Goal: Task Accomplishment & Management: Use online tool/utility

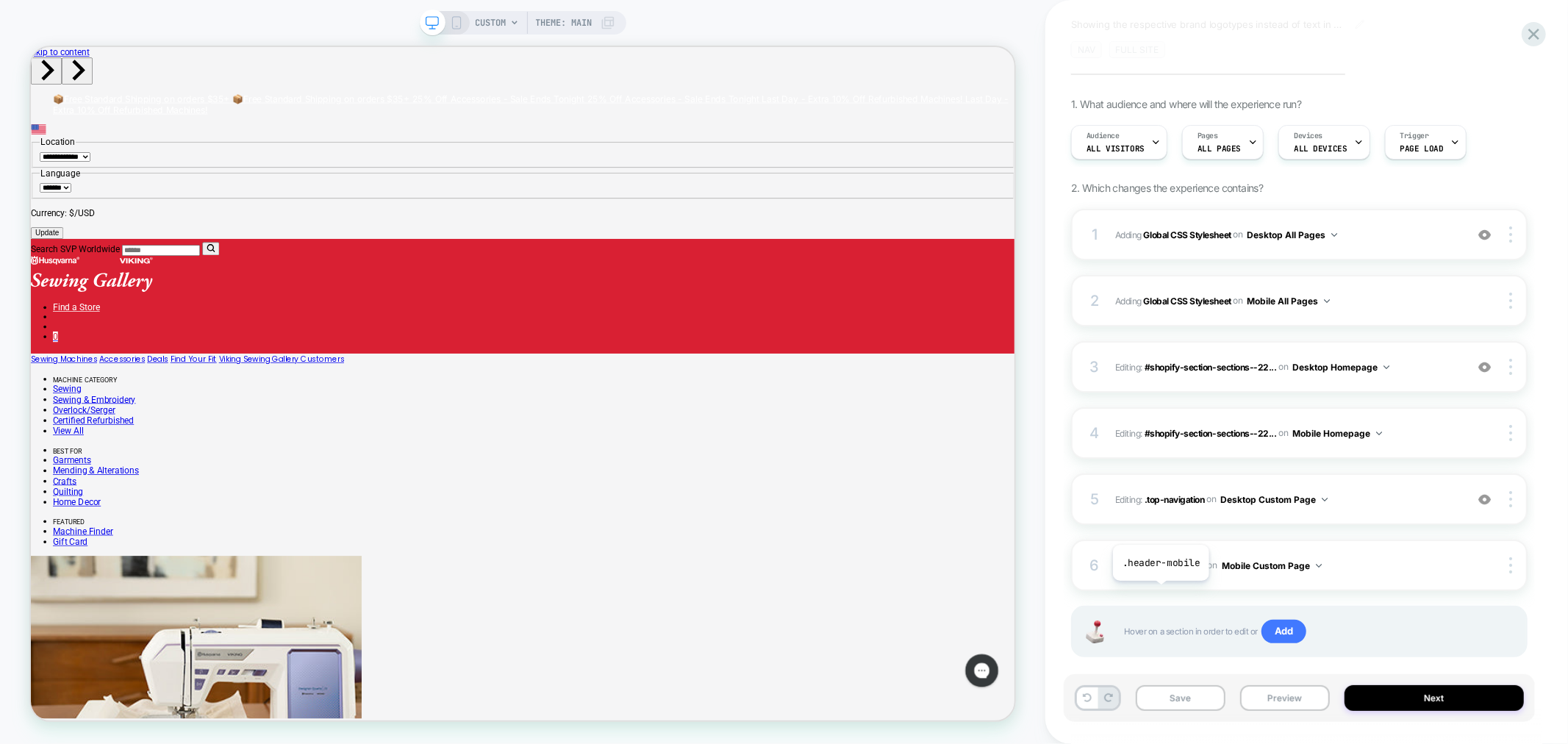
scroll to position [97, 0]
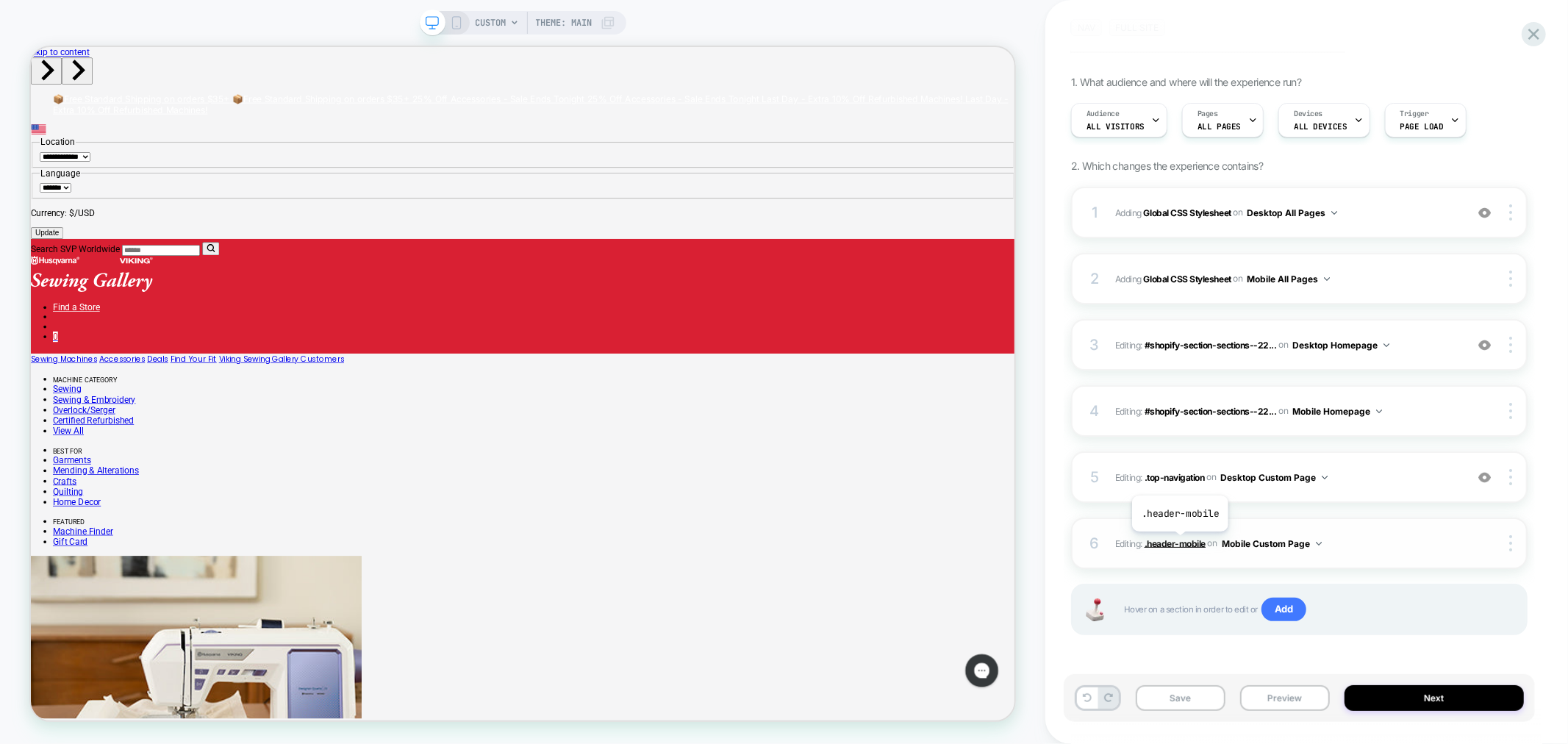
click at [1179, 542] on span ".header-mobile" at bounding box center [1175, 542] width 61 height 11
click at [1179, 474] on span ".top-navigation" at bounding box center [1175, 477] width 60 height 11
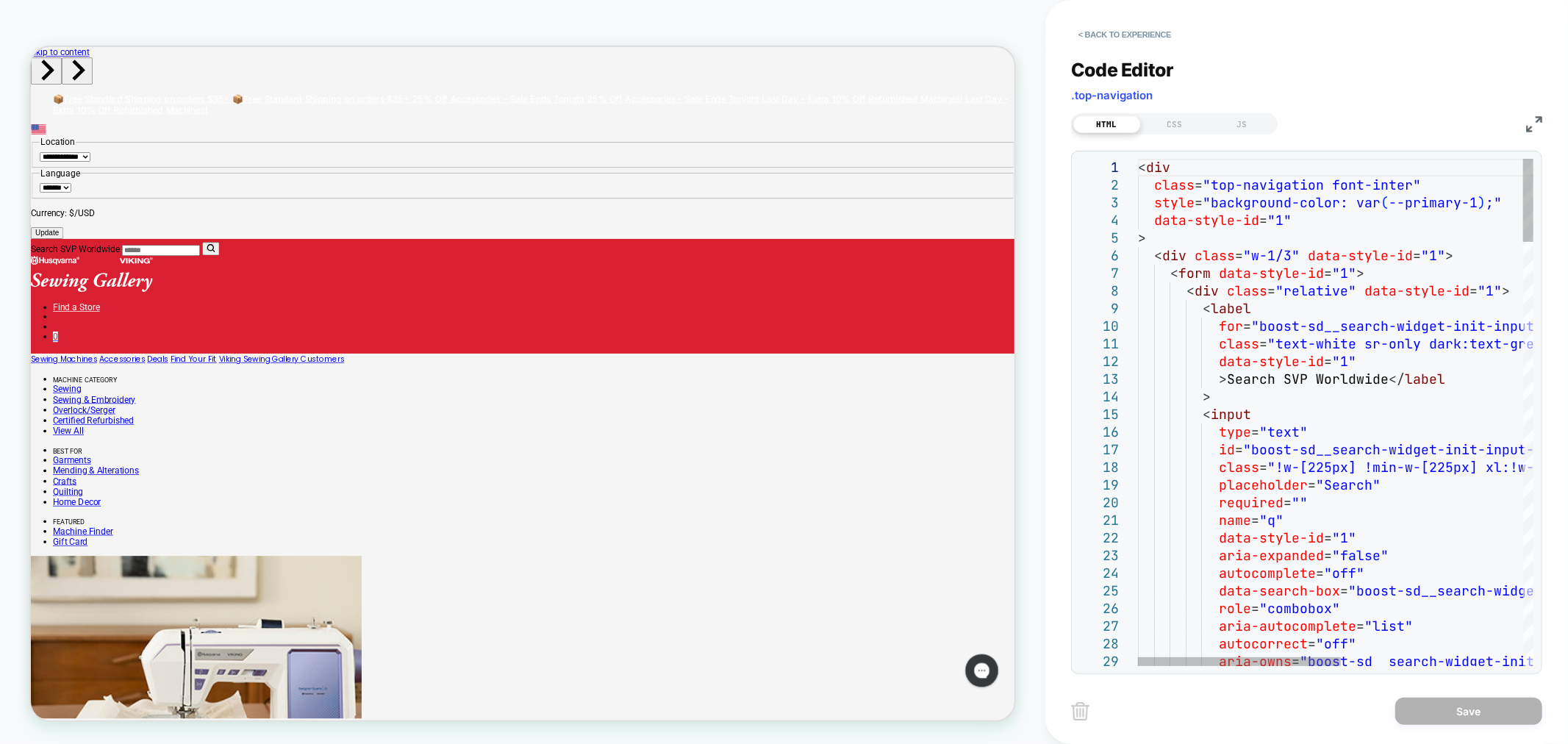
scroll to position [0, 0]
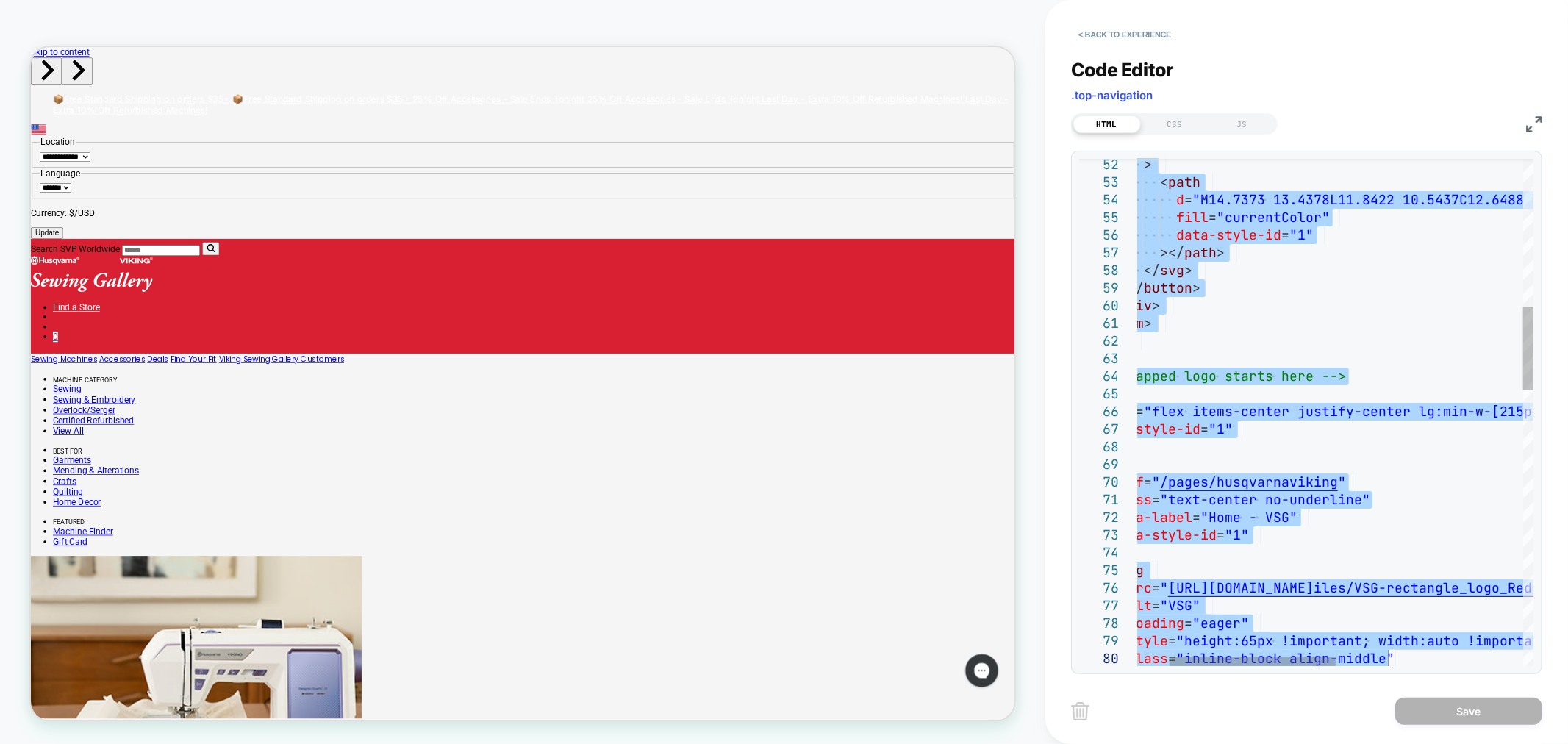
type textarea "**********"
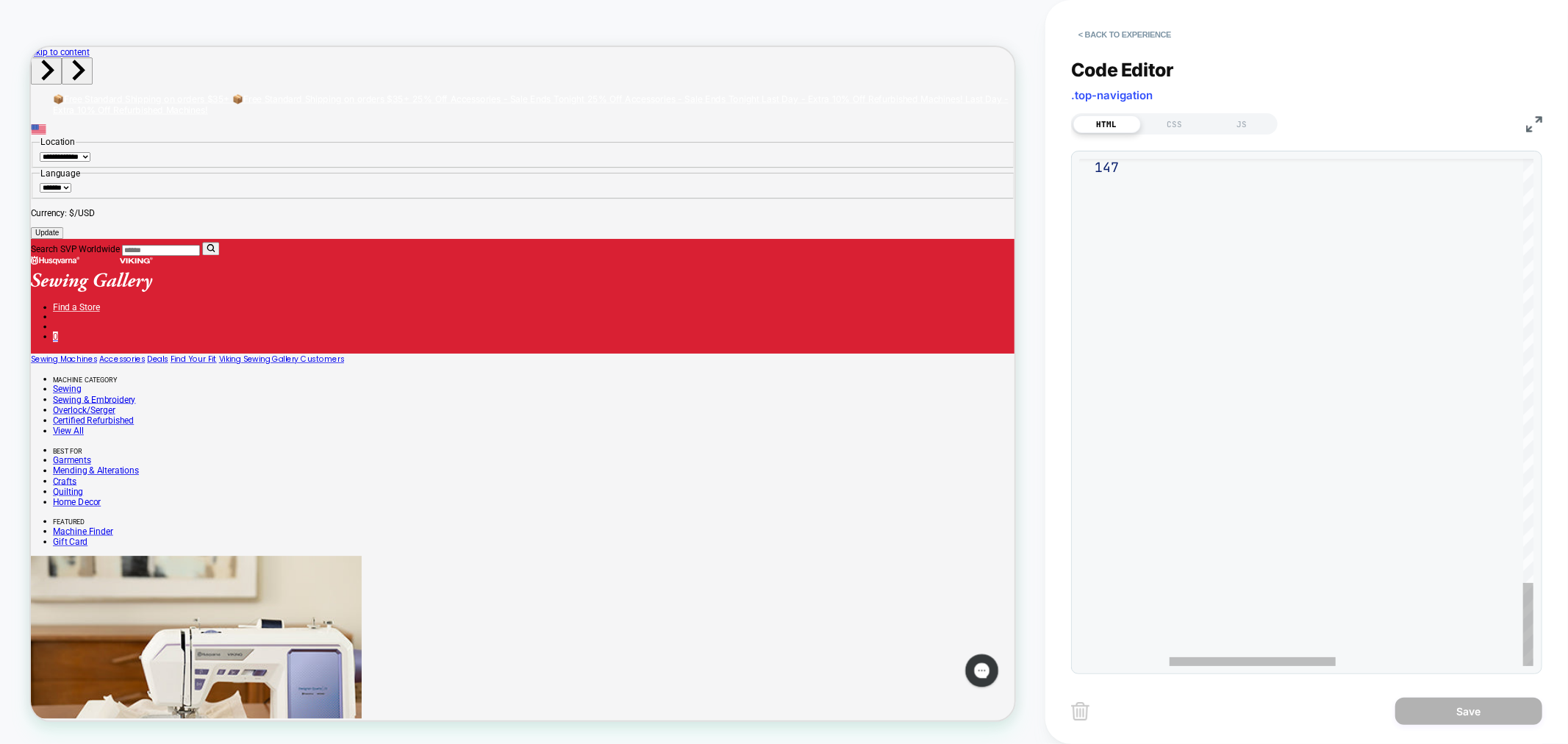
drag, startPoint x: 1142, startPoint y: 162, endPoint x: 1461, endPoint y: 782, distance: 697.3
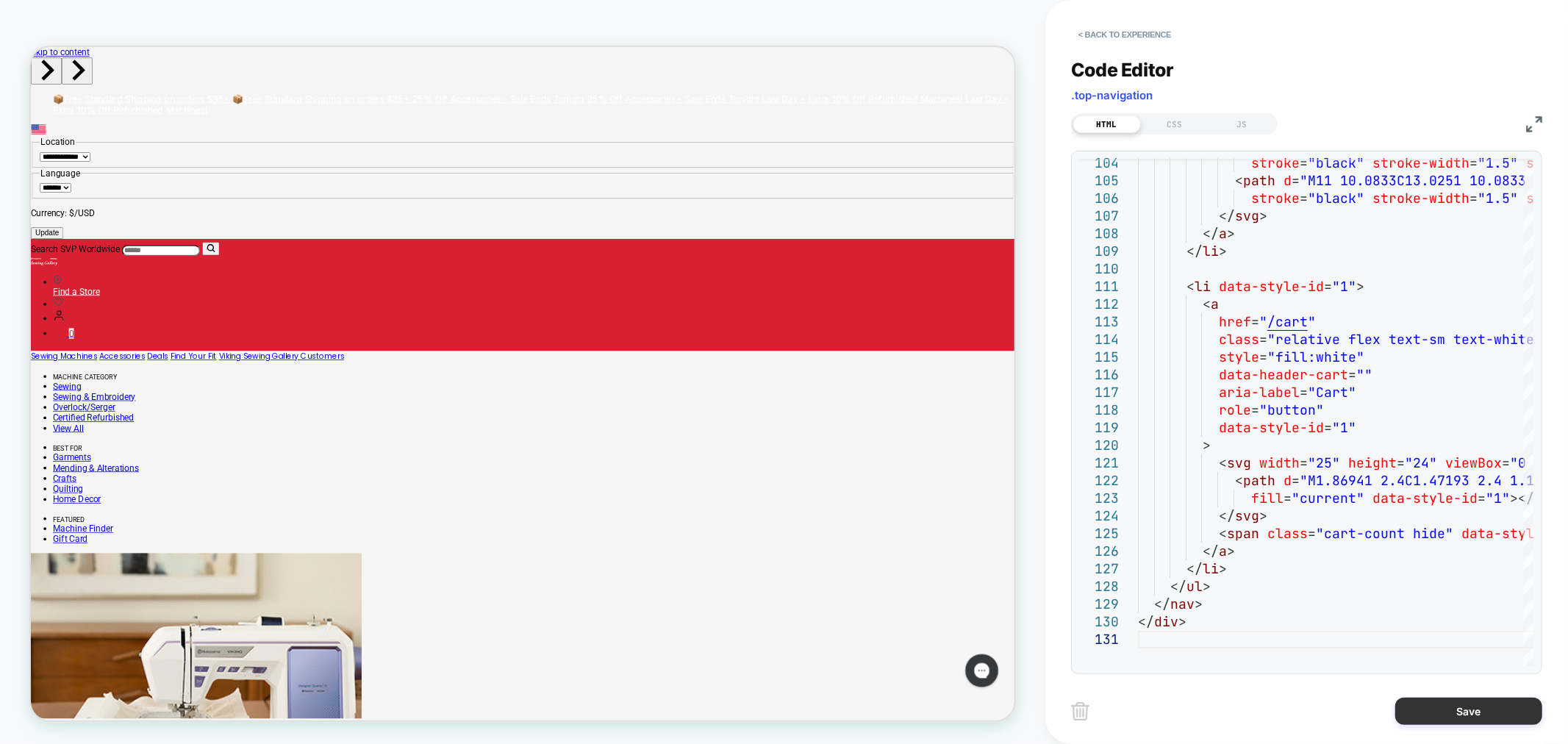
click at [1478, 708] on button "Save" at bounding box center [1469, 711] width 147 height 28
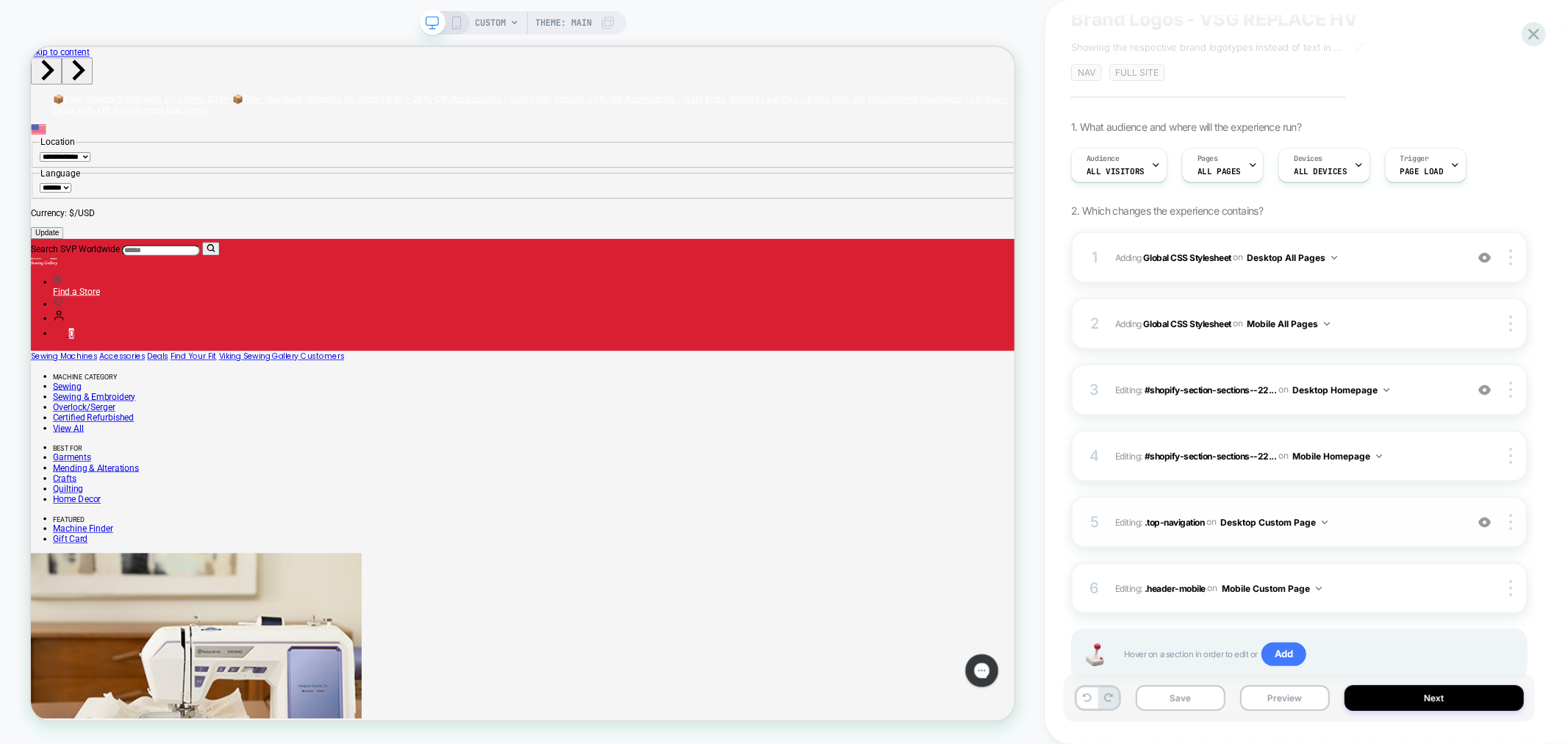
scroll to position [54, 0]
click at [1187, 516] on span ".top-navigation" at bounding box center [1175, 519] width 60 height 11
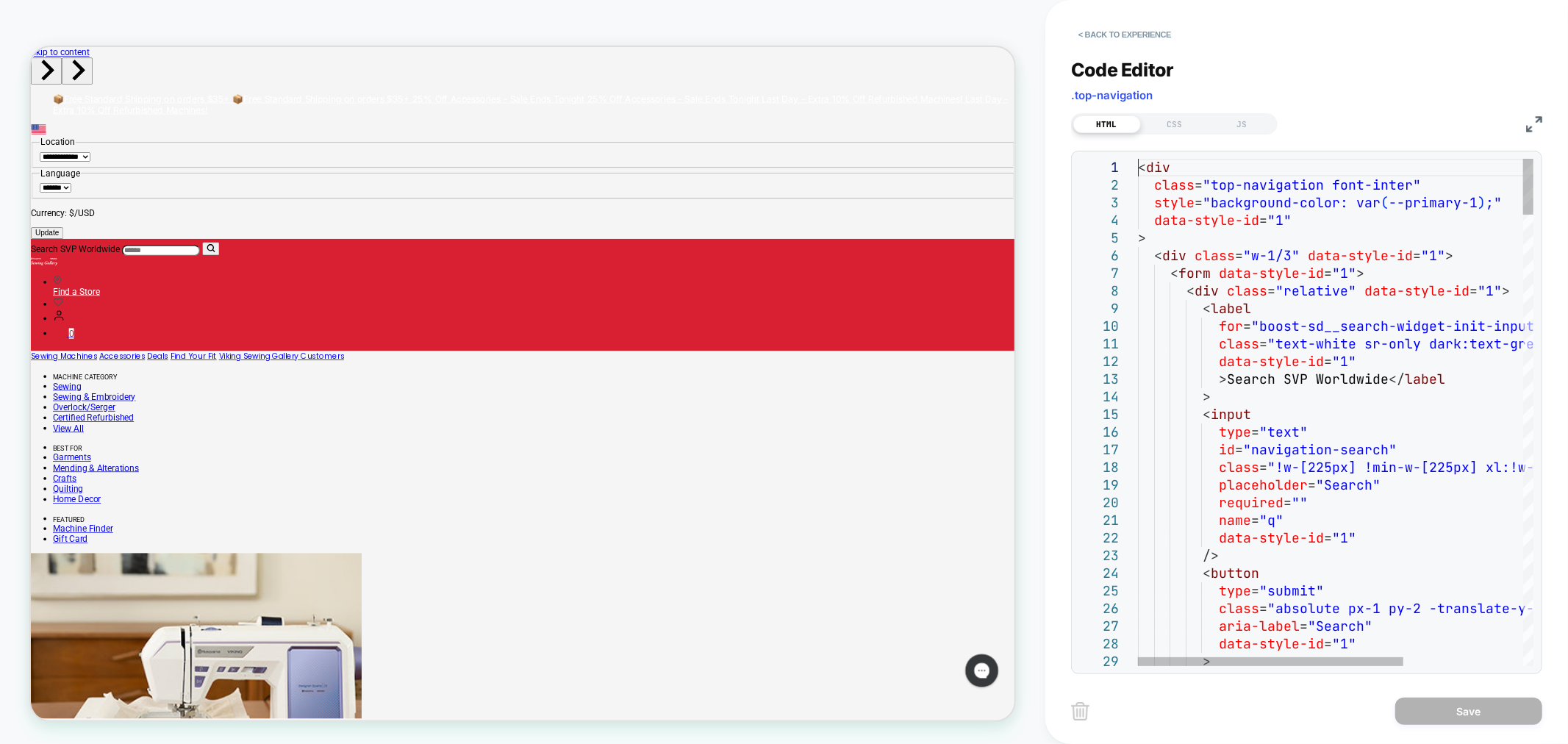
scroll to position [0, 0]
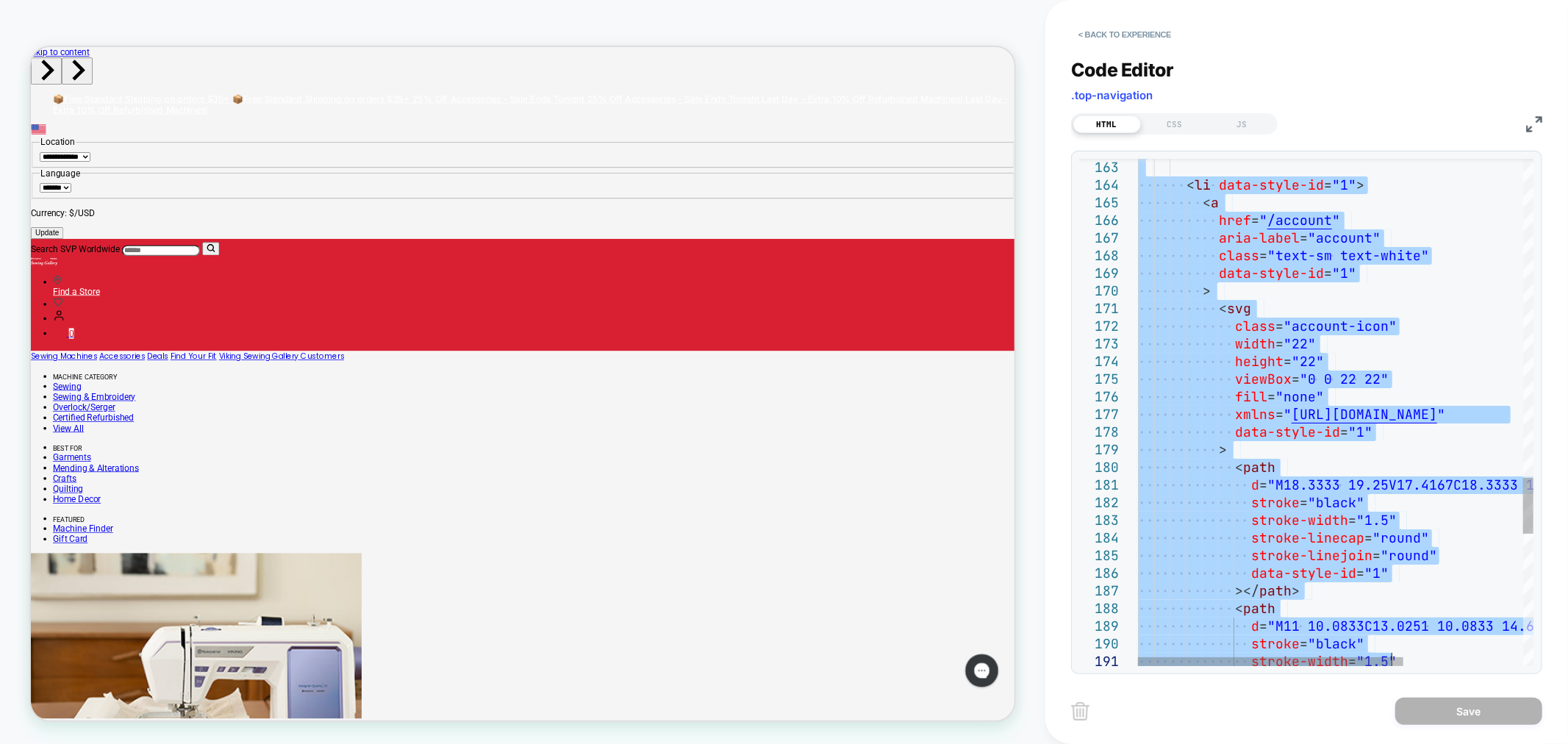
type textarea "**********"
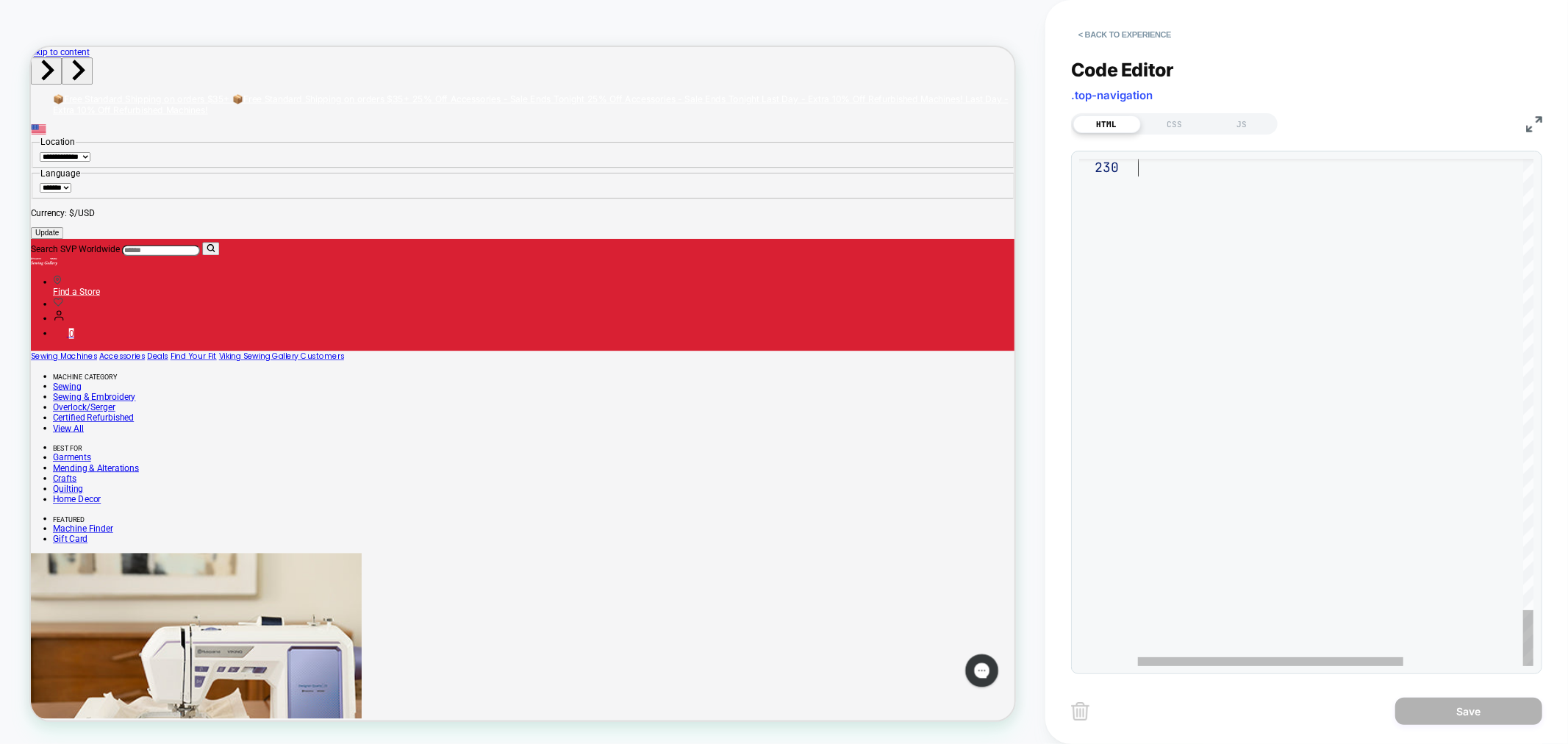
drag, startPoint x: 1140, startPoint y: 164, endPoint x: 1438, endPoint y: 782, distance: 686.1
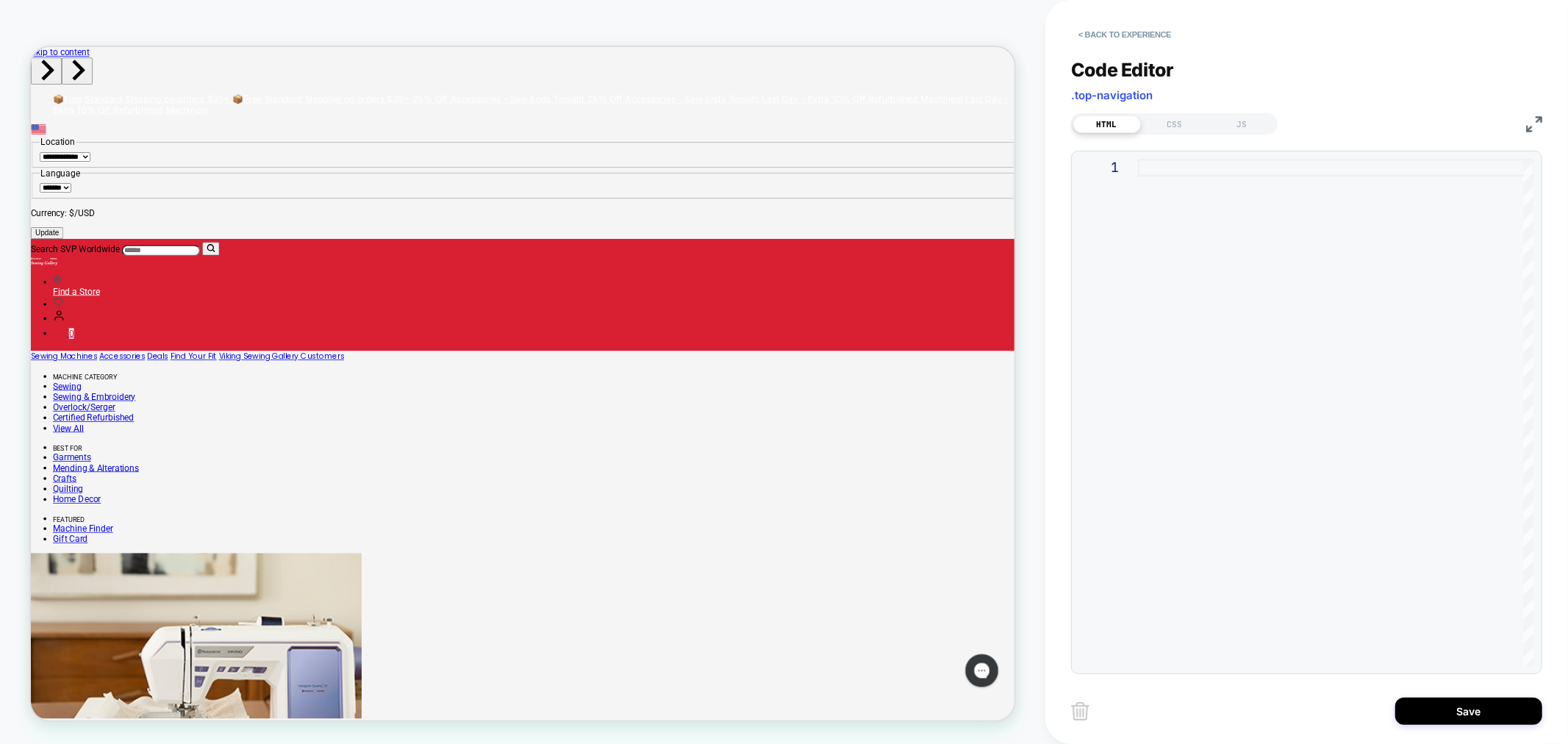
type textarea "**********"
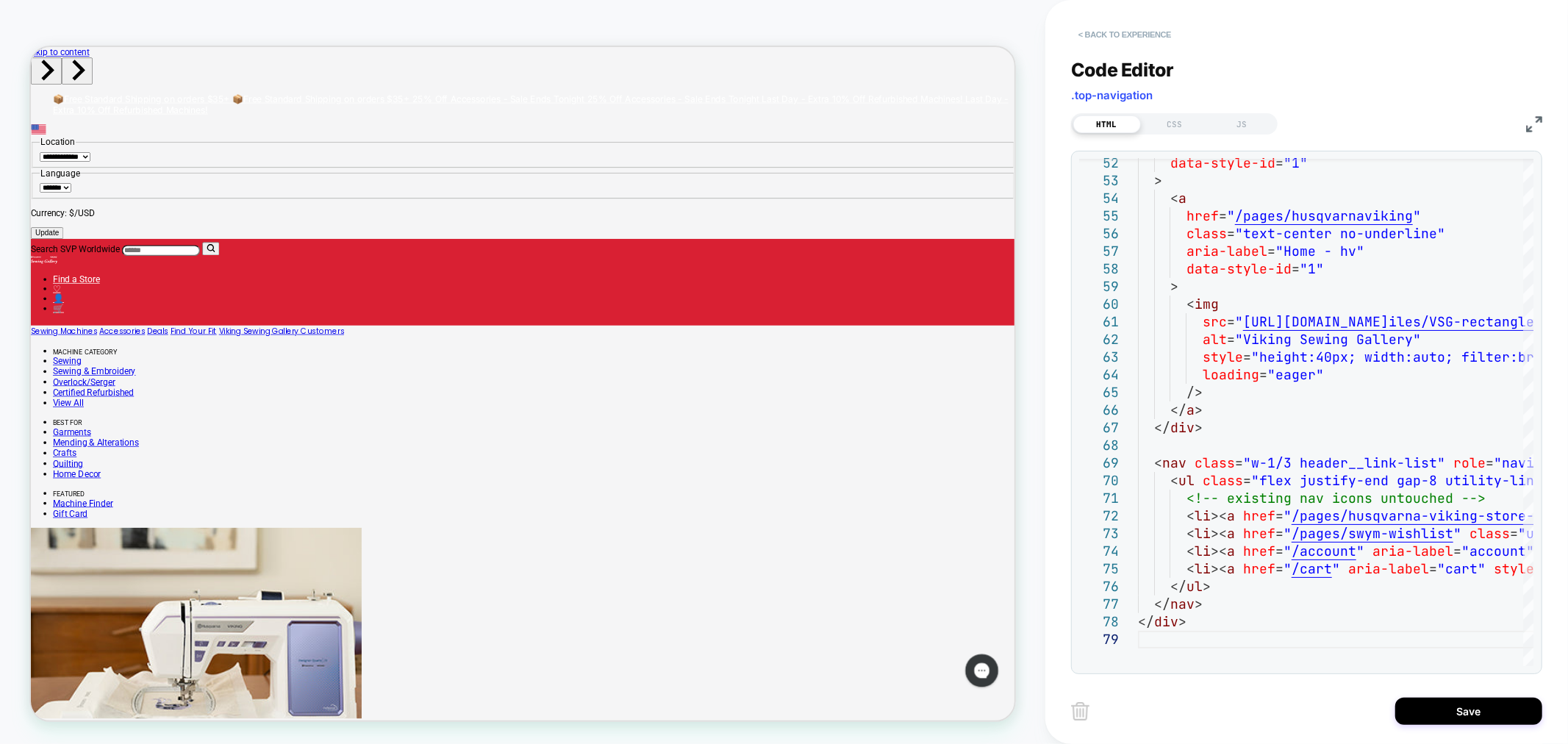
click at [1118, 34] on button "< Back to experience" at bounding box center [1125, 35] width 107 height 23
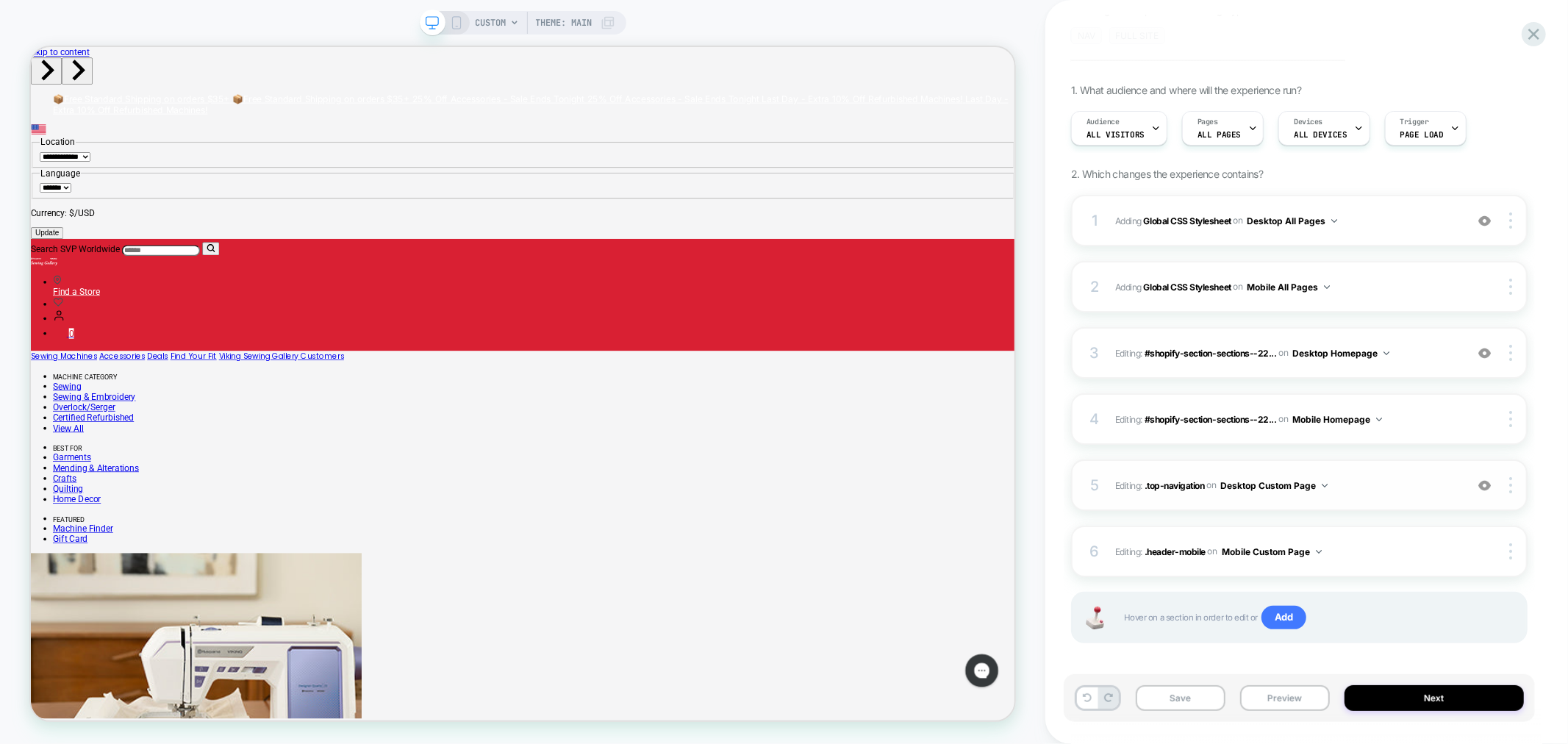
scroll to position [97, 0]
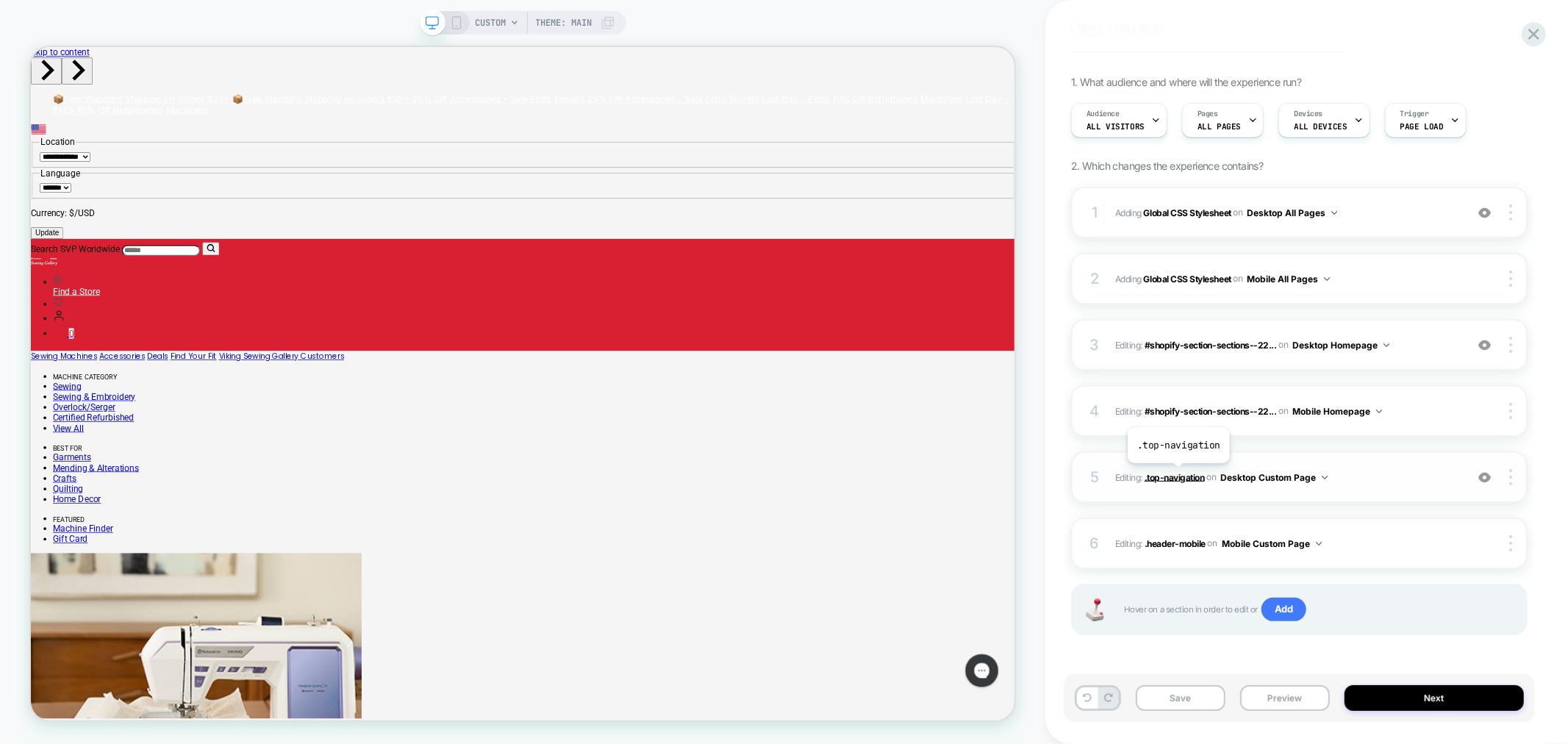
click at [1178, 474] on span ".top-navigation" at bounding box center [1175, 477] width 60 height 11
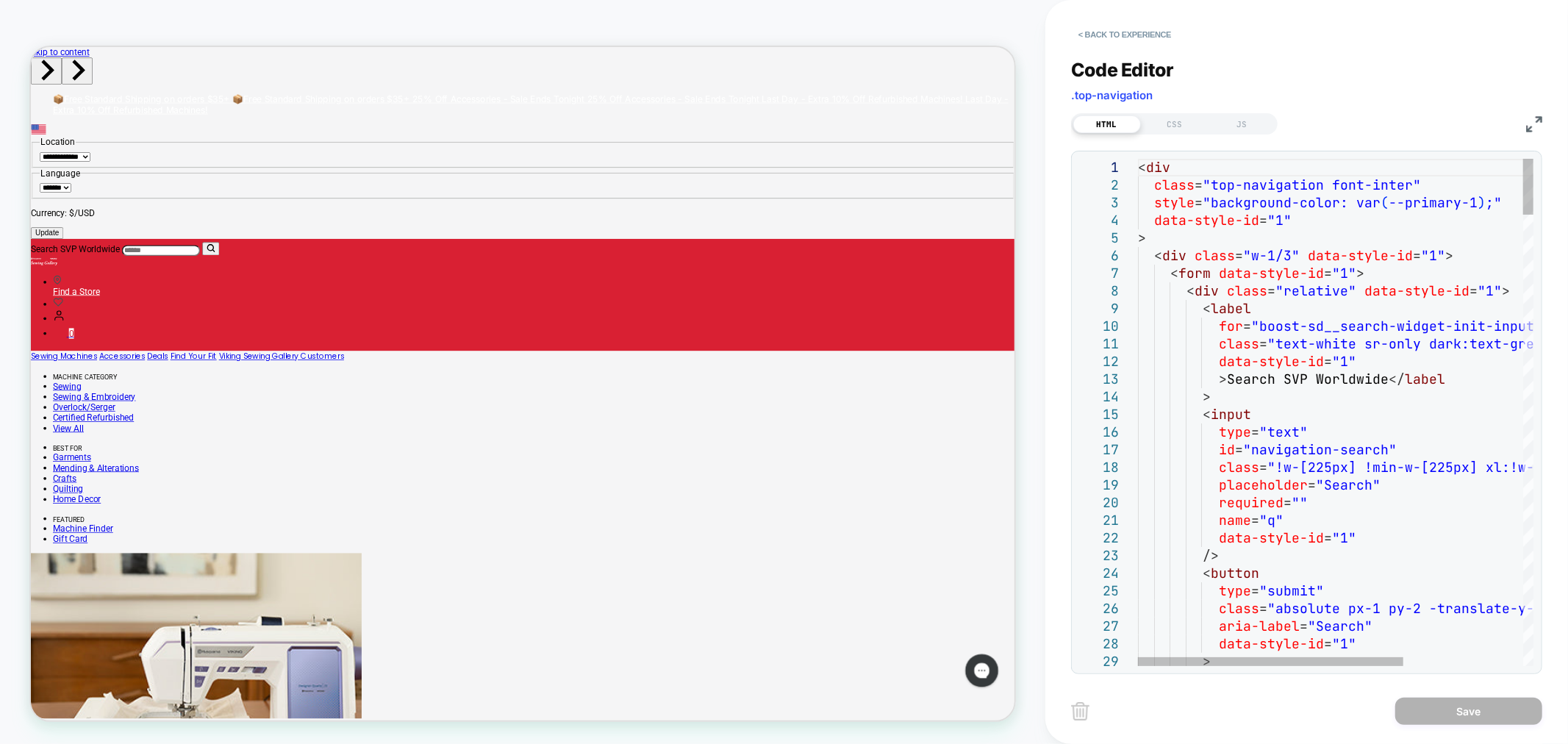
drag, startPoint x: 1138, startPoint y: 164, endPoint x: 1292, endPoint y: 505, distance: 374.2
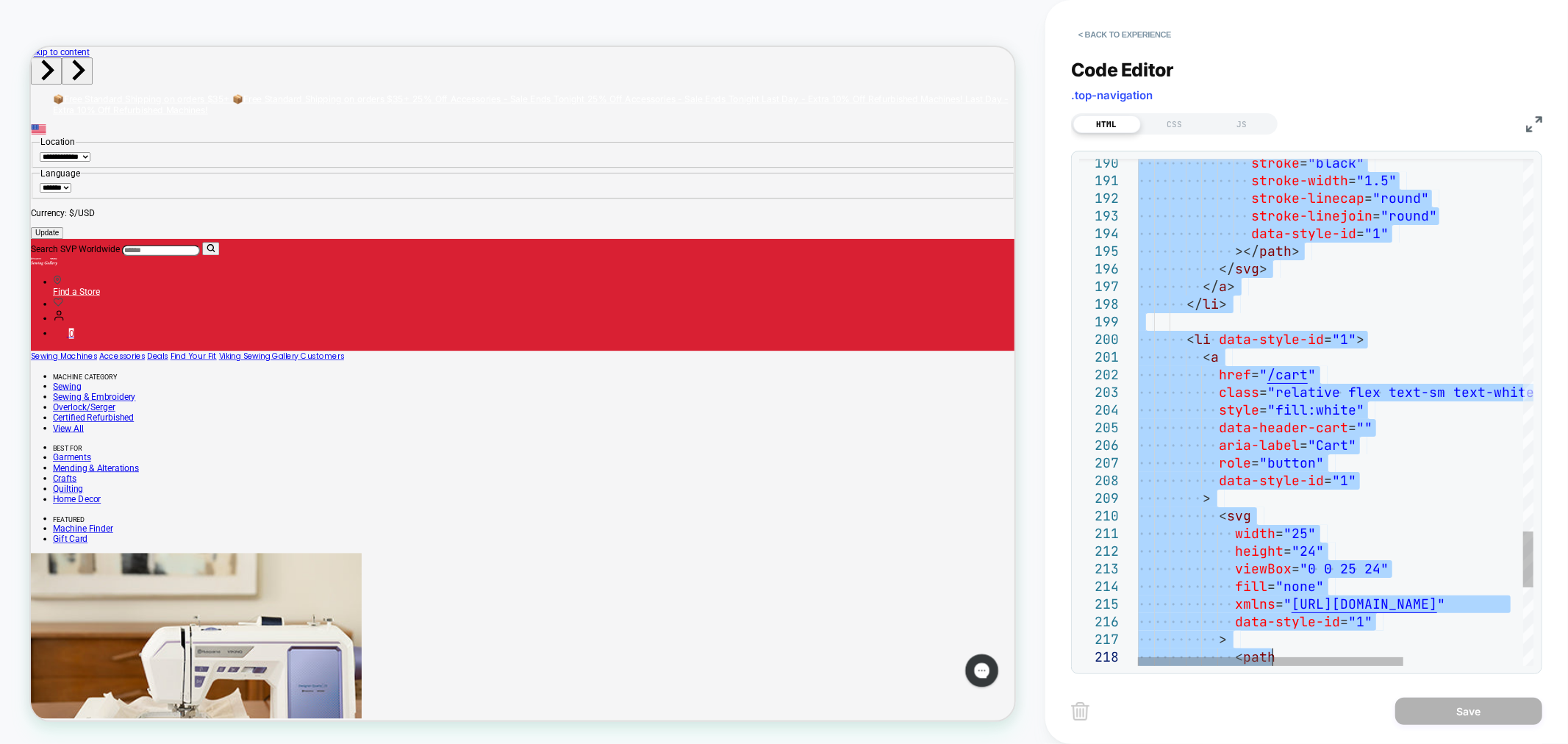
type textarea "**********"
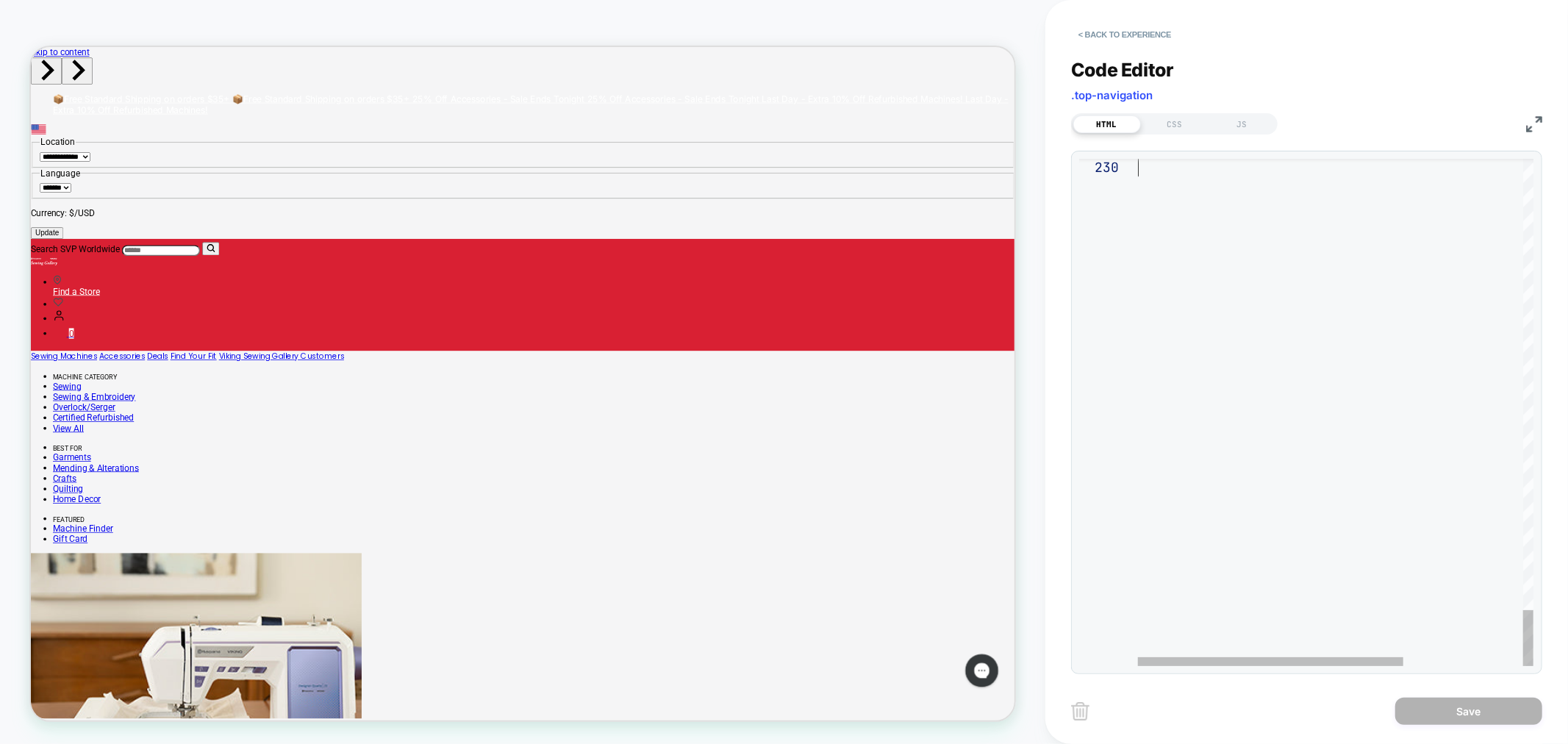
drag, startPoint x: 1141, startPoint y: 166, endPoint x: 1390, endPoint y: 782, distance: 664.4
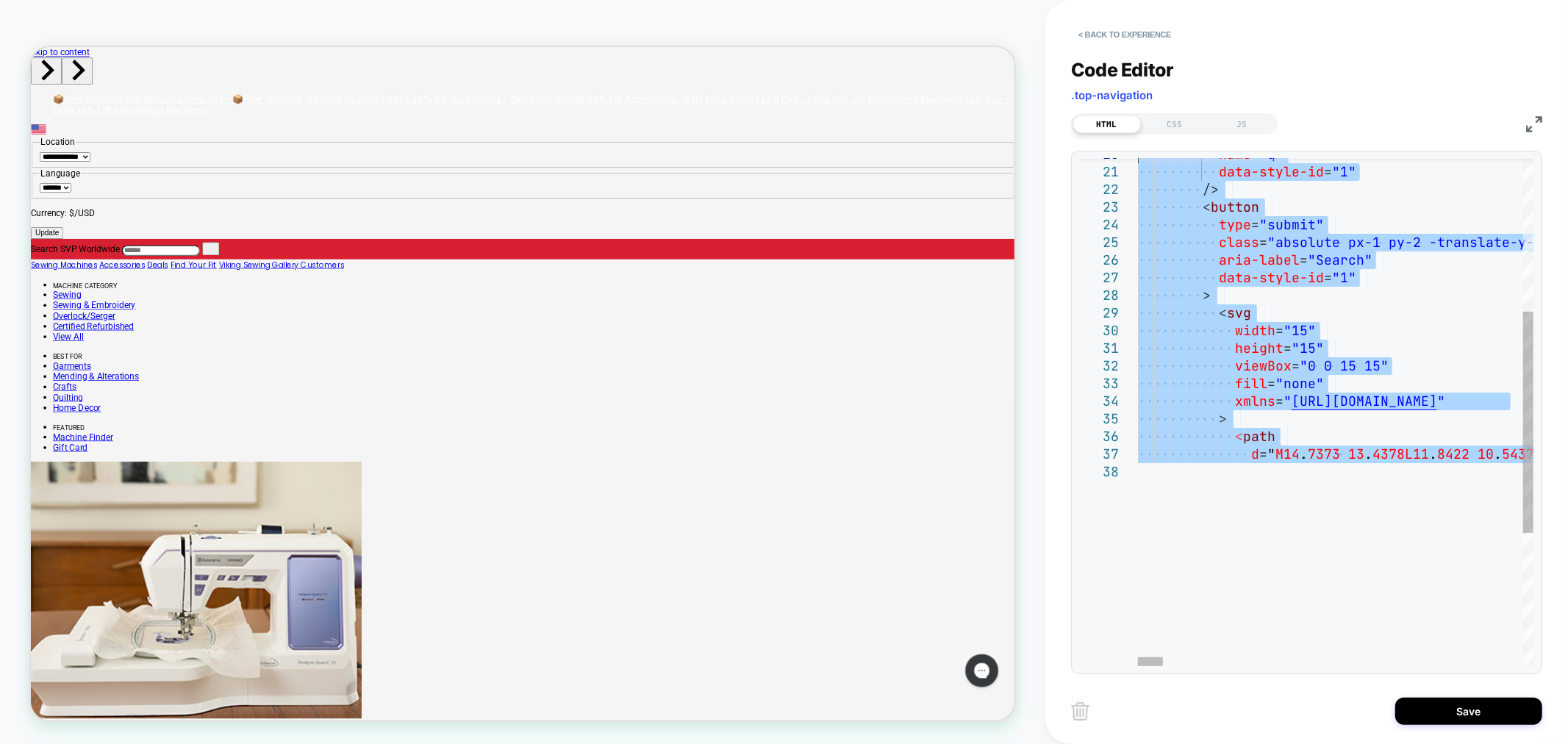
type textarea "**********"
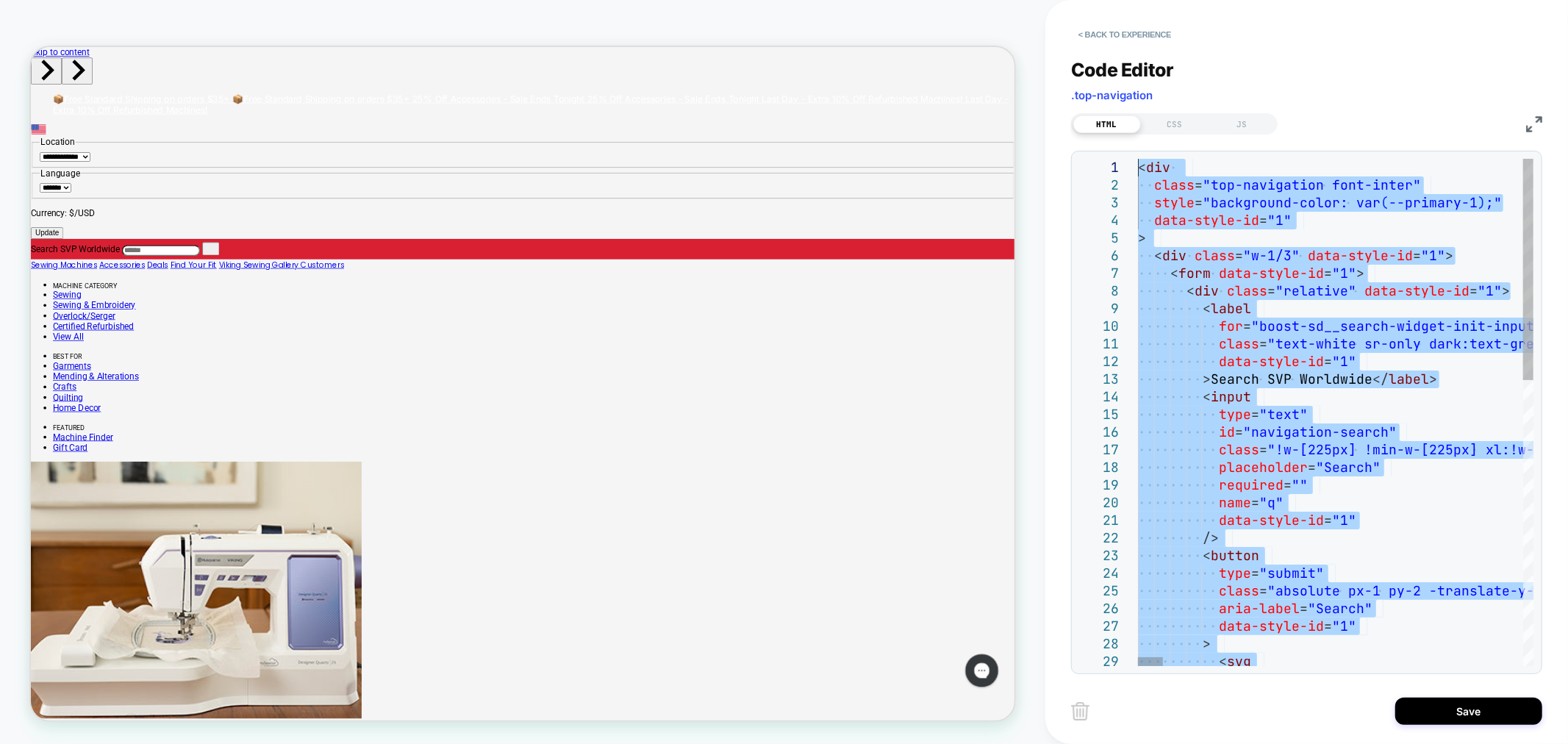
drag, startPoint x: 1277, startPoint y: 434, endPoint x: 1176, endPoint y: -20, distance: 465.1
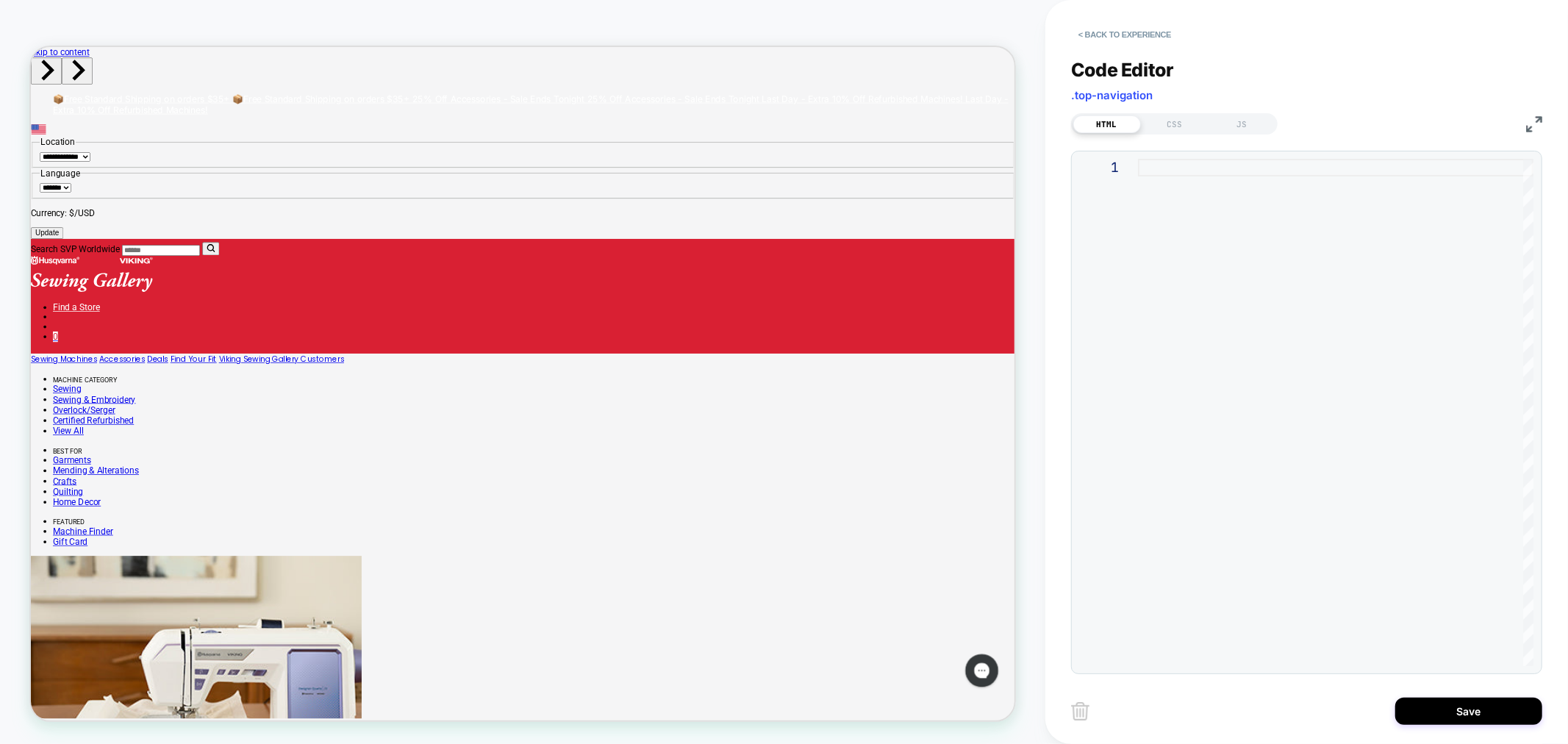
click at [1178, 169] on div at bounding box center [1336, 412] width 396 height 507
type textarea "**********"
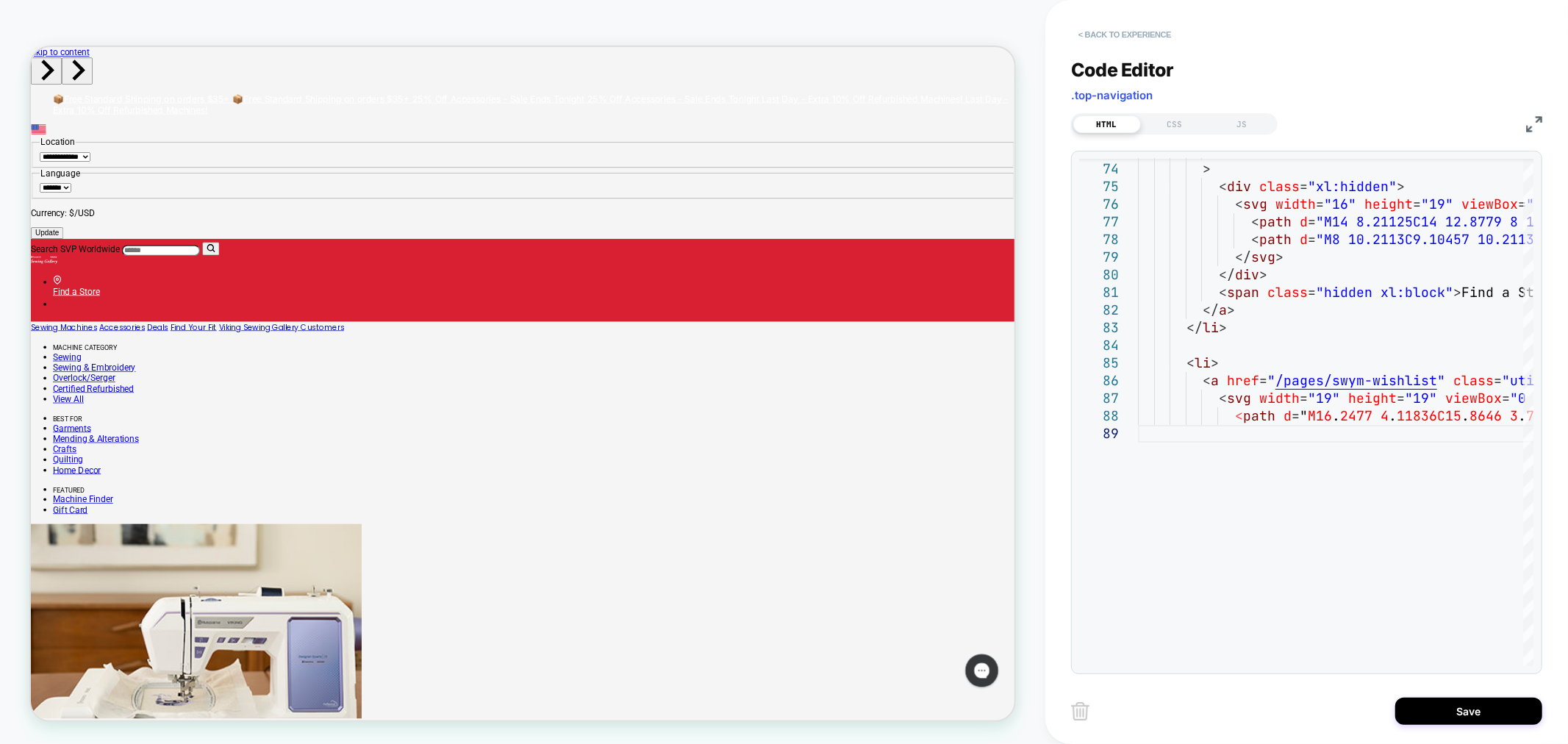
click at [1132, 43] on button "< Back to experience" at bounding box center [1125, 35] width 107 height 23
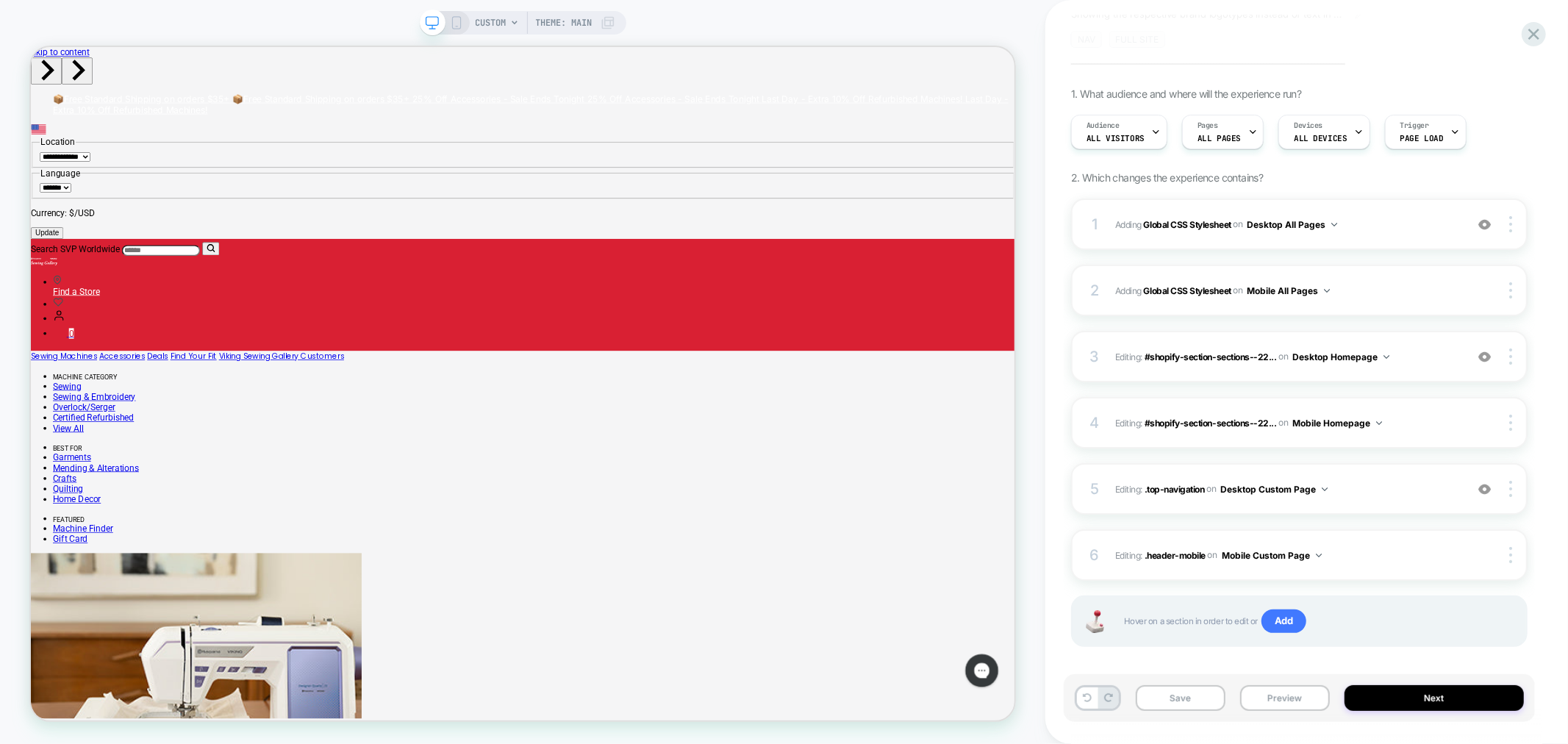
scroll to position [97, 0]
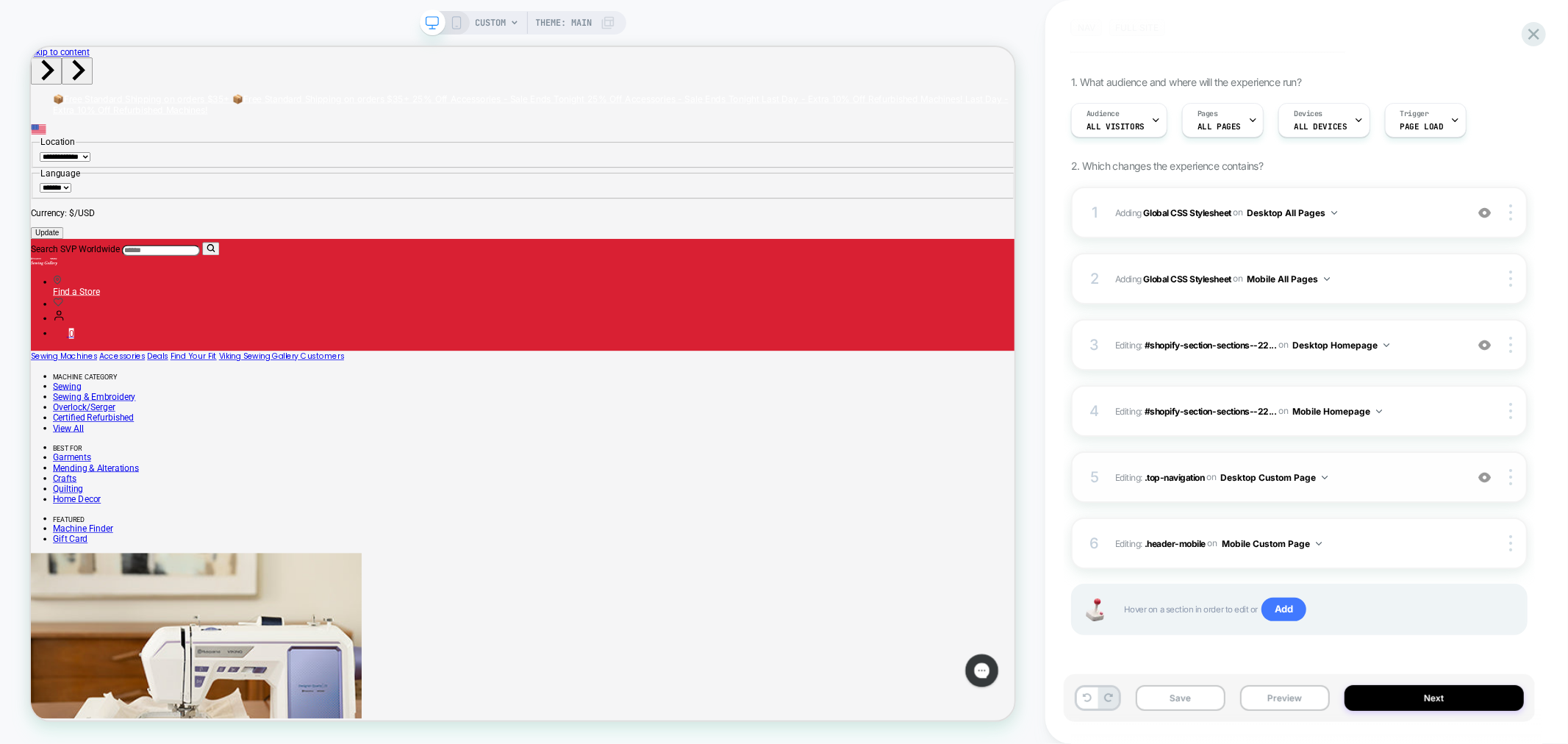
click at [1184, 481] on span "Editing : .top-navigation .top-navigation on Desktop Custom Page" at bounding box center [1287, 478] width 343 height 19
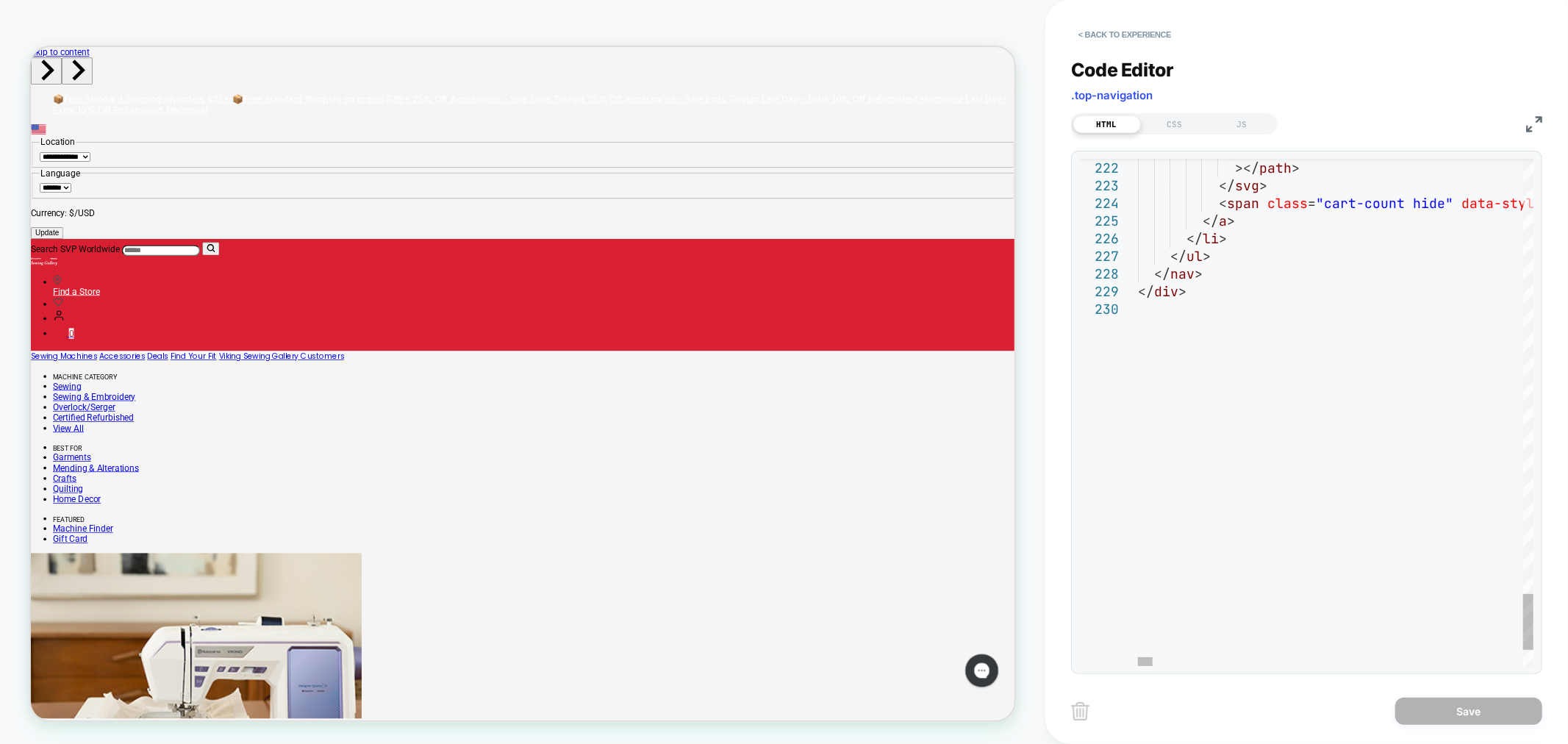
scroll to position [0, 0]
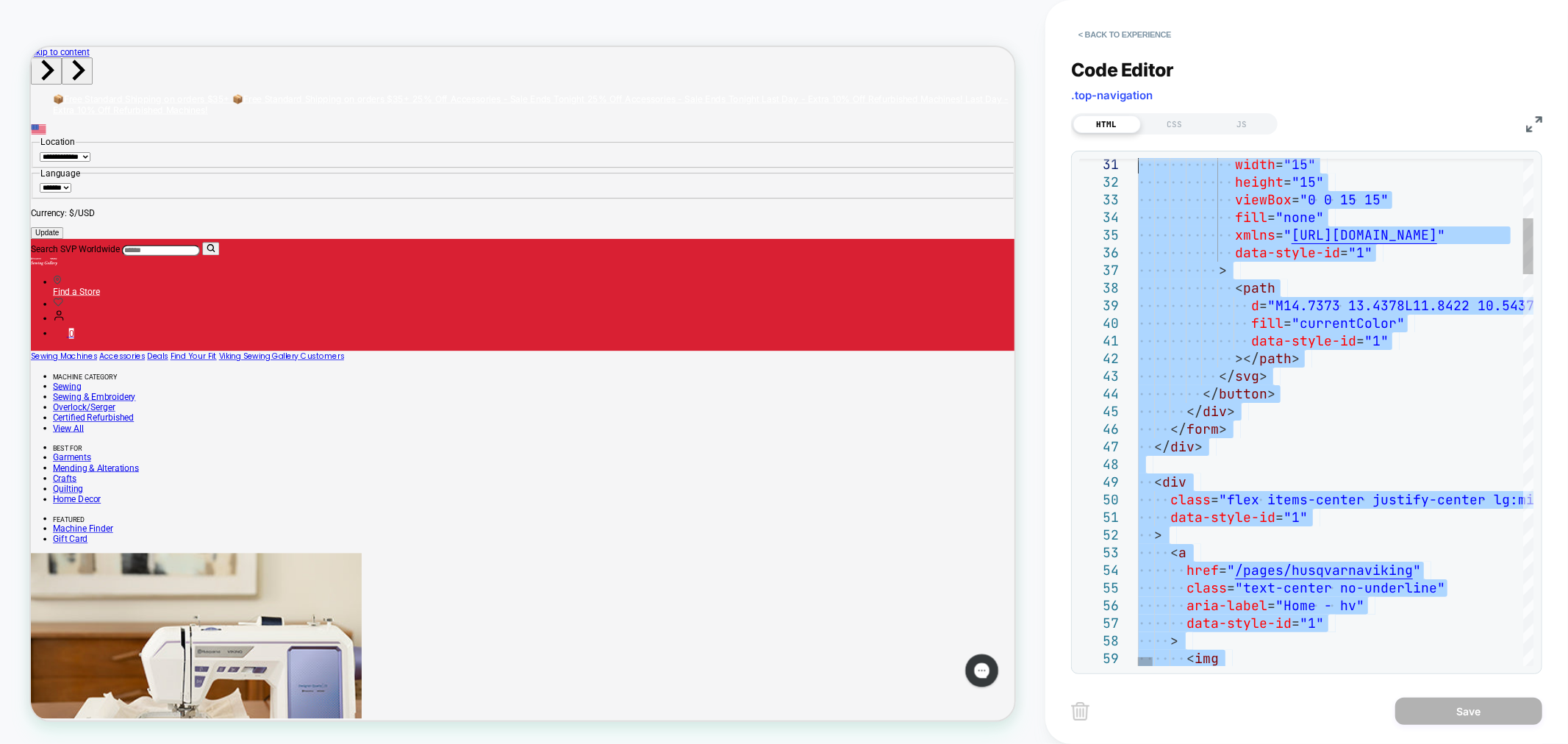
type textarea "**********"
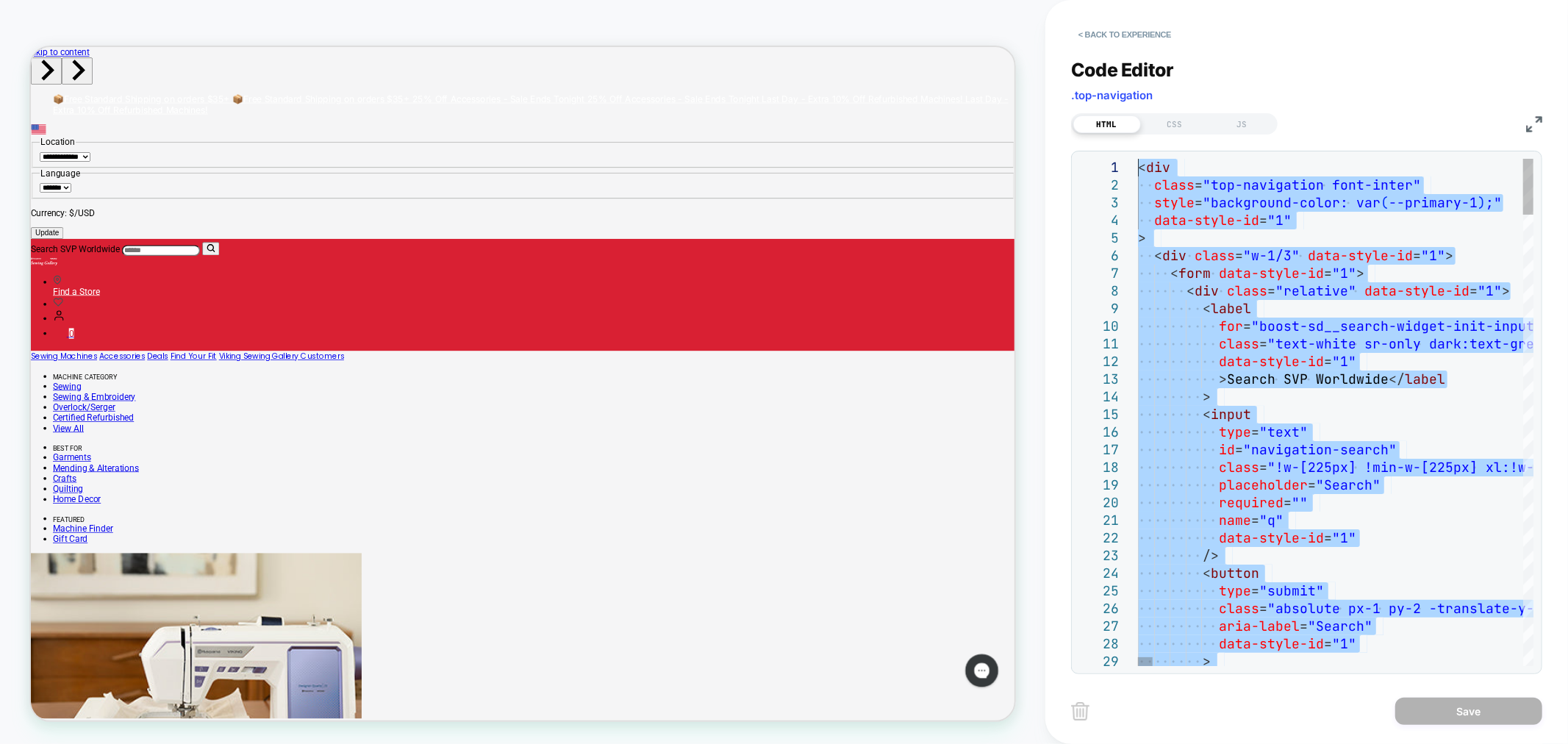
drag, startPoint x: 1206, startPoint y: 297, endPoint x: 1064, endPoint y: -61, distance: 385.1
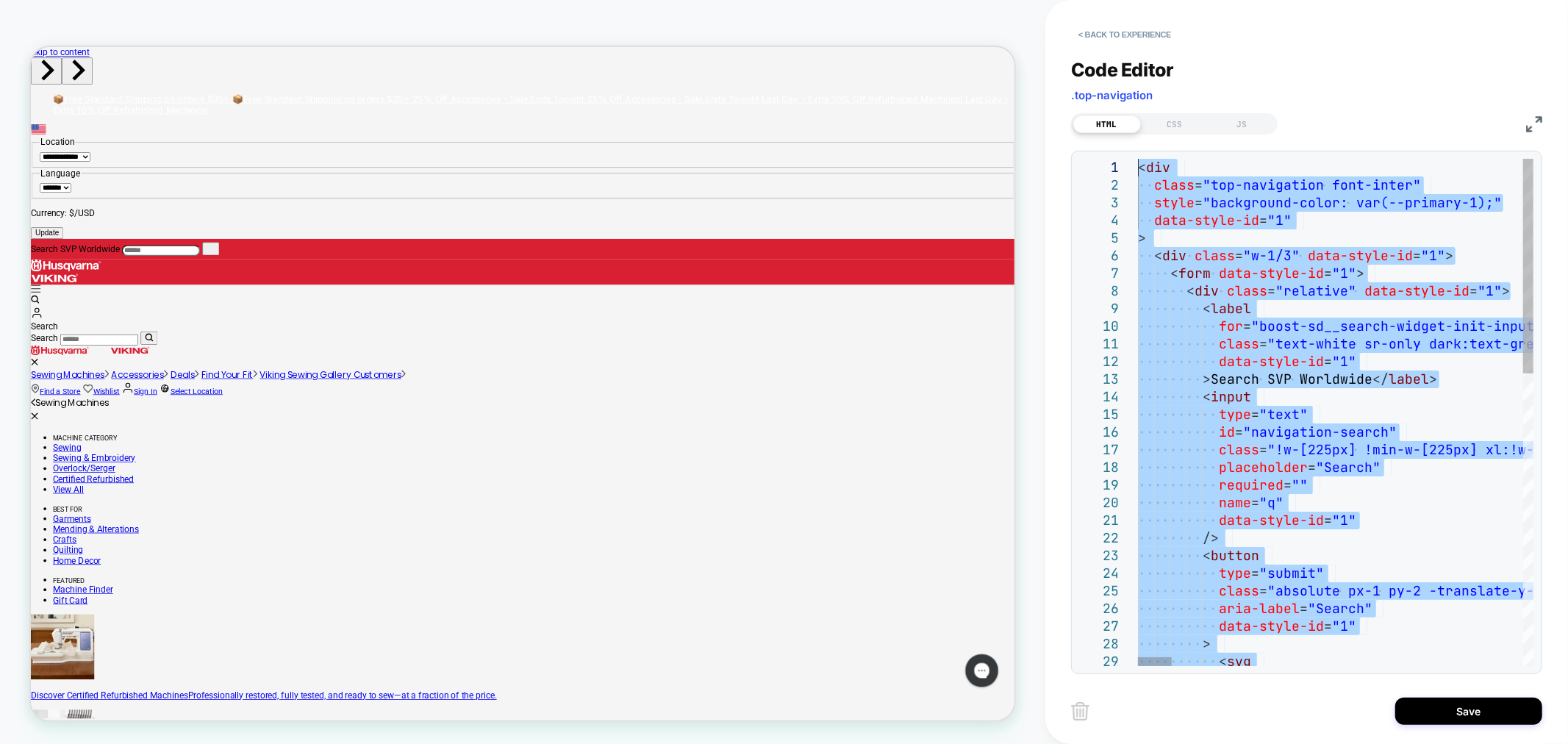
type textarea "**********"
drag, startPoint x: 1442, startPoint y: 273, endPoint x: 1040, endPoint y: 20, distance: 475.0
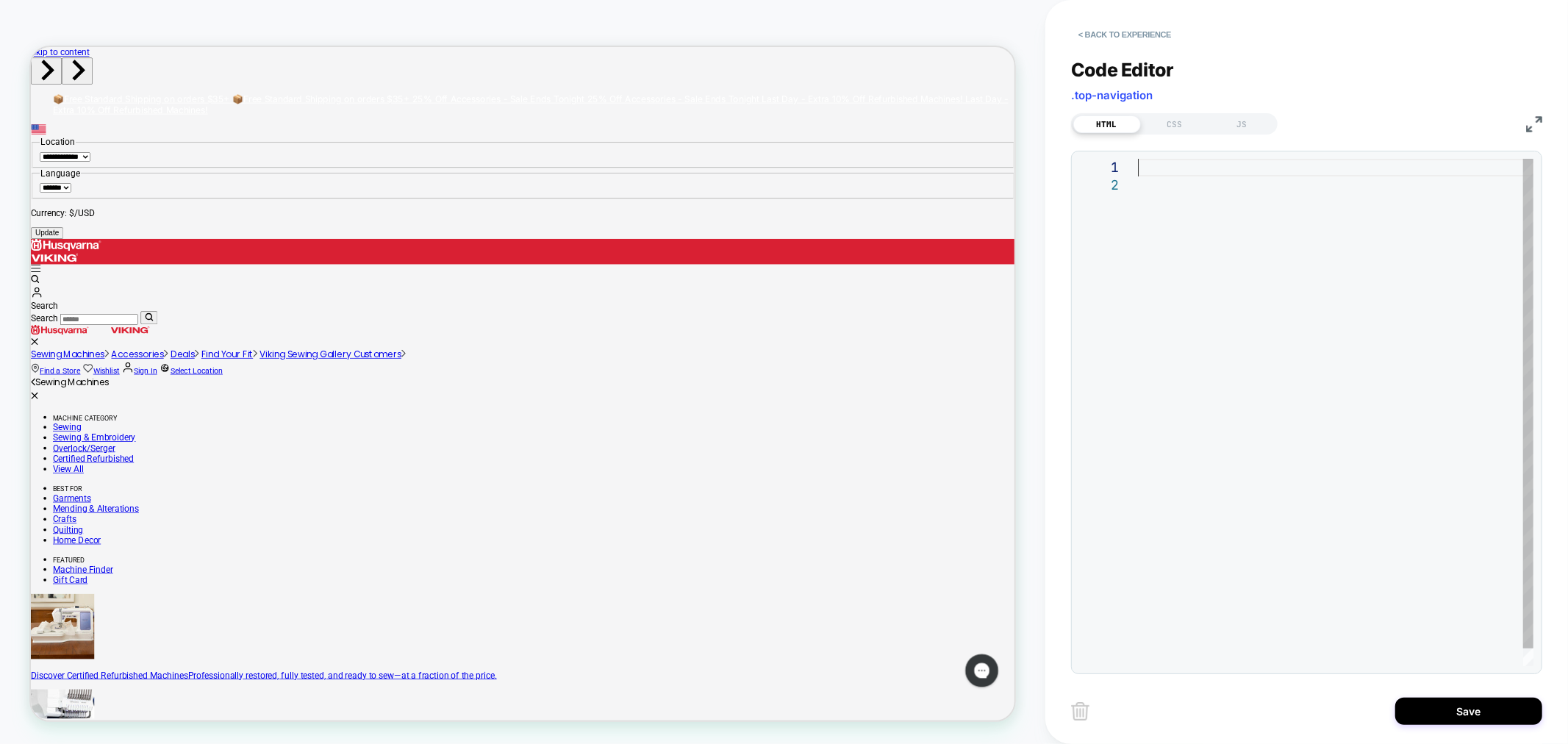
click at [1149, 162] on div at bounding box center [1336, 421] width 396 height 525
type textarea "**********"
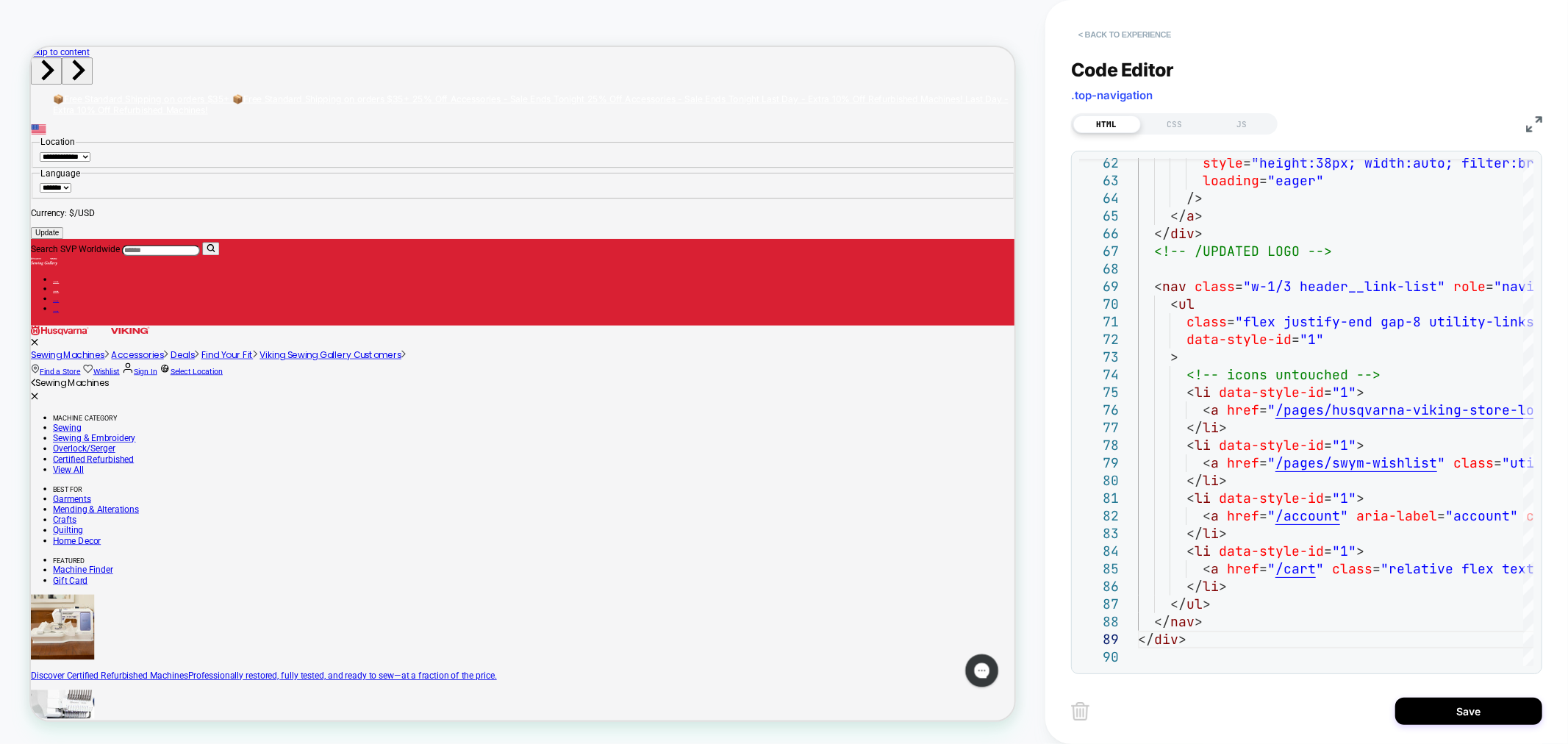
click at [1114, 32] on button "< Back to experience" at bounding box center [1125, 35] width 107 height 23
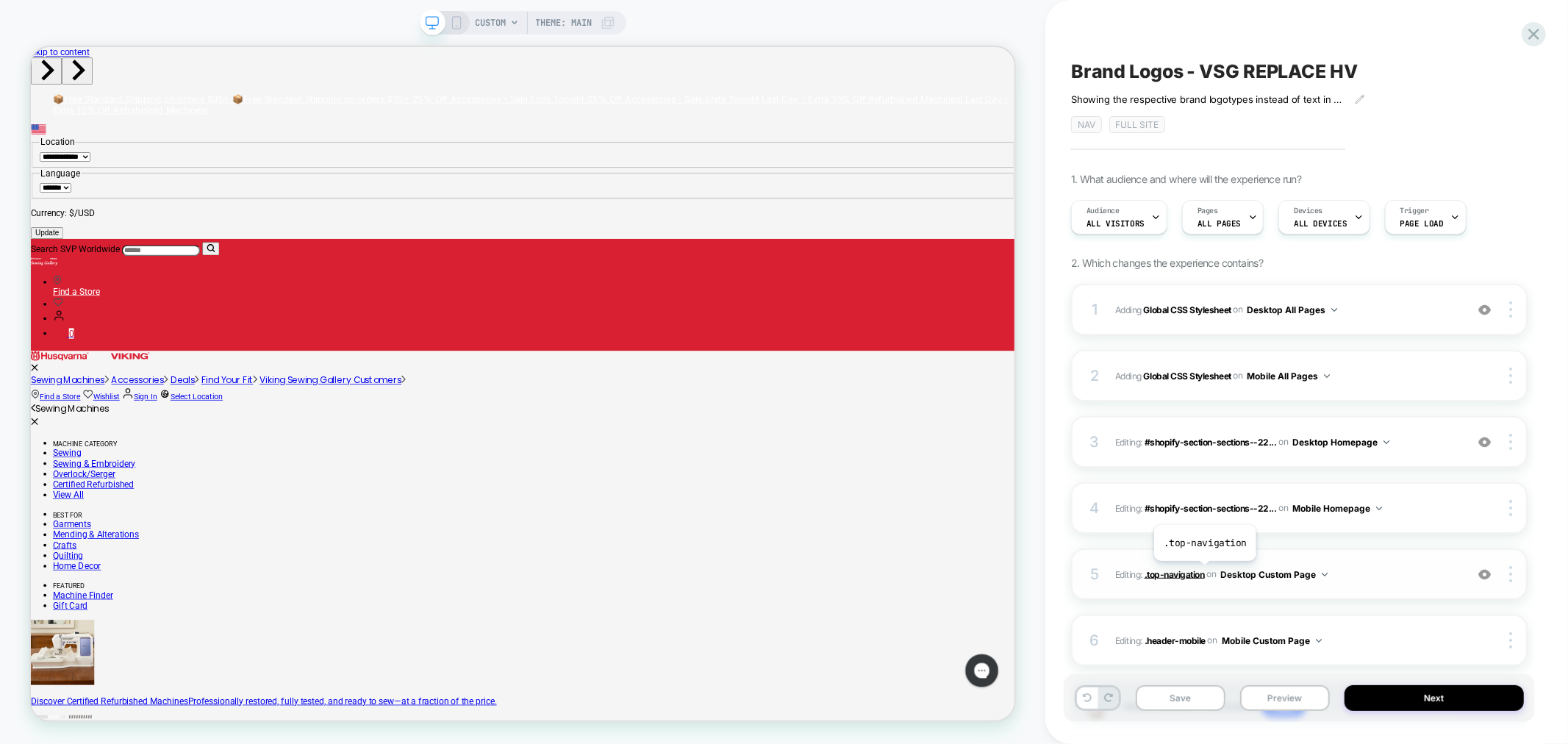
click at [1204, 572] on span ".top-navigation" at bounding box center [1175, 574] width 60 height 11
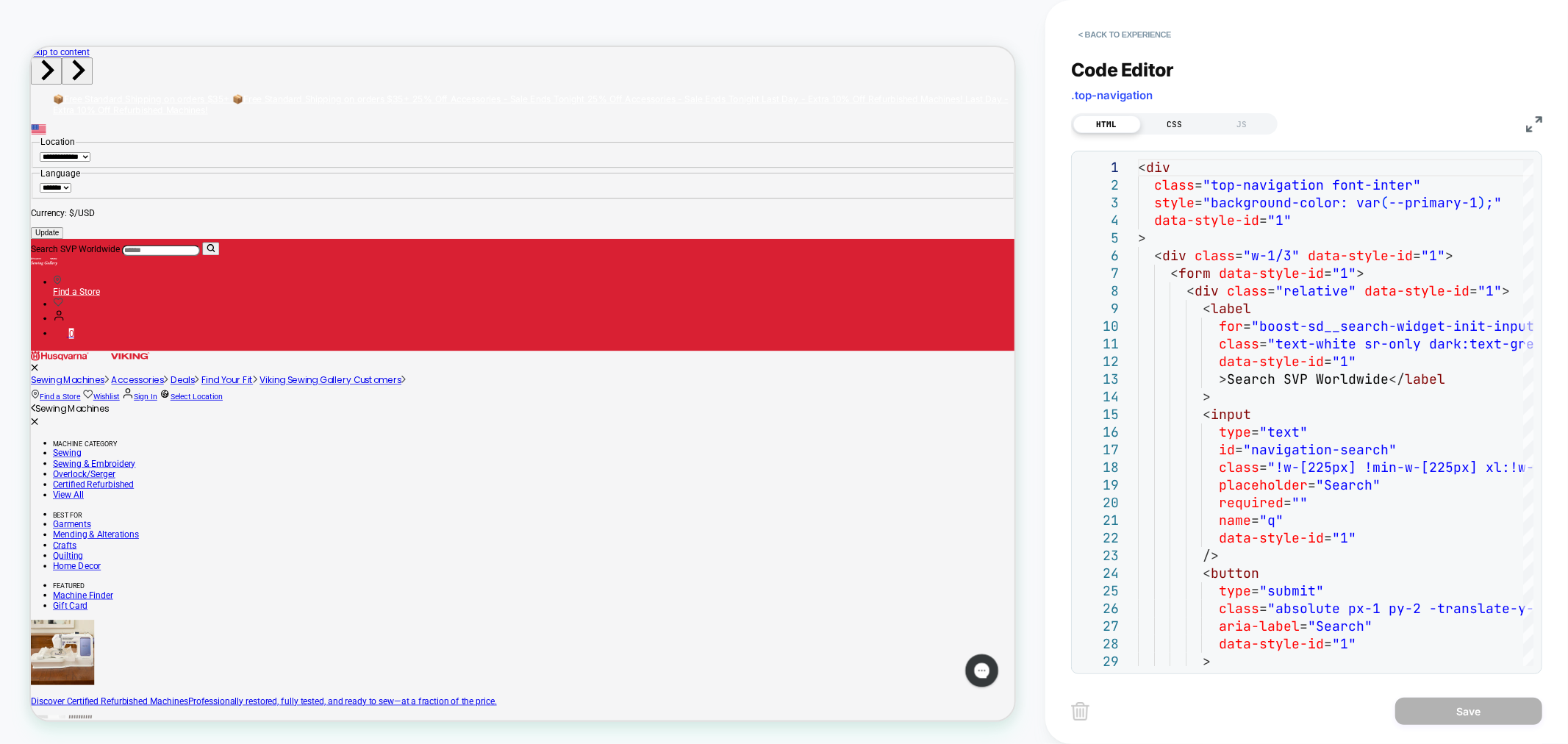
click at [1172, 122] on div "CSS" at bounding box center [1175, 124] width 67 height 18
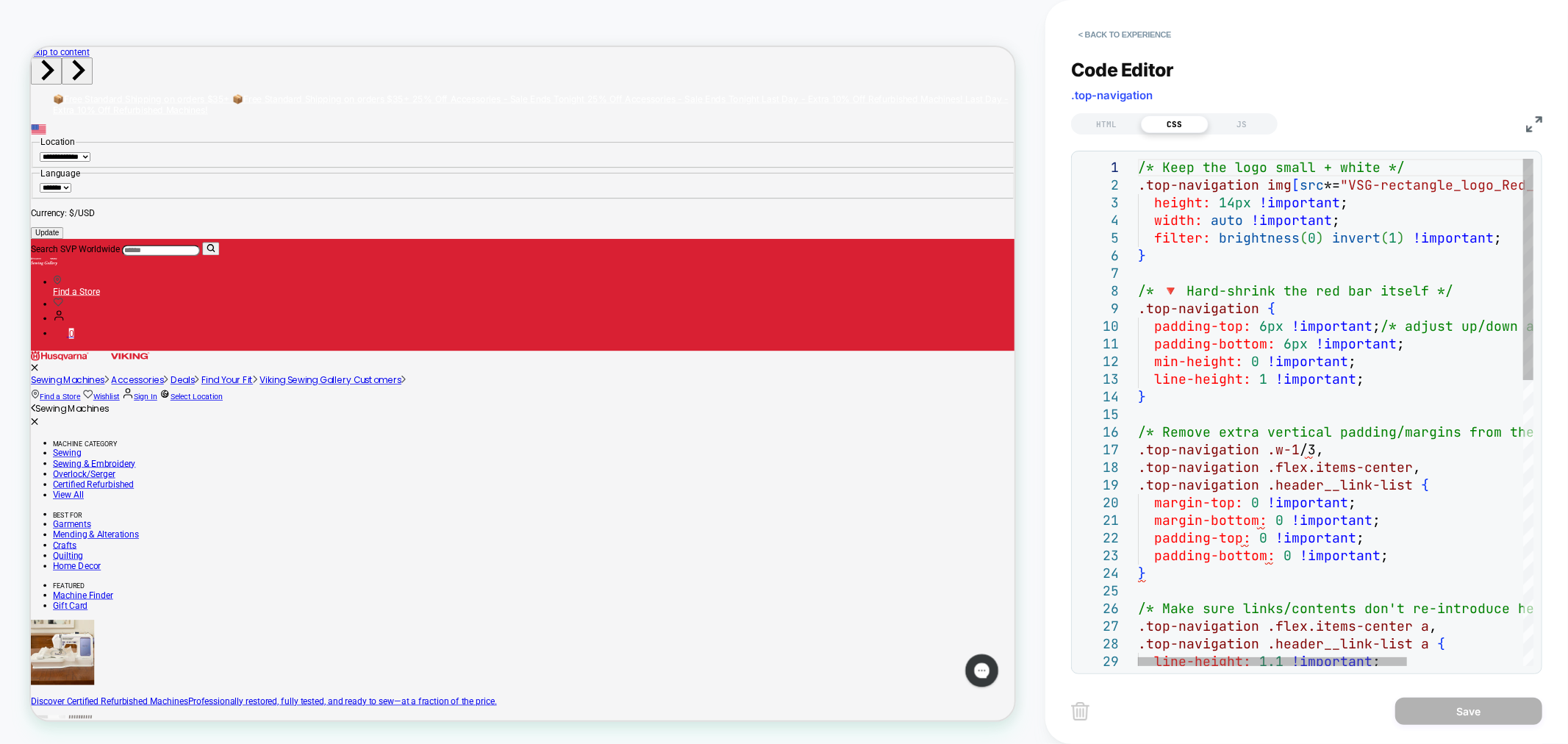
click at [1232, 202] on div "/* Keep the logo small + white */ .top-navigation img [ src *= "VSG-rectangle_l…" at bounding box center [1421, 739] width 566 height 1160
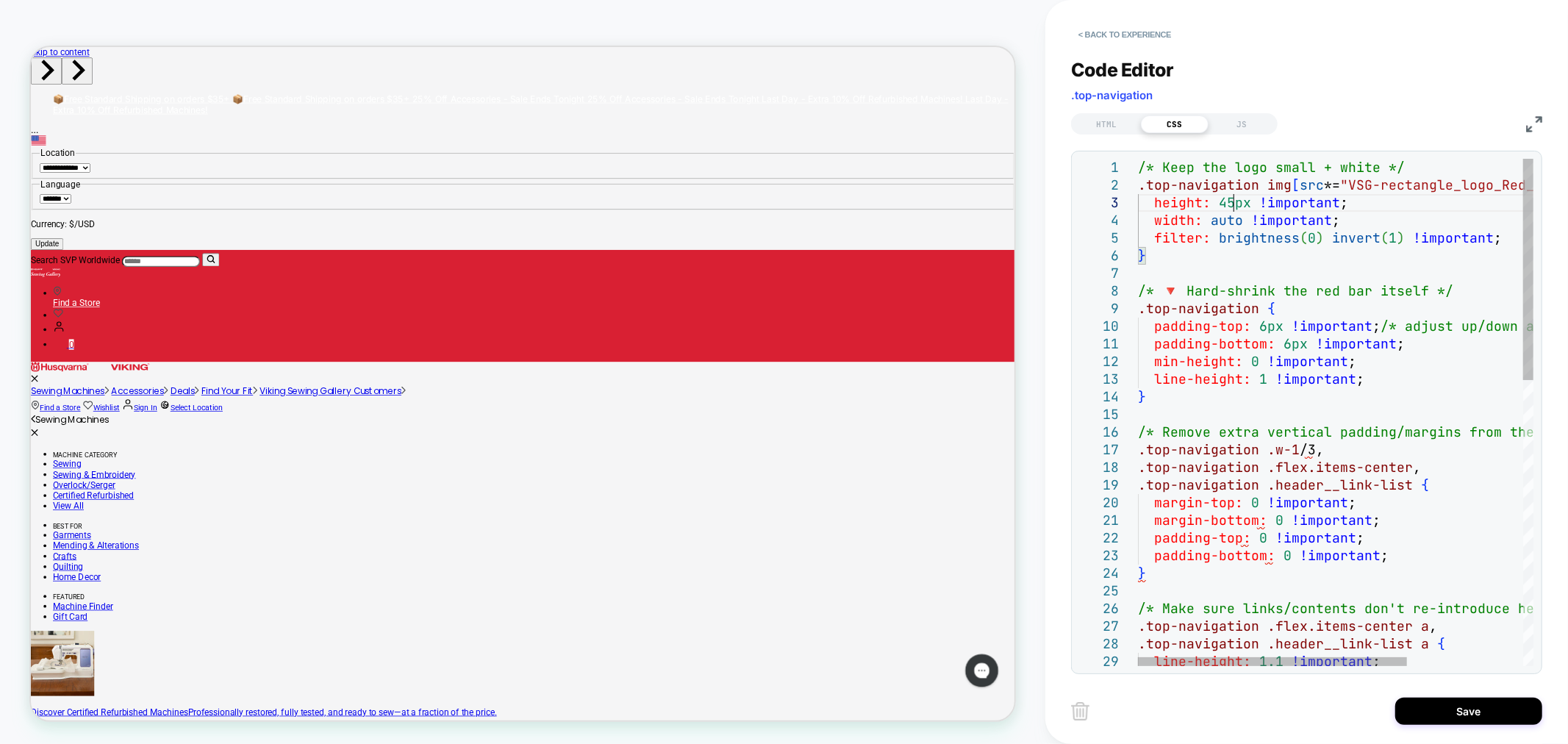
scroll to position [33, 93]
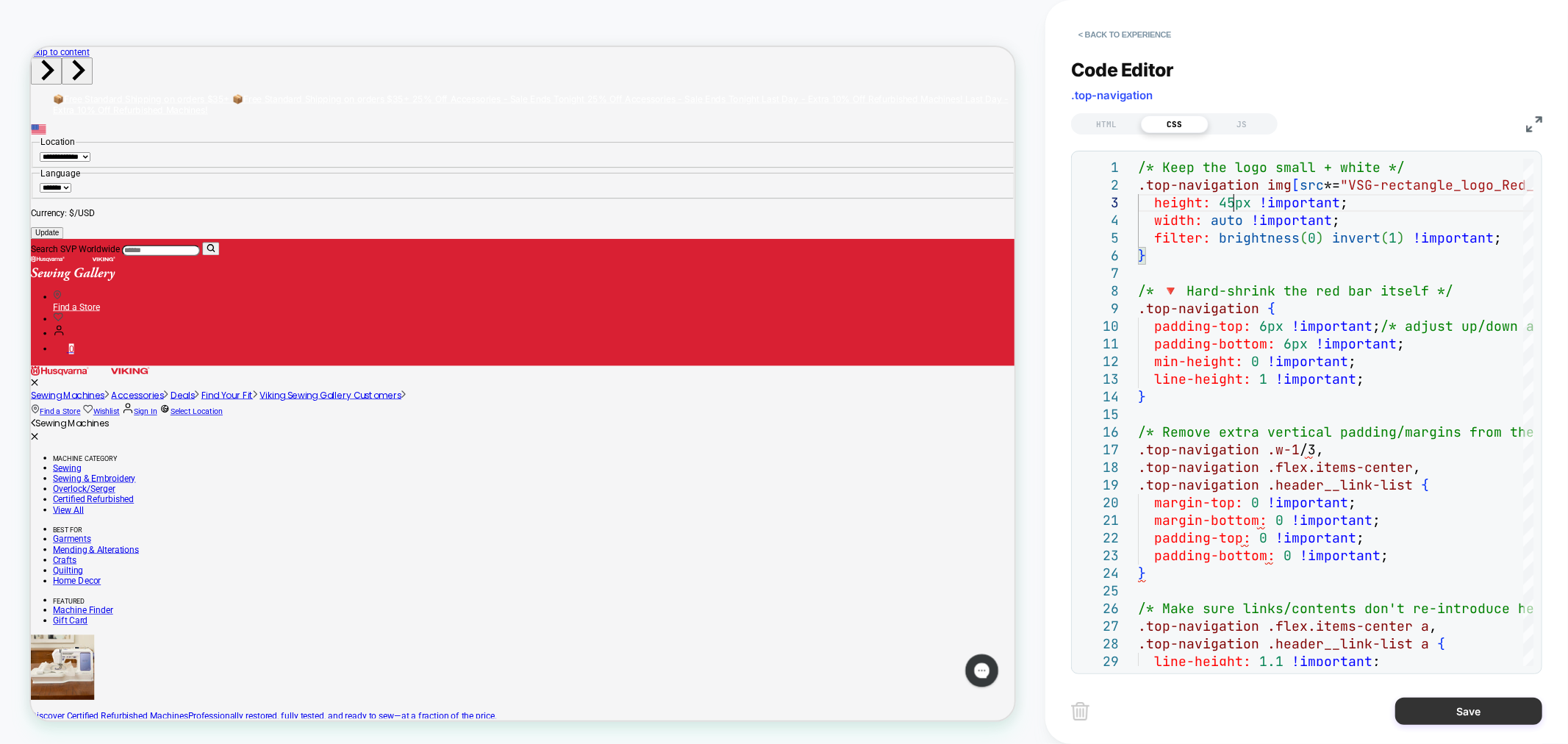
type textarea "**********"
click at [1454, 711] on button "Save" at bounding box center [1469, 711] width 147 height 28
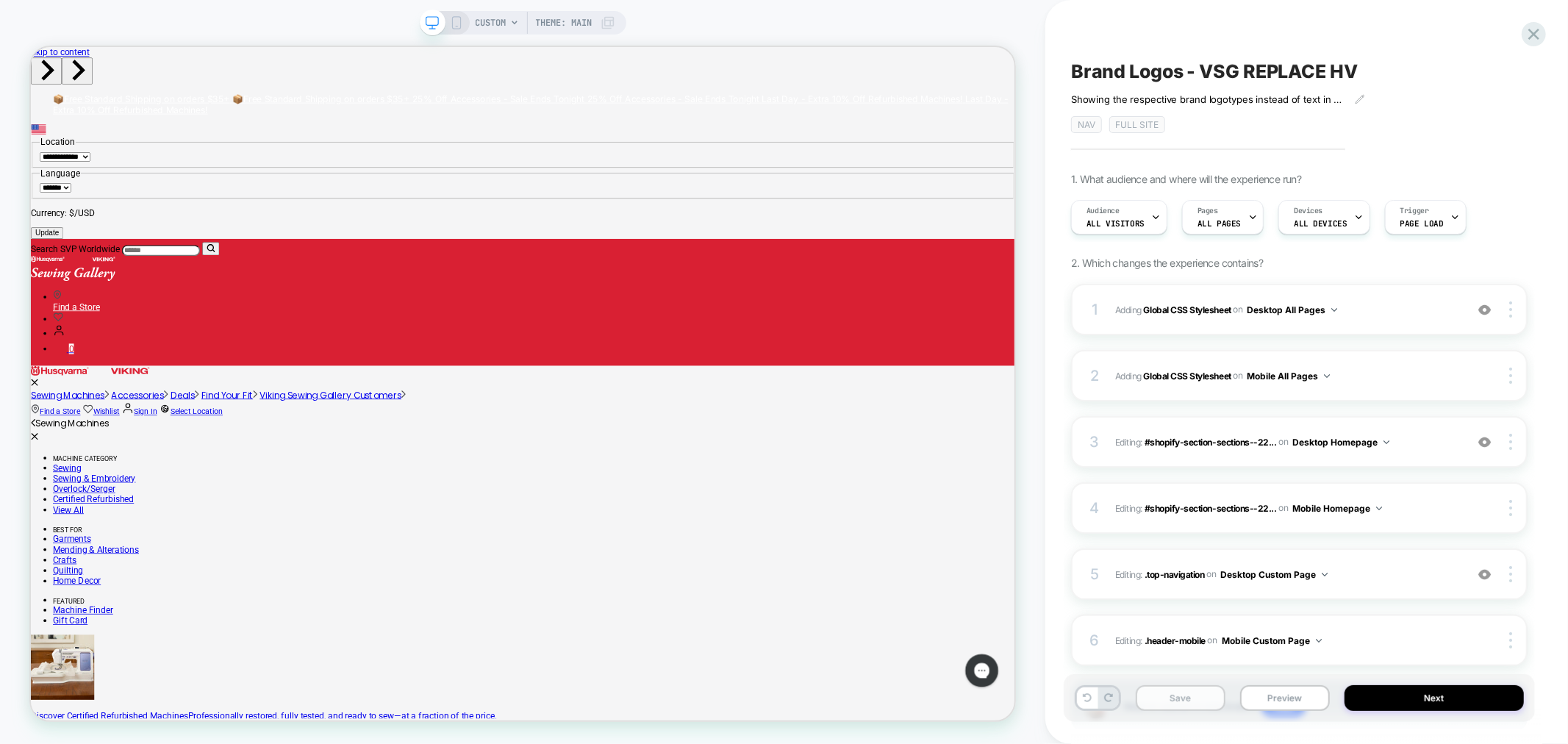
click at [1166, 695] on button "Save" at bounding box center [1180, 698] width 90 height 26
click at [503, 20] on span "CUSTOM" at bounding box center [491, 22] width 31 height 23
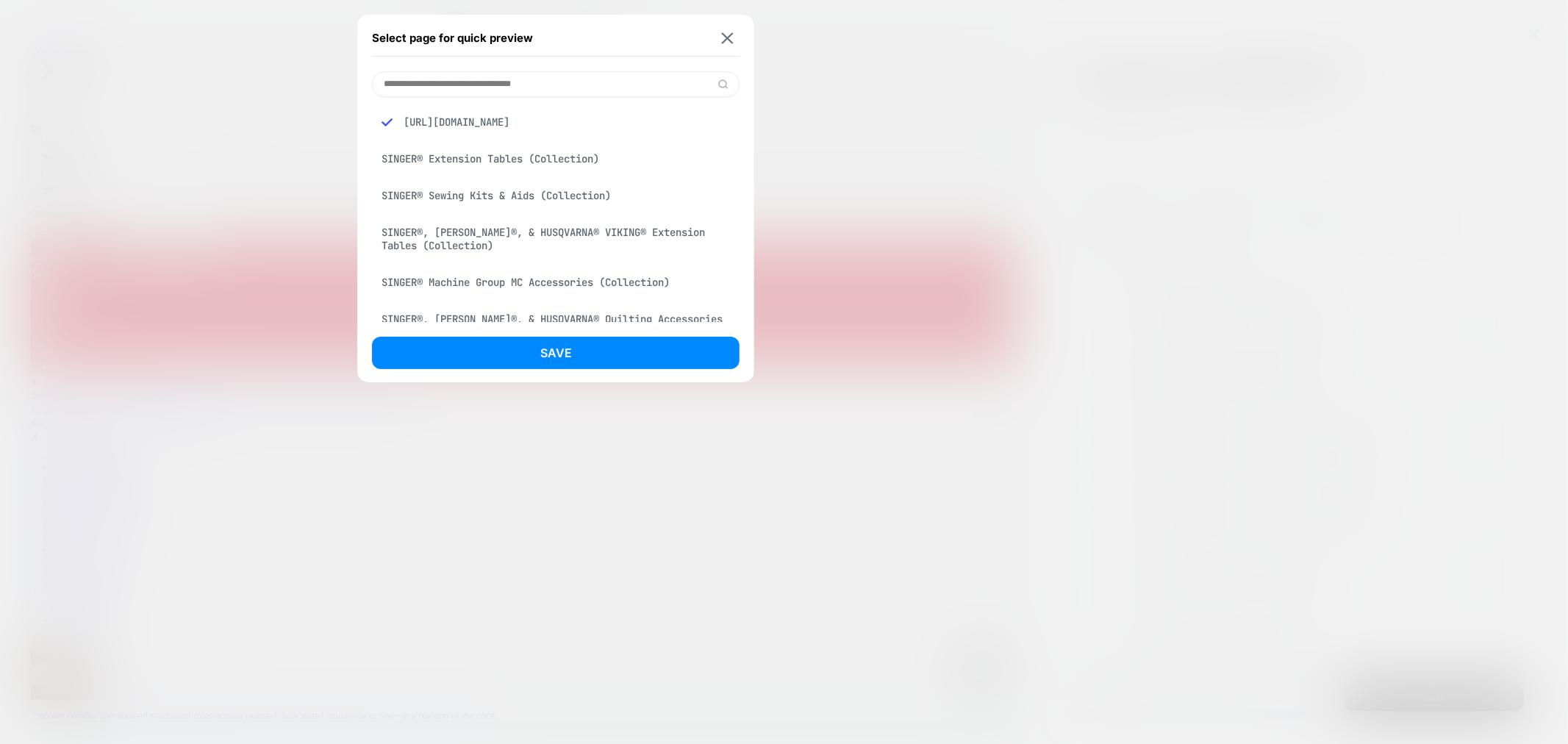
click at [486, 79] on input at bounding box center [556, 83] width 368 height 26
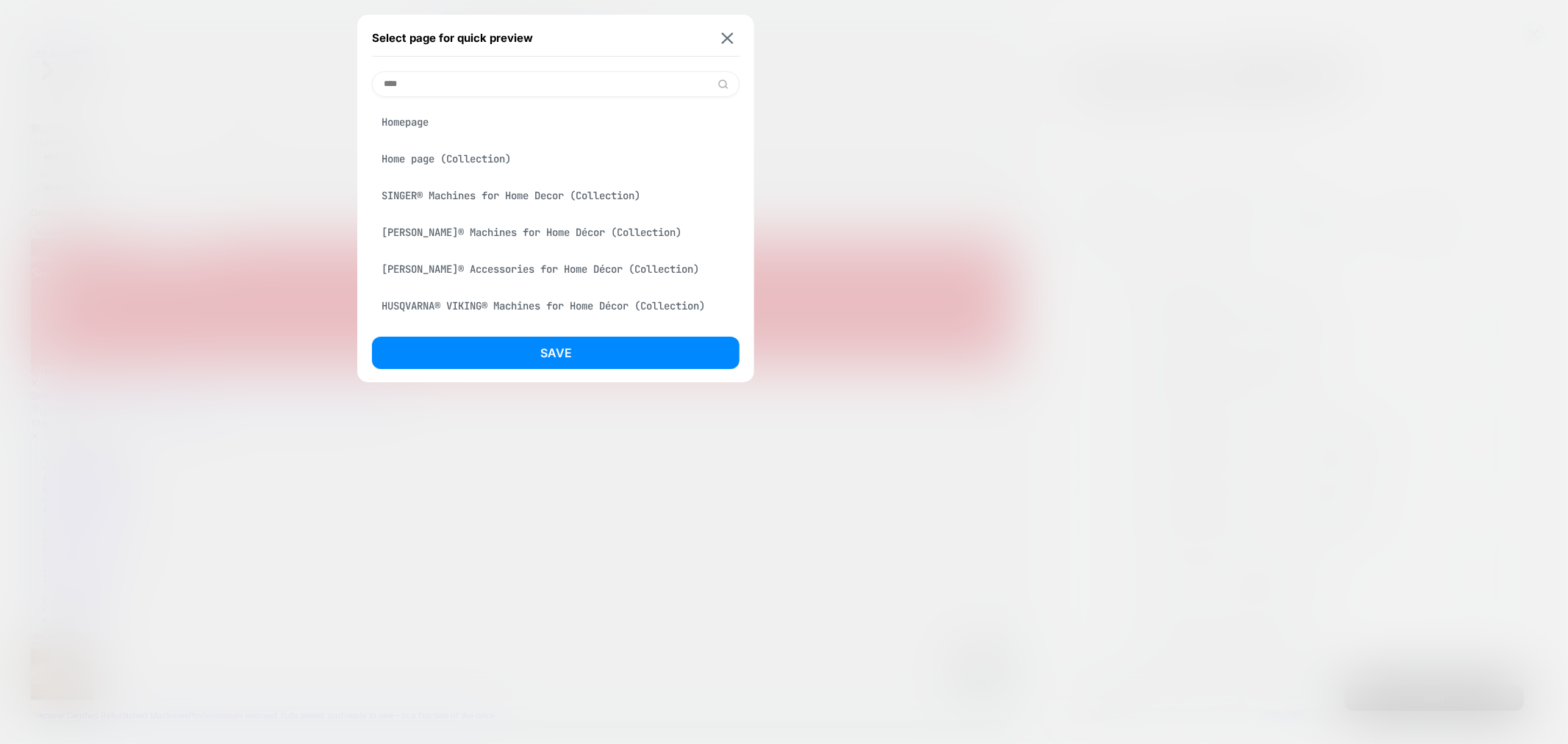
type input "****"
click at [416, 121] on div "Homepage" at bounding box center [556, 122] width 368 height 28
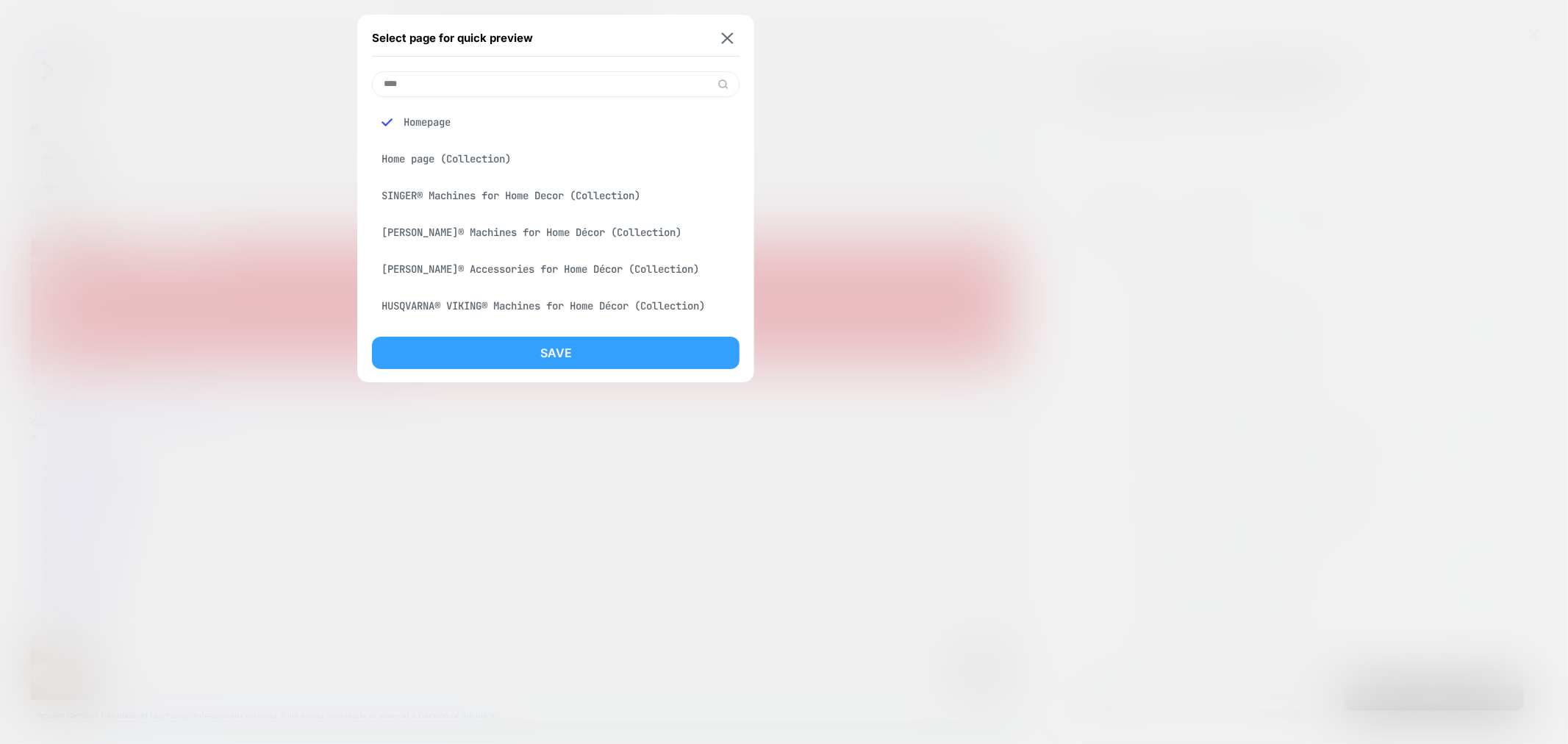
click at [635, 358] on button "Save" at bounding box center [556, 352] width 368 height 32
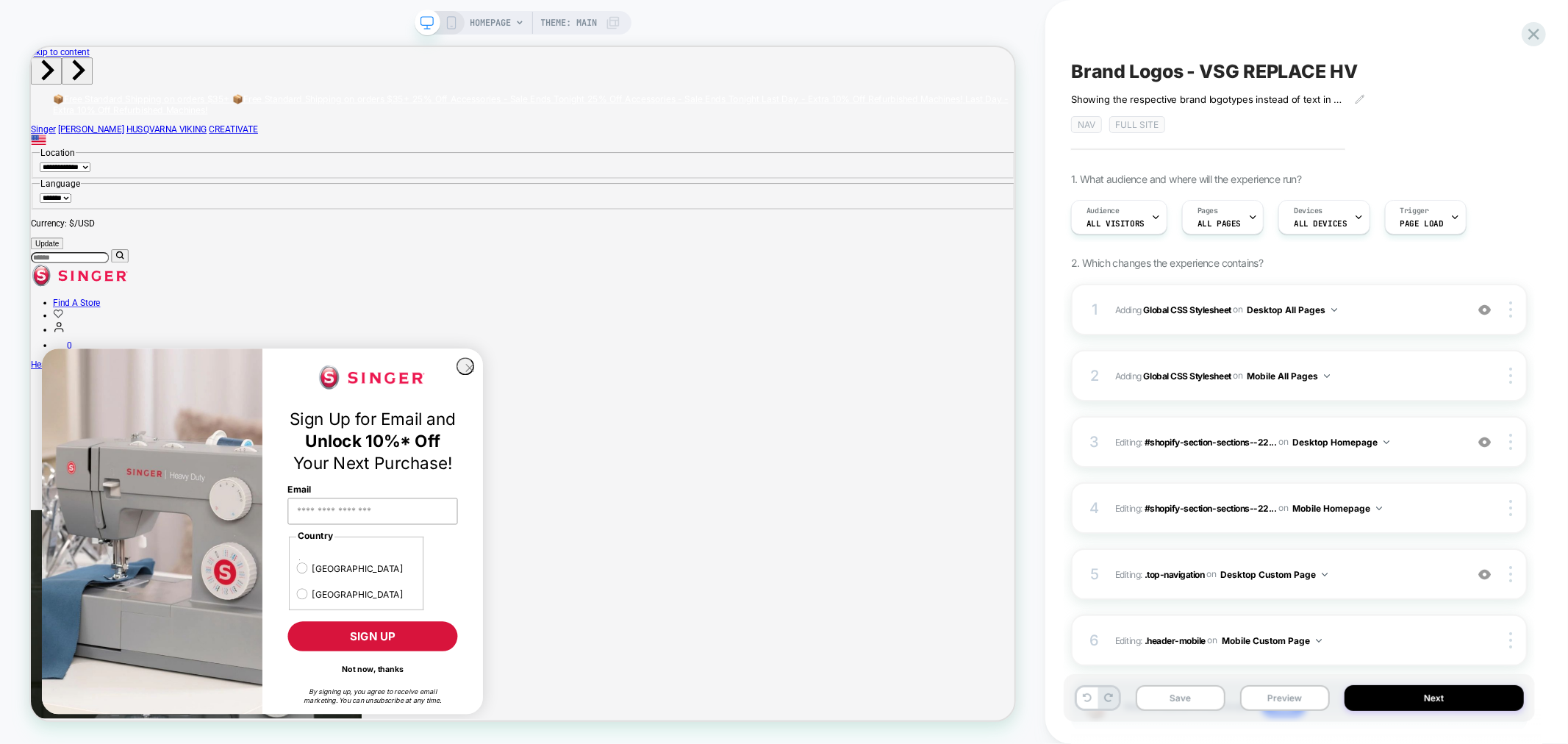
scroll to position [0, 0]
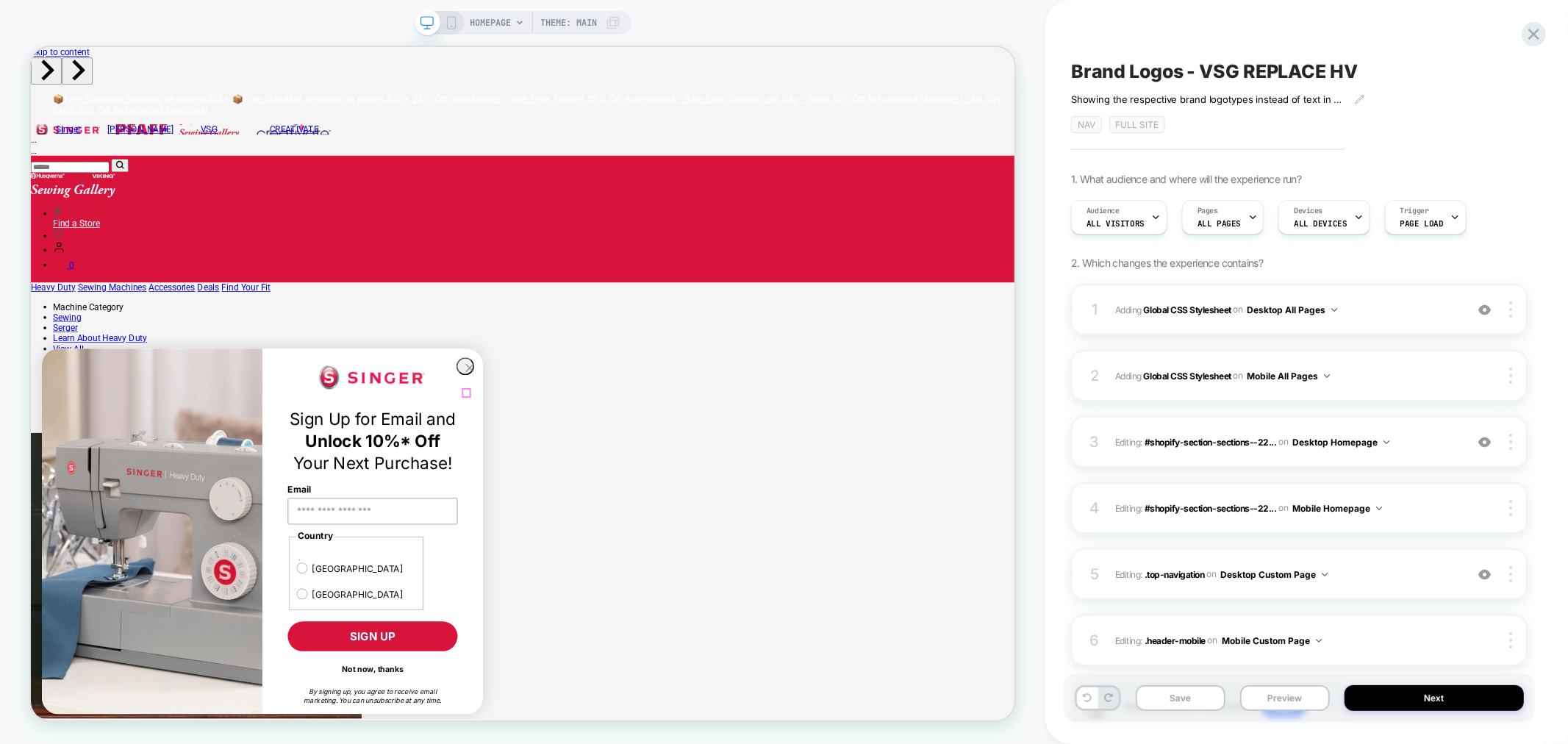
click at [612, 479] on icon "Close dialog" at bounding box center [616, 473] width 10 height 10
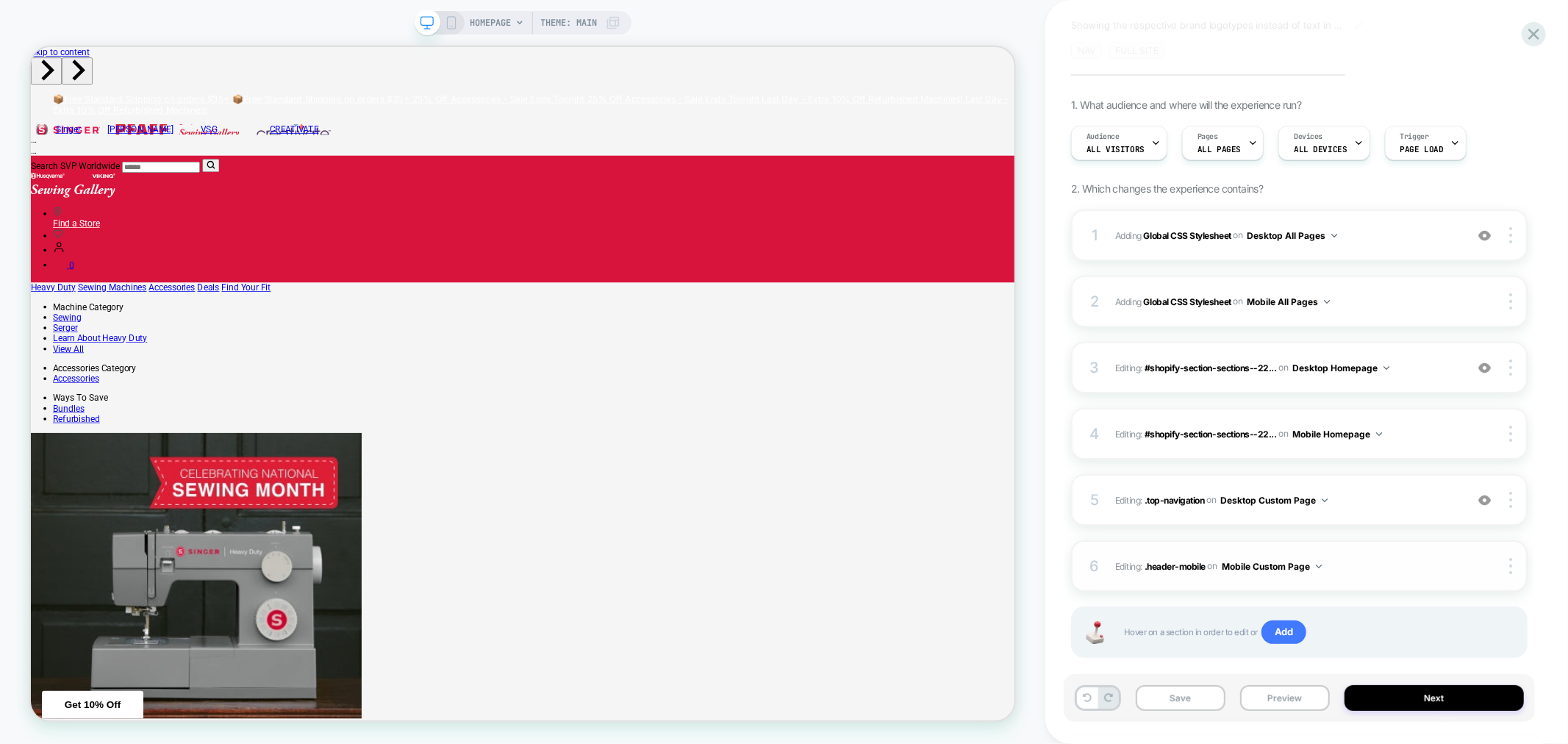
scroll to position [82, 0]
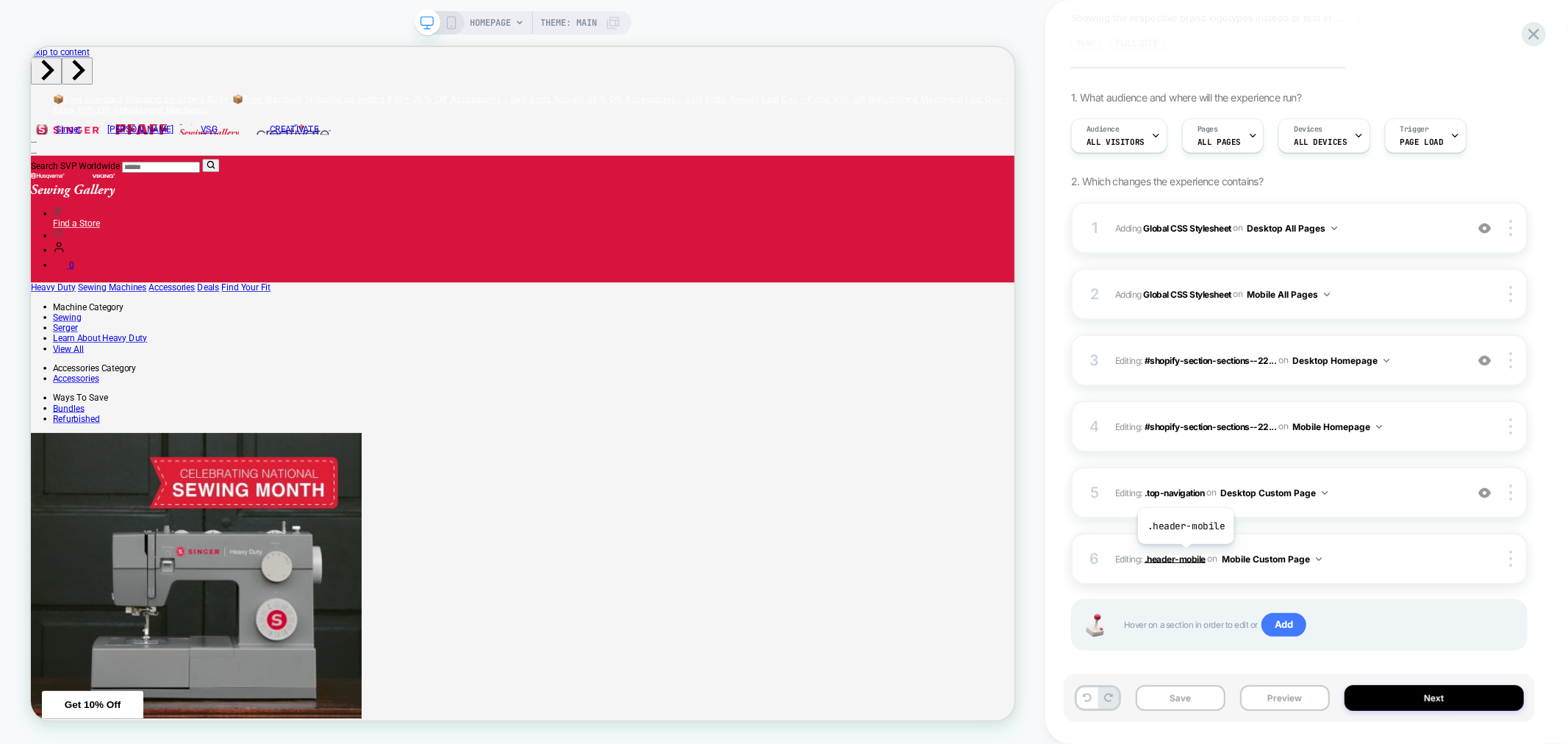
click at [1185, 555] on span ".header-mobile" at bounding box center [1175, 558] width 61 height 11
click at [1193, 493] on span ".top-navigation" at bounding box center [1175, 492] width 60 height 11
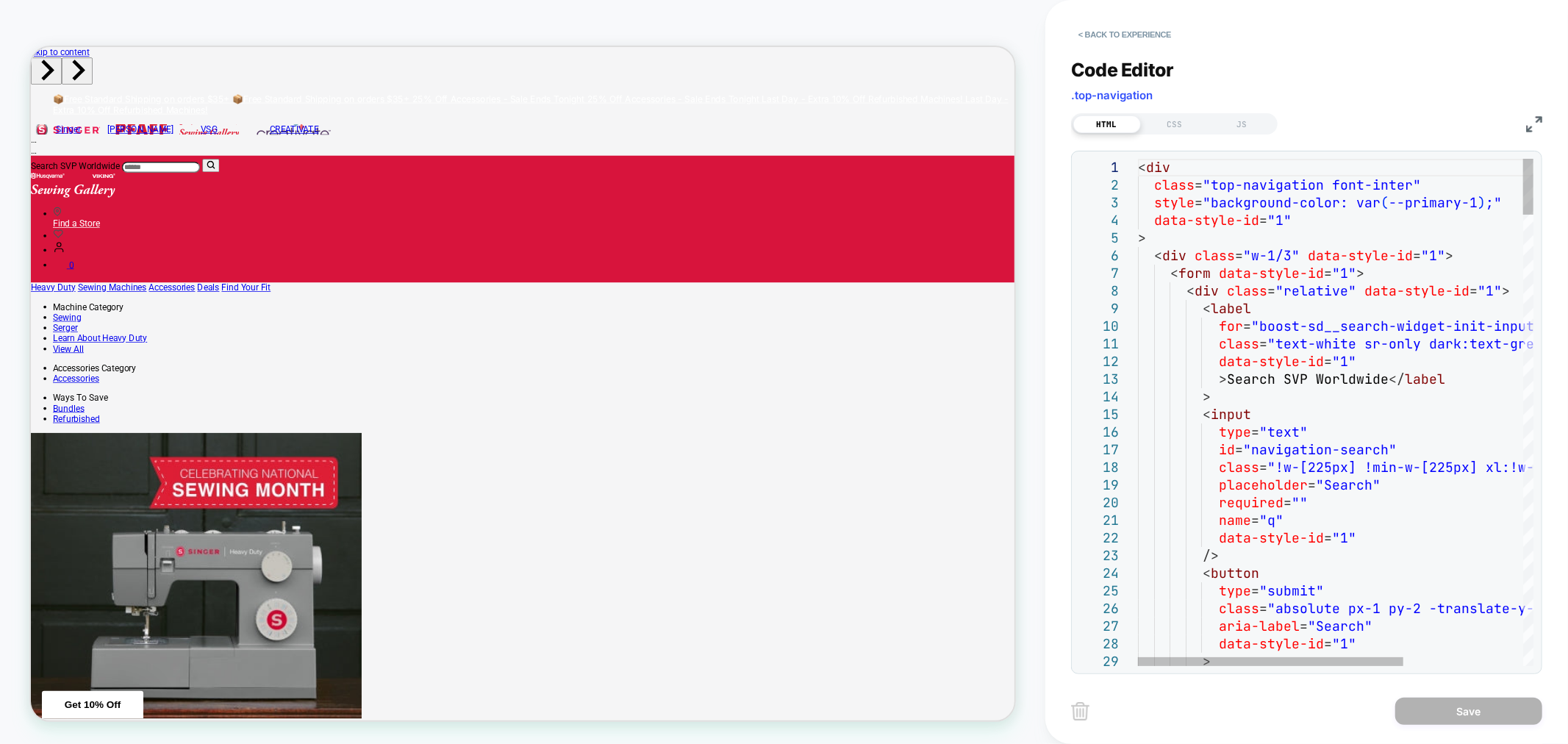
scroll to position [0, 0]
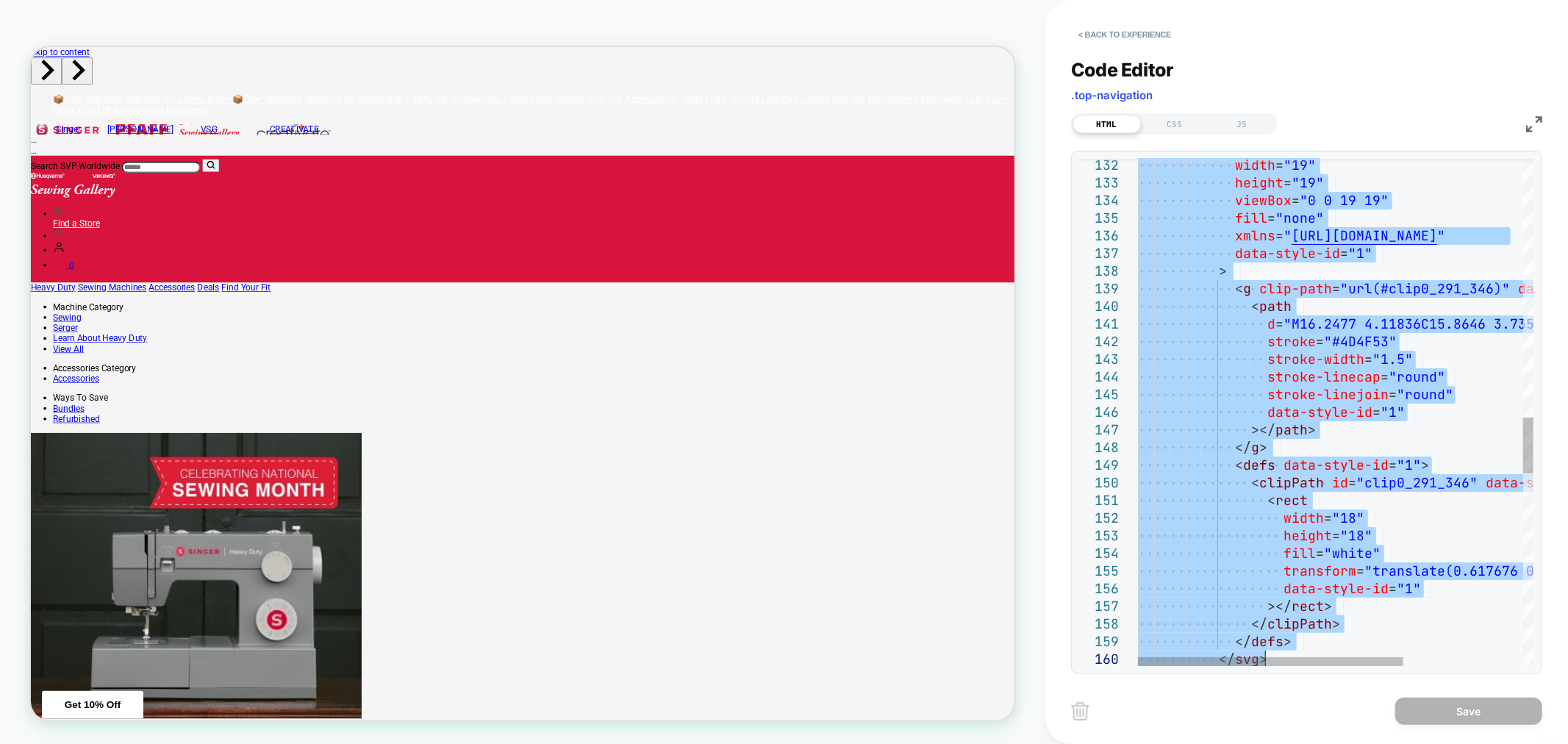
type textarea "**********"
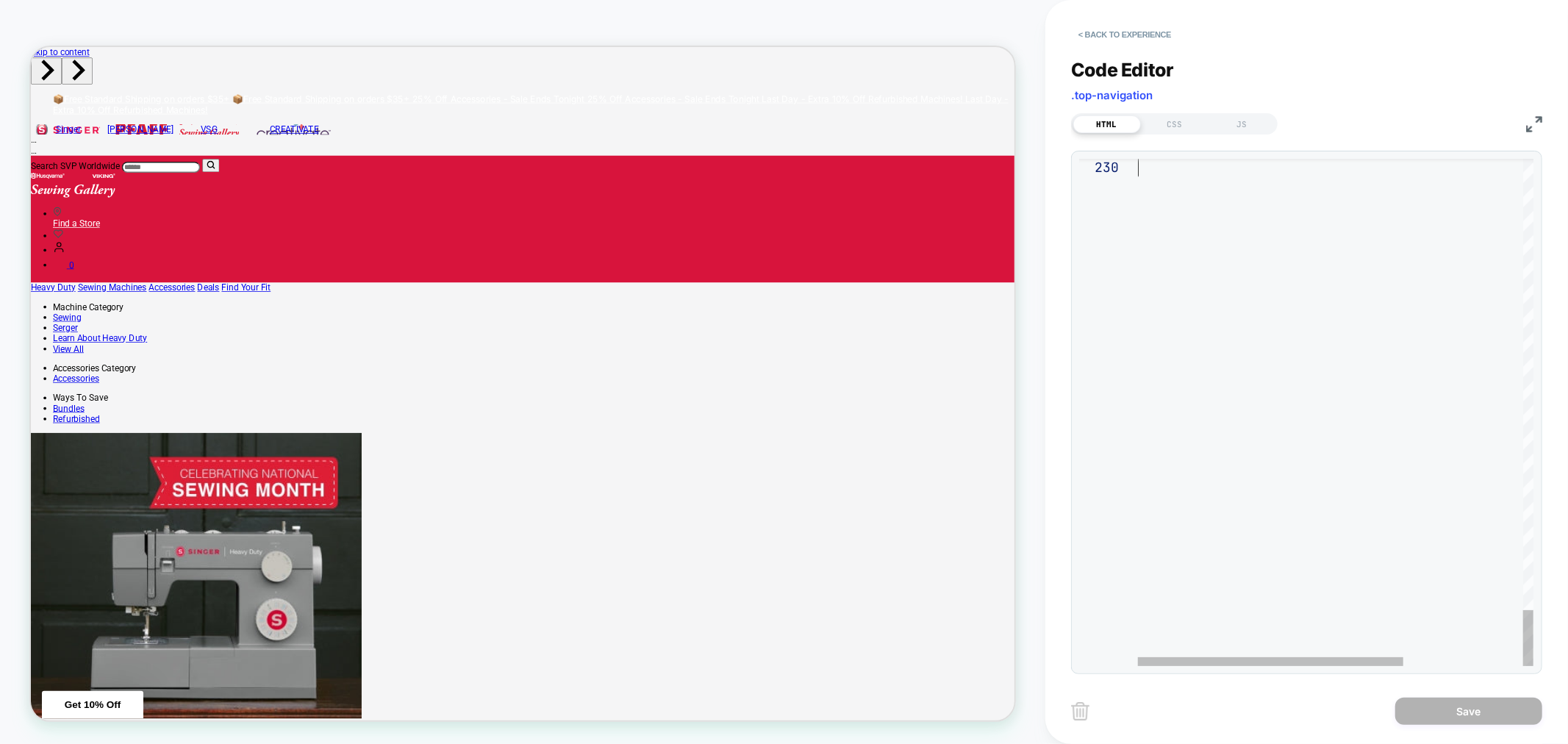
drag, startPoint x: 1140, startPoint y: 166, endPoint x: 1414, endPoint y: 782, distance: 674.2
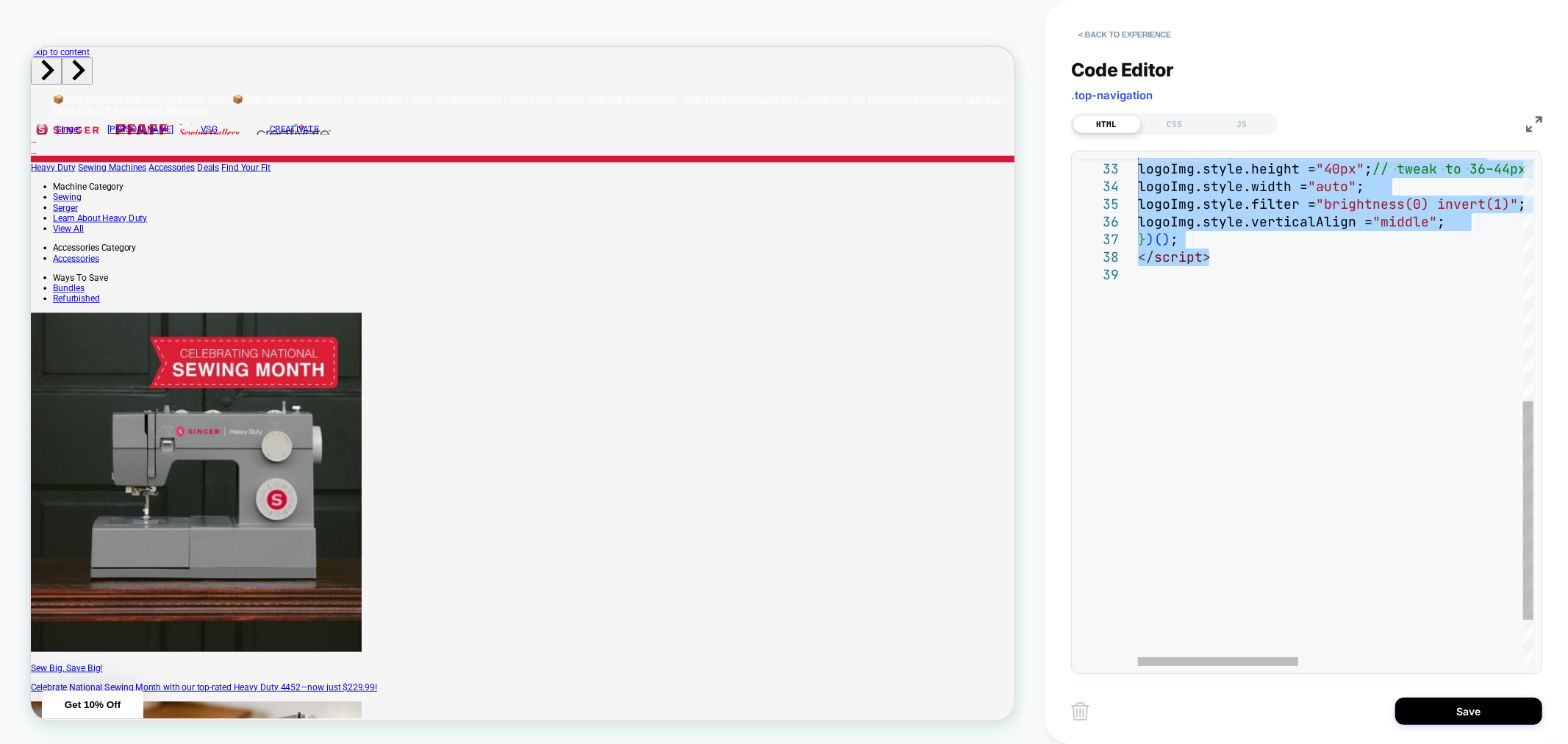
type textarea "**********"
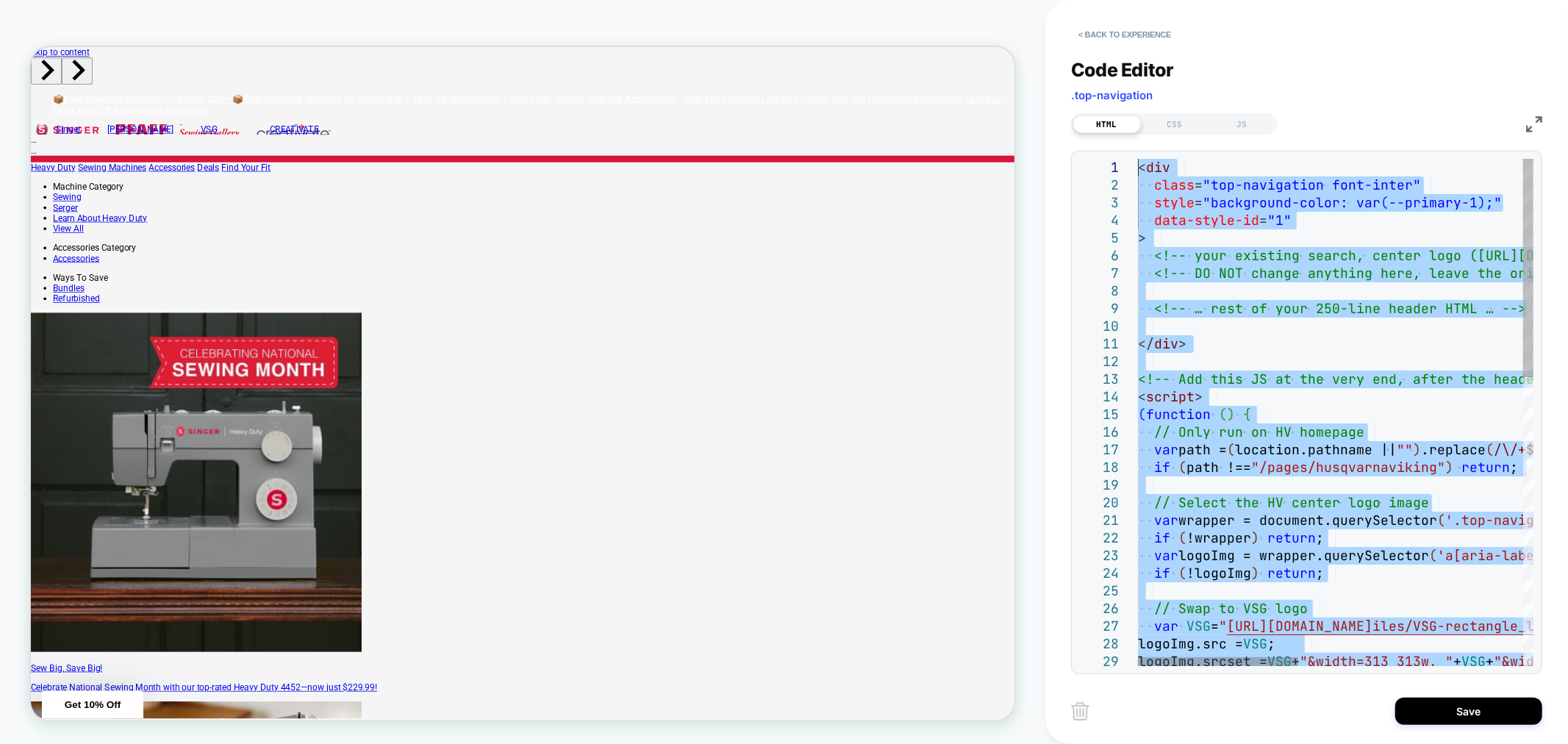
drag, startPoint x: 1231, startPoint y: 246, endPoint x: 914, endPoint y: -18, distance: 412.5
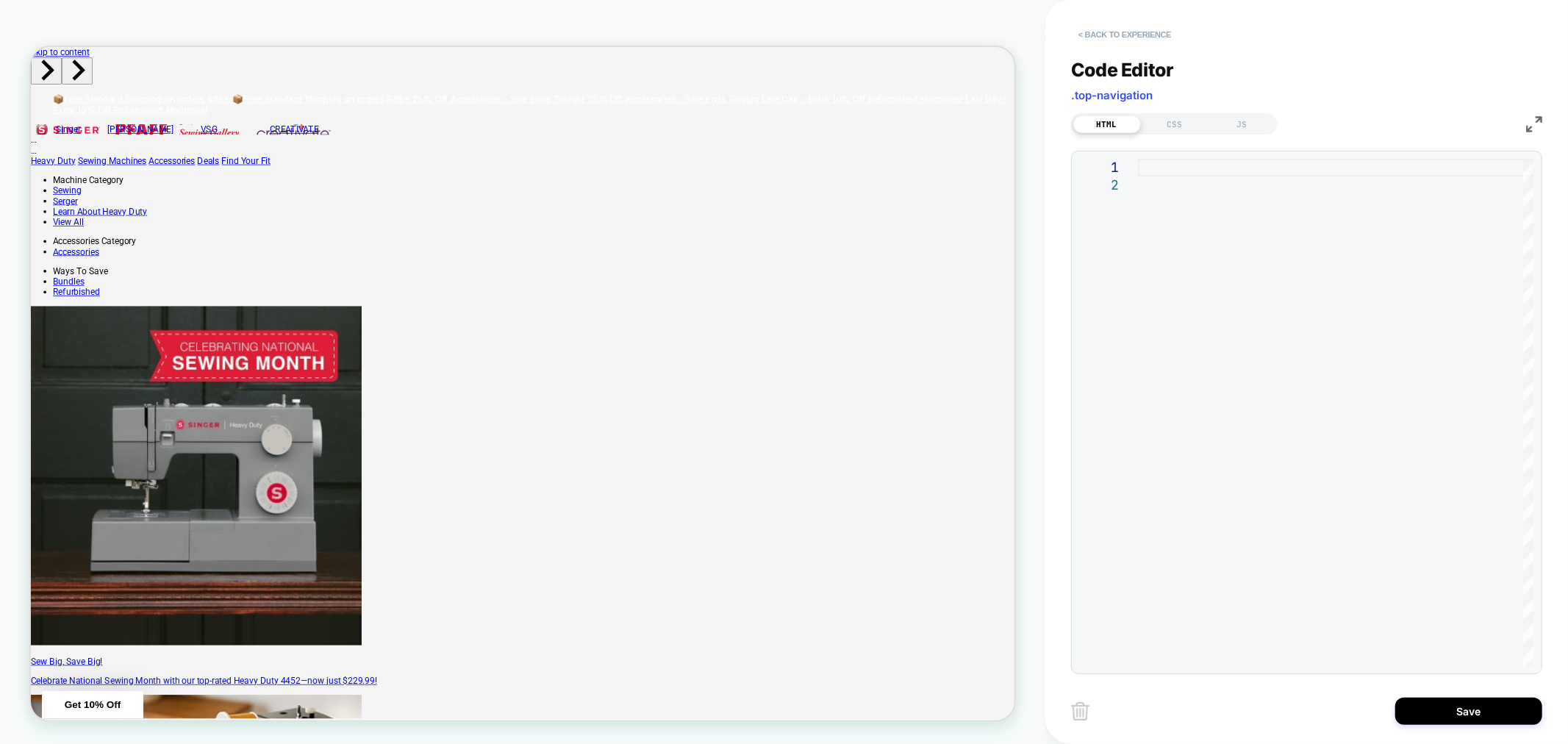
click at [1113, 28] on button "< Back to experience" at bounding box center [1125, 35] width 107 height 23
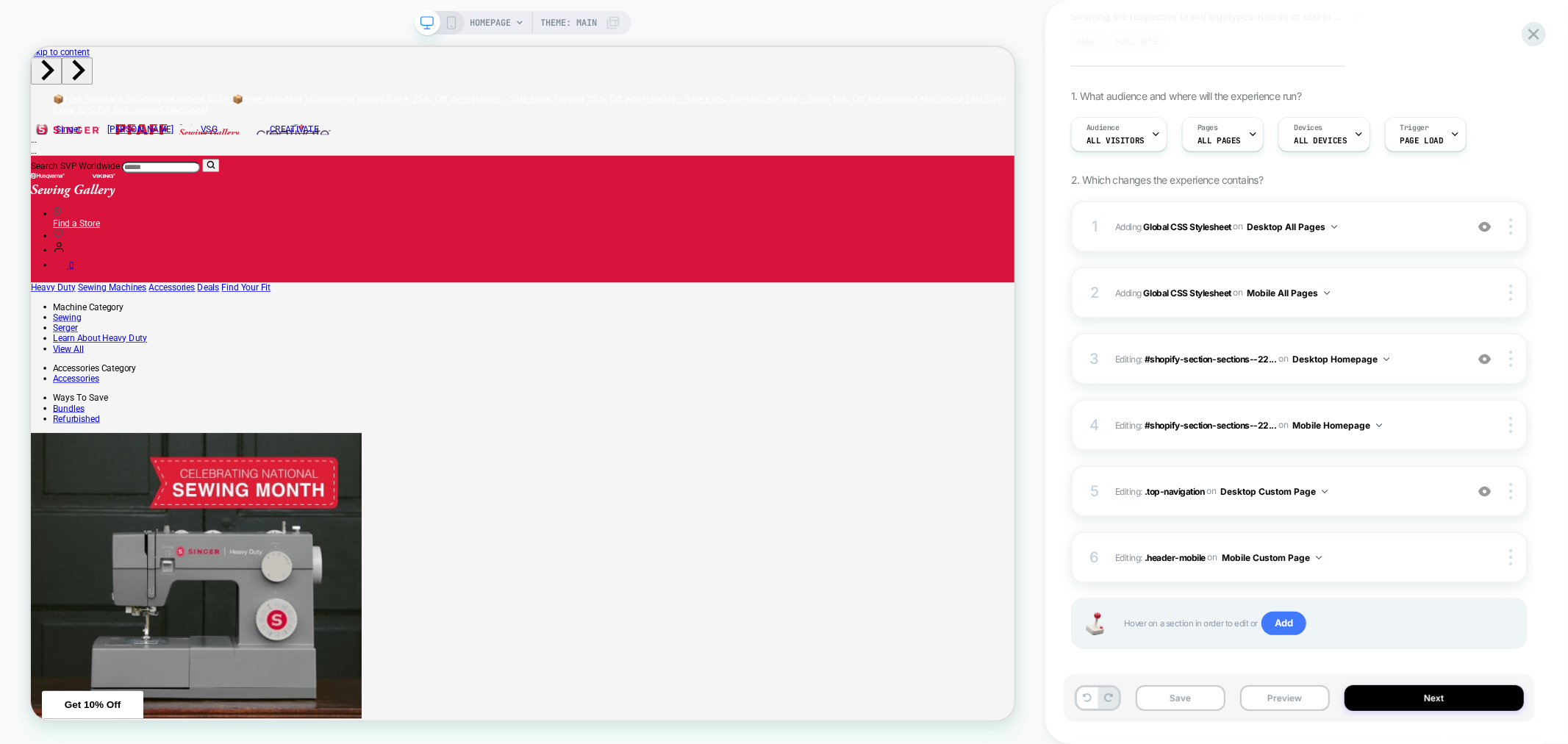
scroll to position [97, 0]
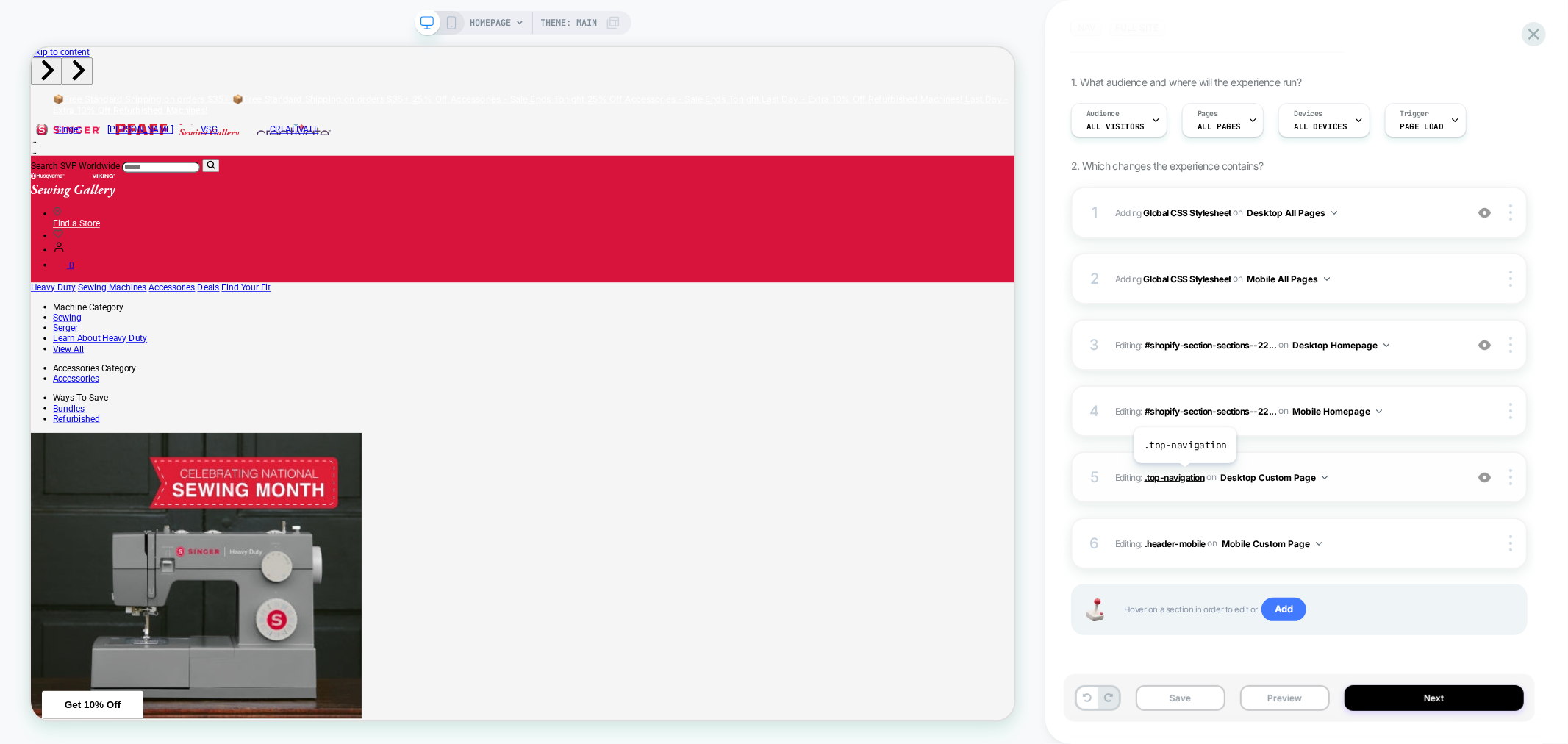
click at [1184, 474] on span ".top-navigation" at bounding box center [1175, 477] width 60 height 11
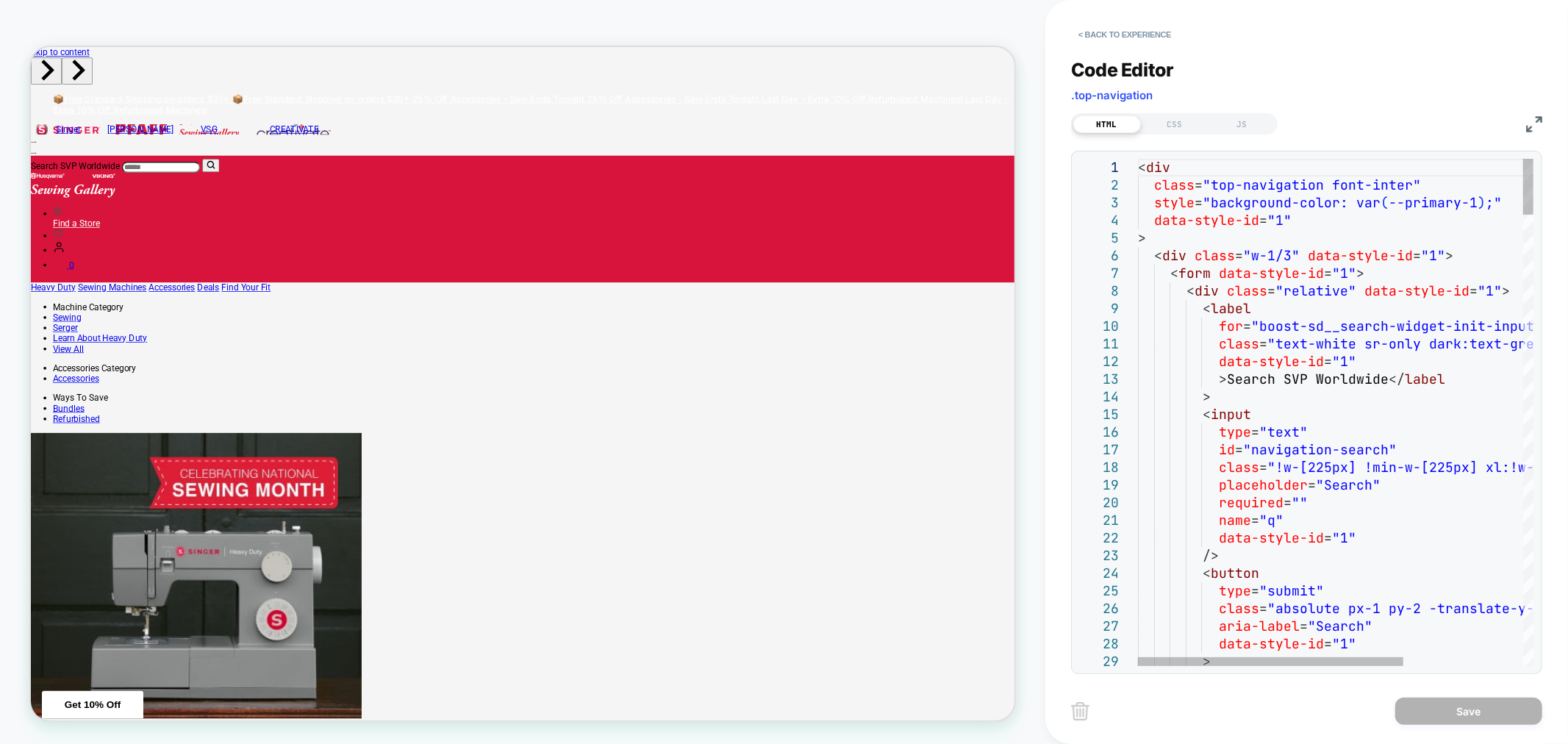
scroll to position [0, 0]
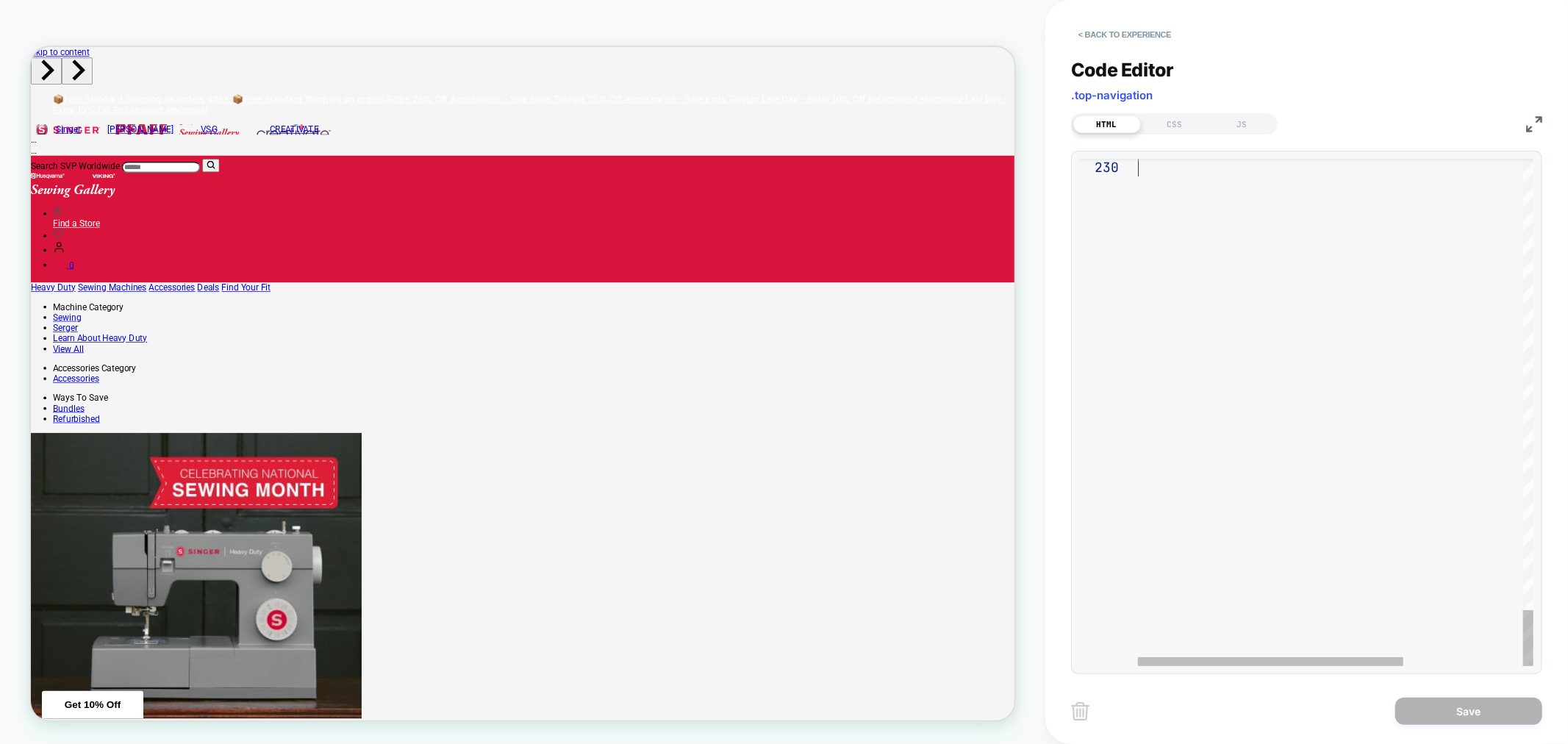
drag, startPoint x: 1141, startPoint y: 167, endPoint x: 1394, endPoint y: 782, distance: 665.0
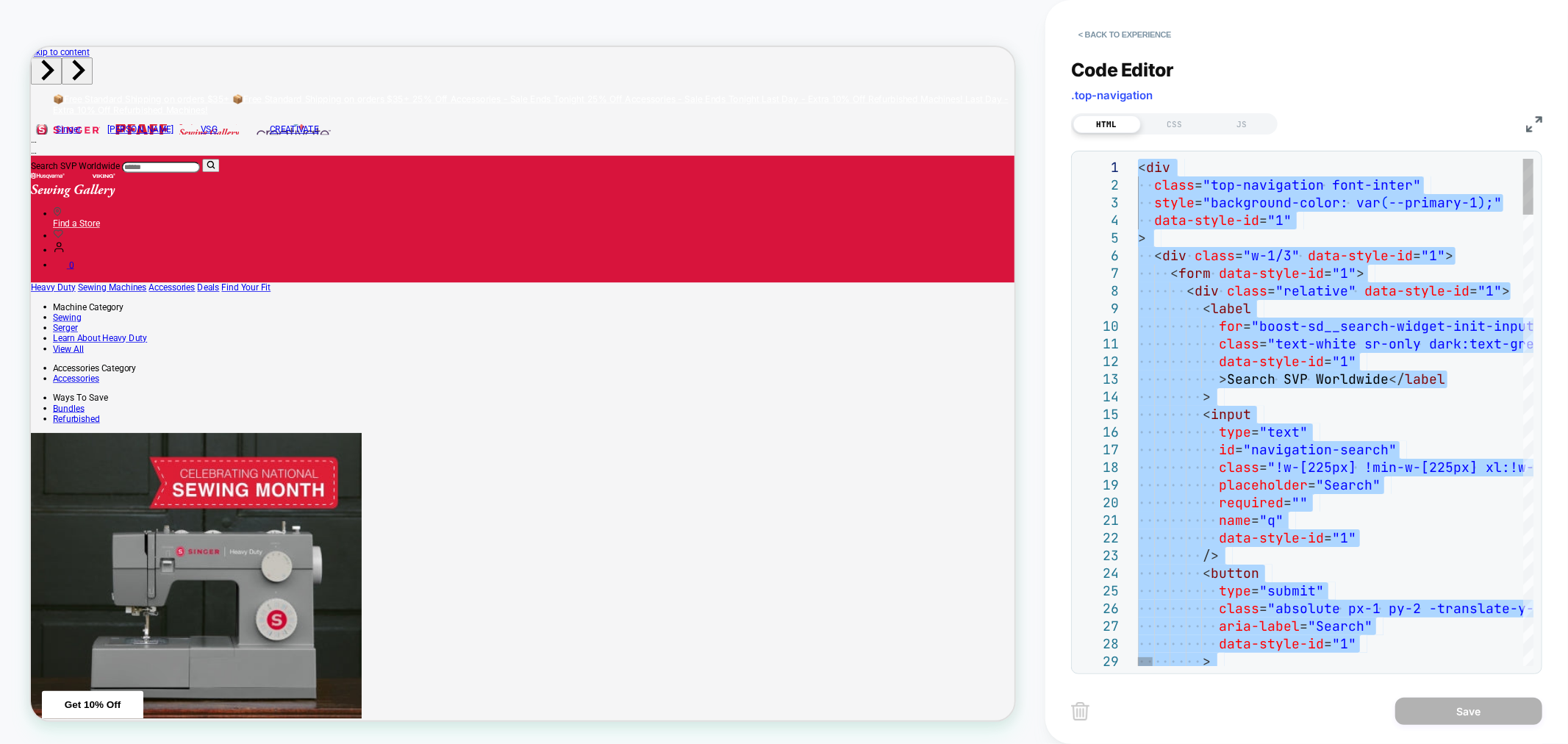
drag, startPoint x: 1231, startPoint y: 394, endPoint x: 1133, endPoint y: -91, distance: 494.8
drag, startPoint x: 1140, startPoint y: 164, endPoint x: 1435, endPoint y: 481, distance: 433.0
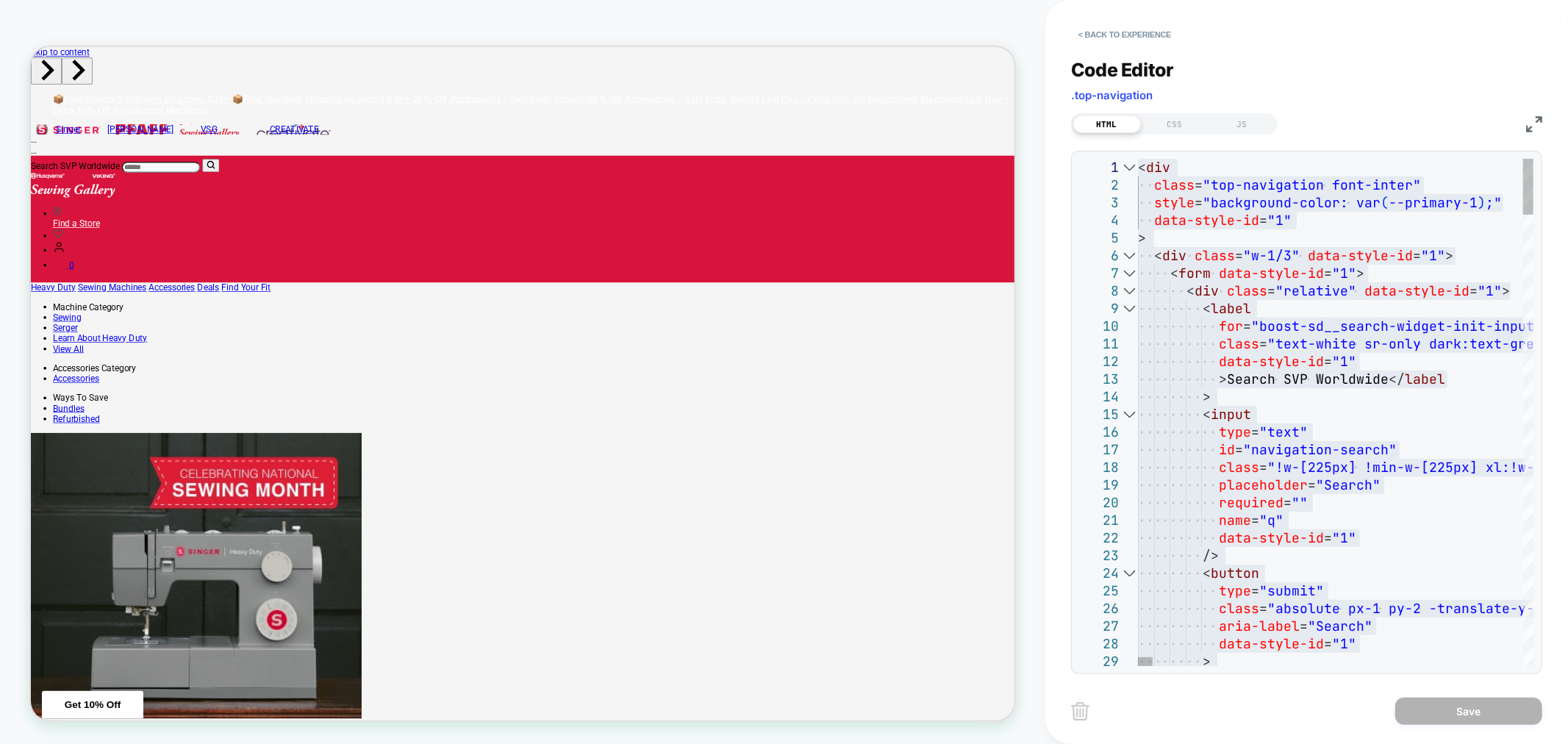
click at [1134, 170] on div at bounding box center [1130, 168] width 20 height 18
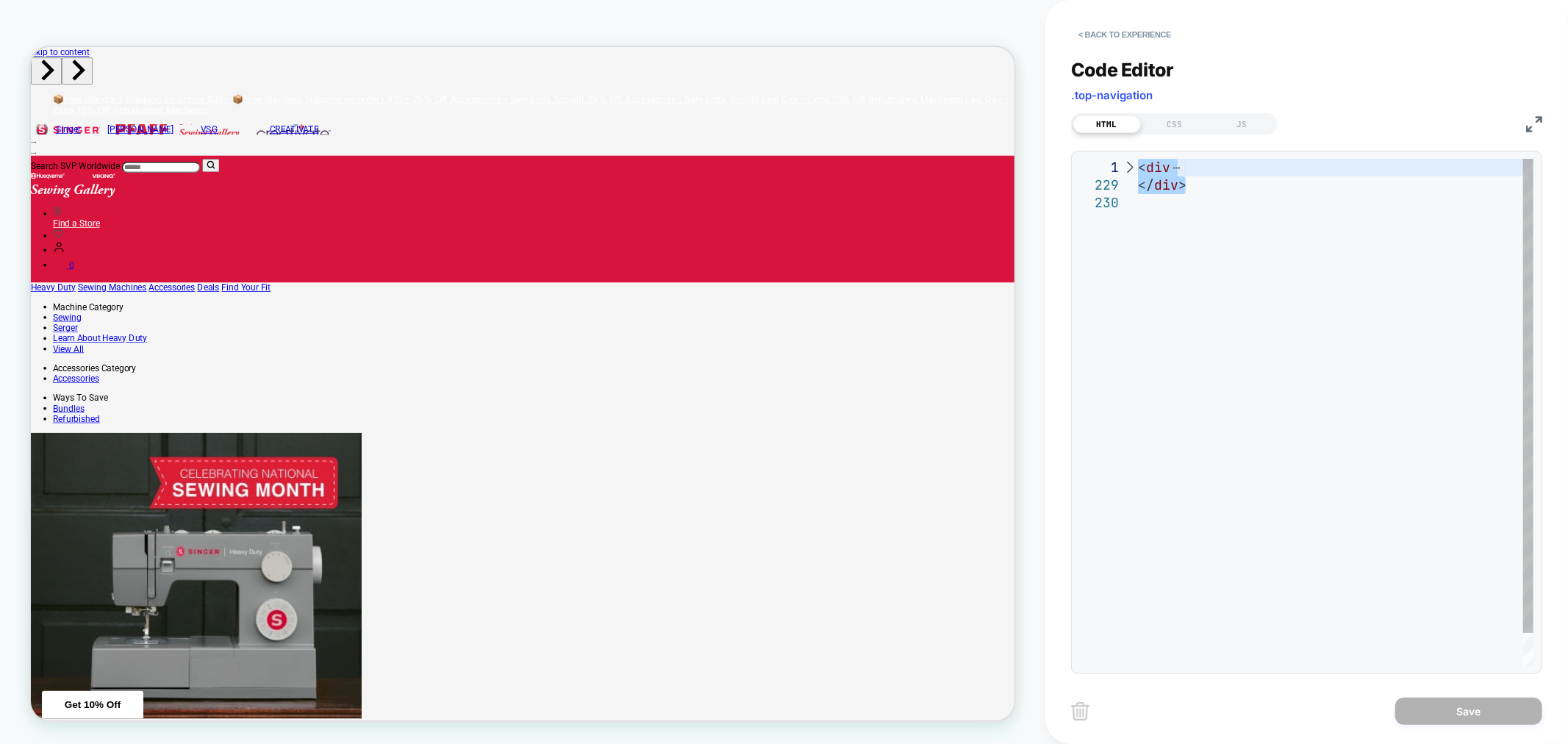
click at [1130, 165] on div at bounding box center [1130, 168] width 20 height 18
type textarea "**********"
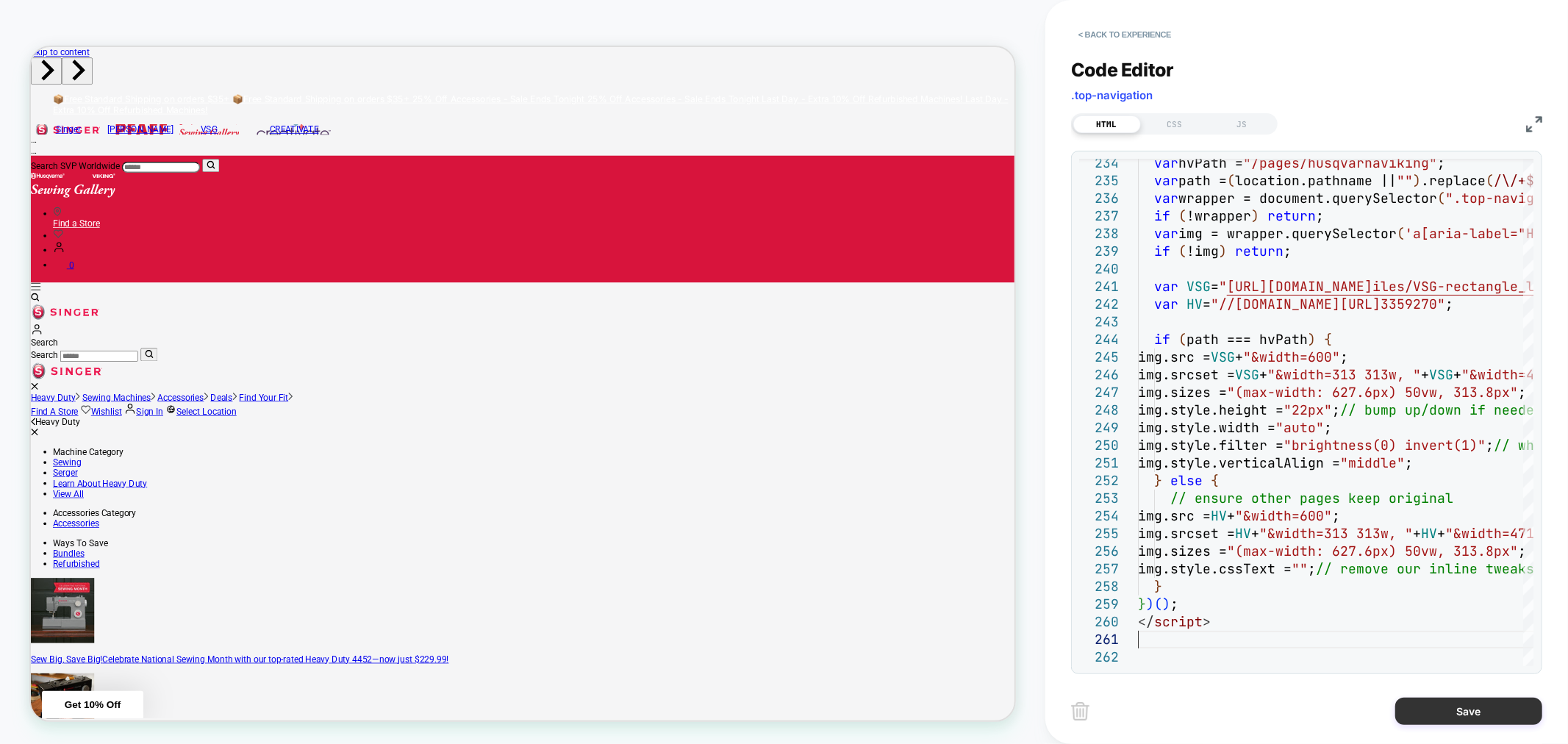
click at [1475, 715] on button "Save" at bounding box center [1469, 711] width 147 height 28
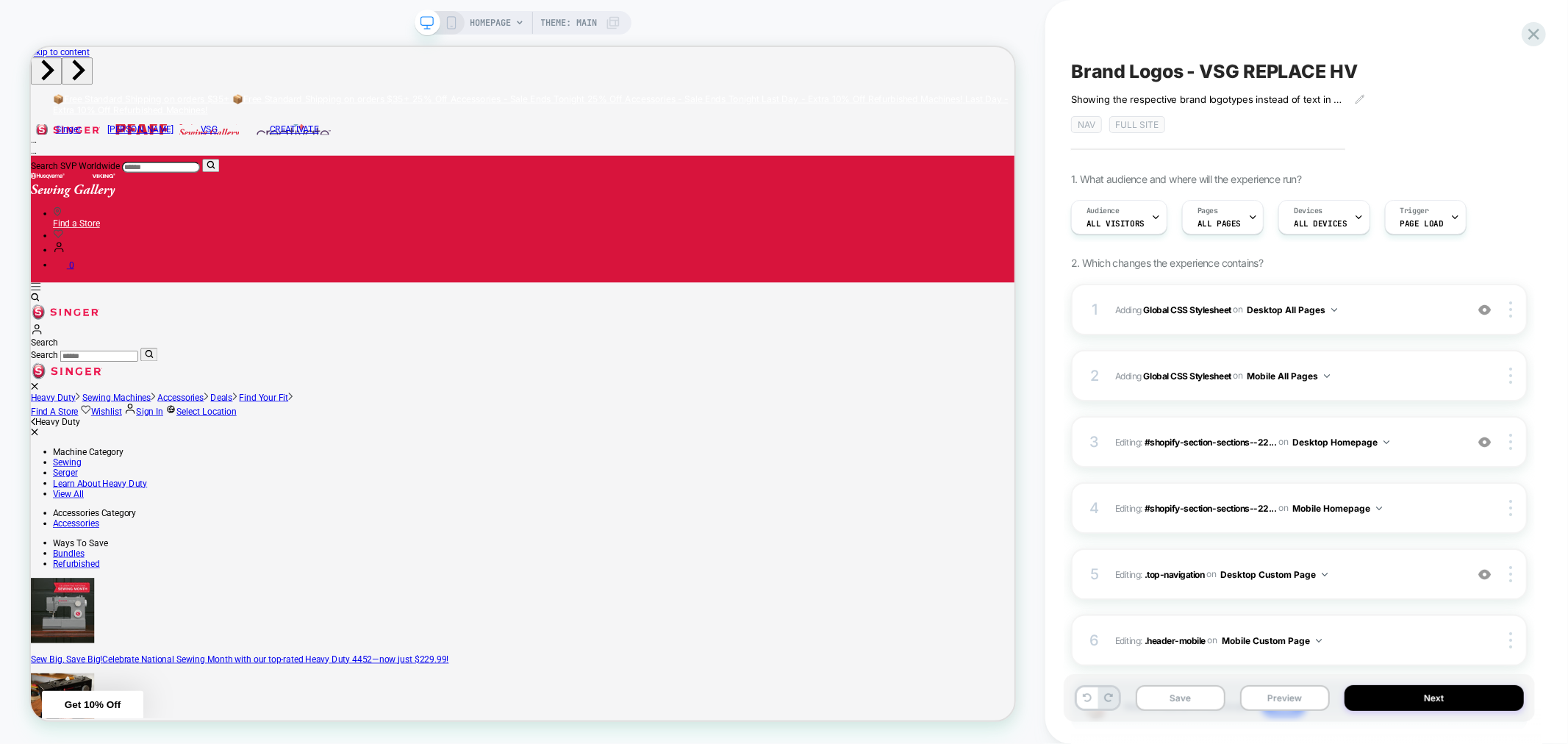
click at [501, 18] on span "HOMEPAGE" at bounding box center [491, 22] width 41 height 23
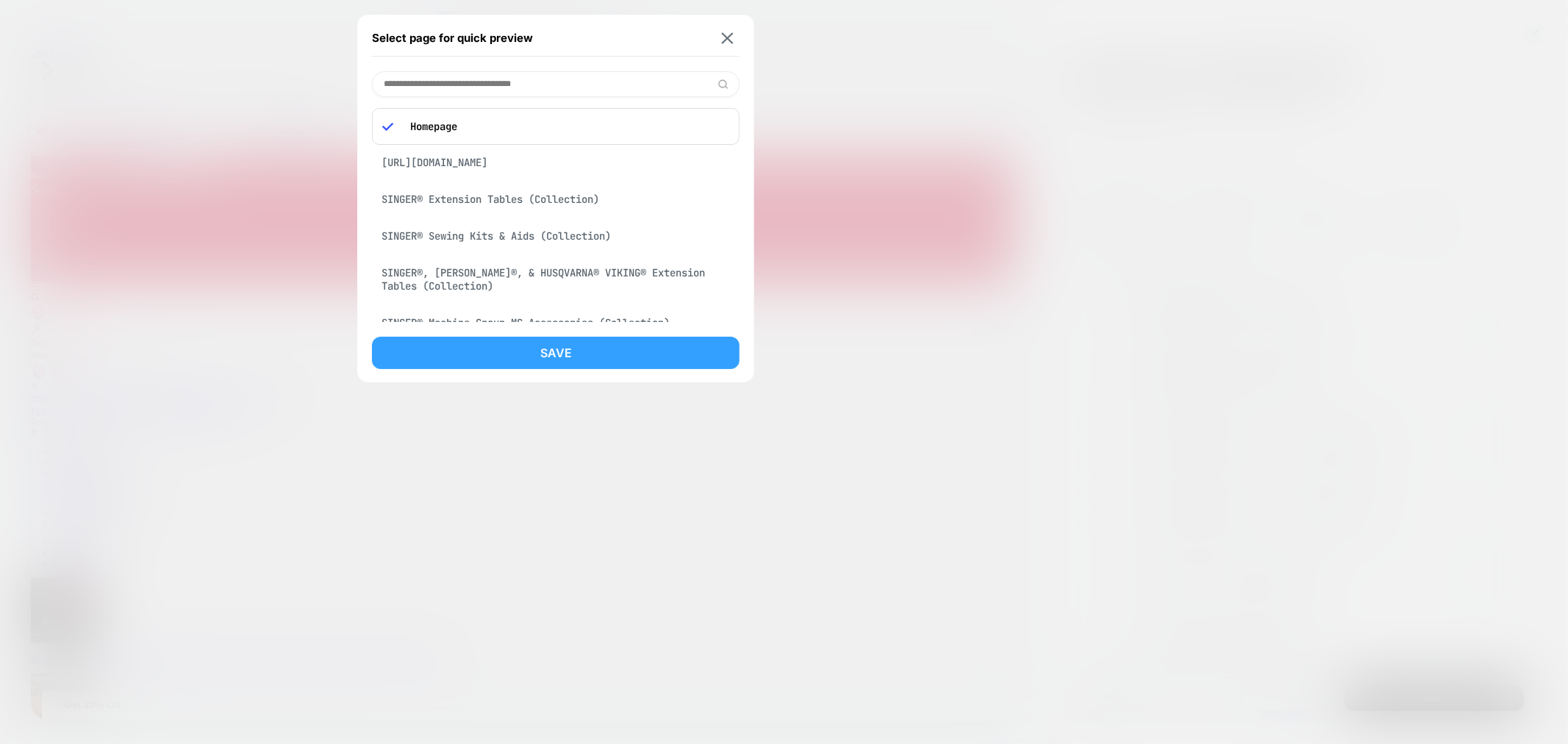
drag, startPoint x: 661, startPoint y: 354, endPoint x: 867, endPoint y: 409, distance: 213.2
click at [661, 354] on button "Save" at bounding box center [556, 352] width 368 height 32
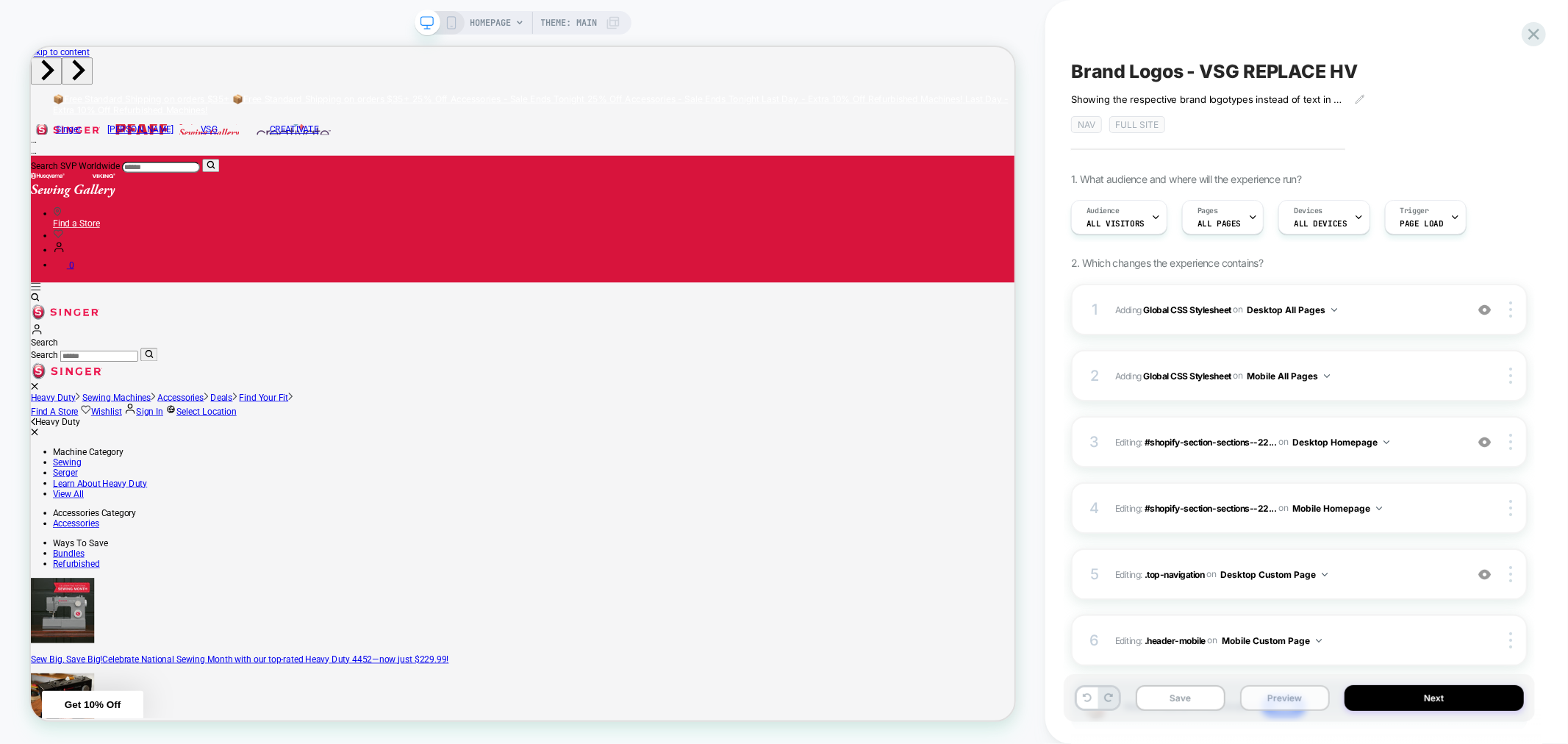
click at [1305, 702] on button "Preview" at bounding box center [1285, 698] width 90 height 26
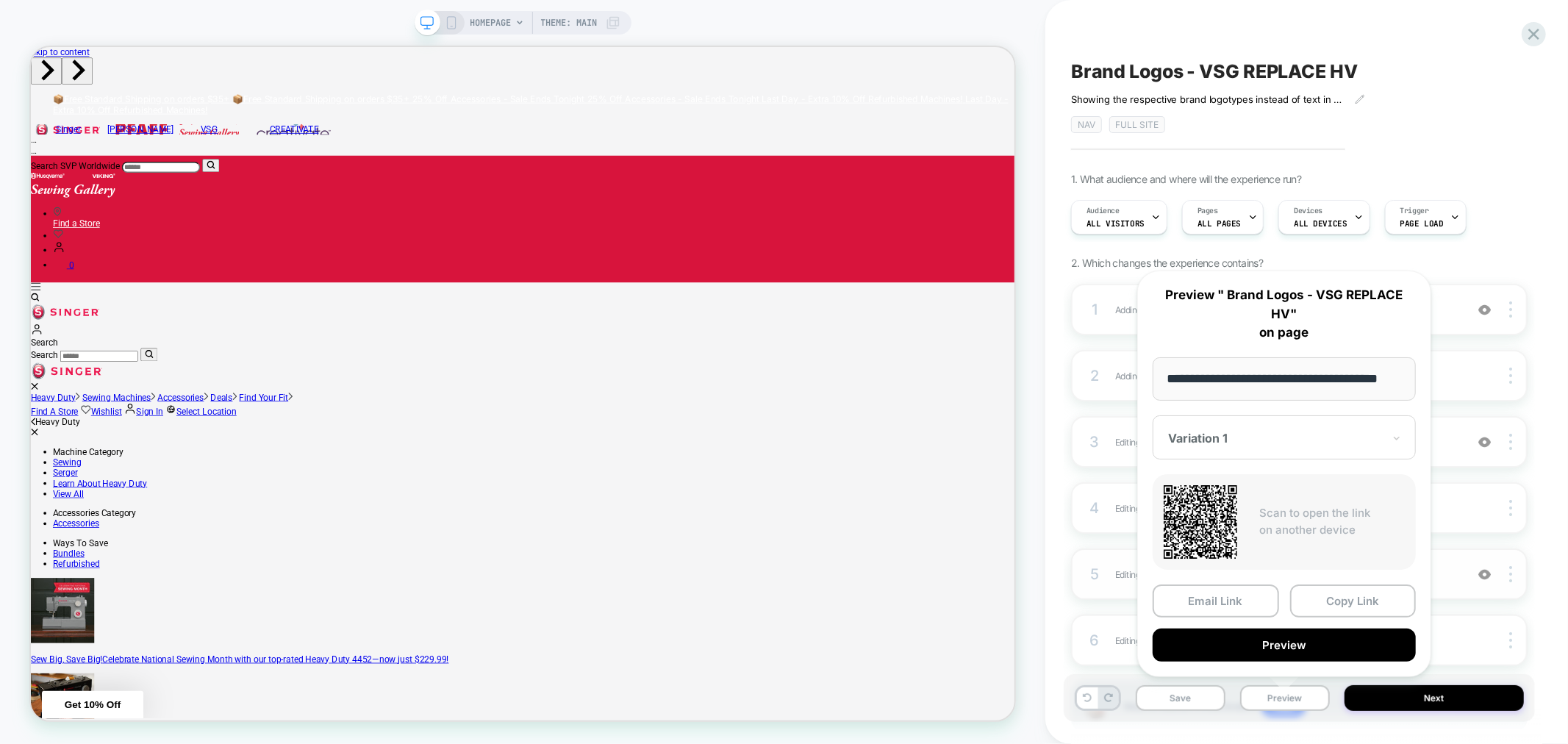
drag, startPoint x: 1347, startPoint y: 593, endPoint x: 1340, endPoint y: 584, distance: 11.4
click at [1342, 590] on button "Copy Link" at bounding box center [1353, 600] width 126 height 33
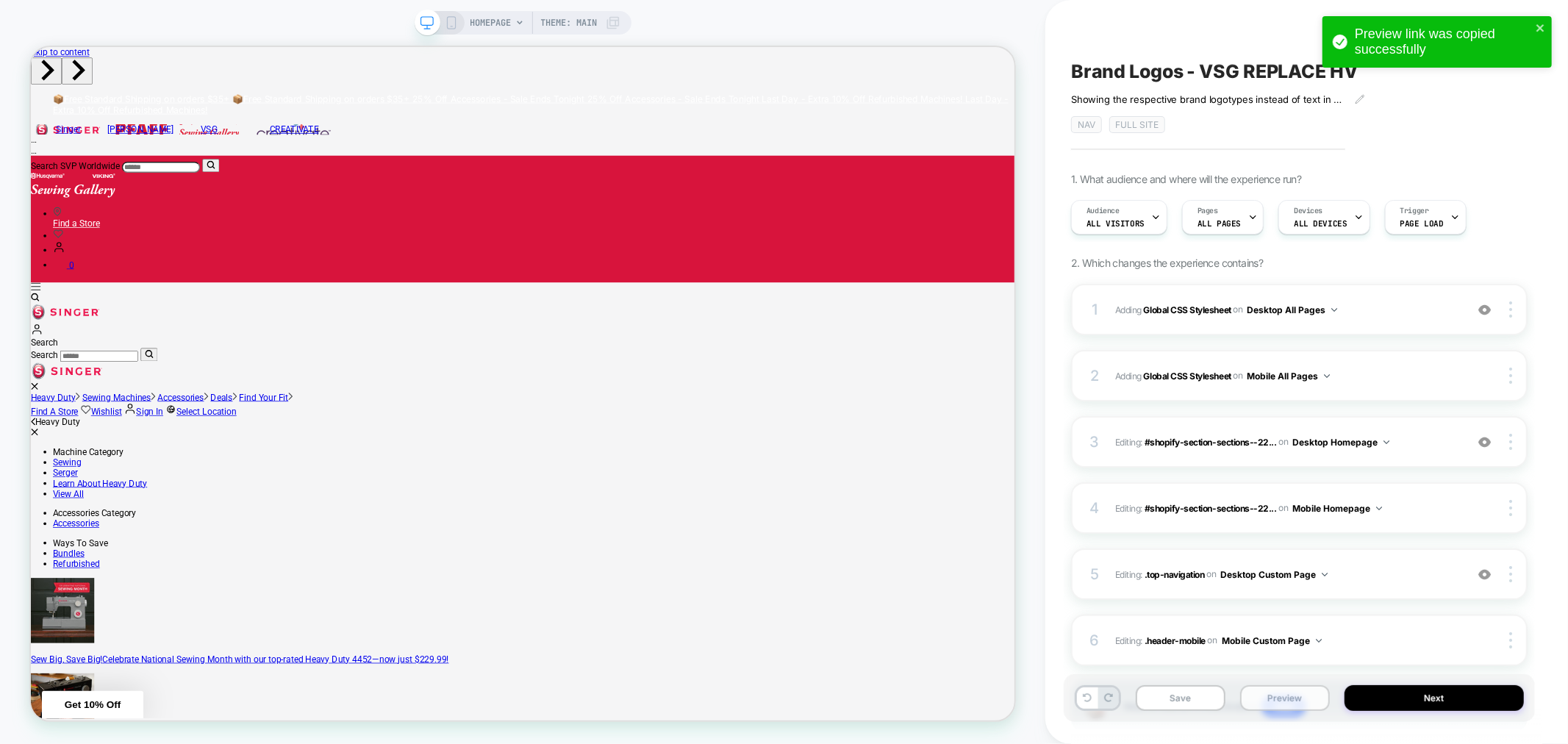
click at [1279, 706] on button "Preview" at bounding box center [1285, 698] width 90 height 26
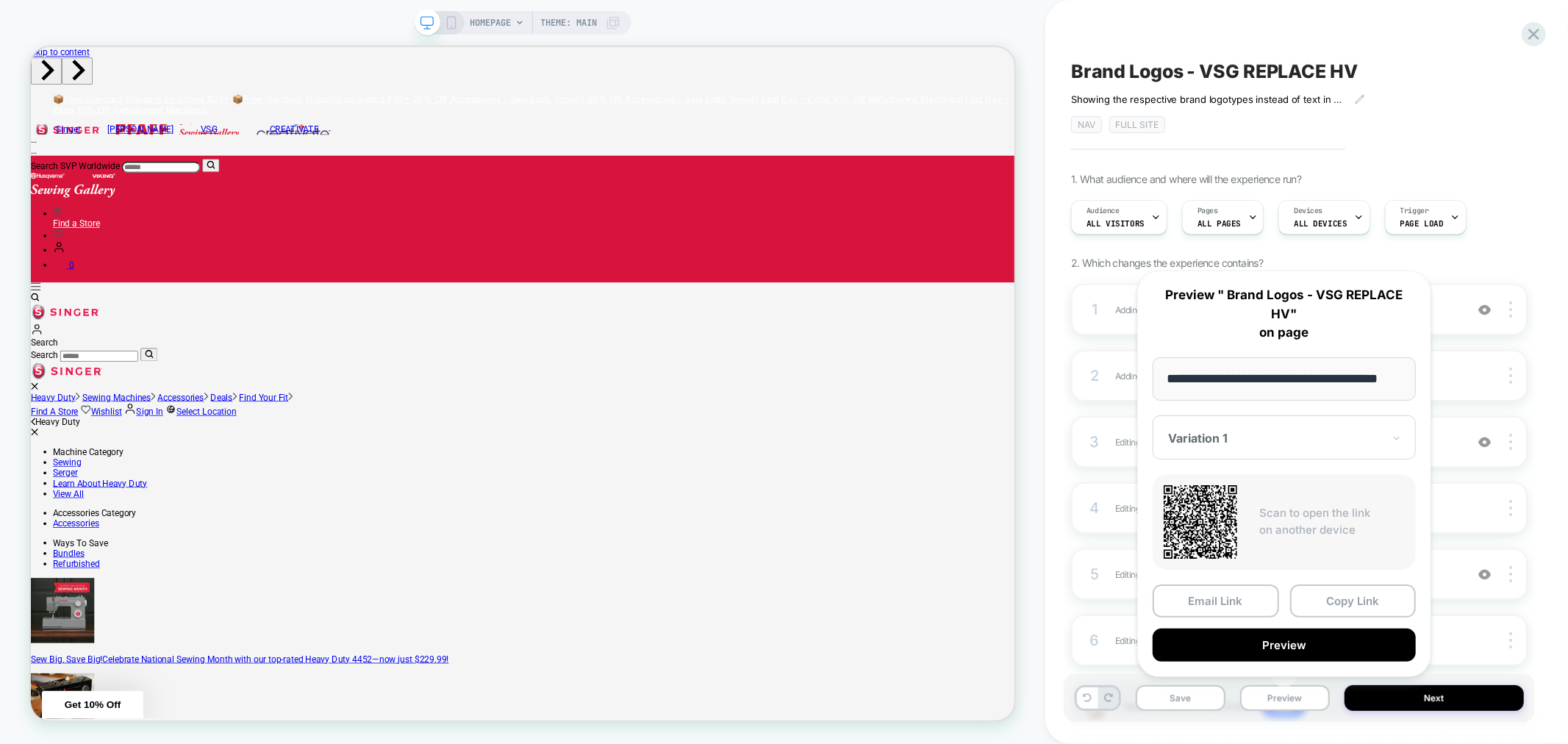
drag, startPoint x: 1459, startPoint y: 152, endPoint x: 1466, endPoint y: 162, distance: 12.2
click at [1460, 153] on div "Brand Logos - VSG REPLACE HV ﻿Showing the respective brand logotypes instead of…" at bounding box center [1299, 372] width 471 height 715
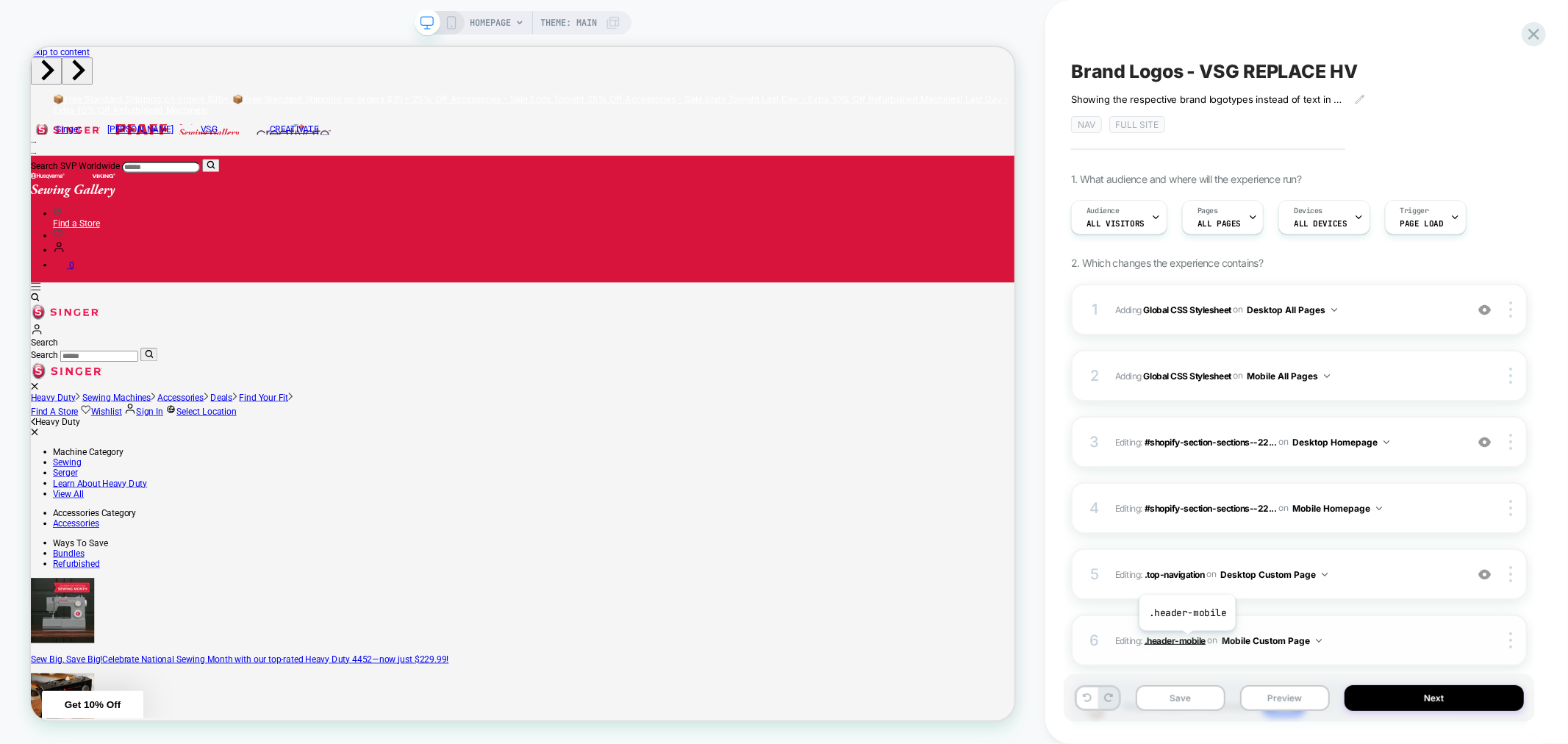
click at [1187, 642] on span ".header-mobile" at bounding box center [1175, 640] width 61 height 11
click at [488, 23] on span "HOMEPAGE" at bounding box center [491, 22] width 41 height 23
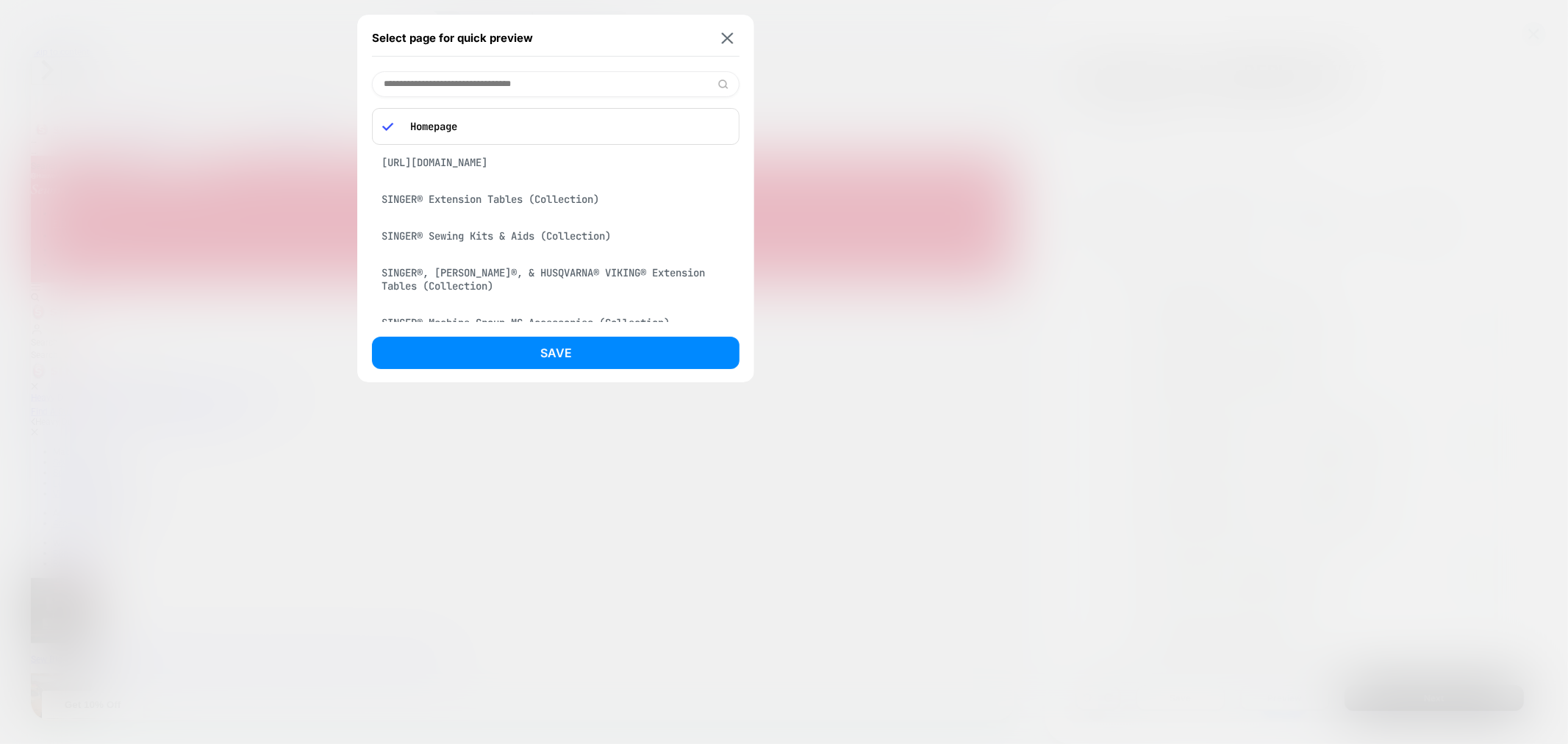
click at [519, 91] on input at bounding box center [556, 83] width 368 height 26
paste input "**********"
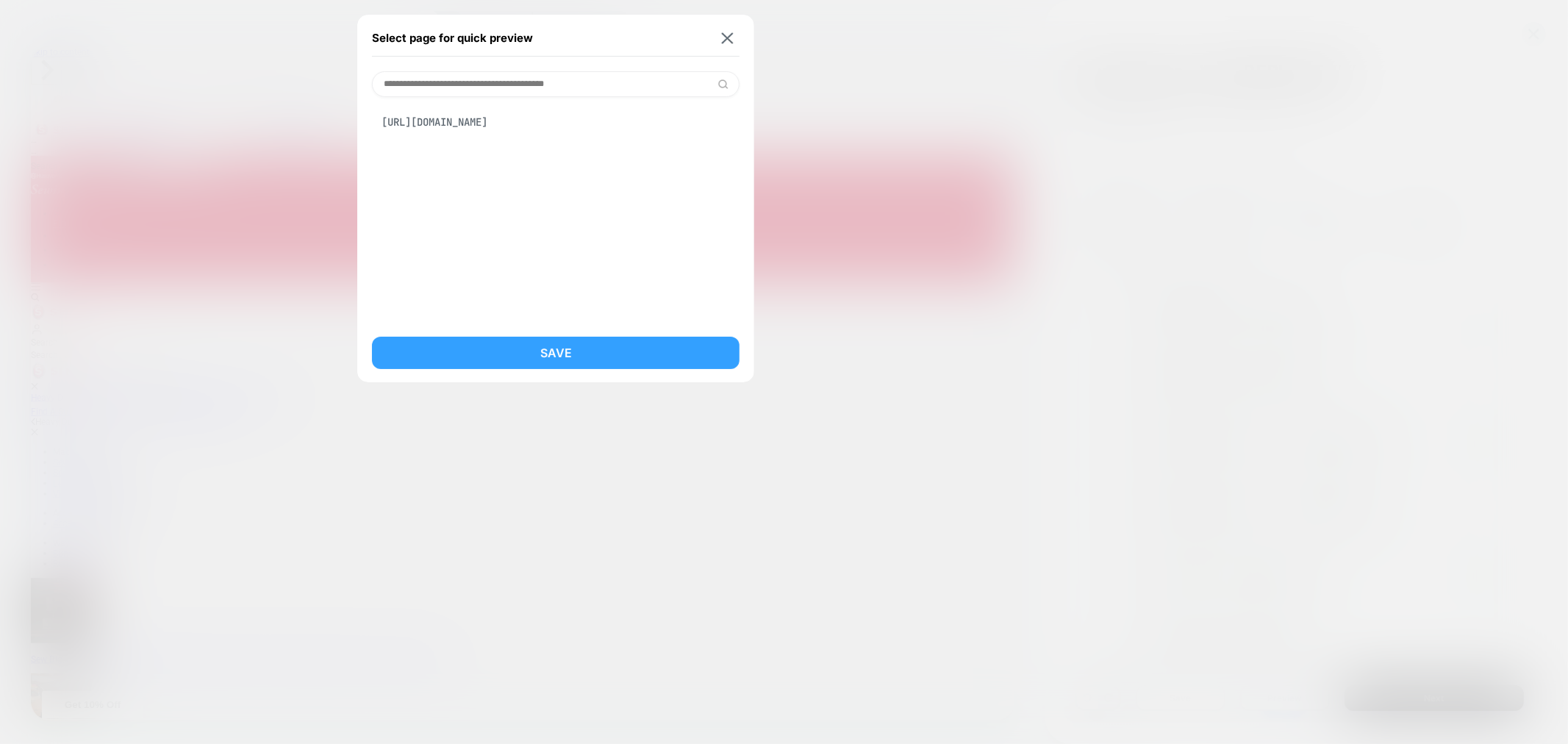
type input "**********"
click at [584, 366] on button "Save" at bounding box center [556, 352] width 368 height 32
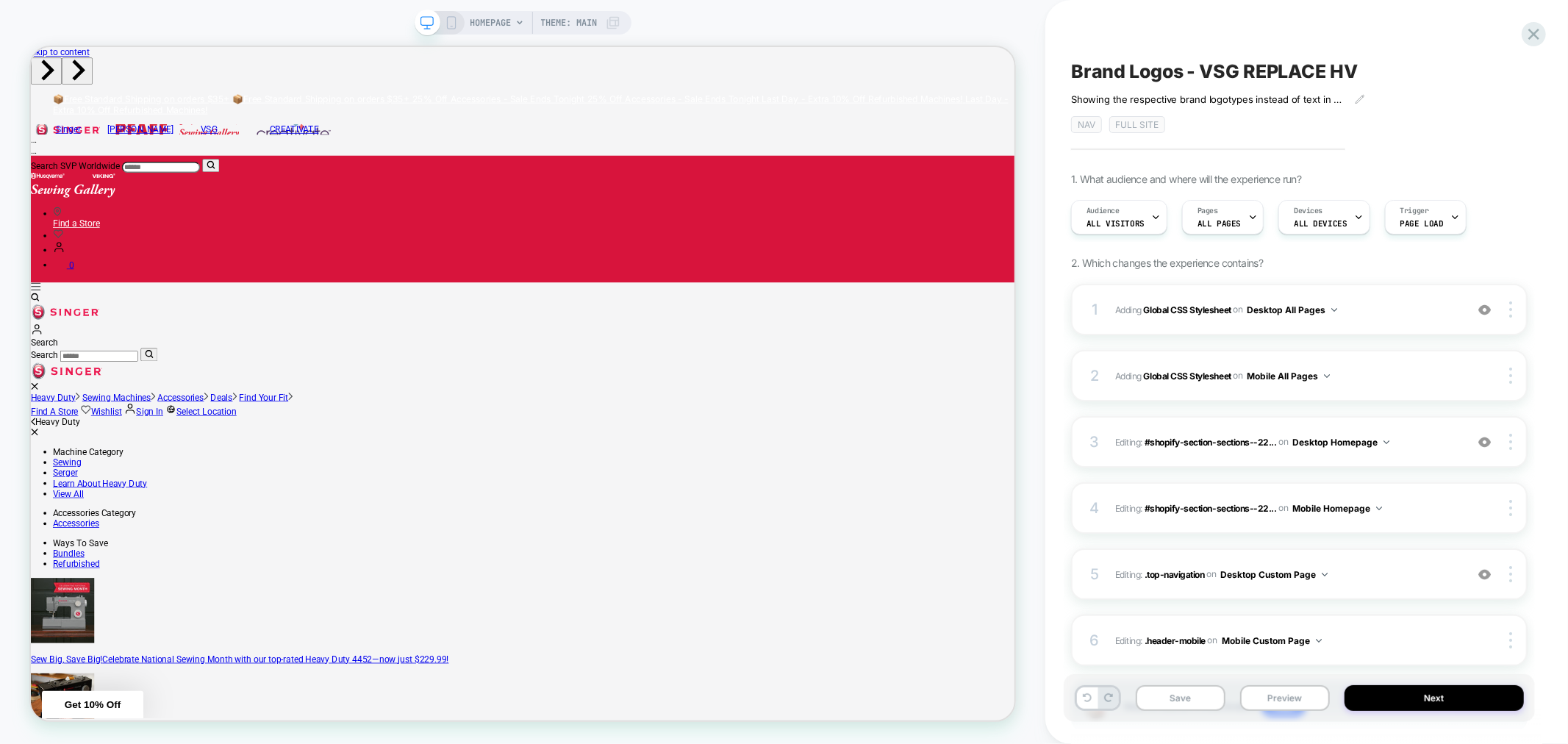
click at [519, 28] on div "HOMEPAGE Theme: MAIN" at bounding box center [545, 22] width 150 height 23
click at [500, 27] on span "HOMEPAGE" at bounding box center [491, 22] width 41 height 23
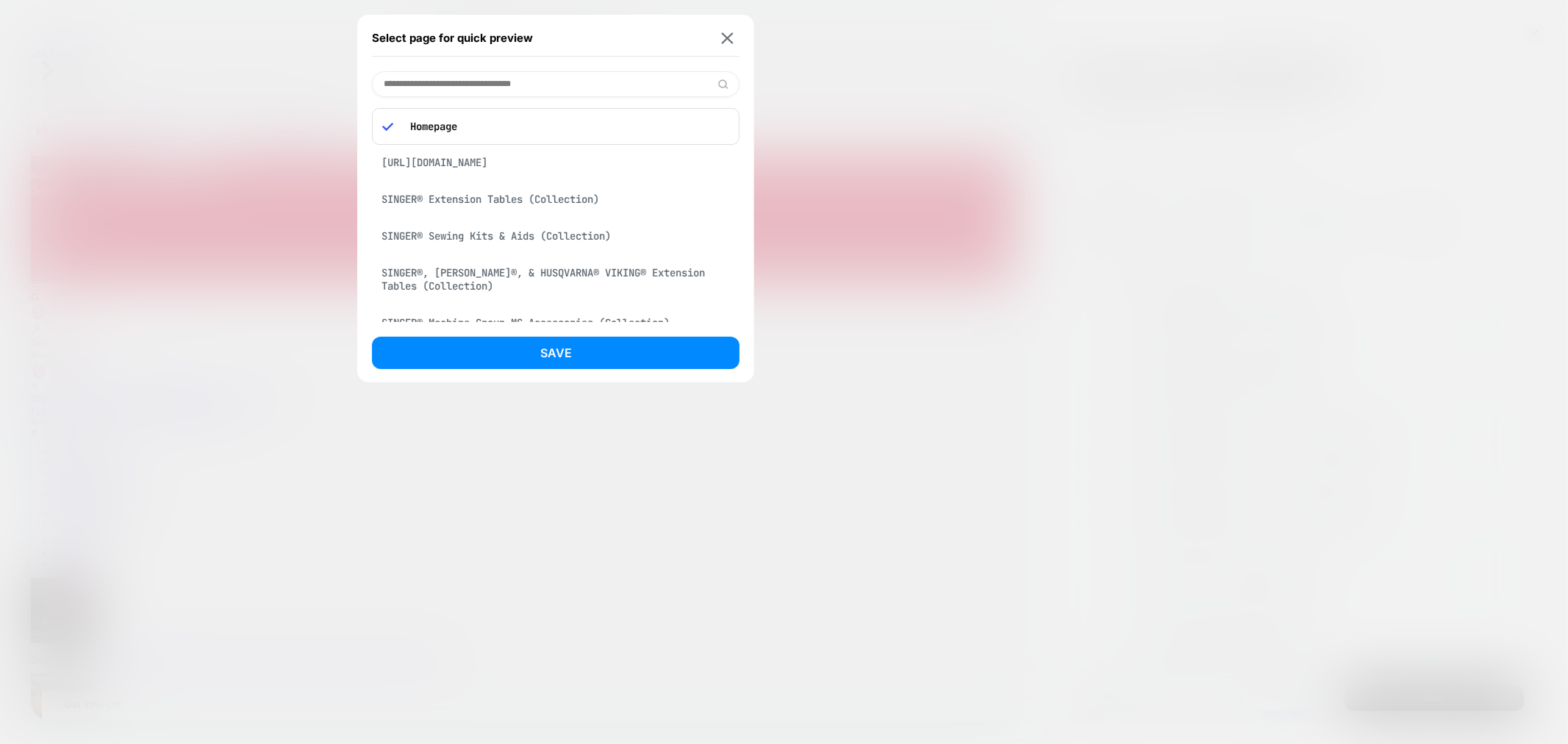
click at [523, 83] on input at bounding box center [556, 83] width 368 height 26
paste input "**********"
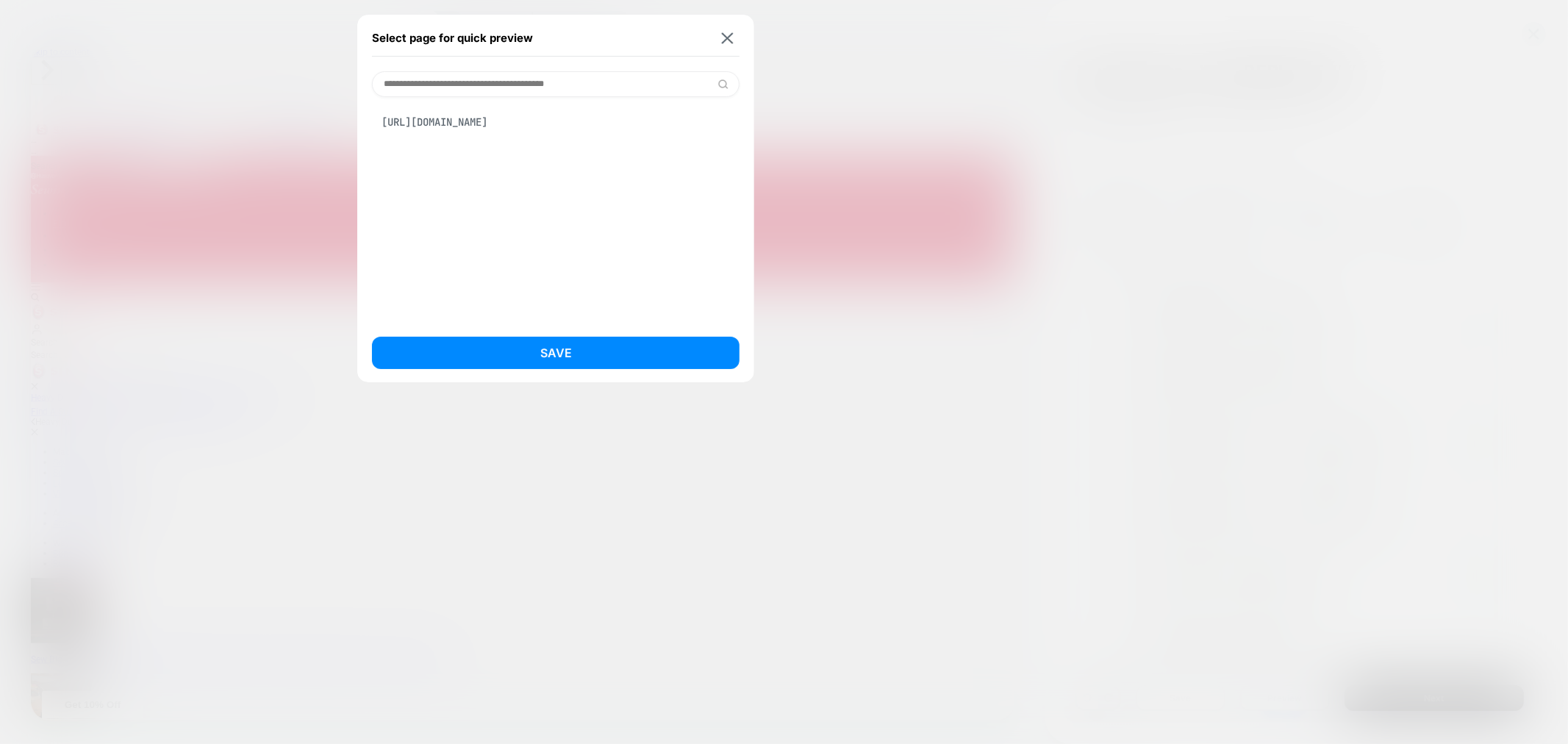
type input "**********"
click at [558, 125] on div "https://www.singer.com/pages/husqvarnaviking" at bounding box center [556, 122] width 368 height 28
click at [580, 348] on button "Save" at bounding box center [556, 352] width 368 height 32
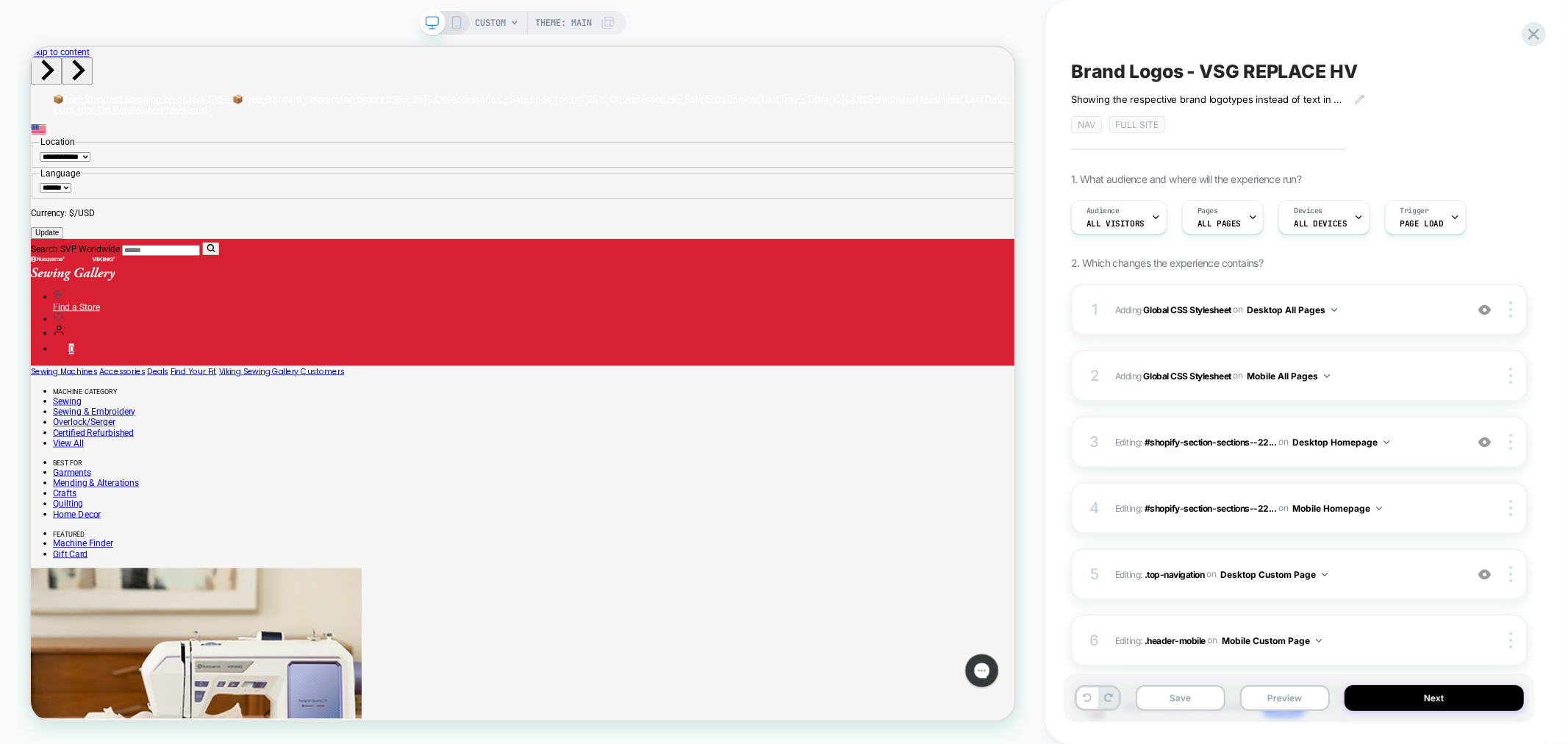
click at [463, 17] on div "CUSTOM Theme: MAIN" at bounding box center [523, 22] width 207 height 23
click at [457, 25] on icon at bounding box center [456, 22] width 13 height 13
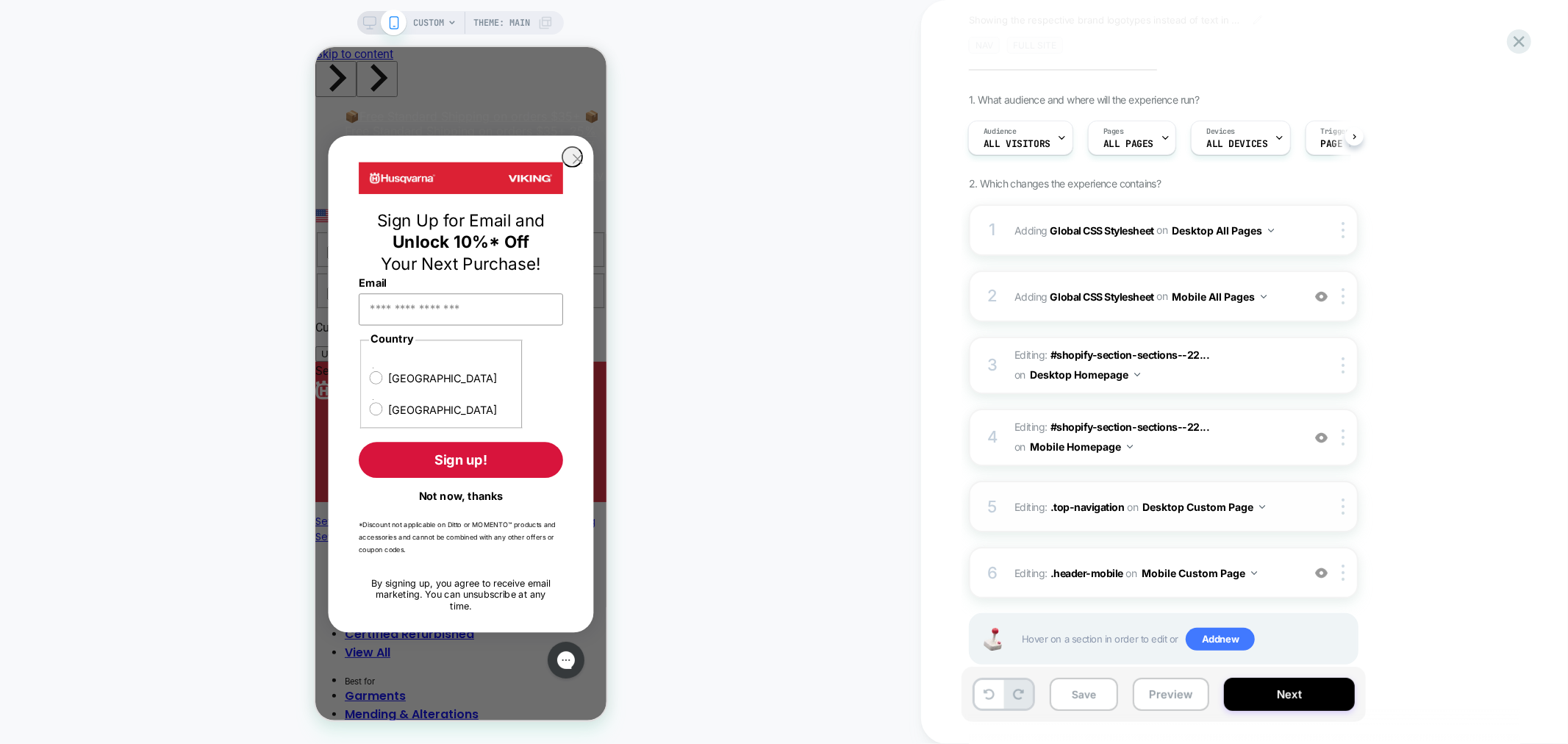
scroll to position [106, 0]
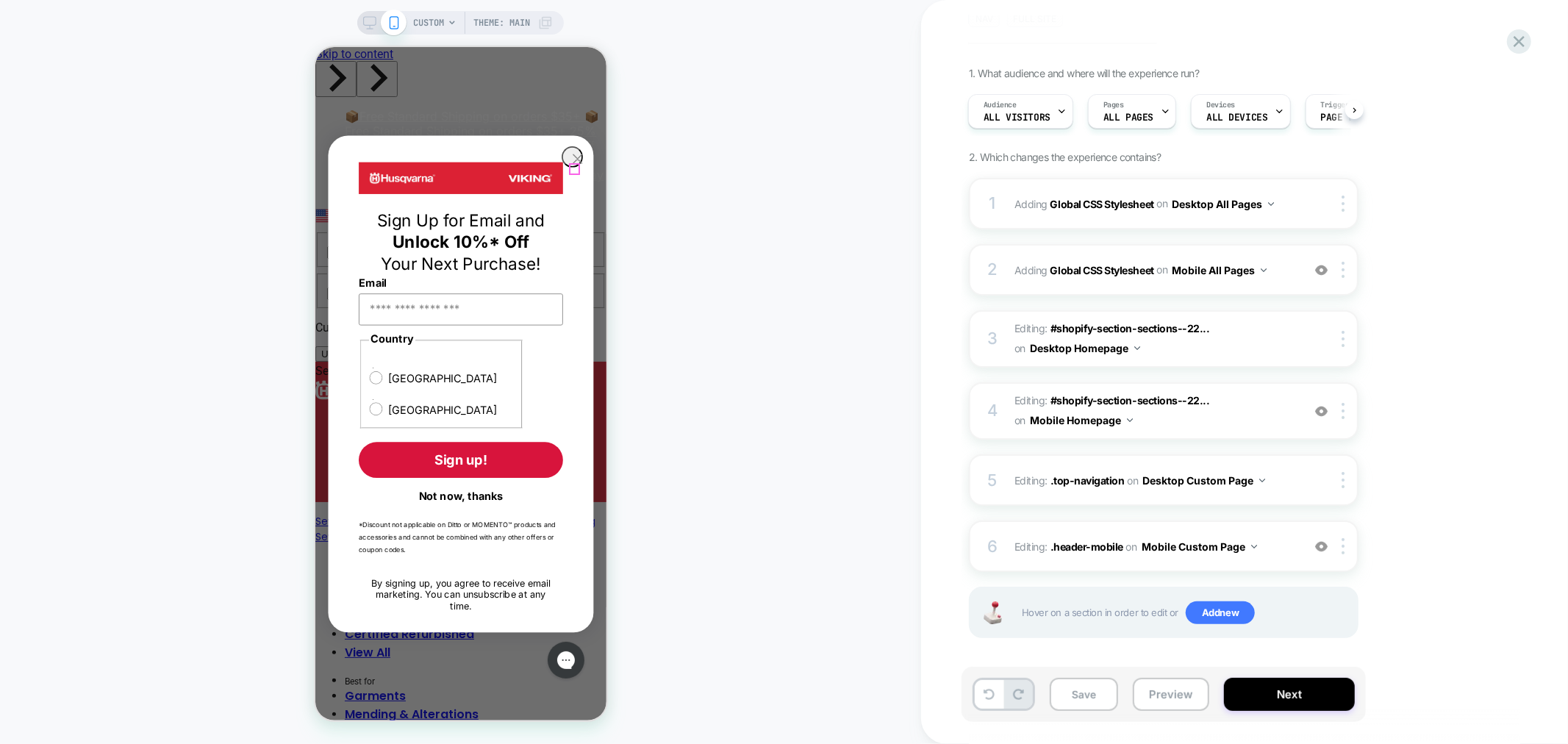
click at [574, 165] on circle "Close dialog" at bounding box center [576, 157] width 20 height 20
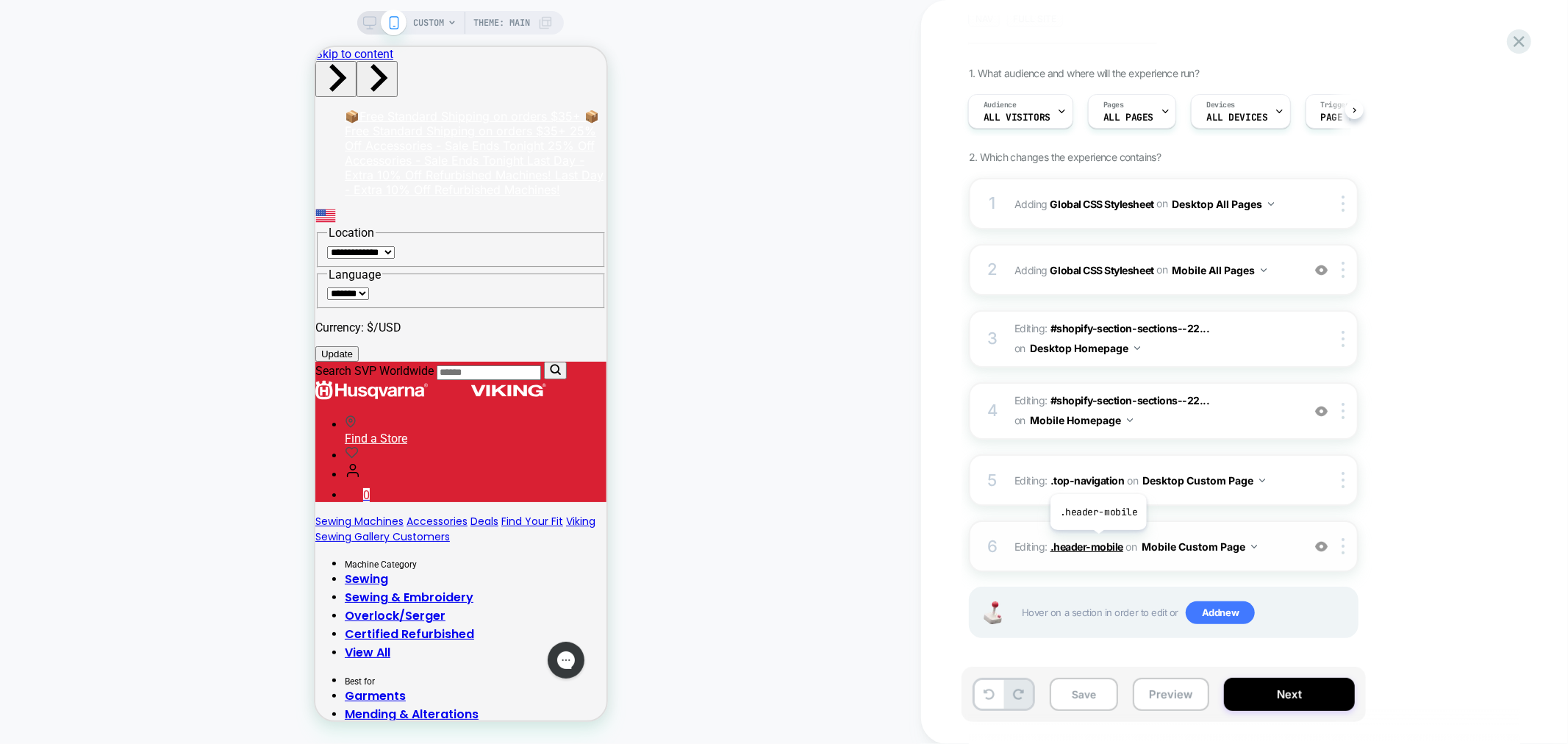
click at [1097, 541] on span ".header-mobile" at bounding box center [1087, 547] width 73 height 12
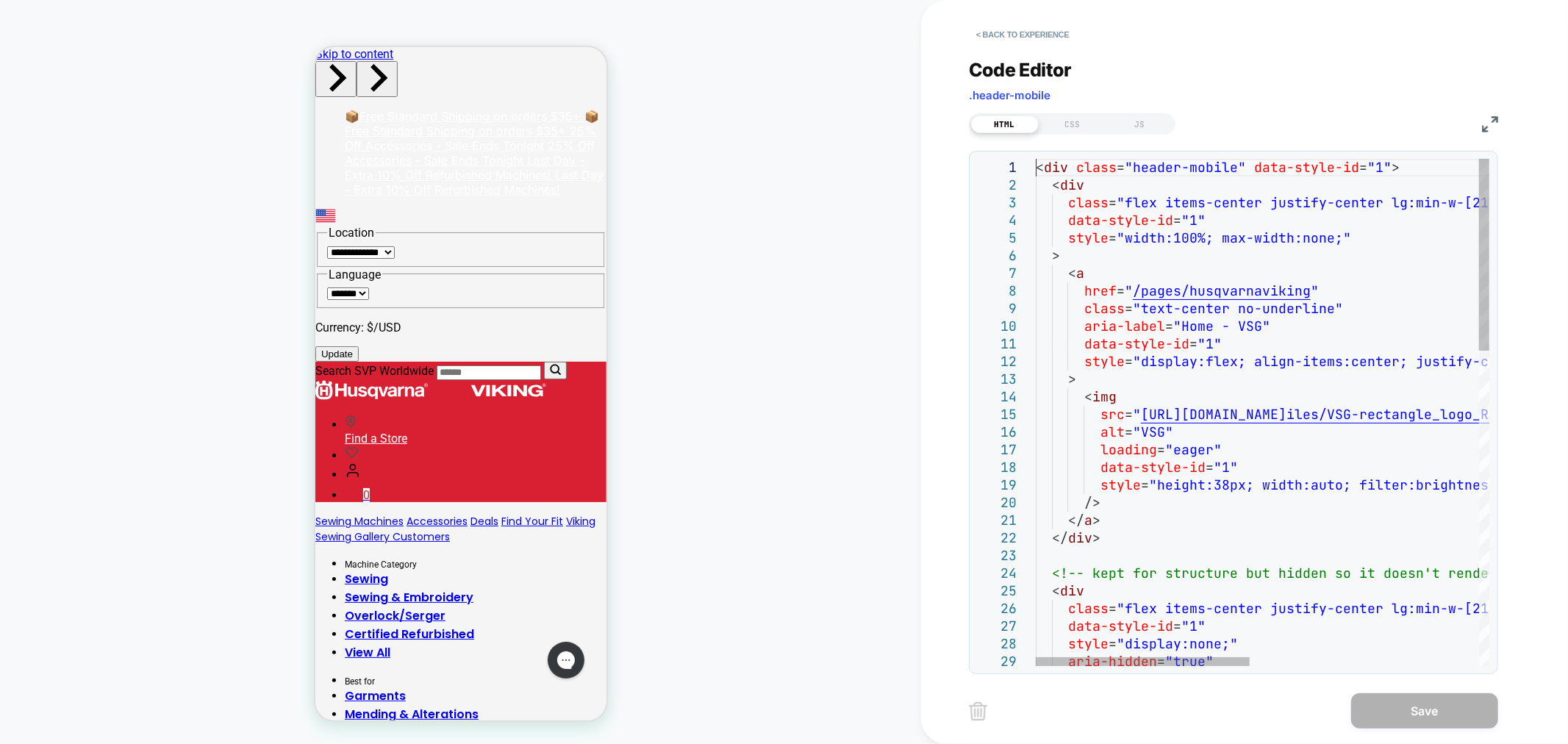
scroll to position [0, 0]
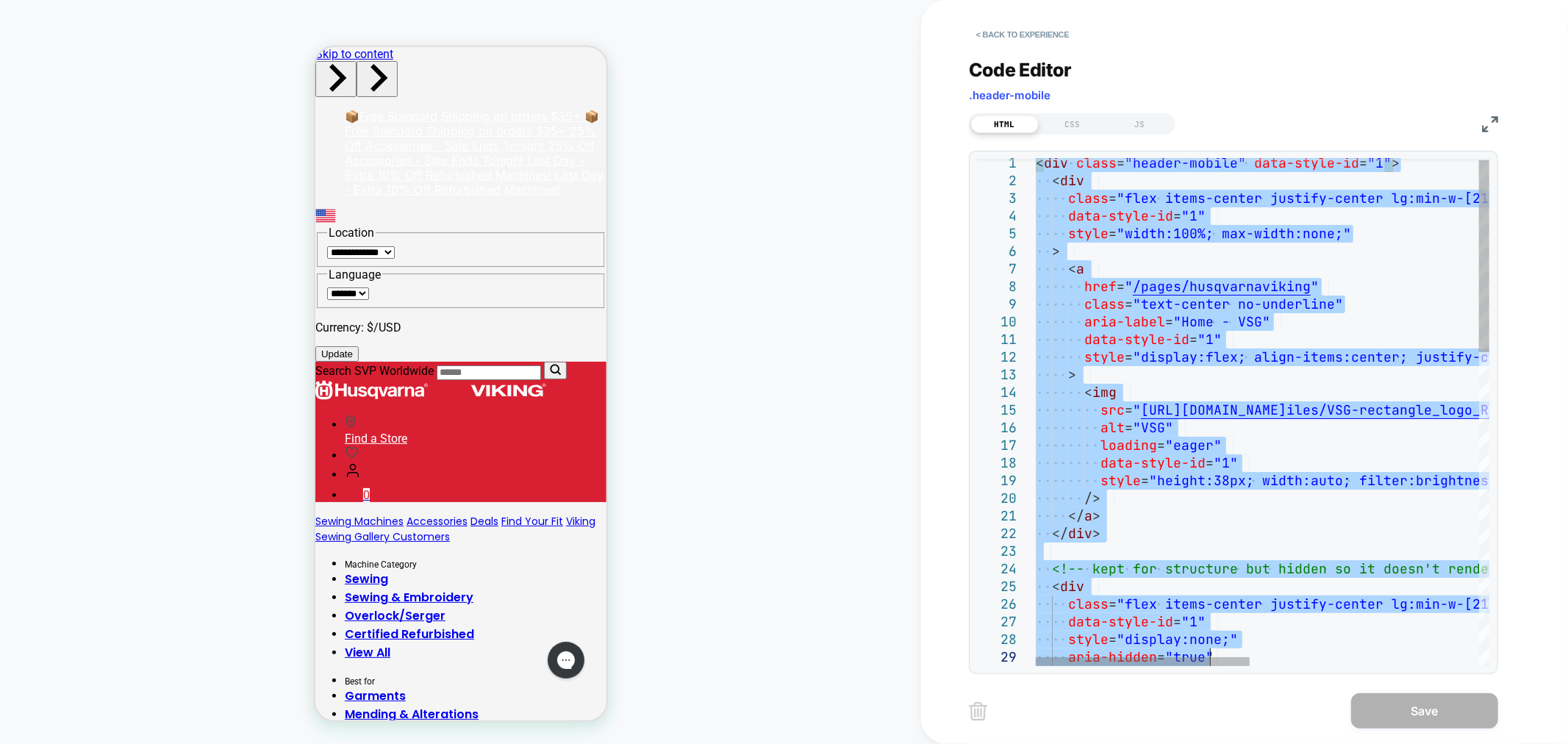
type textarea "**********"
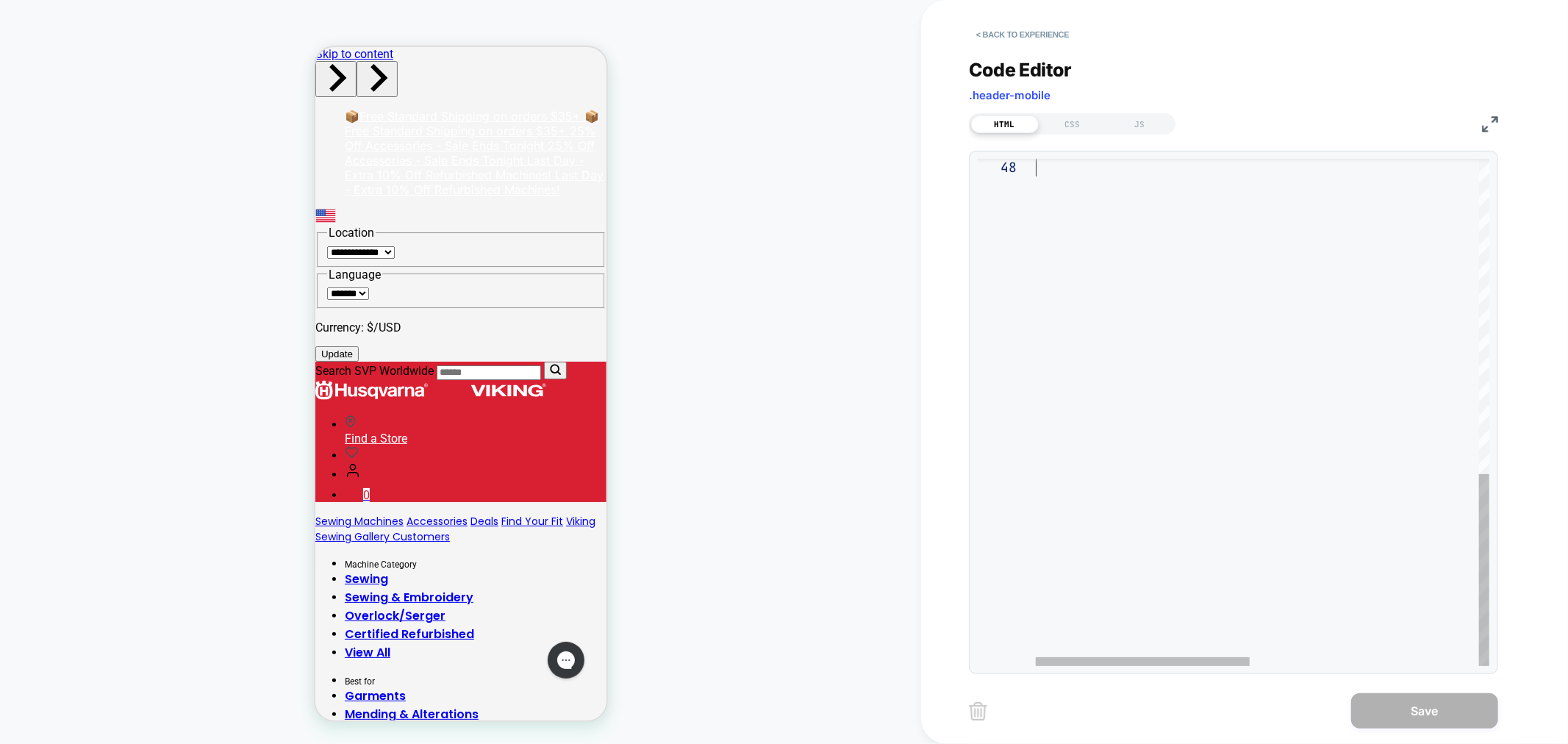
drag, startPoint x: 1038, startPoint y: 168, endPoint x: 1363, endPoint y: 773, distance: 686.8
click at [1033, 38] on button "< Back to experience" at bounding box center [1022, 35] width 107 height 23
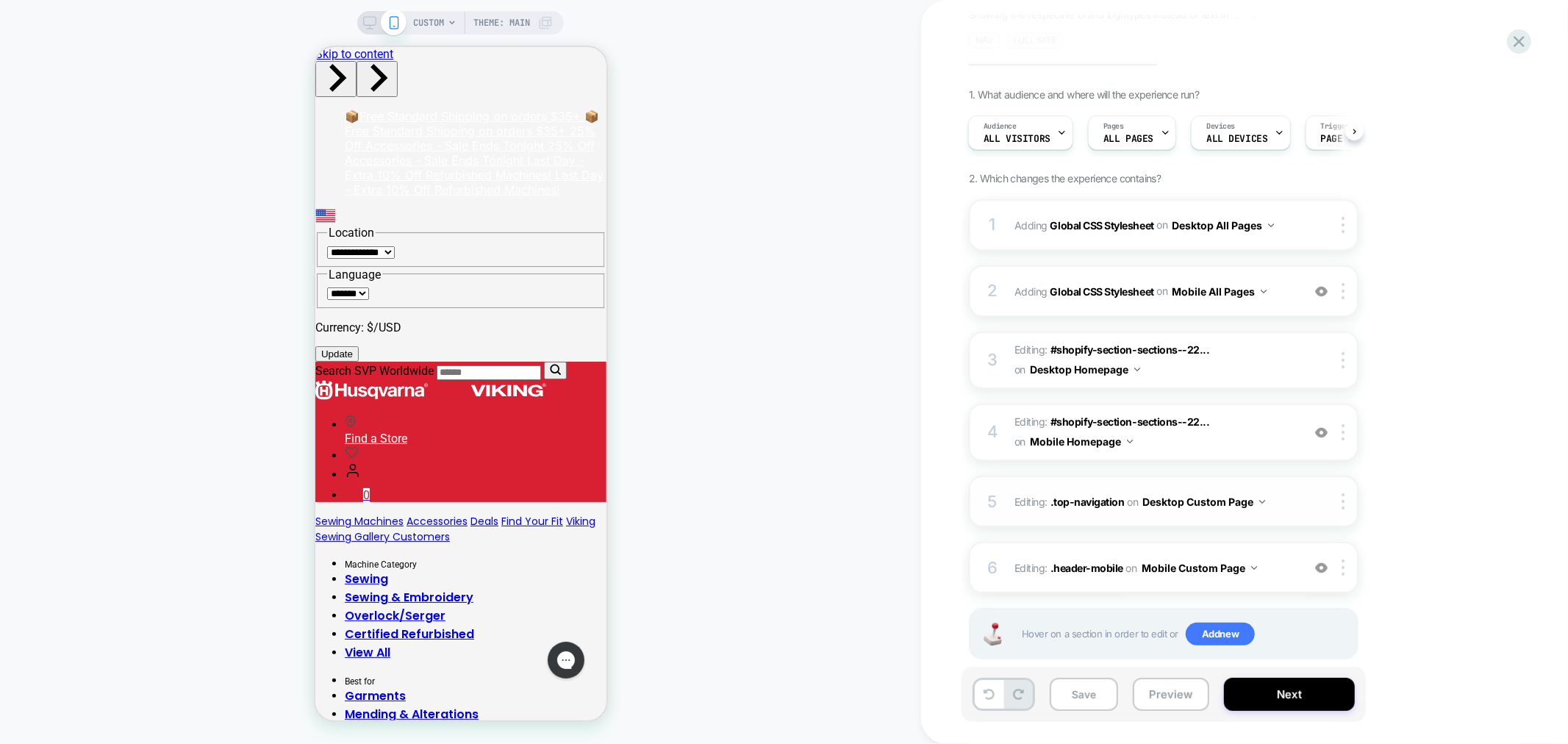
scroll to position [106, 0]
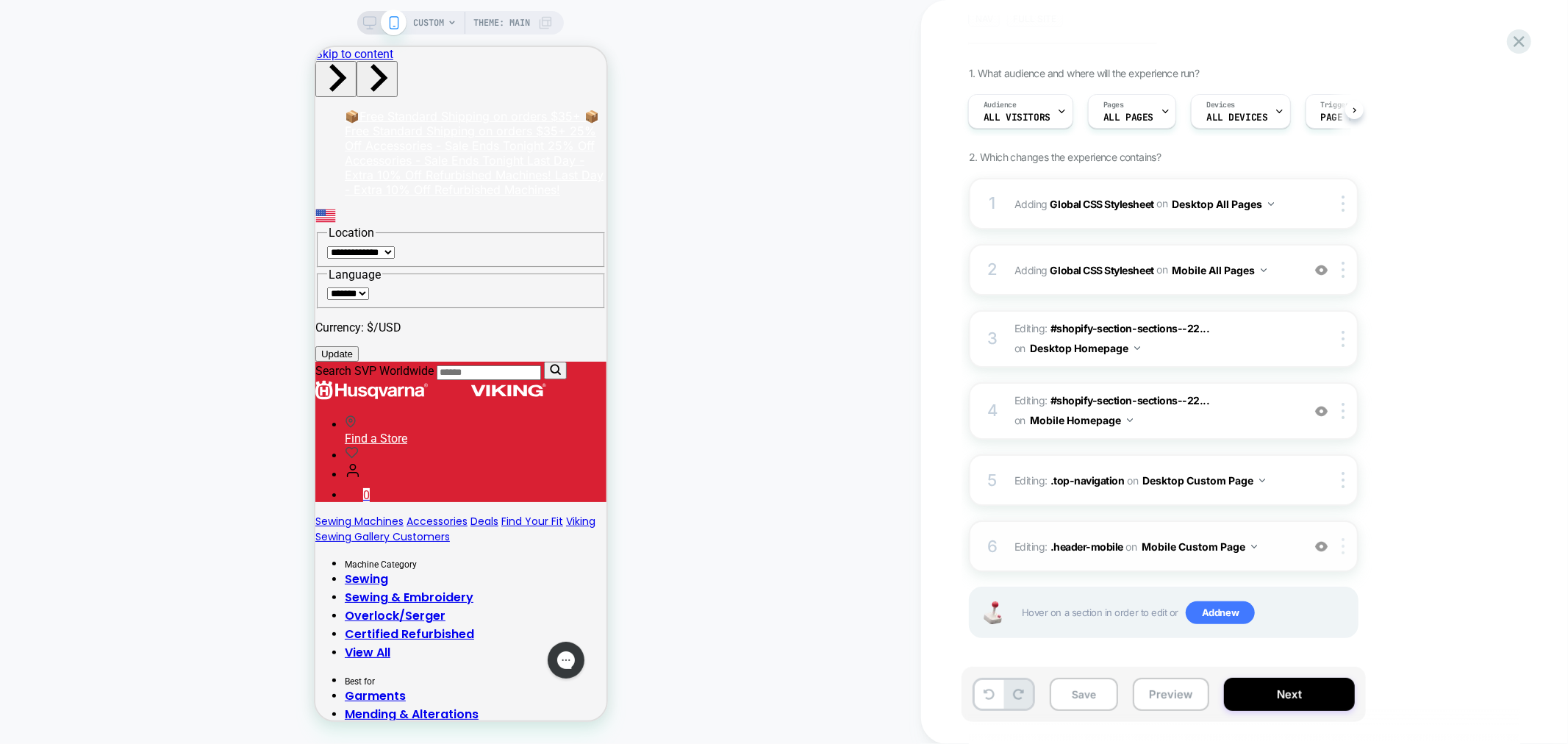
click at [1340, 549] on div at bounding box center [1345, 546] width 24 height 16
click at [1333, 500] on div "Delete" at bounding box center [1345, 503] width 131 height 40
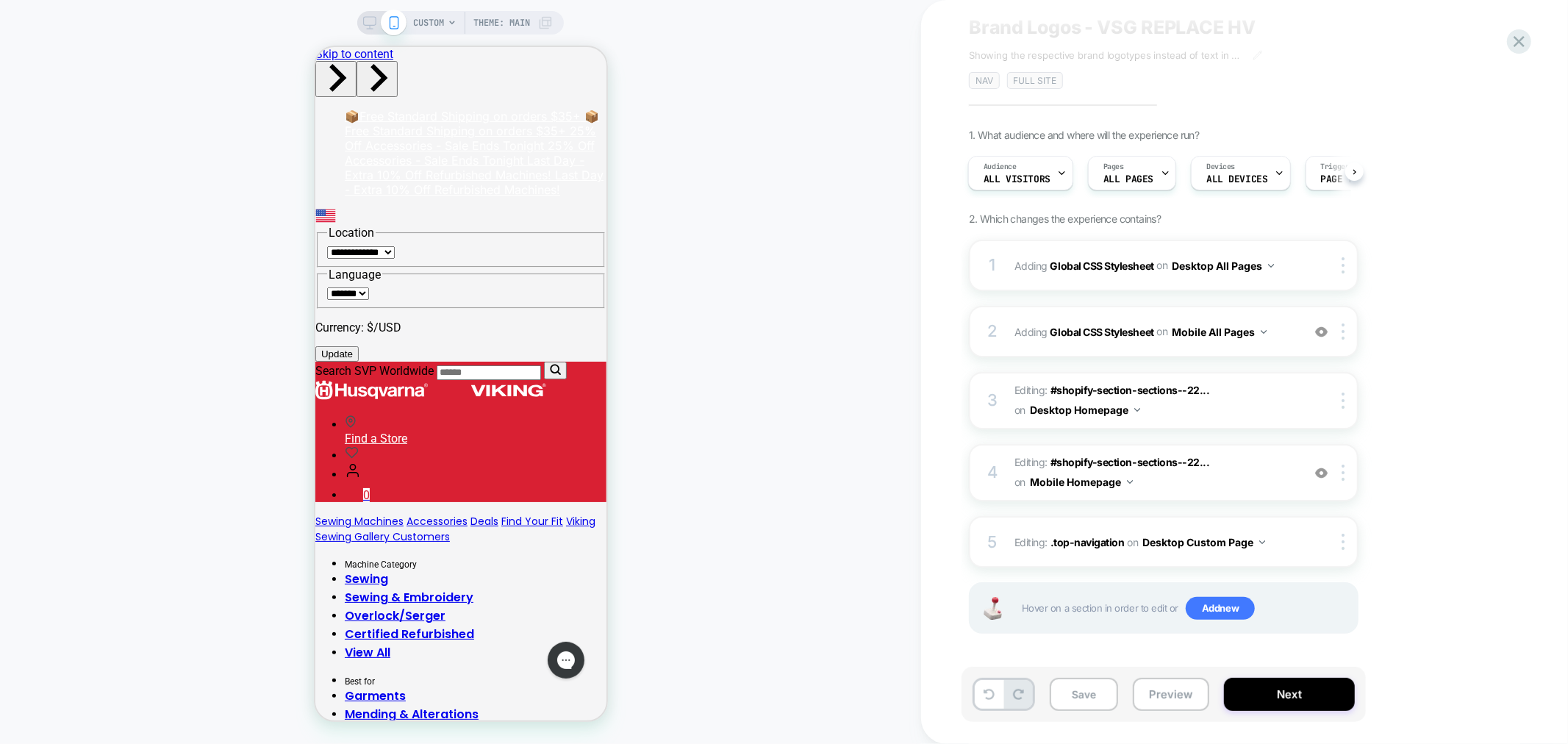
scroll to position [40, 0]
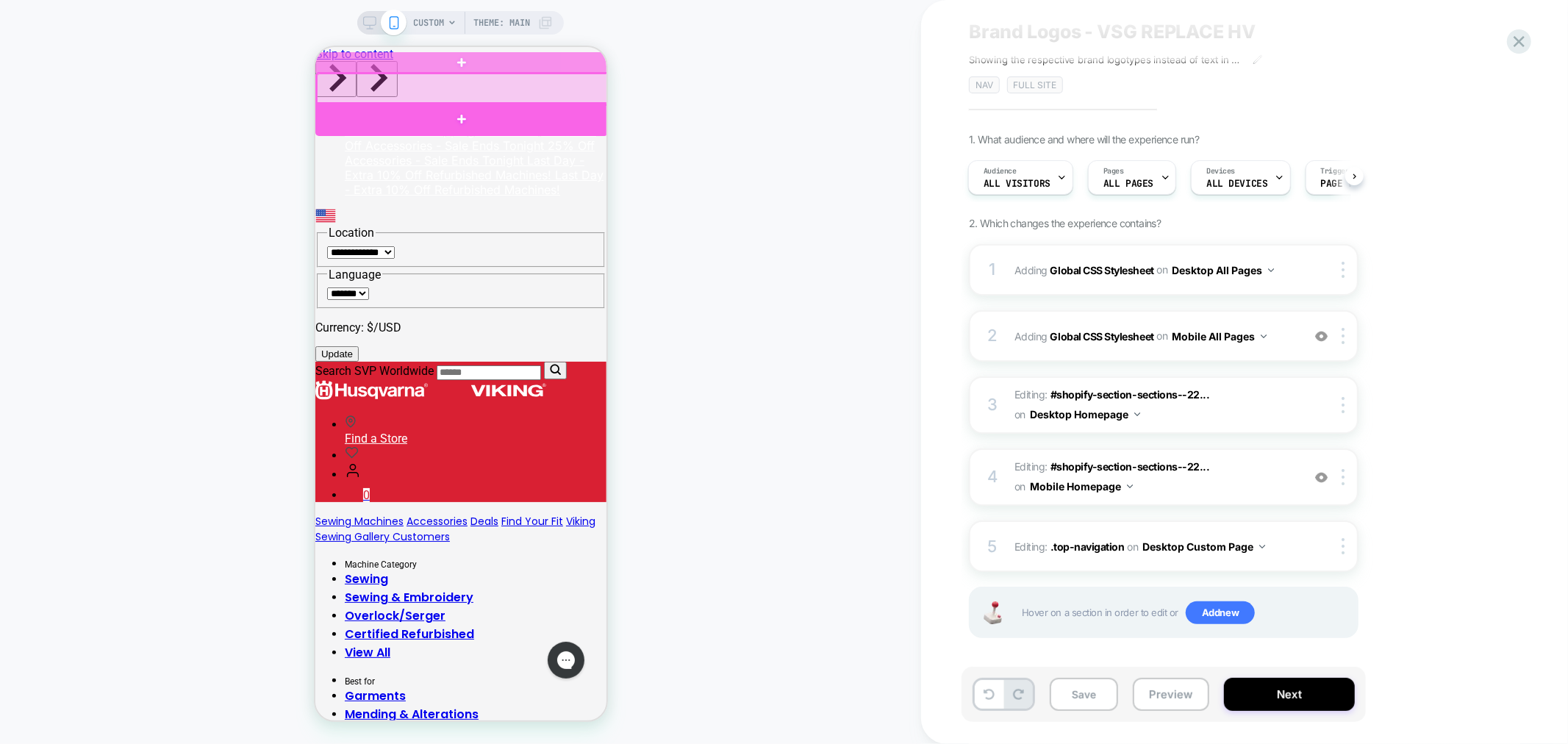
drag, startPoint x: 464, startPoint y: 82, endPoint x: 418, endPoint y: 104, distance: 51.0
click at [418, 104] on div at bounding box center [461, 118] width 293 height 34
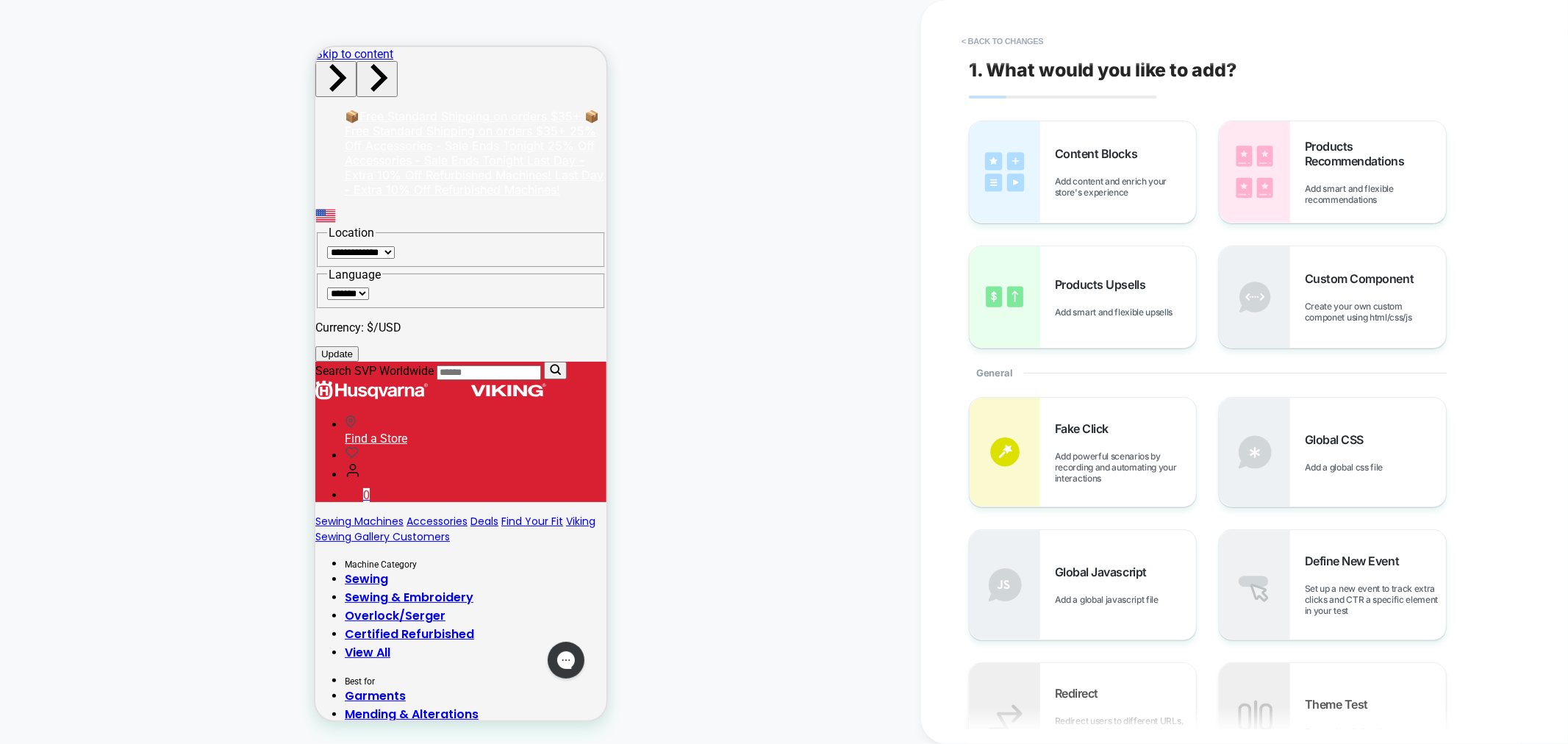
drag, startPoint x: 466, startPoint y: 132, endPoint x: 444, endPoint y: 93, distance: 44.8
click at [979, 41] on button "< Back to changes" at bounding box center [1002, 41] width 97 height 23
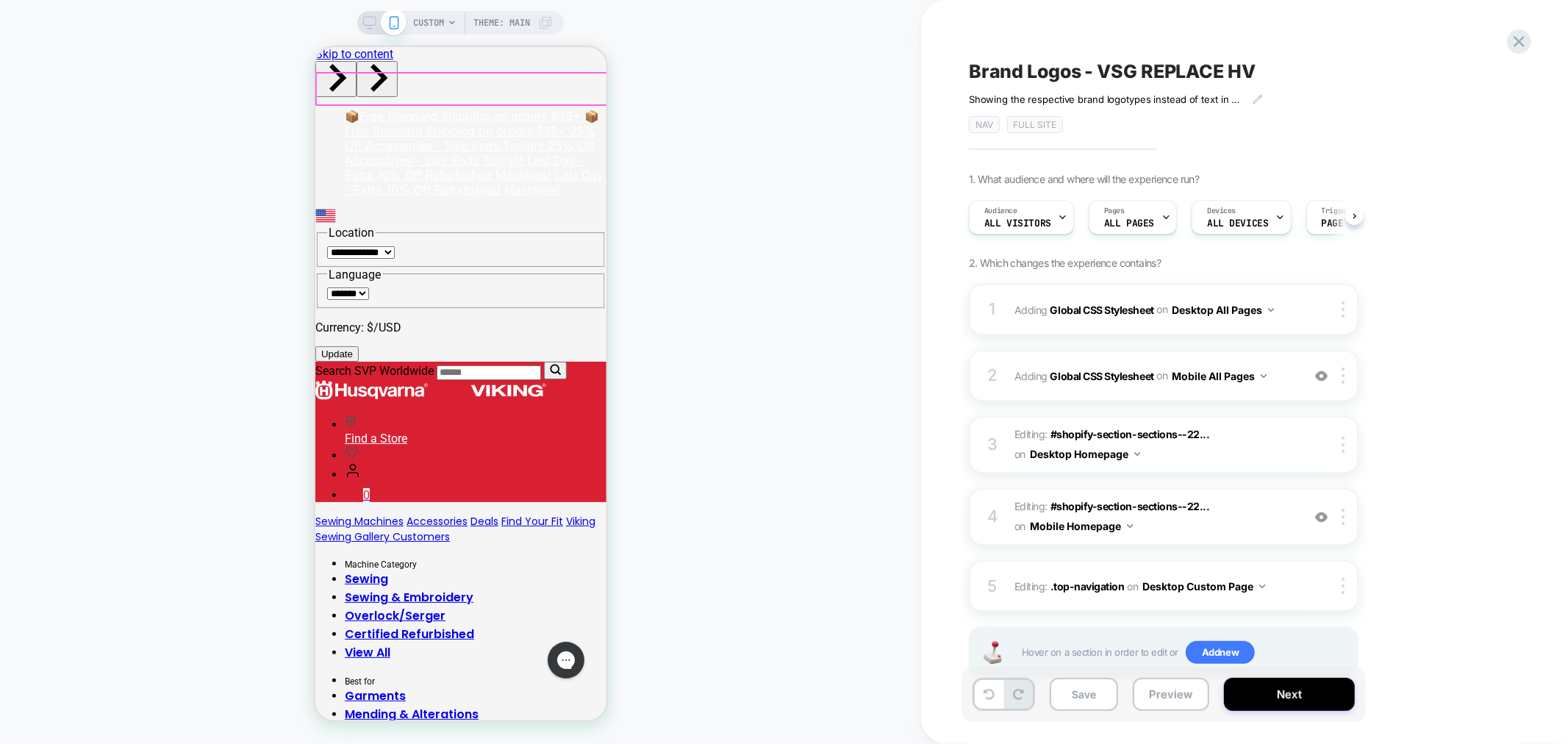
scroll to position [0, 1]
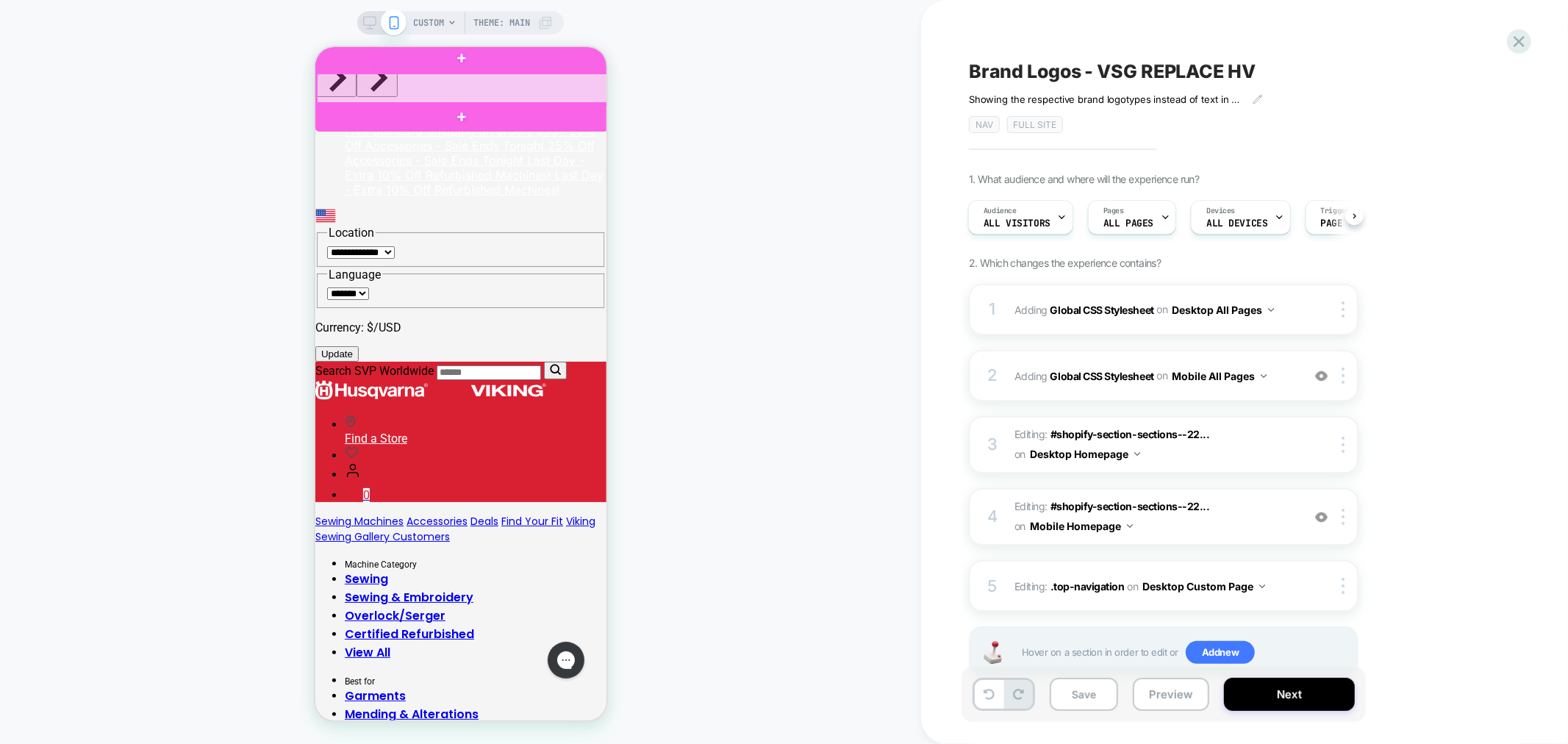
click at [446, 88] on div at bounding box center [463, 88] width 293 height 31
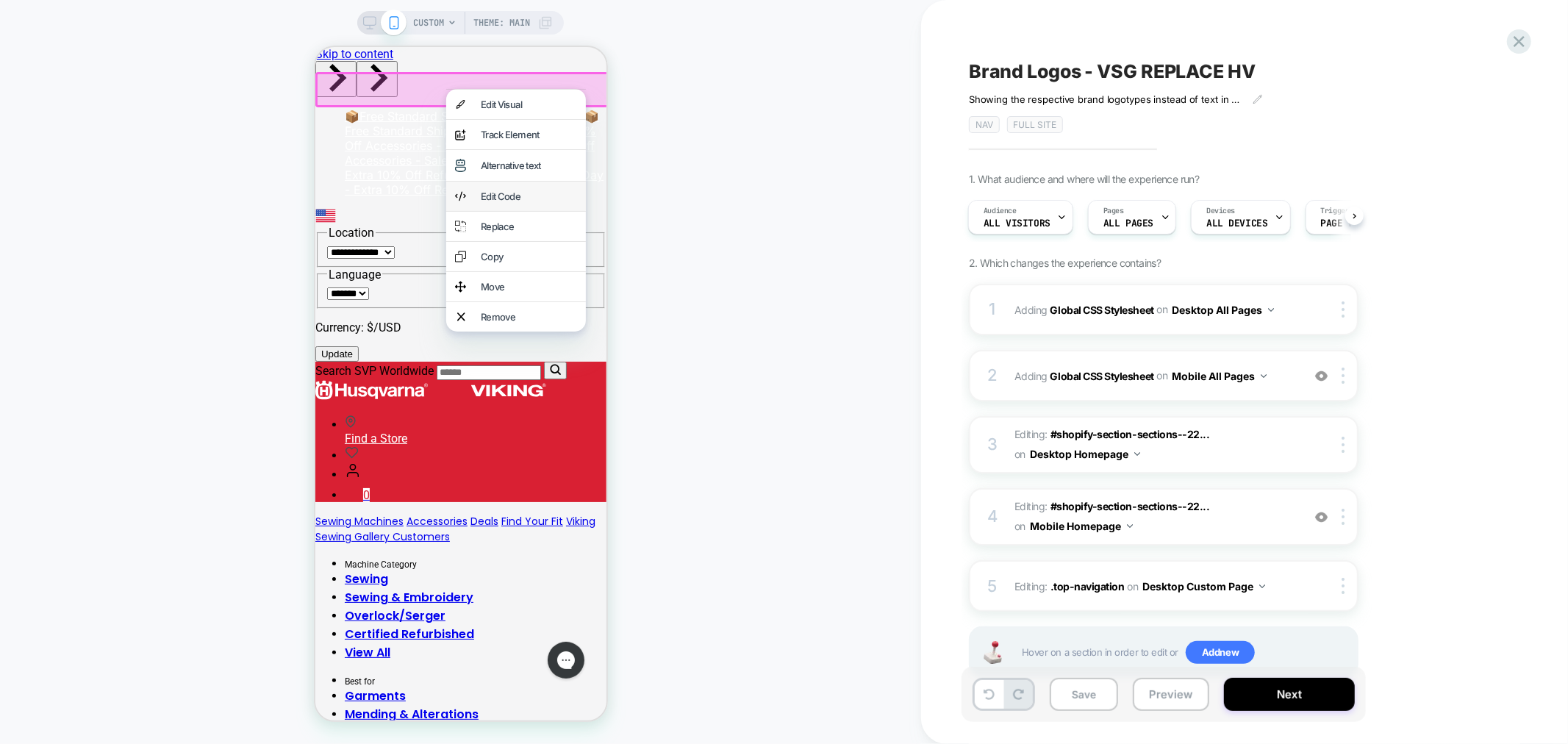
click at [556, 190] on div "Edit Code" at bounding box center [515, 195] width 139 height 29
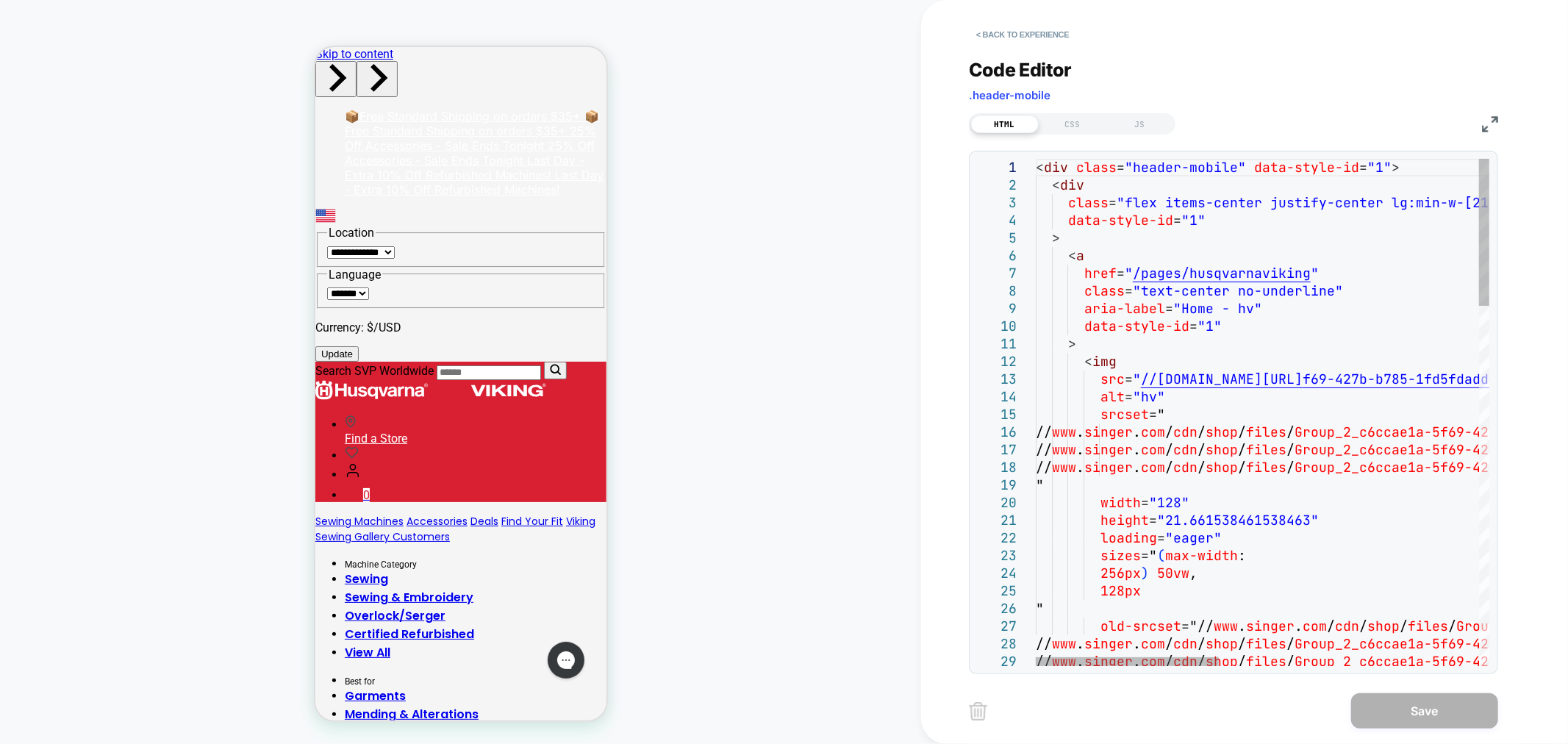
scroll to position [0, 0]
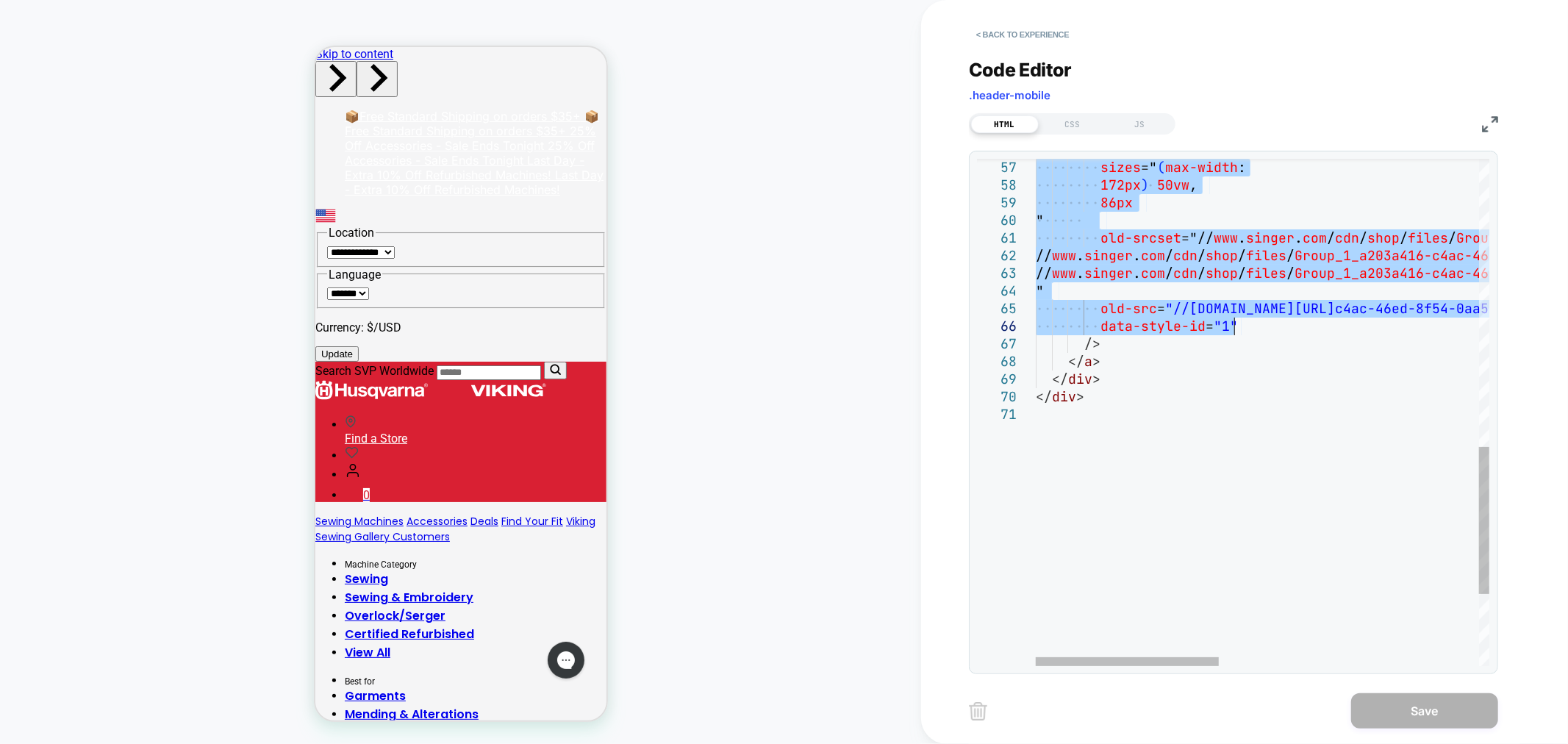
type textarea "**********"
drag, startPoint x: 1038, startPoint y: 171, endPoint x: 1265, endPoint y: 408, distance: 328.2
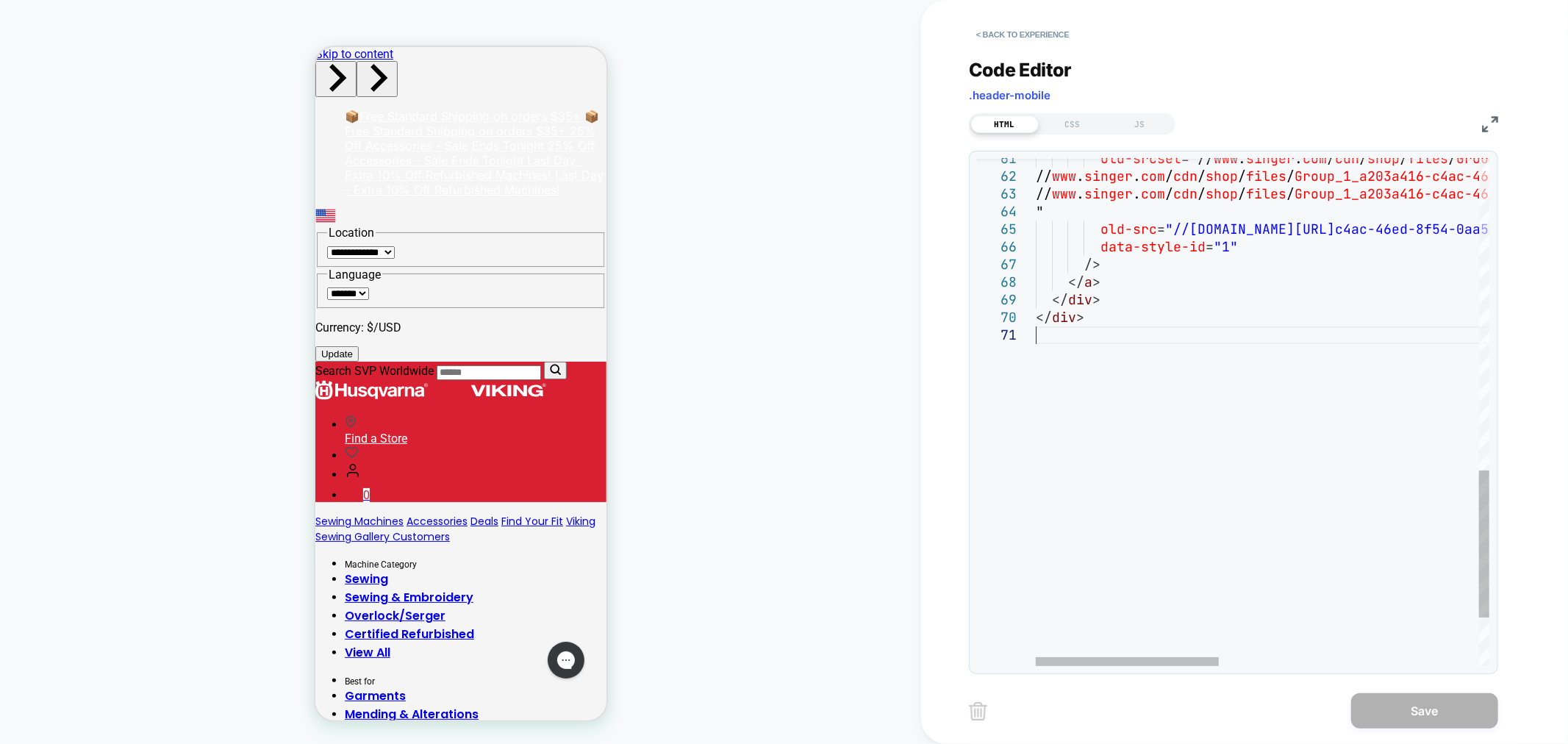
type textarea "**********"
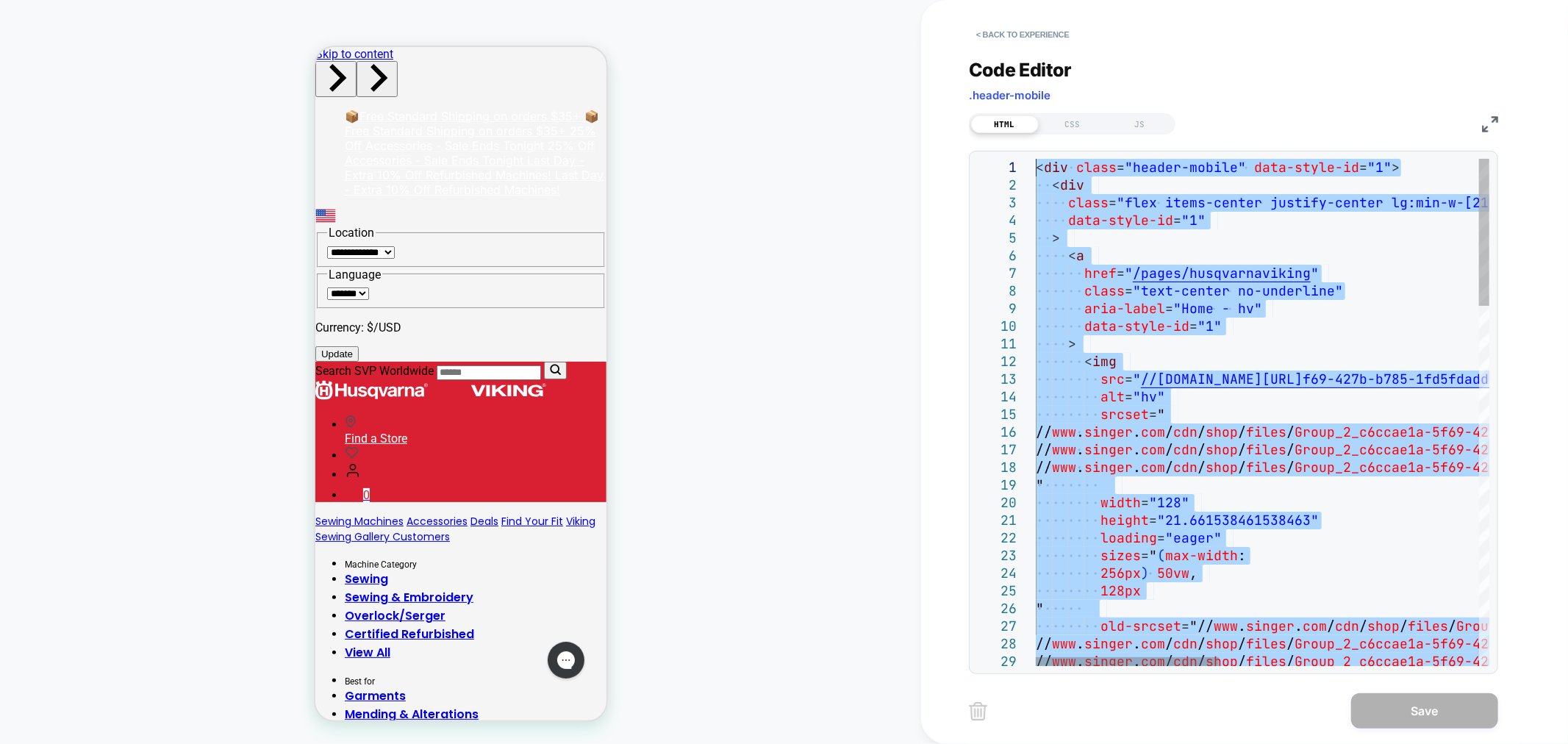
drag, startPoint x: 1103, startPoint y: 328, endPoint x: 792, endPoint y: -36, distance: 478.8
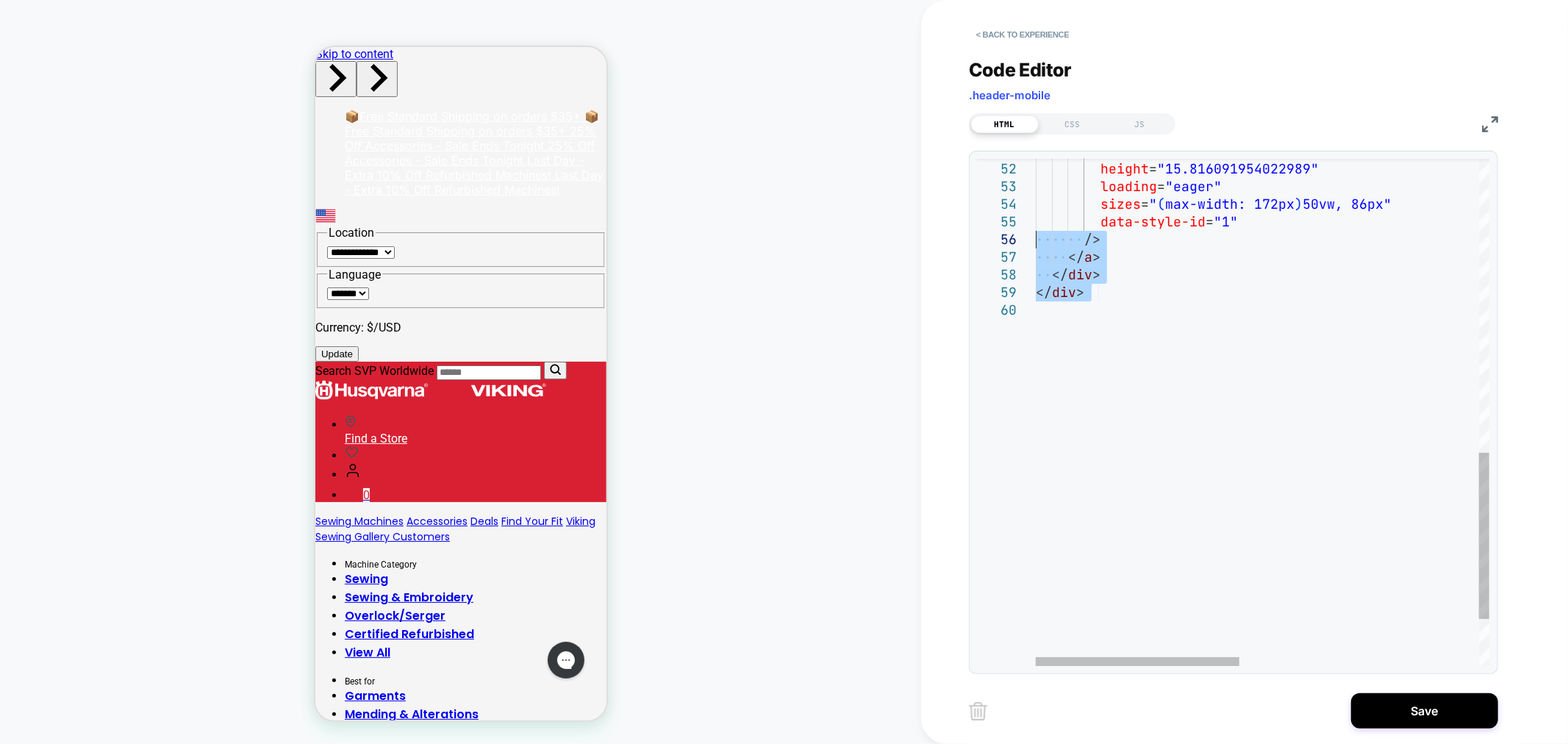
type textarea "**********"
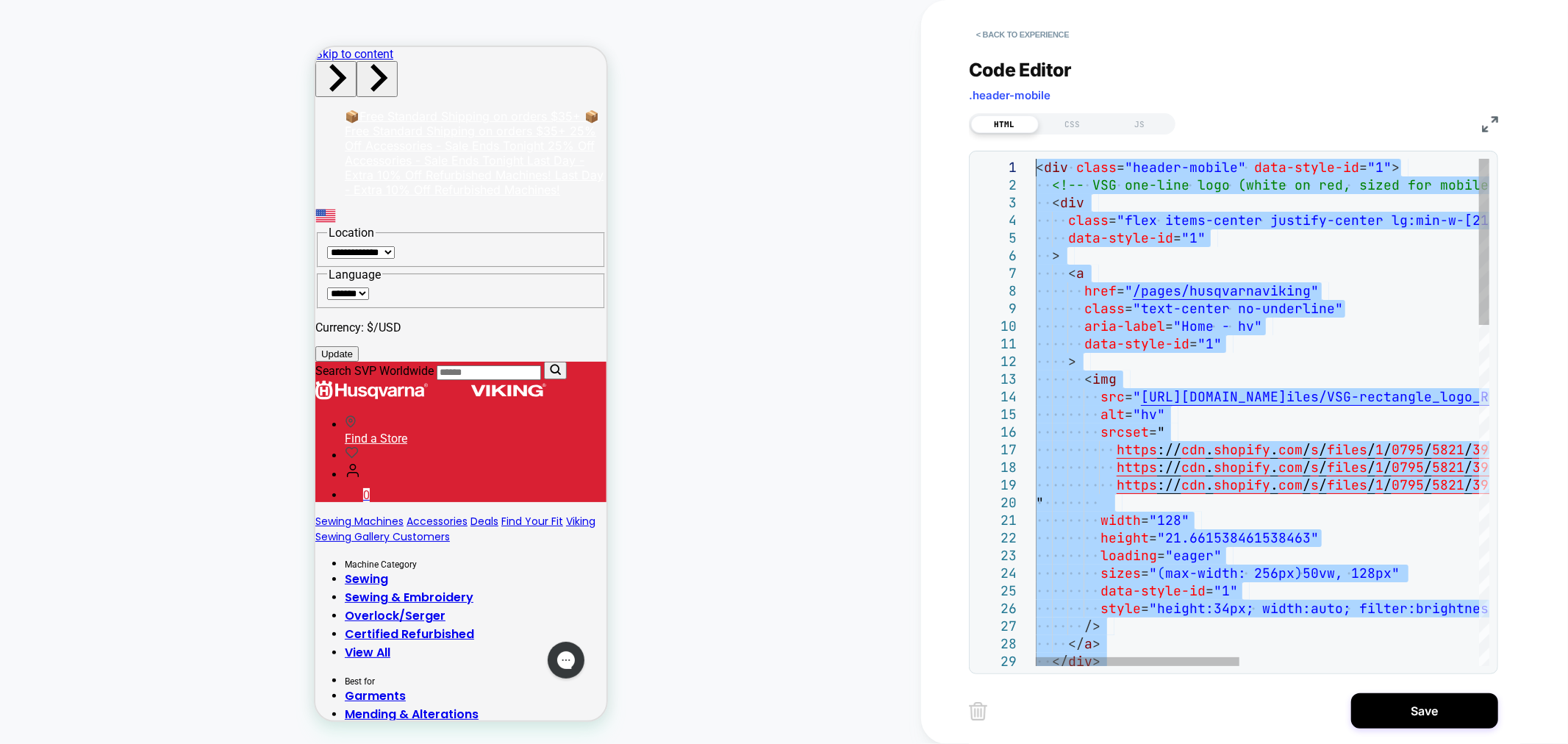
drag, startPoint x: 1104, startPoint y: 304, endPoint x: 914, endPoint y: -45, distance: 397.4
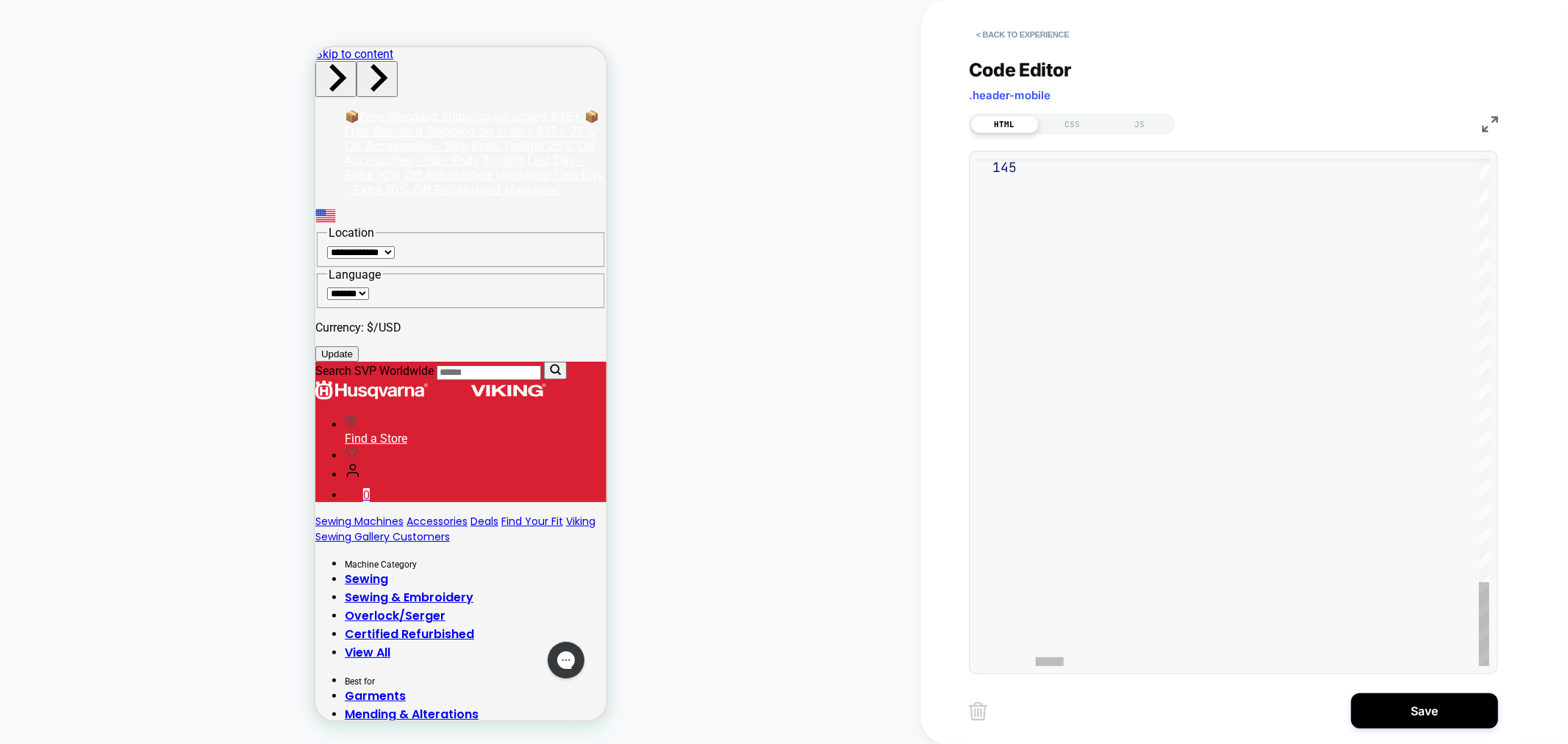
drag, startPoint x: 1041, startPoint y: 160, endPoint x: 1461, endPoint y: 781, distance: 749.7
type textarea "*"
click at [1063, 173] on div at bounding box center [1263, 412] width 454 height 507
type textarea "**** ******"
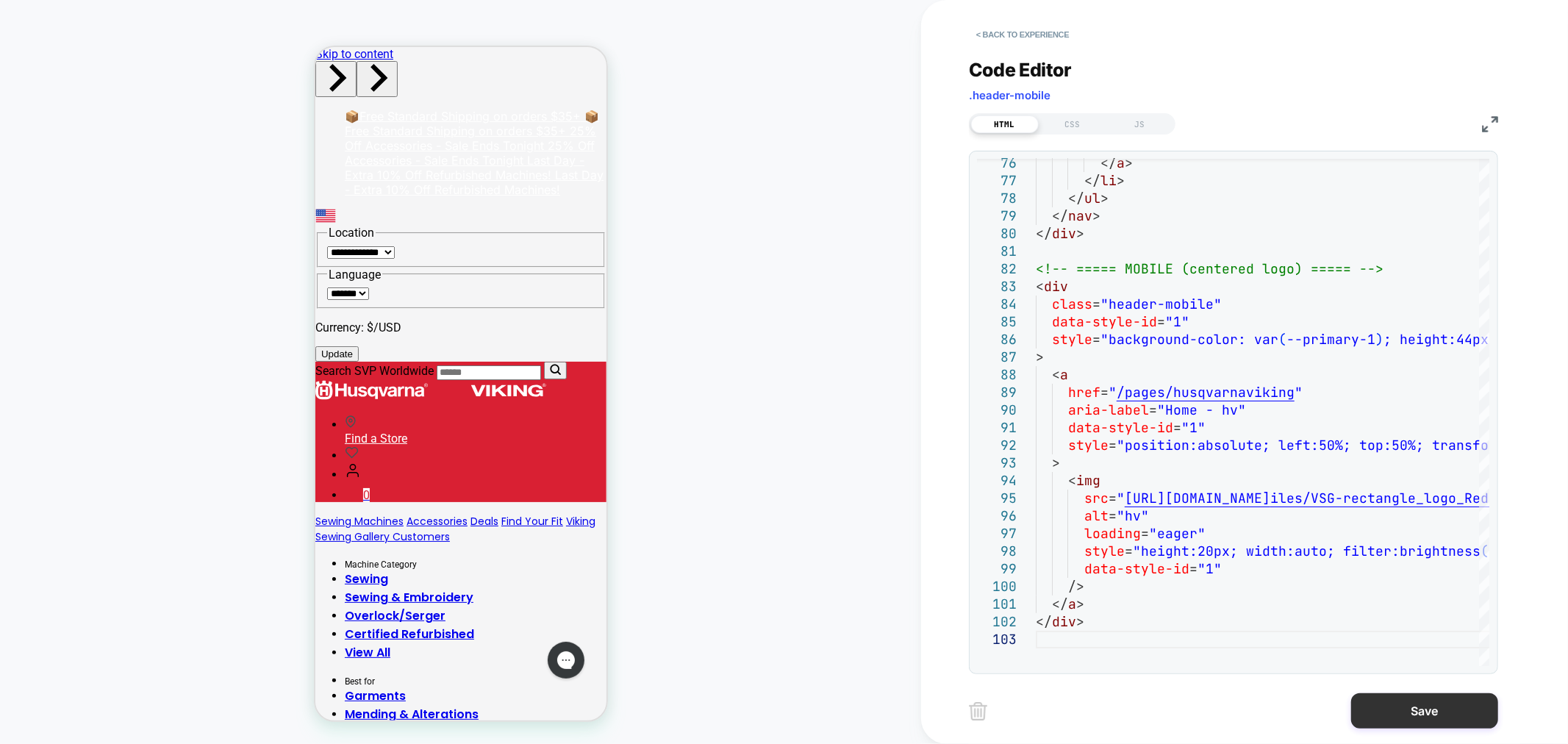
click at [1378, 703] on button "Save" at bounding box center [1425, 711] width 147 height 36
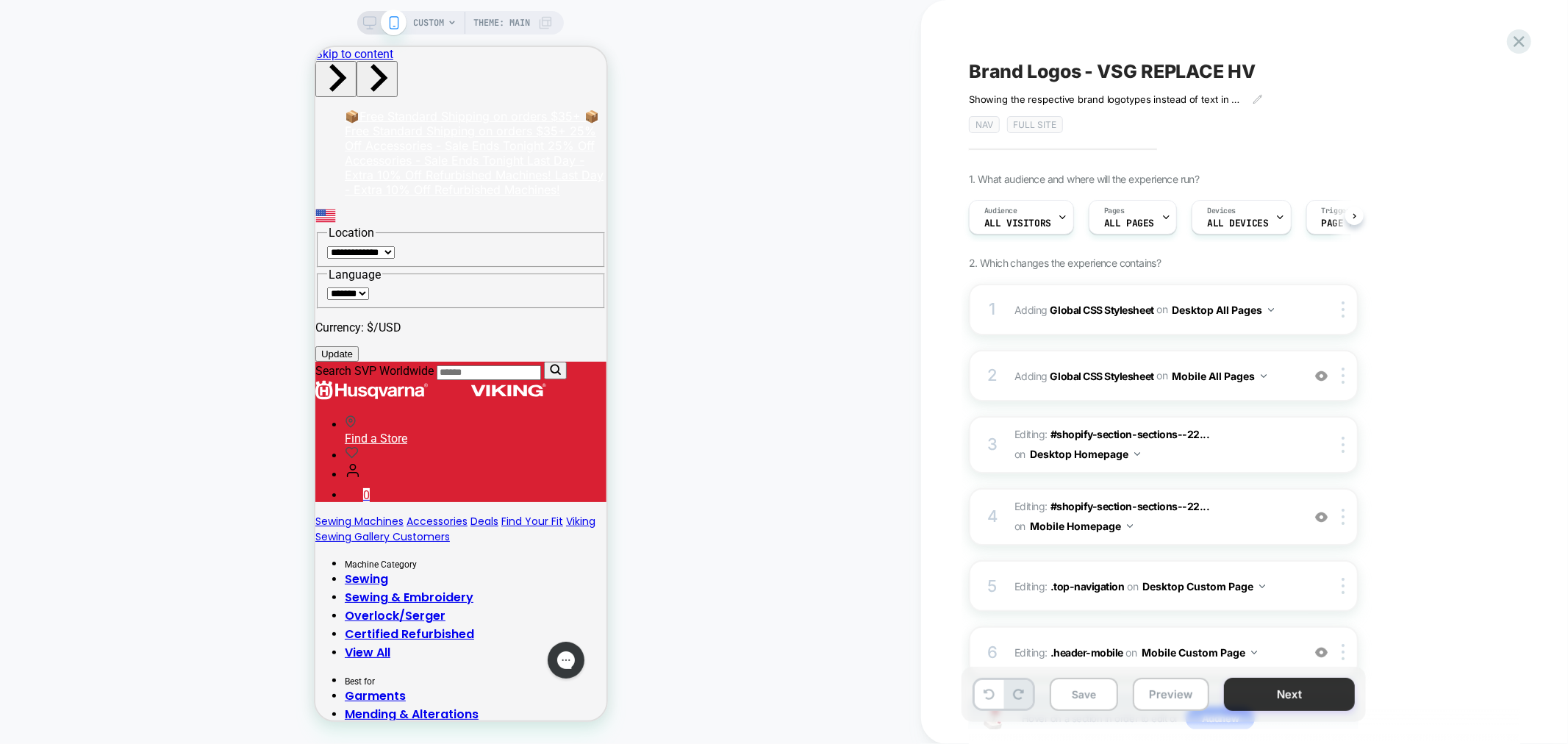
scroll to position [0, 1]
click at [1103, 646] on span ".header-mobile" at bounding box center [1087, 653] width 73 height 12
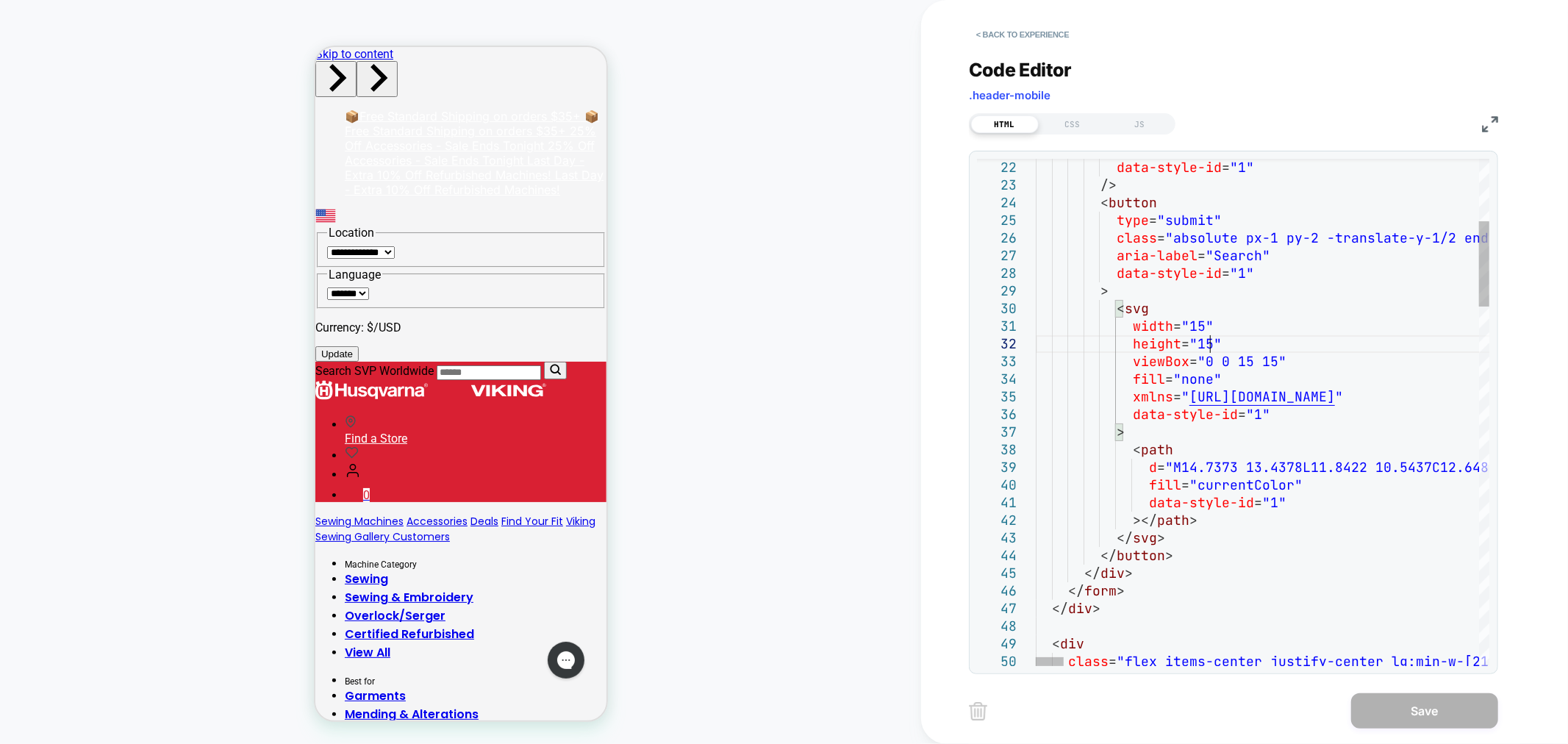
type textarea "**********"
click at [1065, 39] on button "< Back to experience" at bounding box center [1022, 35] width 107 height 23
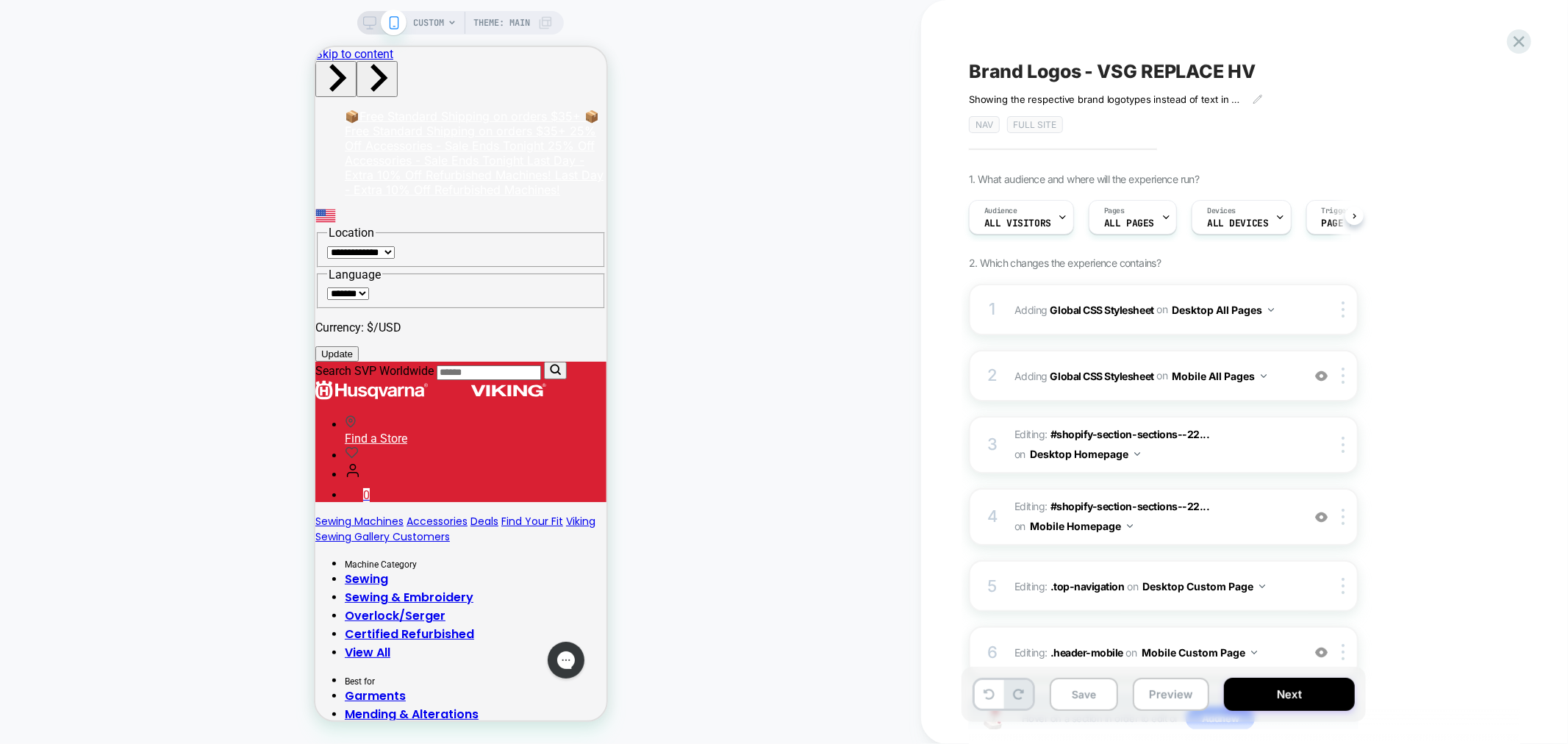
scroll to position [0, 1]
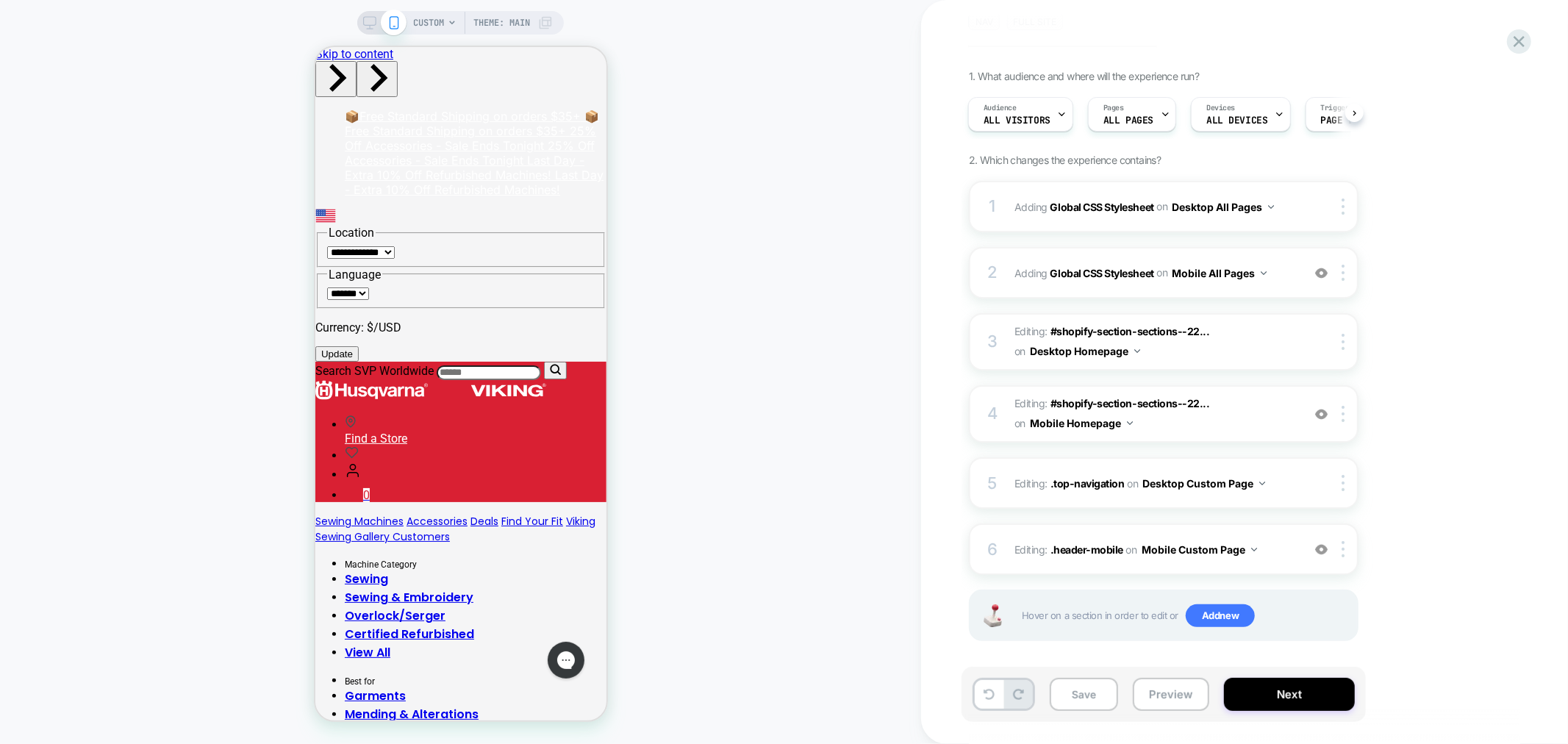
scroll to position [106, 0]
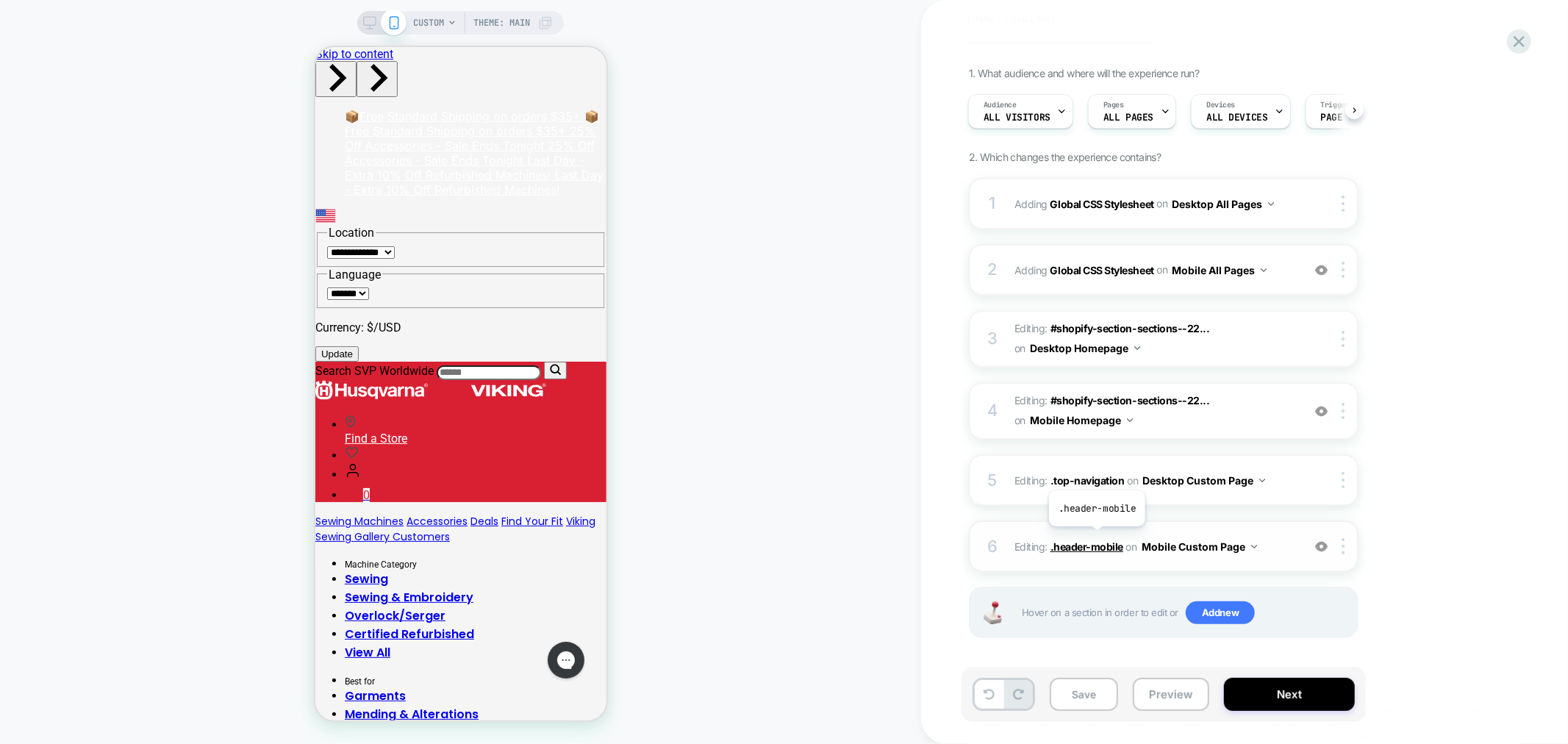
click at [1097, 541] on span ".header-mobile" at bounding box center [1087, 547] width 73 height 12
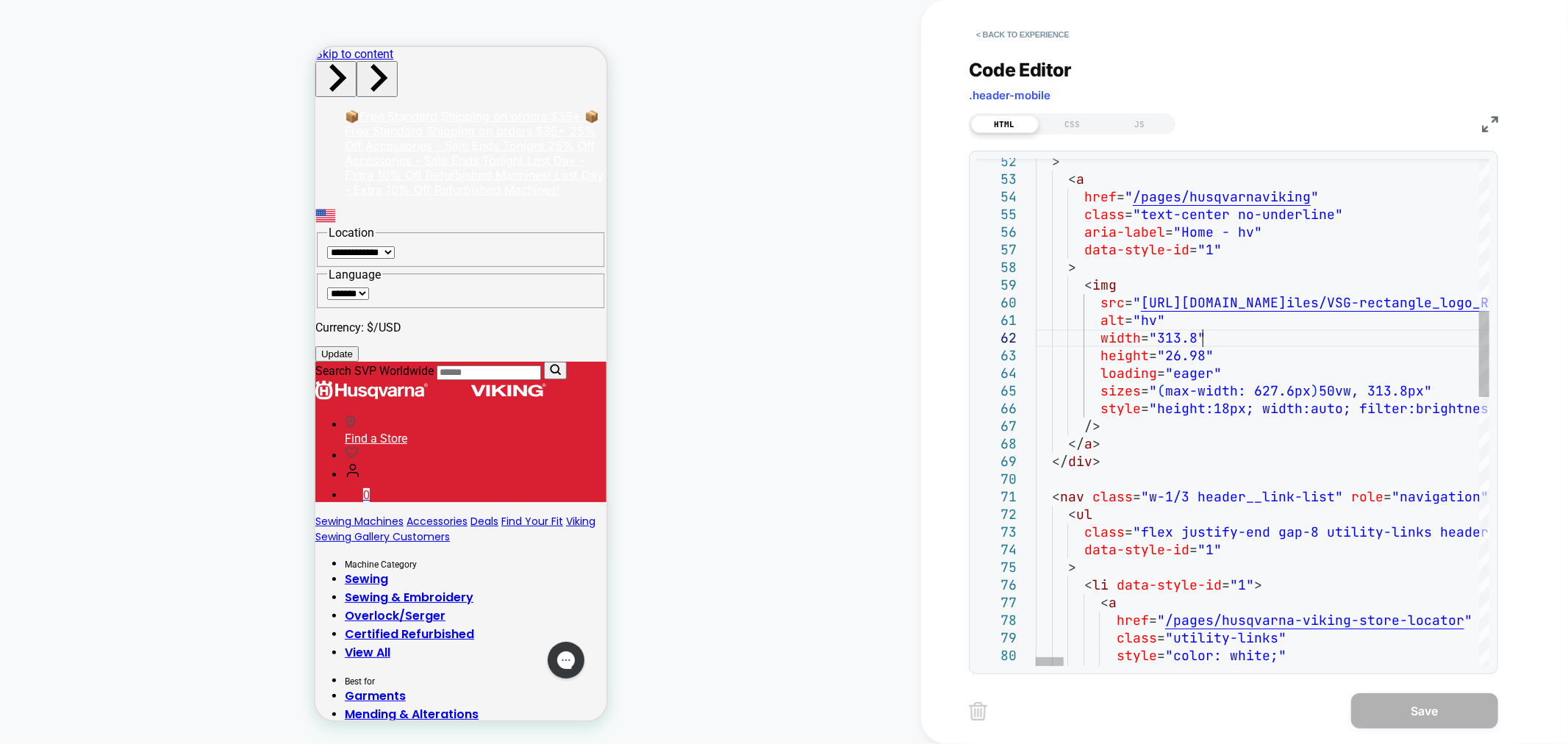
scroll to position [0, 0]
type textarea "**********"
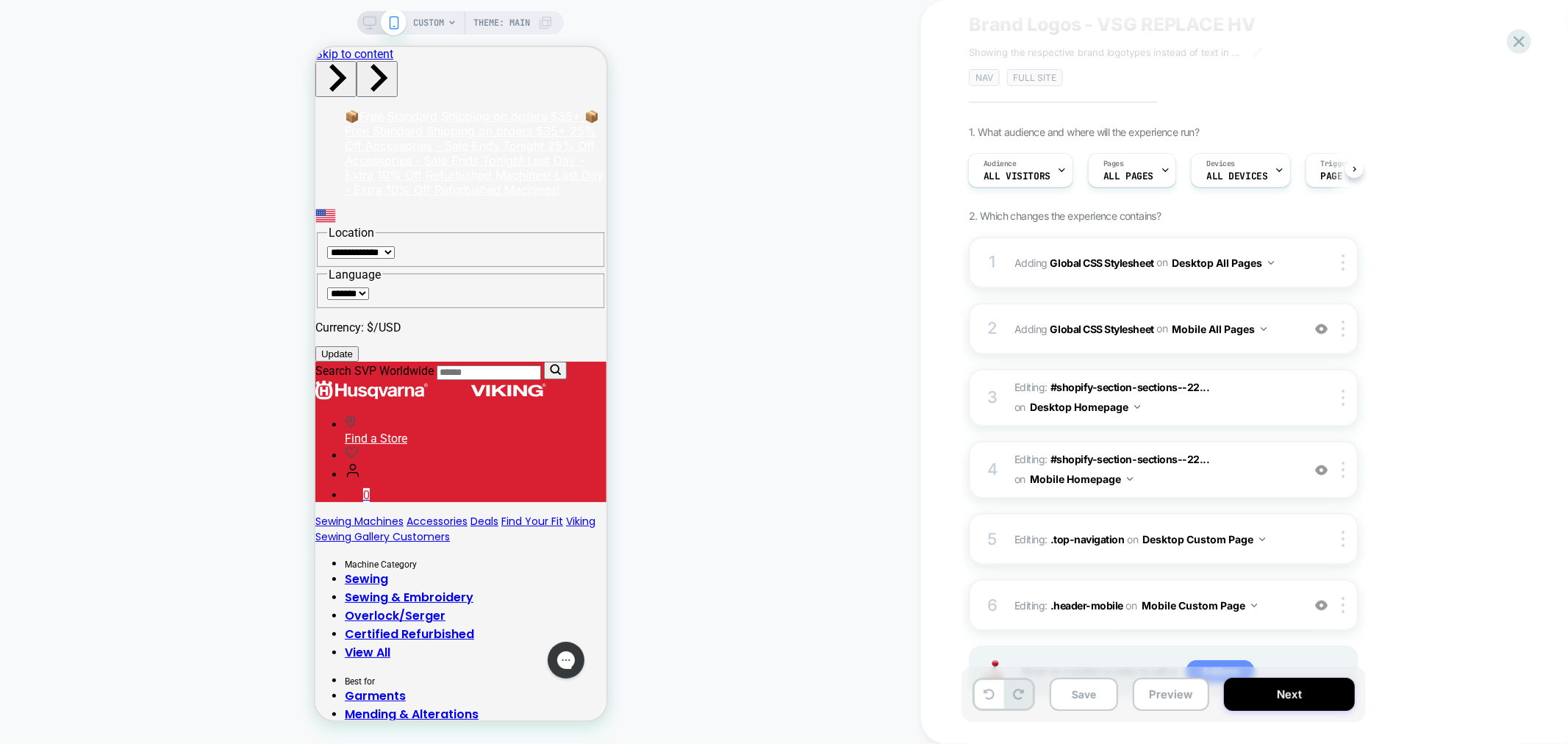
scroll to position [106, 0]
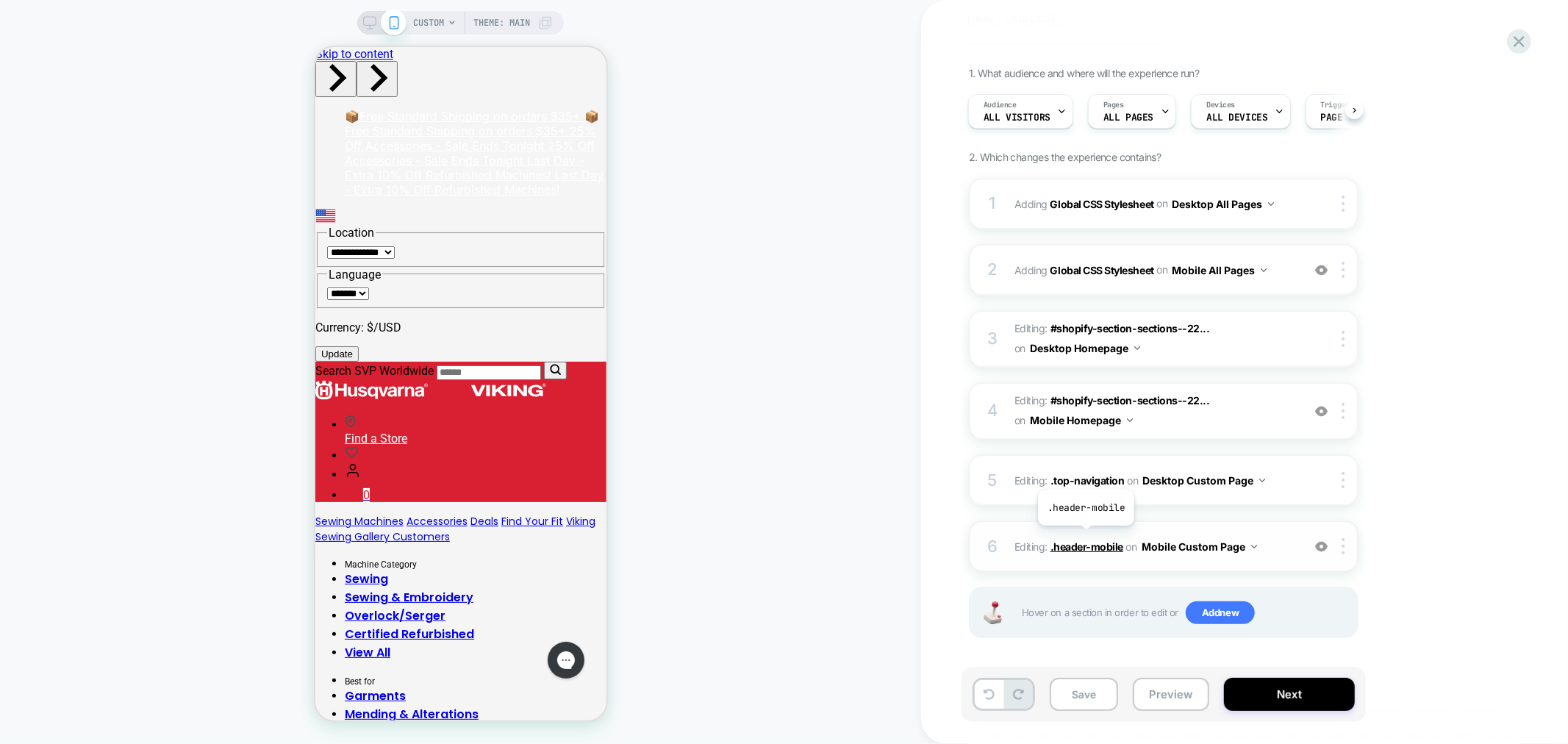
click at [1089, 541] on span ".header-mobile" at bounding box center [1087, 547] width 73 height 12
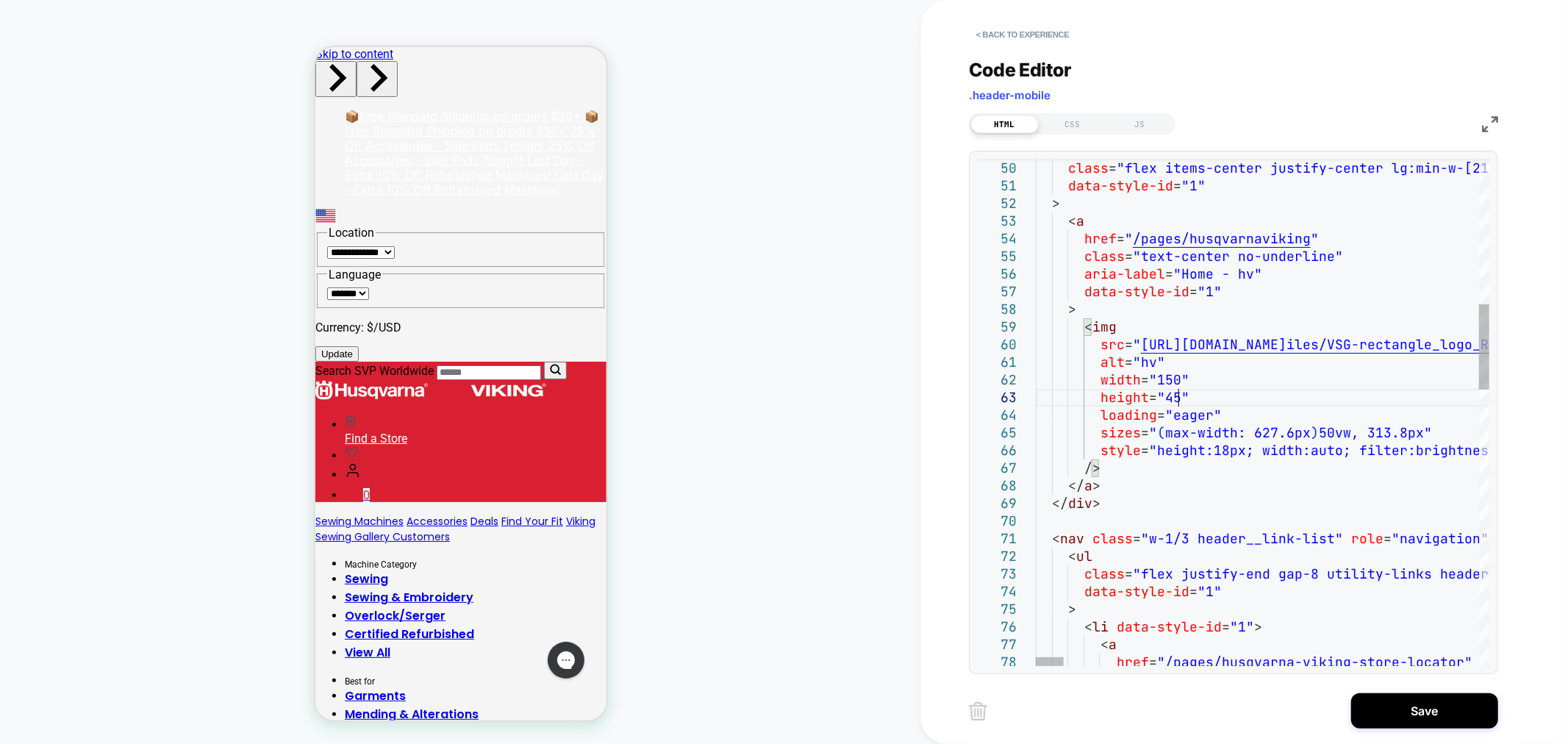
scroll to position [34, 142]
type textarea "**********"
click at [1419, 717] on button "Save" at bounding box center [1425, 711] width 147 height 36
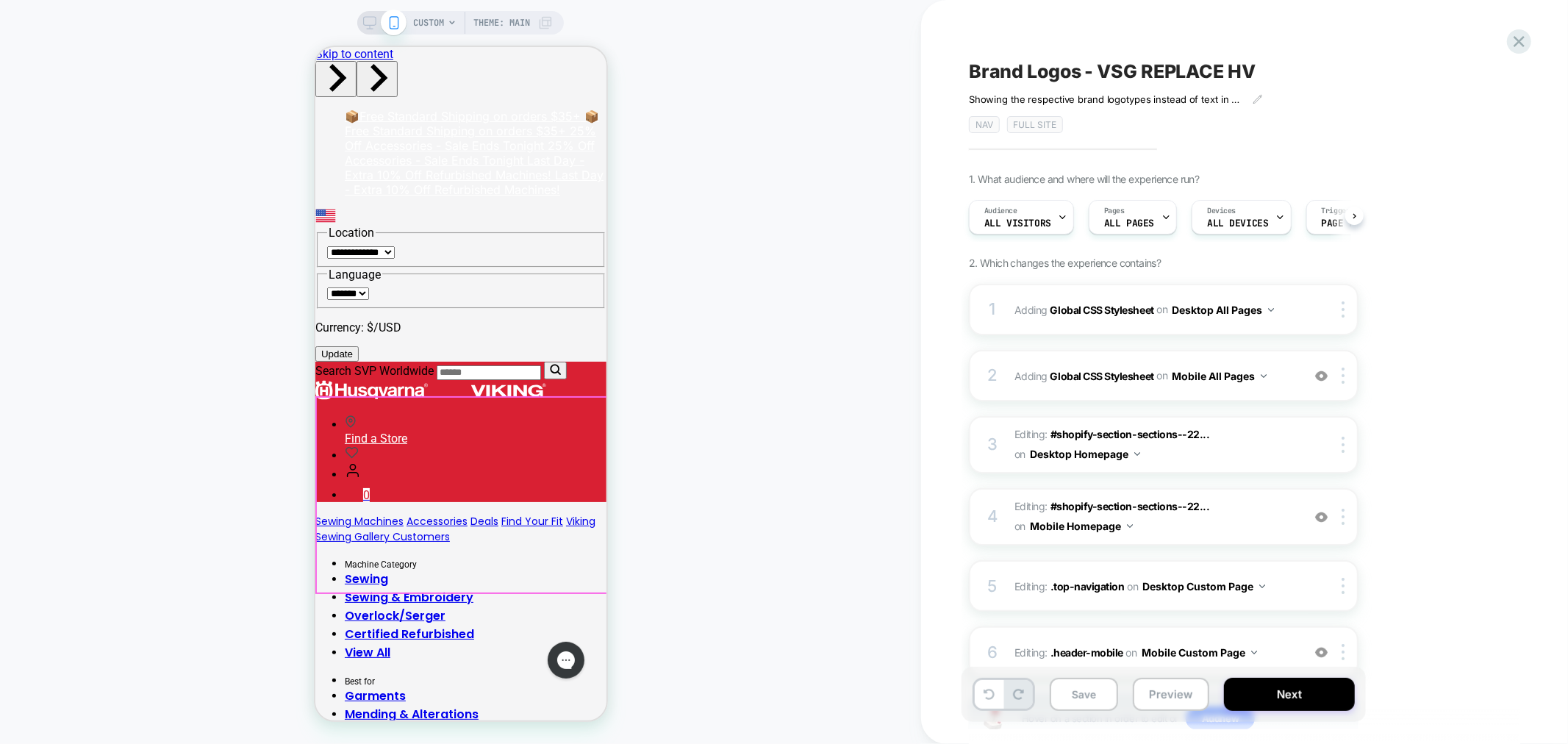
scroll to position [0, 1]
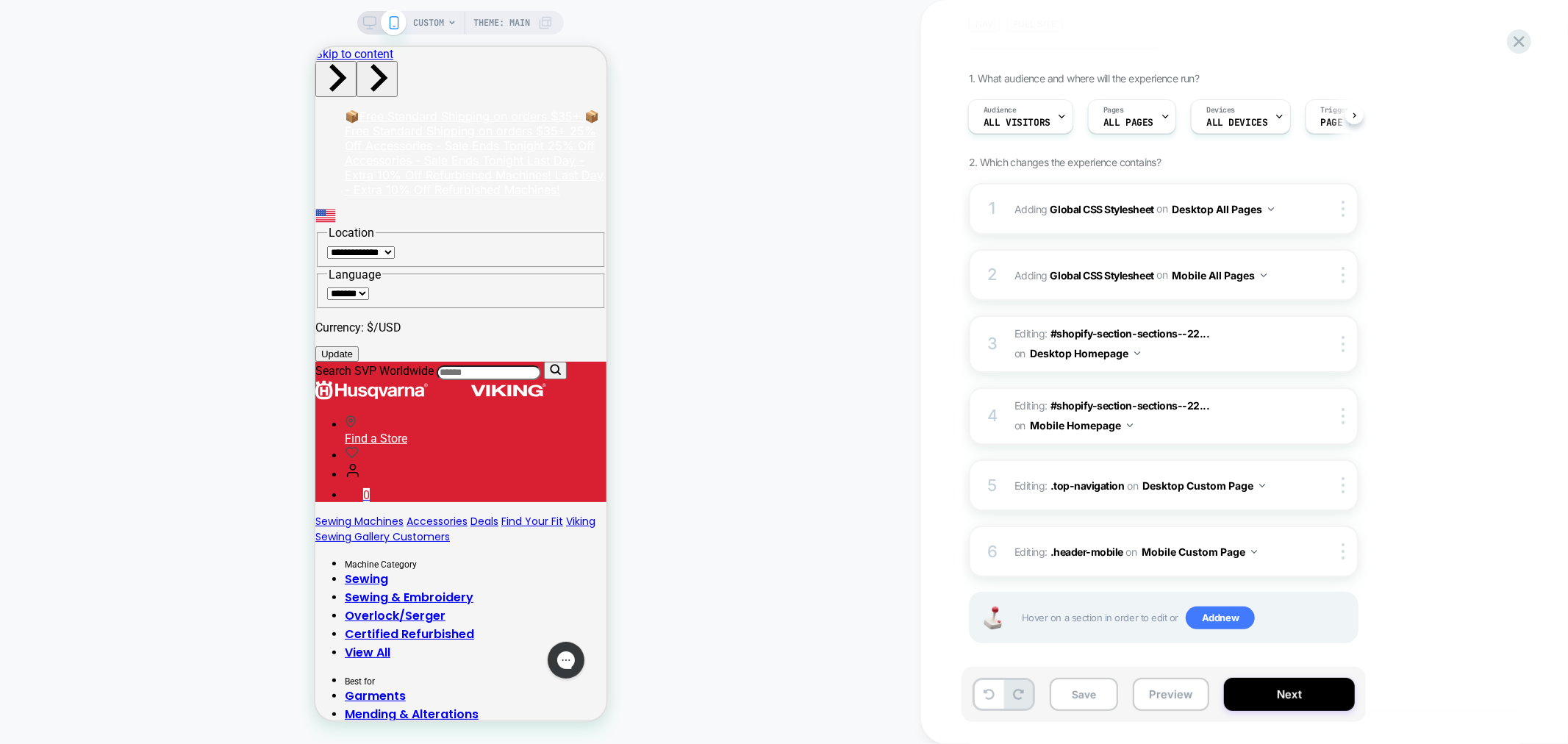
scroll to position [106, 0]
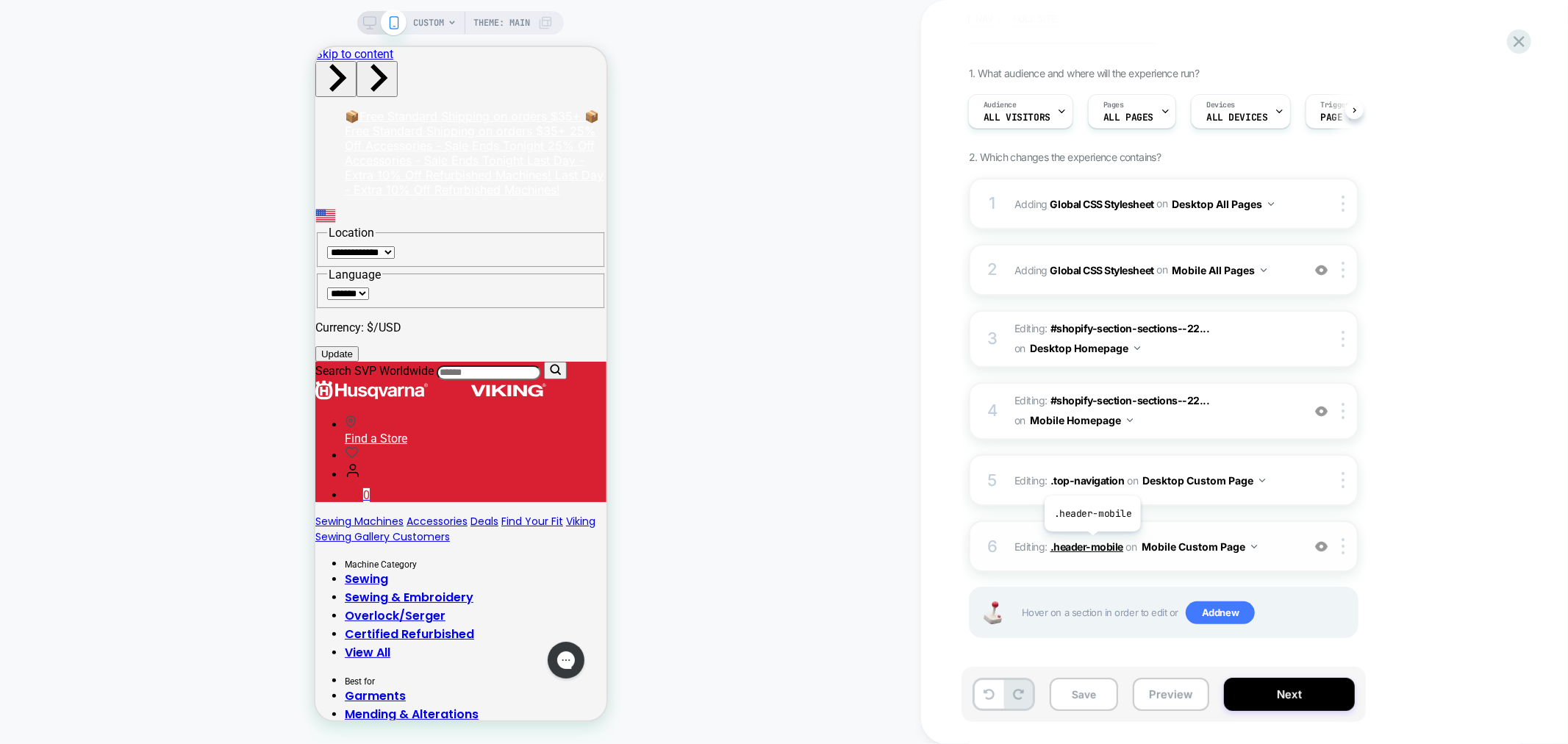
click at [1092, 542] on span ".header-mobile" at bounding box center [1087, 547] width 73 height 12
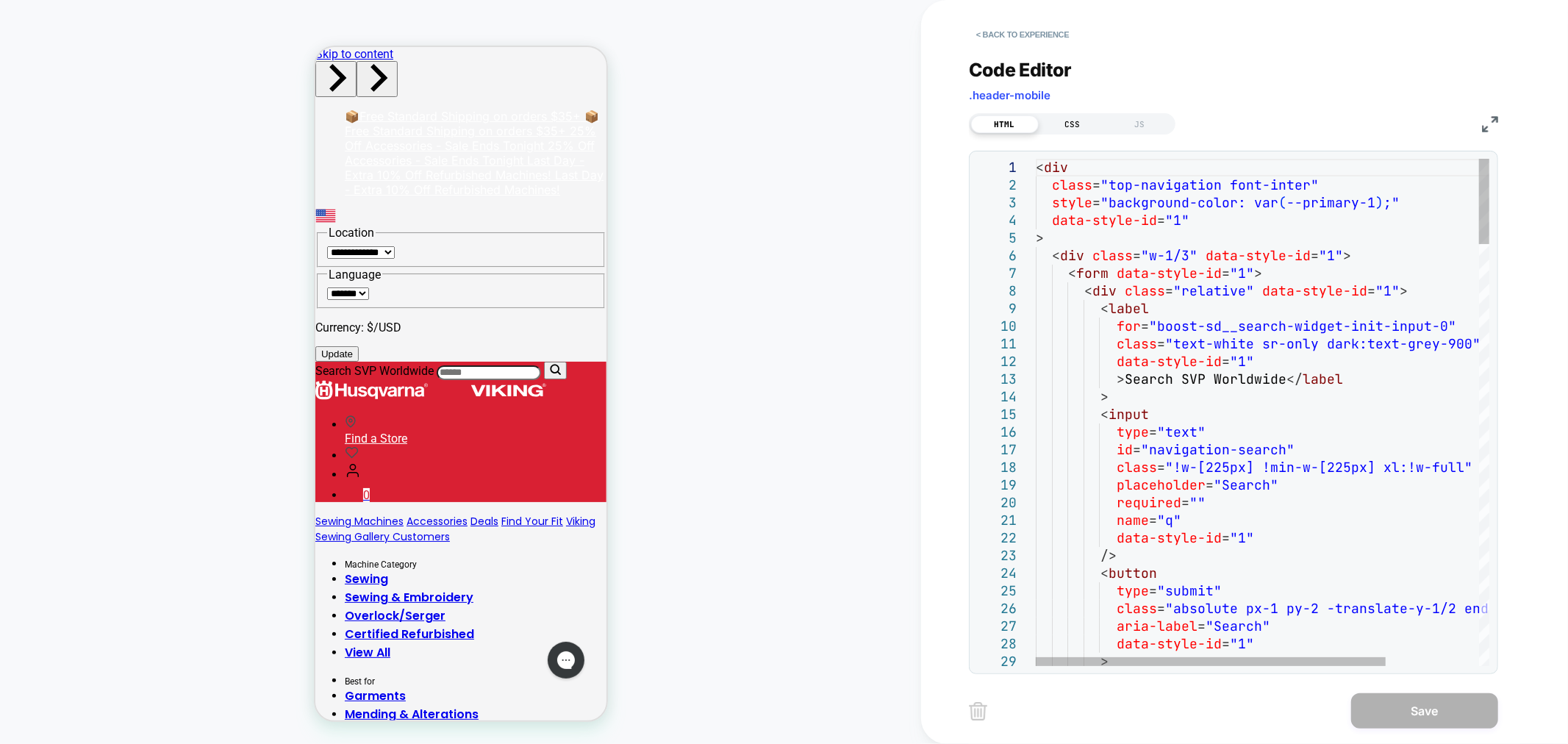
click at [1084, 118] on div "CSS" at bounding box center [1073, 124] width 67 height 18
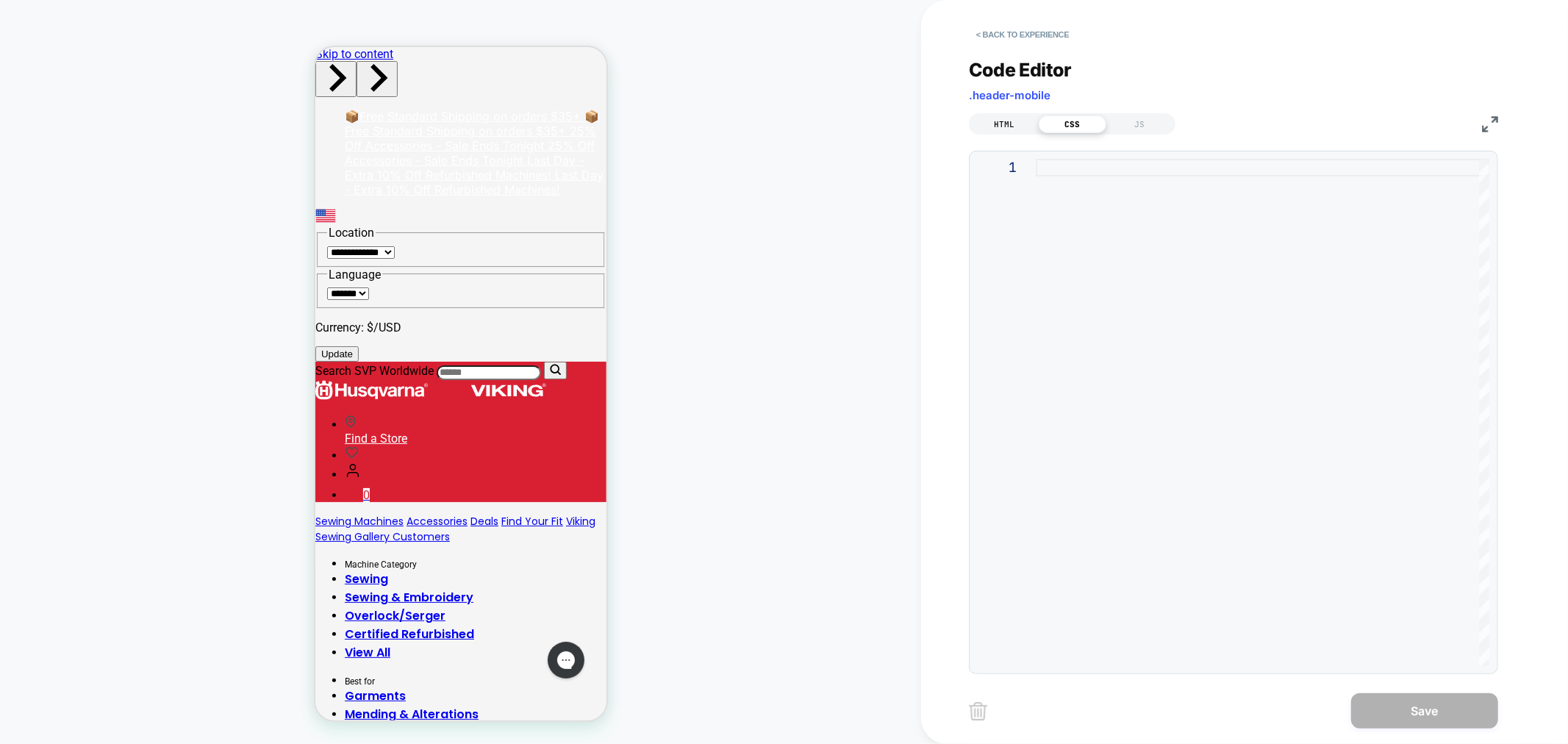
click at [1011, 123] on div "HTML" at bounding box center [1005, 124] width 67 height 18
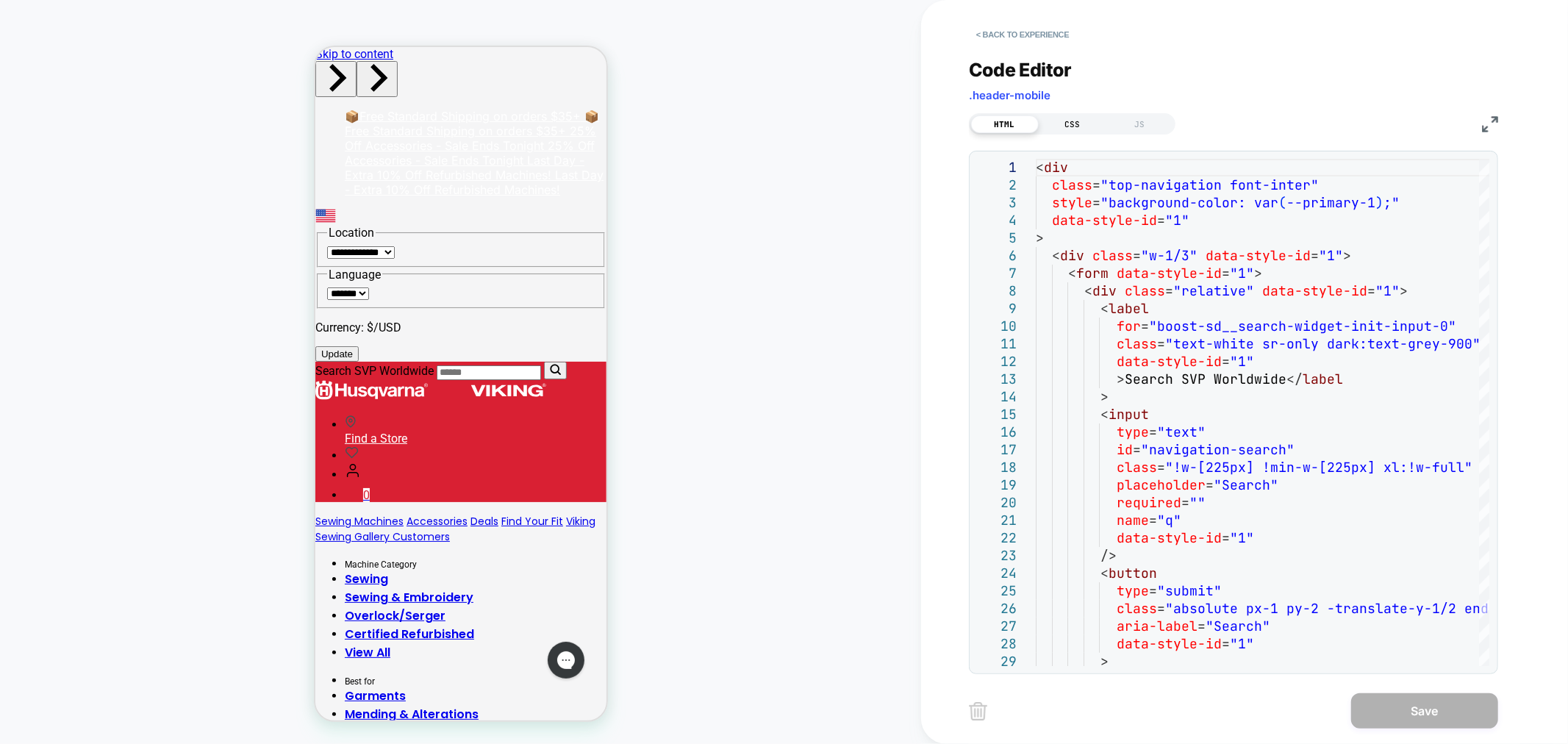
click at [1090, 125] on div "CSS" at bounding box center [1073, 124] width 67 height 18
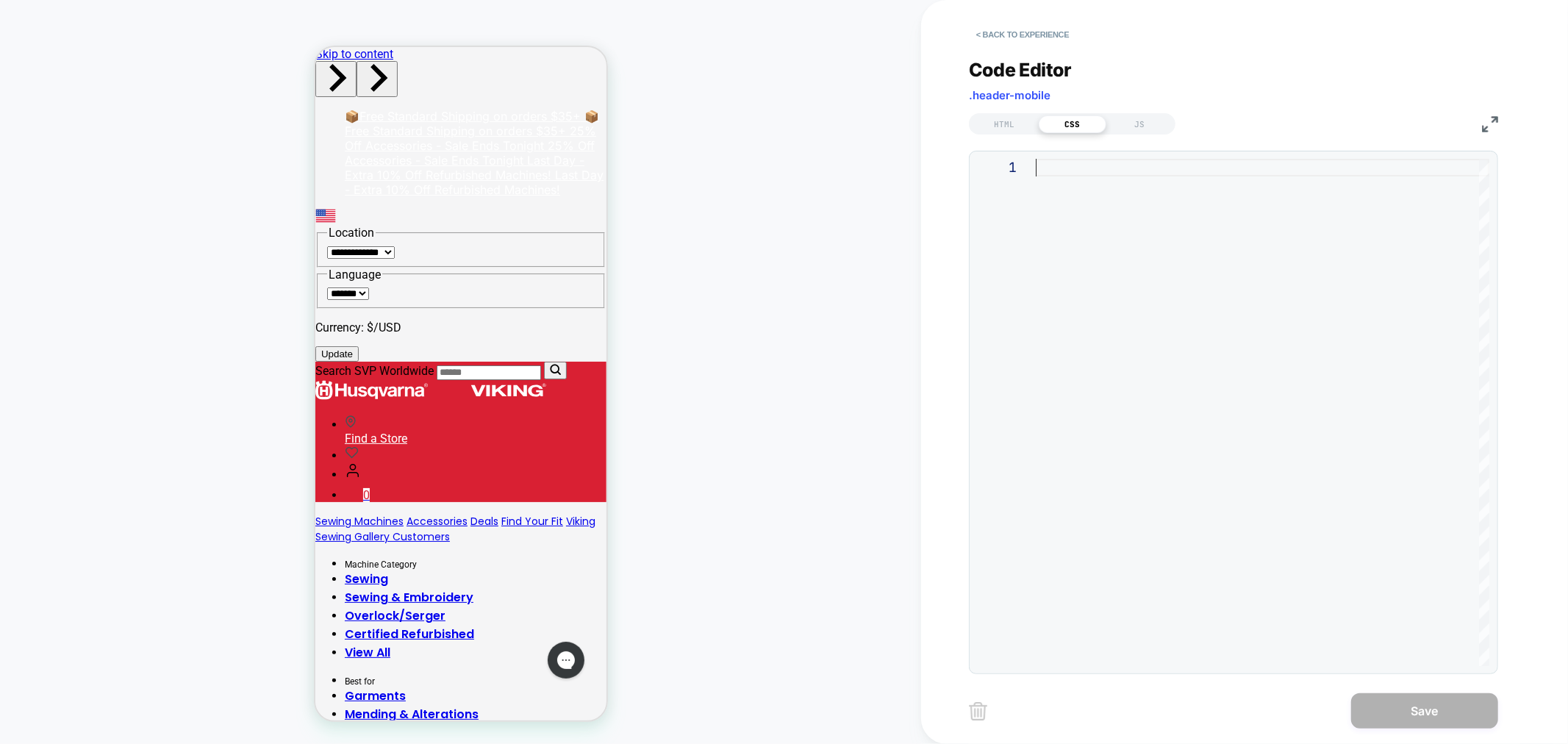
click at [1059, 162] on div at bounding box center [1263, 412] width 454 height 507
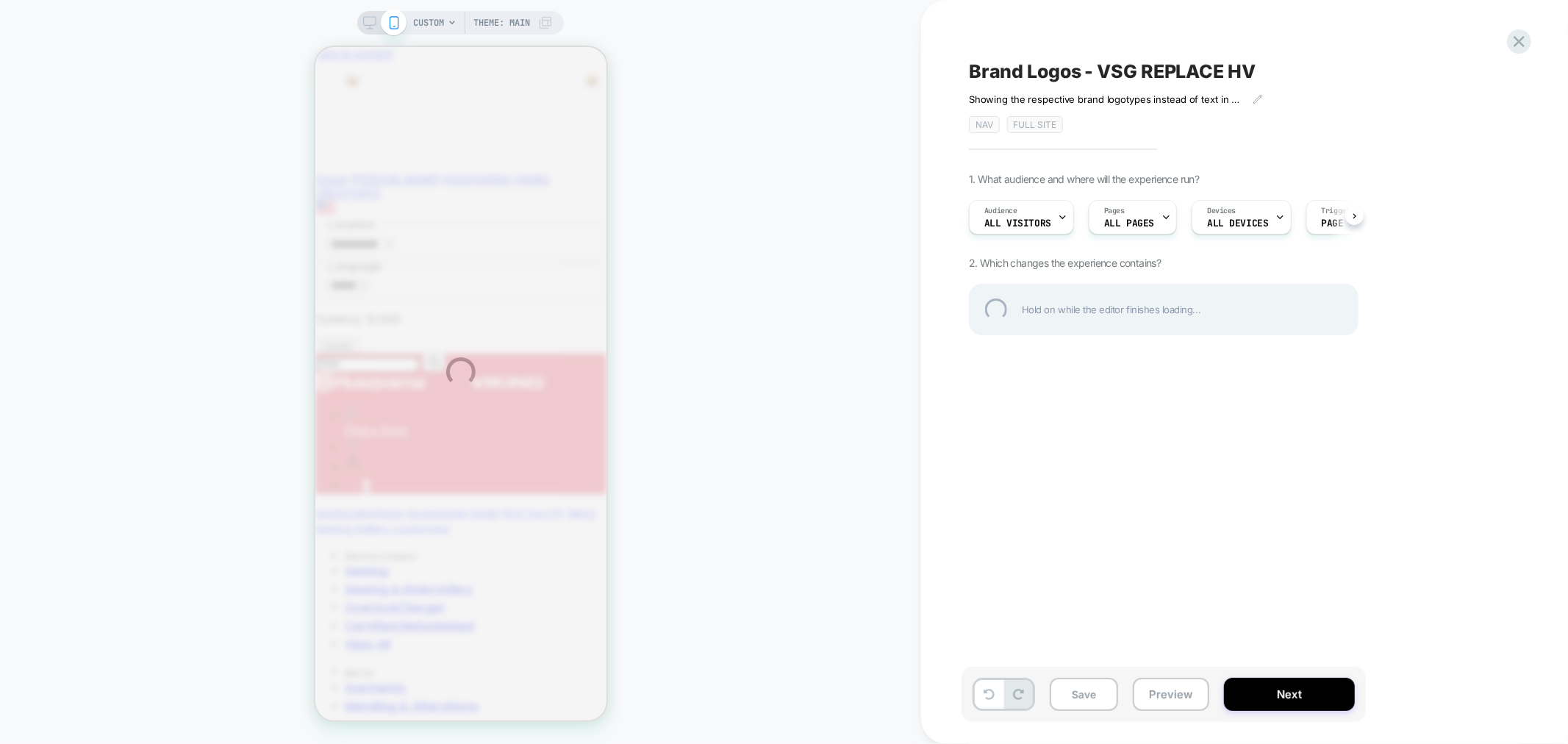
click at [1081, 708] on div "CUSTOM Theme: MAIN Brand Logos - VSG REPLACE HV ﻿Showing the respective brand l…" at bounding box center [784, 372] width 1568 height 744
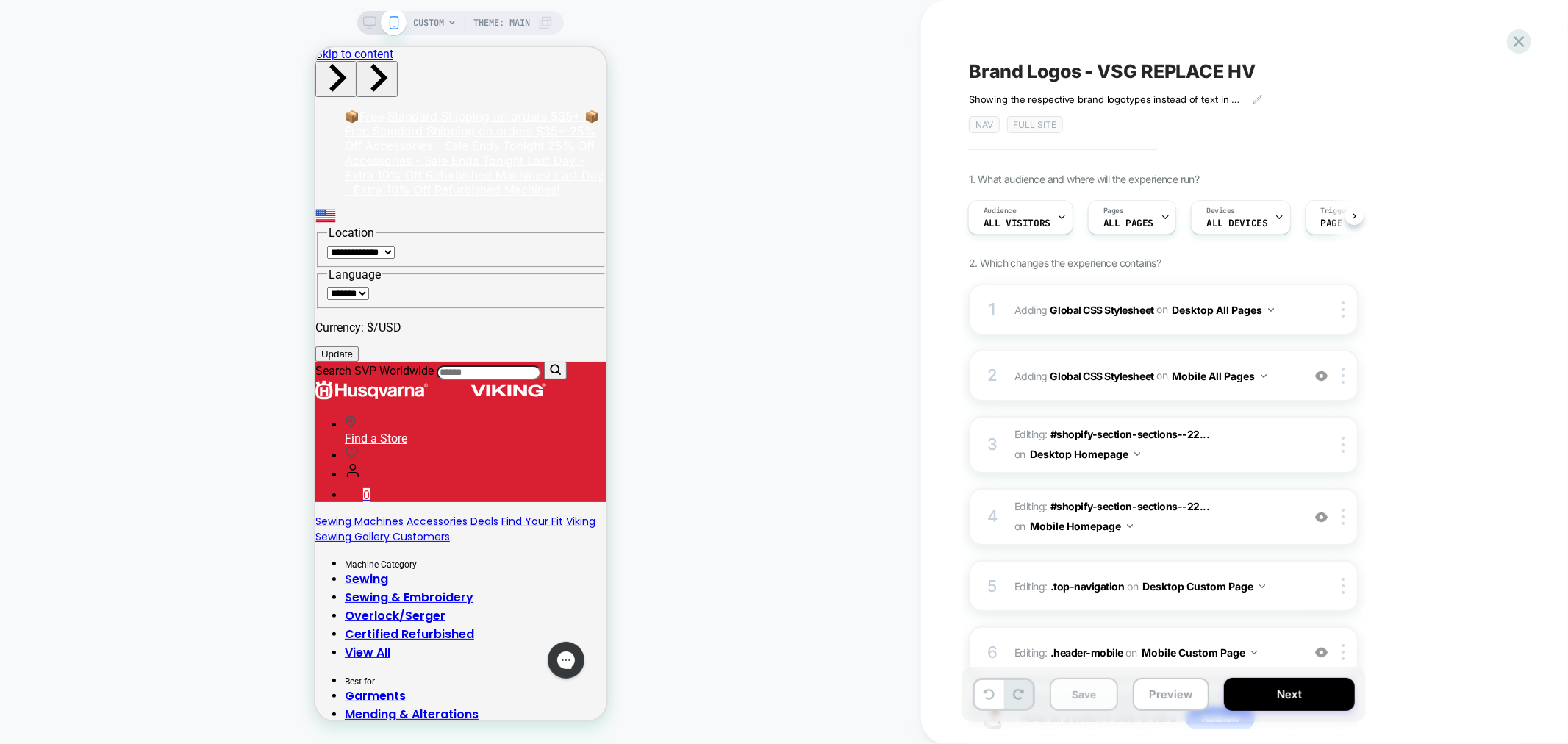
click at [1072, 693] on button "Save" at bounding box center [1084, 694] width 68 height 33
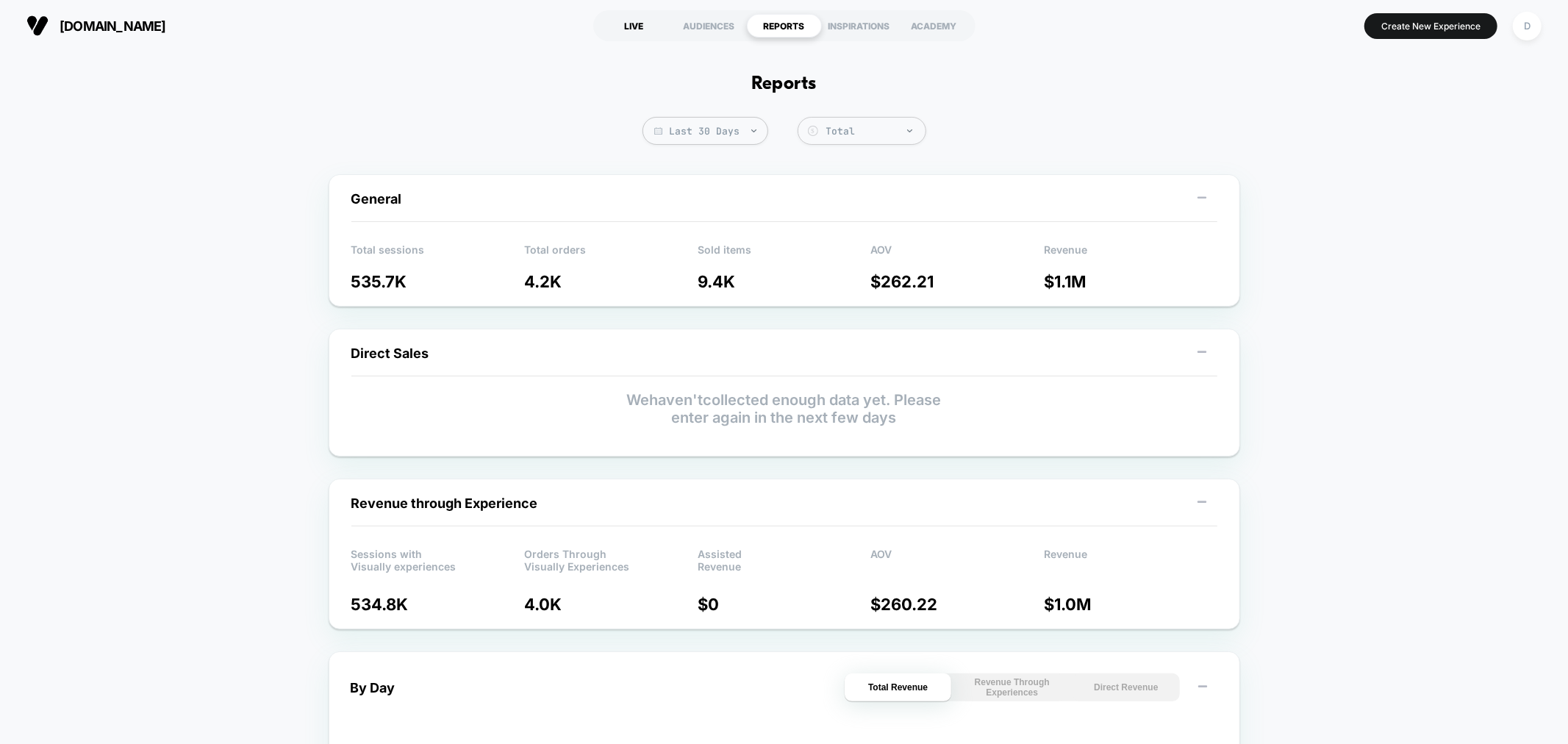
drag, startPoint x: 636, startPoint y: 27, endPoint x: 627, endPoint y: 39, distance: 15.0
click at [635, 27] on div "LIVE" at bounding box center [634, 26] width 75 height 23
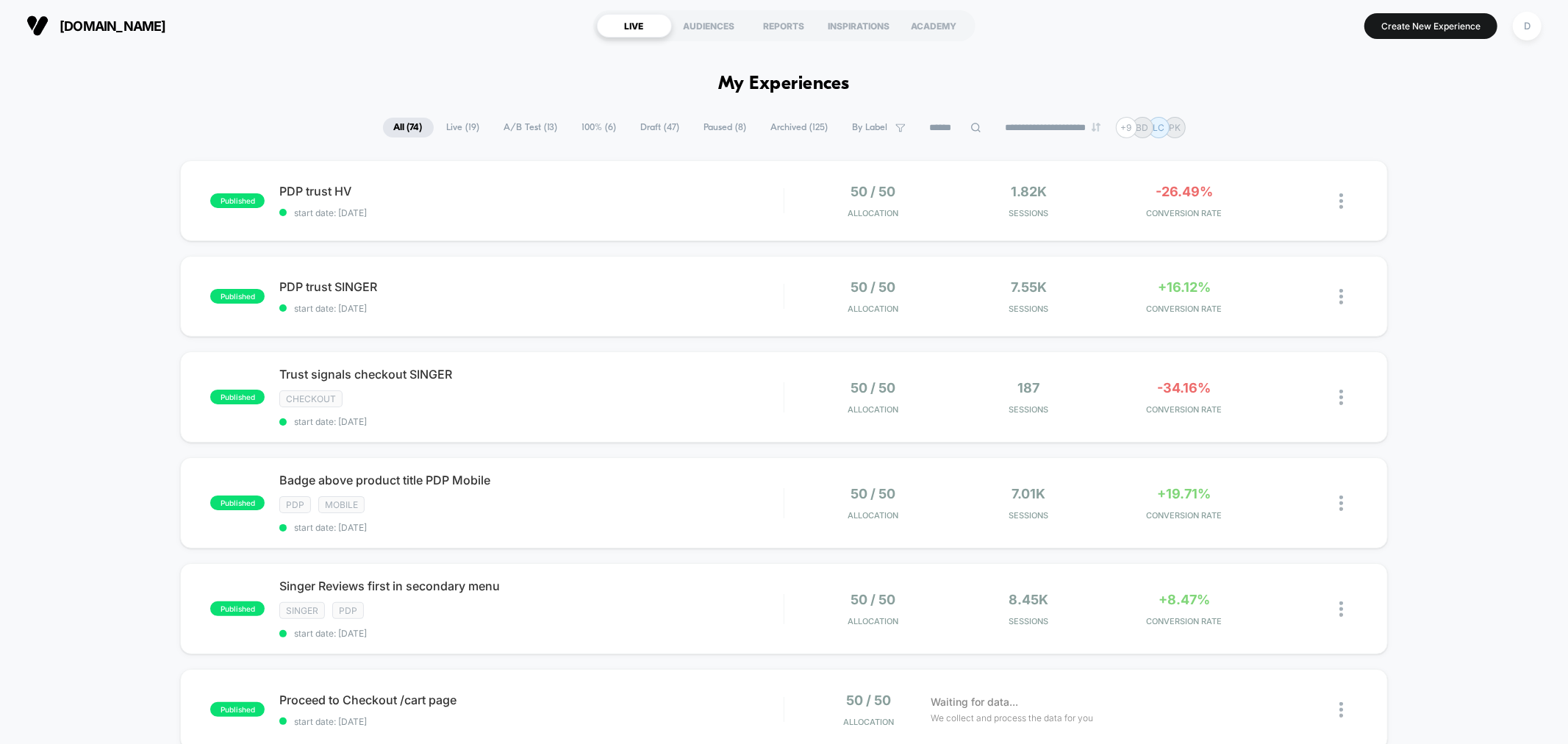
click at [665, 117] on span "Draft ( 47 )" at bounding box center [661, 127] width 61 height 20
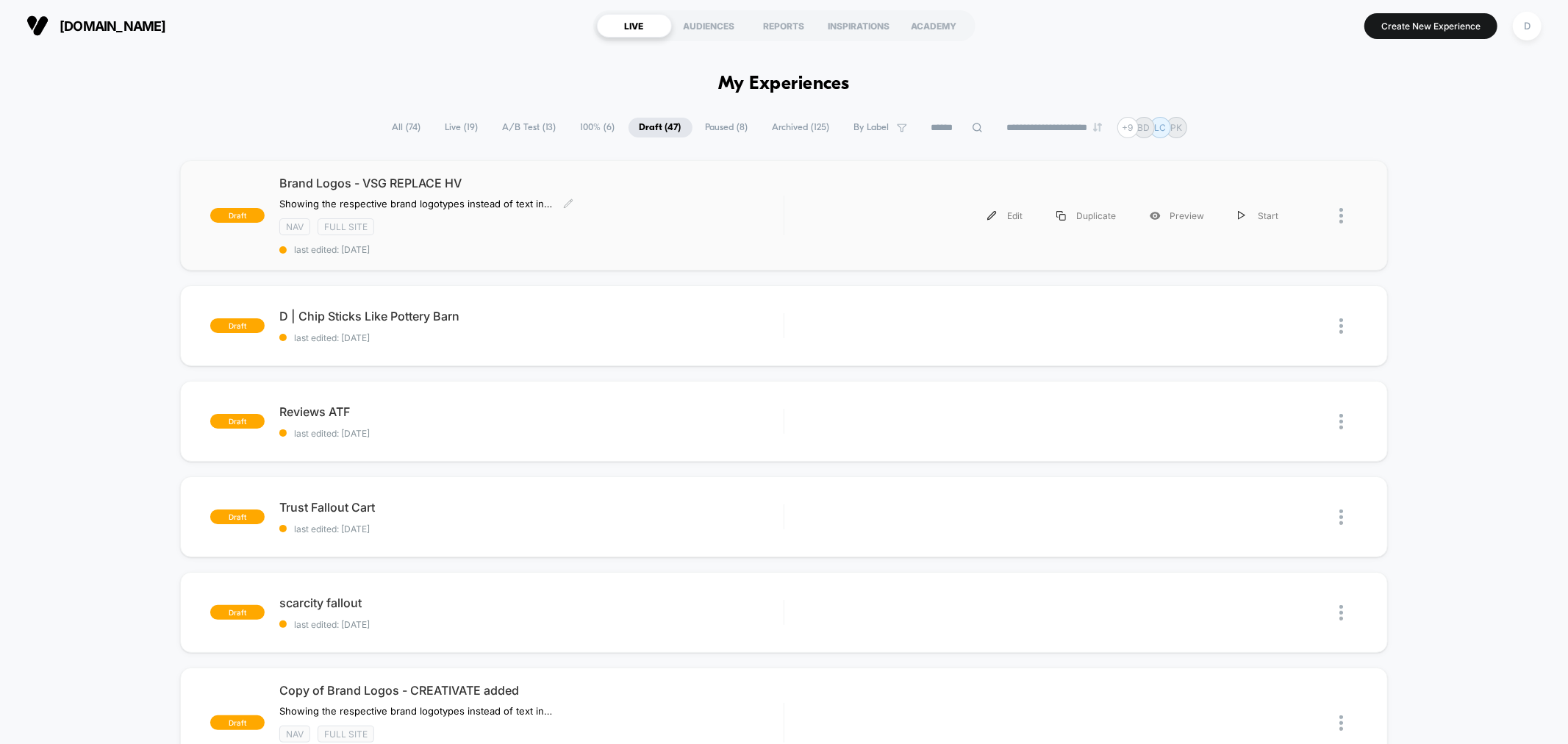
click at [701, 194] on div "Brand Logos - VSG REPLACE HV ﻿Showing the respective brand logotypes instead of…" at bounding box center [531, 215] width 503 height 79
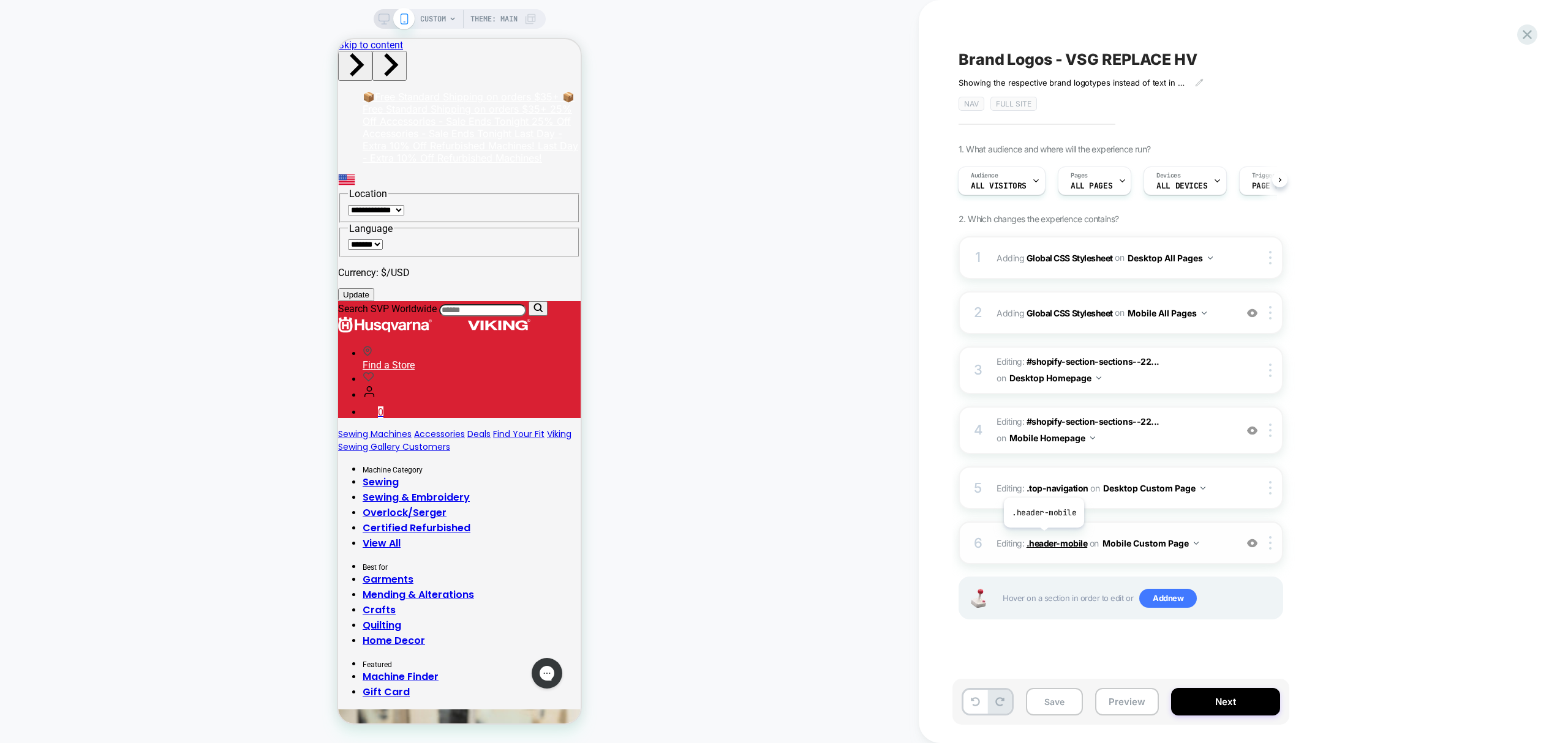
click at [1044, 538] on span ".header-mobile" at bounding box center [1057, 543] width 61 height 10
click at [1064, 547] on span ".header-mobile" at bounding box center [1057, 543] width 61 height 10
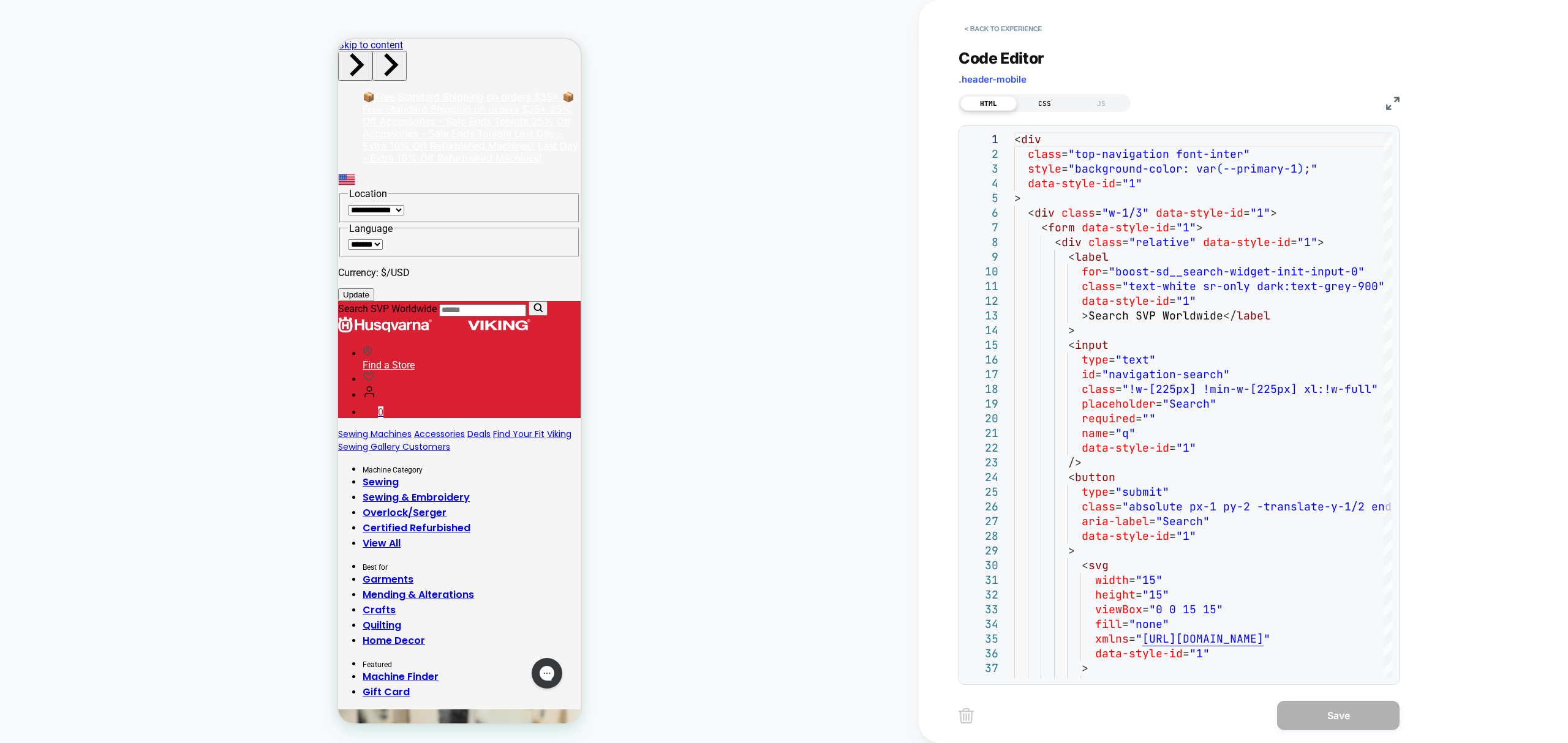
click at [1041, 101] on div "CSS" at bounding box center [1045, 104] width 56 height 15
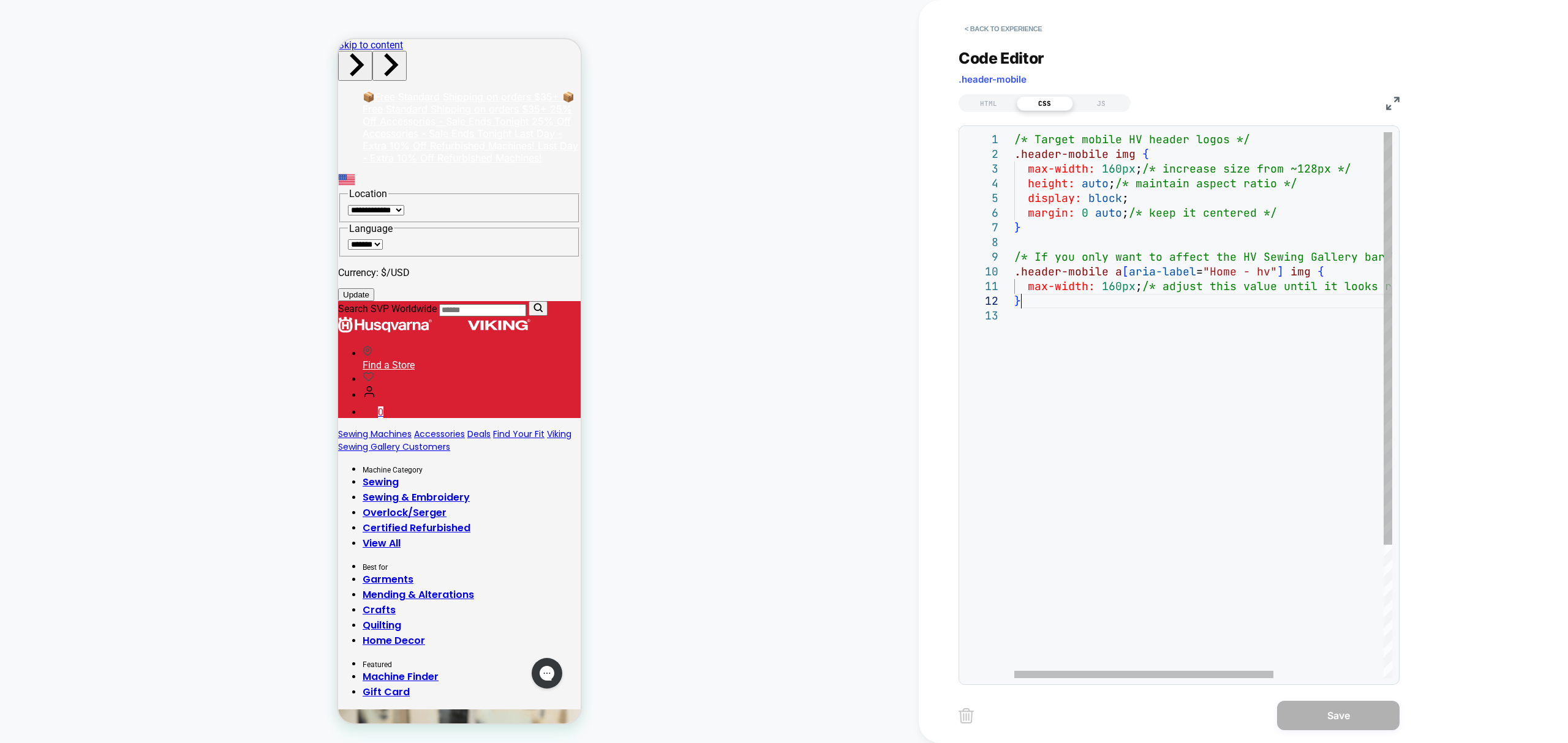
type textarea "**********"
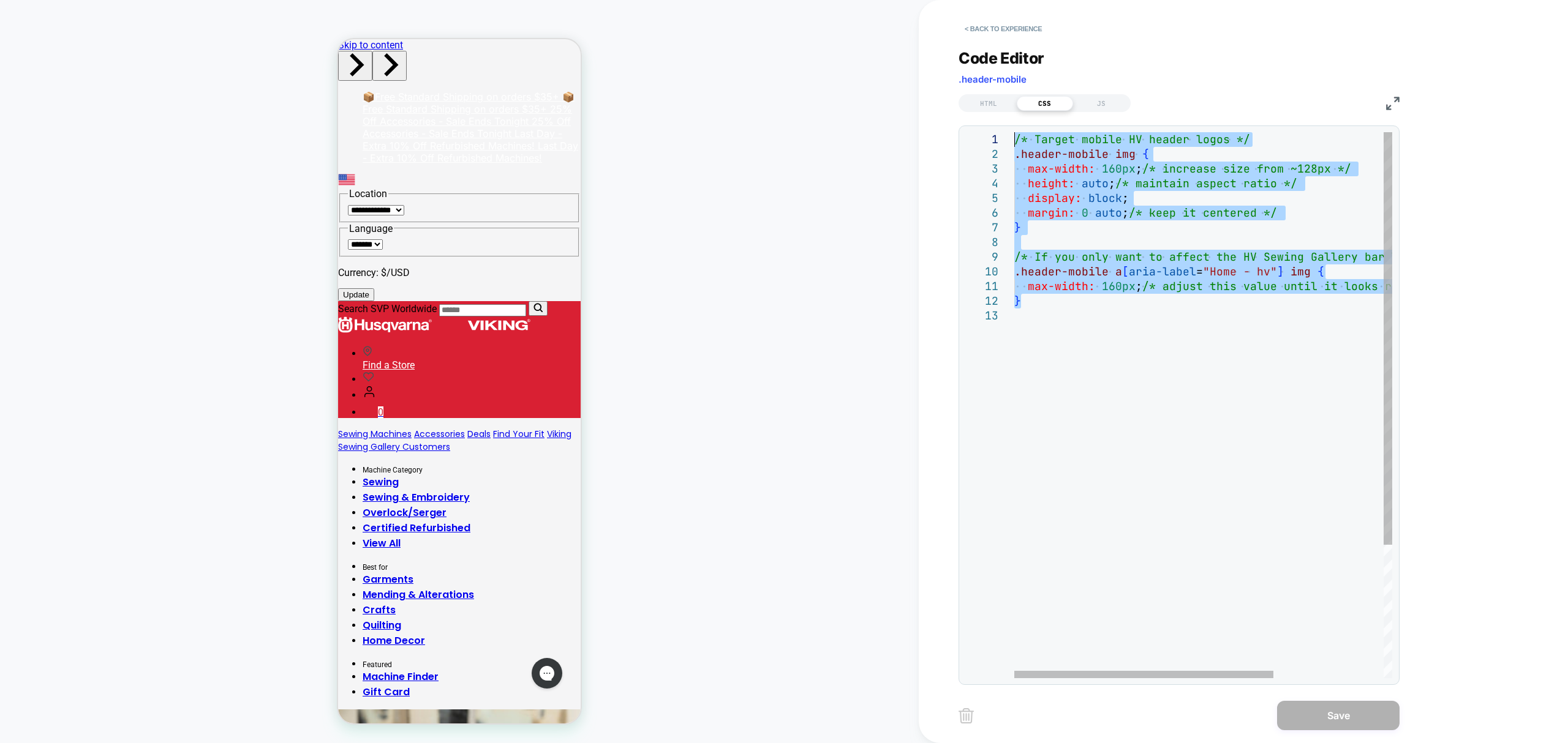
drag, startPoint x: 1050, startPoint y: 304, endPoint x: 902, endPoint y: 18, distance: 322.0
click at [1014, 132] on div "/* Target mobile HV header logos */ .header-mobile img { max-width: 160px ; /* …" at bounding box center [1283, 493] width 538 height 722
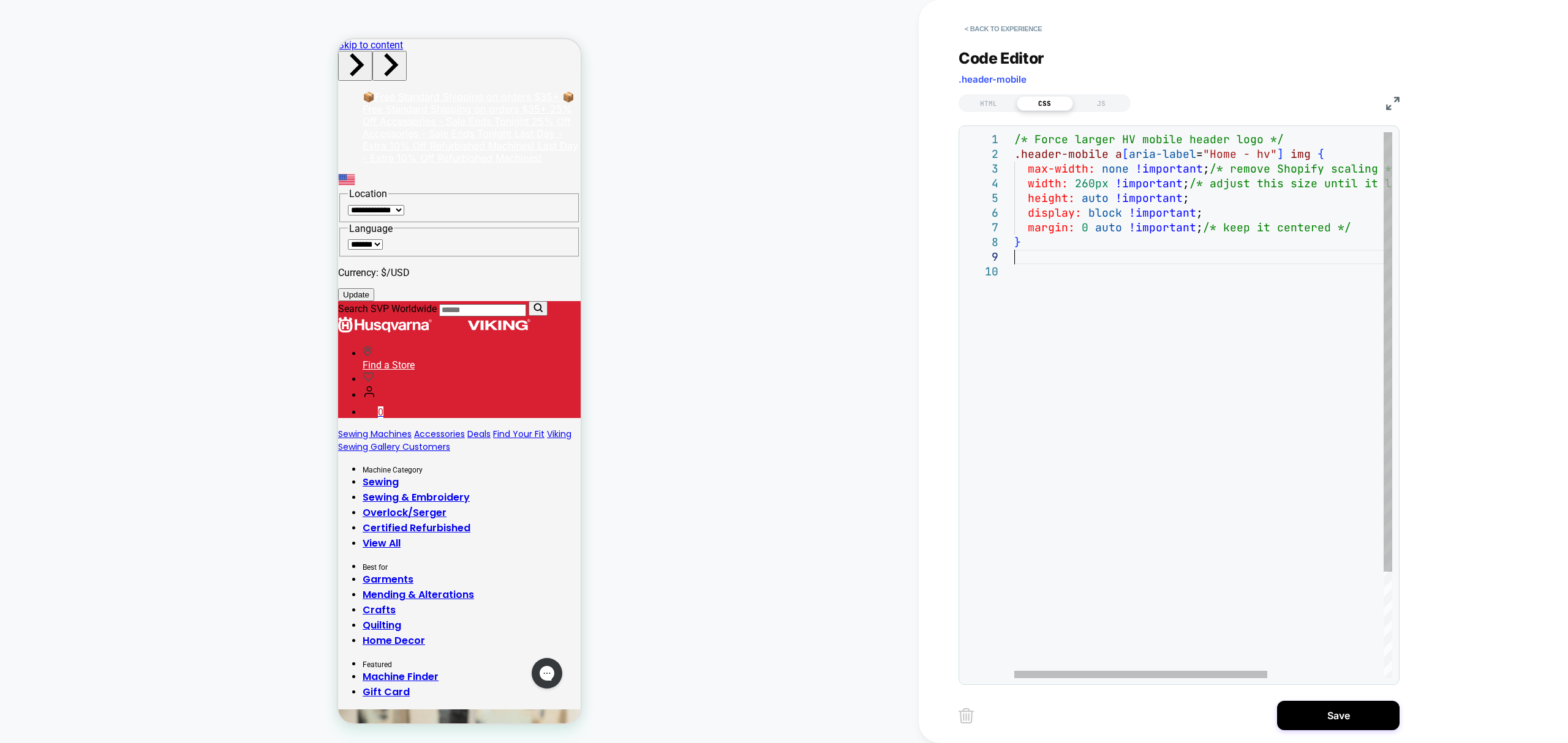
click at [1091, 187] on div "/* Force larger HV mobile header logo */ .header-mobile a [ aria-label = "Home …" at bounding box center [1289, 472] width 550 height 679
type textarea "**********"
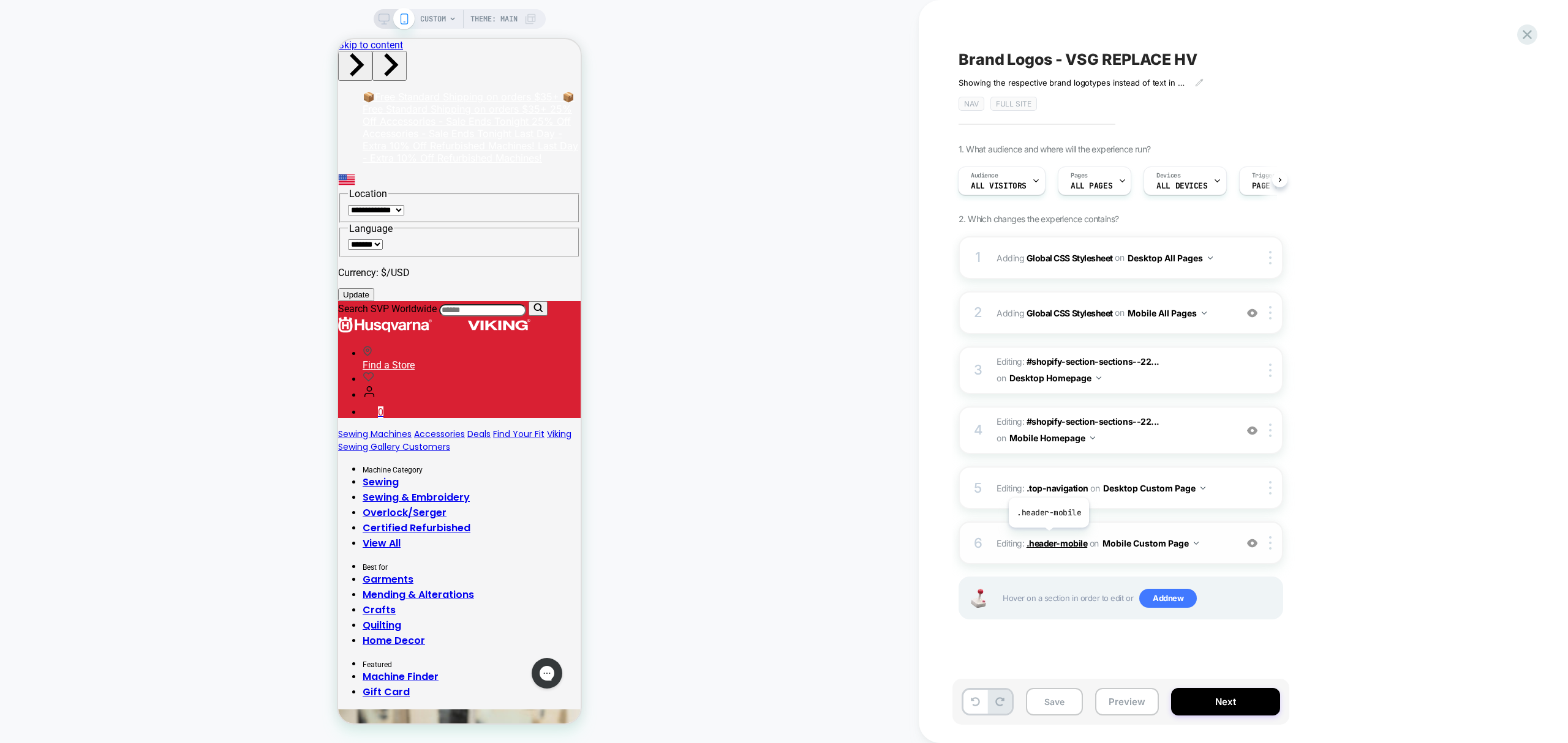
click at [1049, 538] on span ".header-mobile" at bounding box center [1057, 543] width 61 height 10
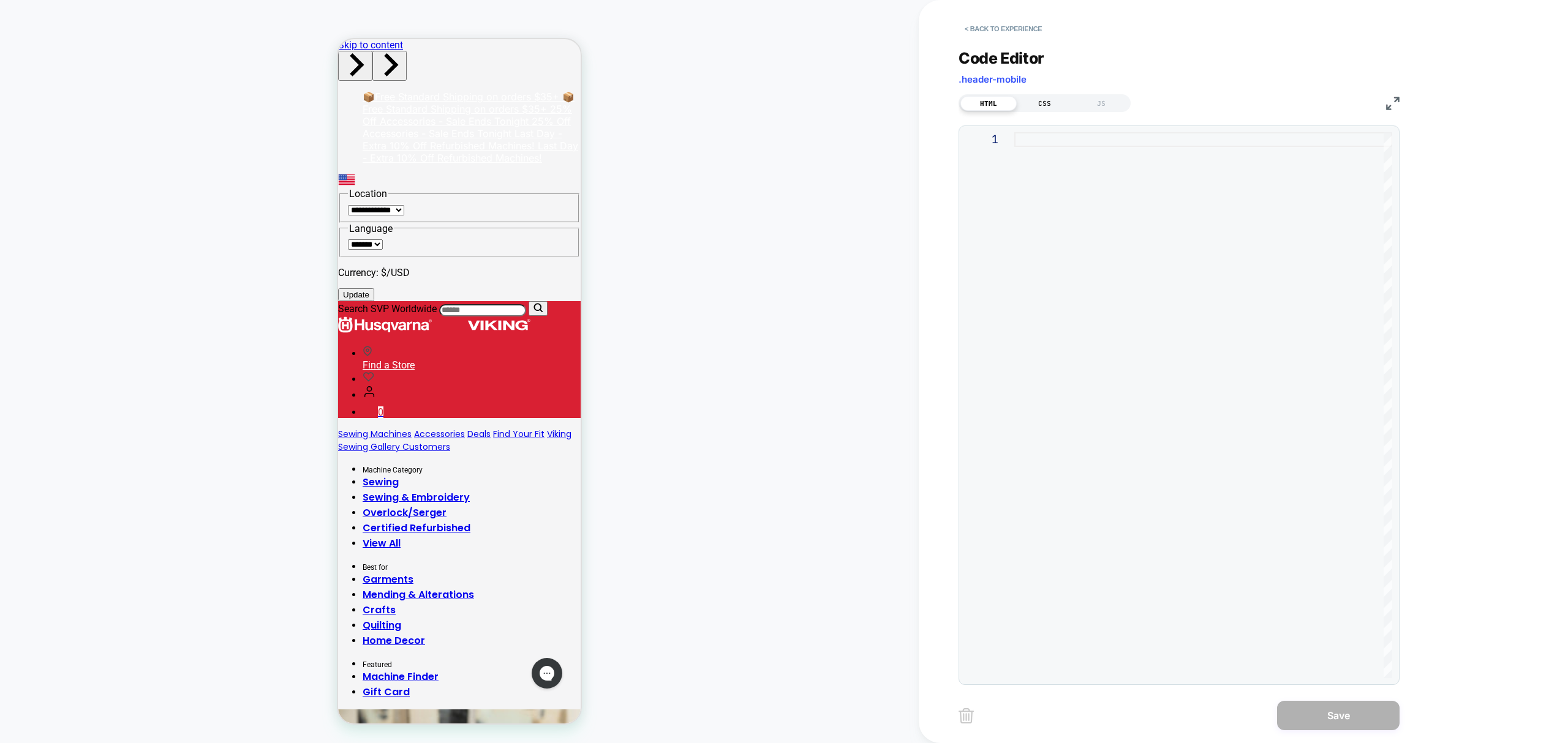
click at [1041, 104] on div "CSS" at bounding box center [1045, 104] width 56 height 15
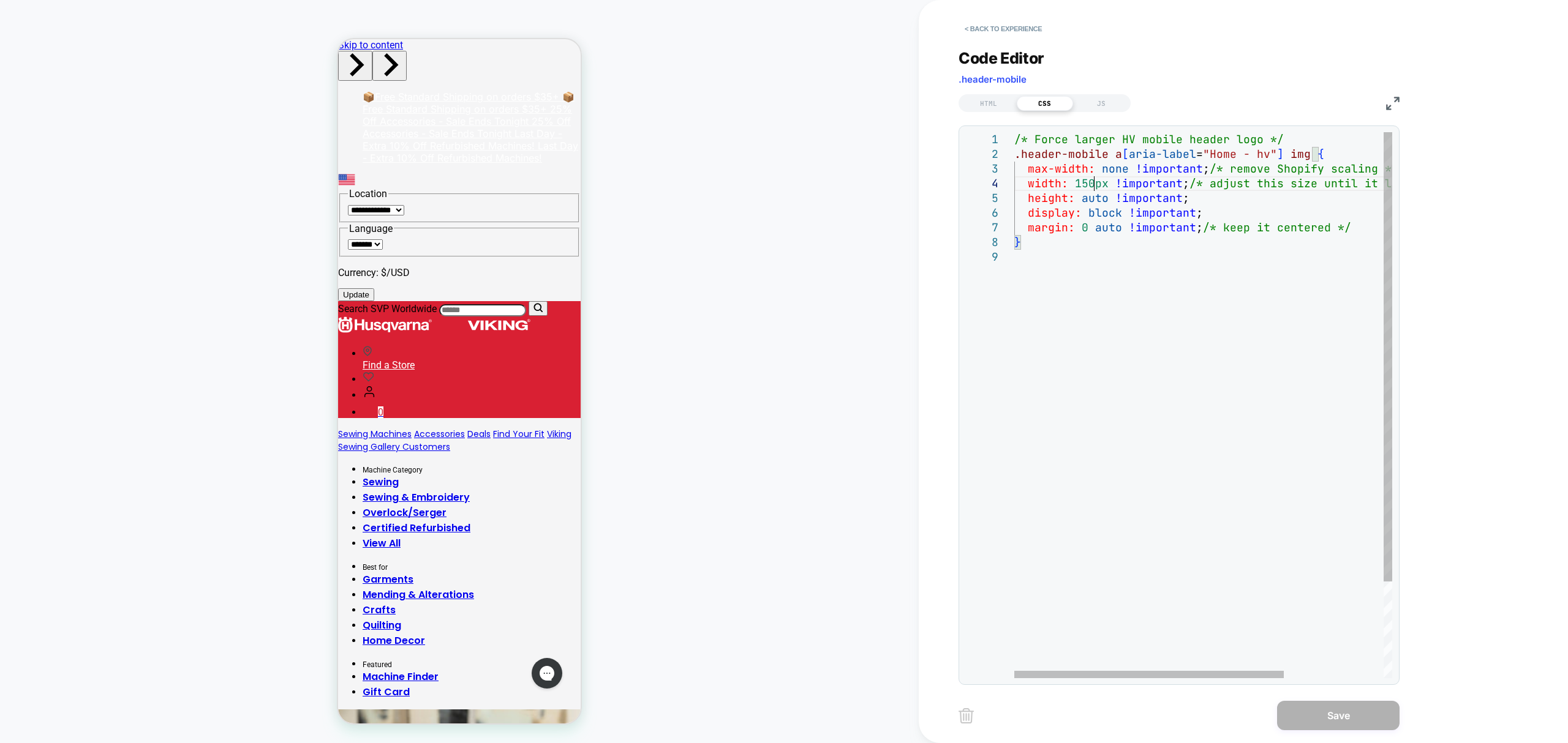
click at [1092, 184] on div "/* Force larger HV mobile header logo */ .header-mobile a [ aria-label = "Home …" at bounding box center [1273, 464] width 518 height 664
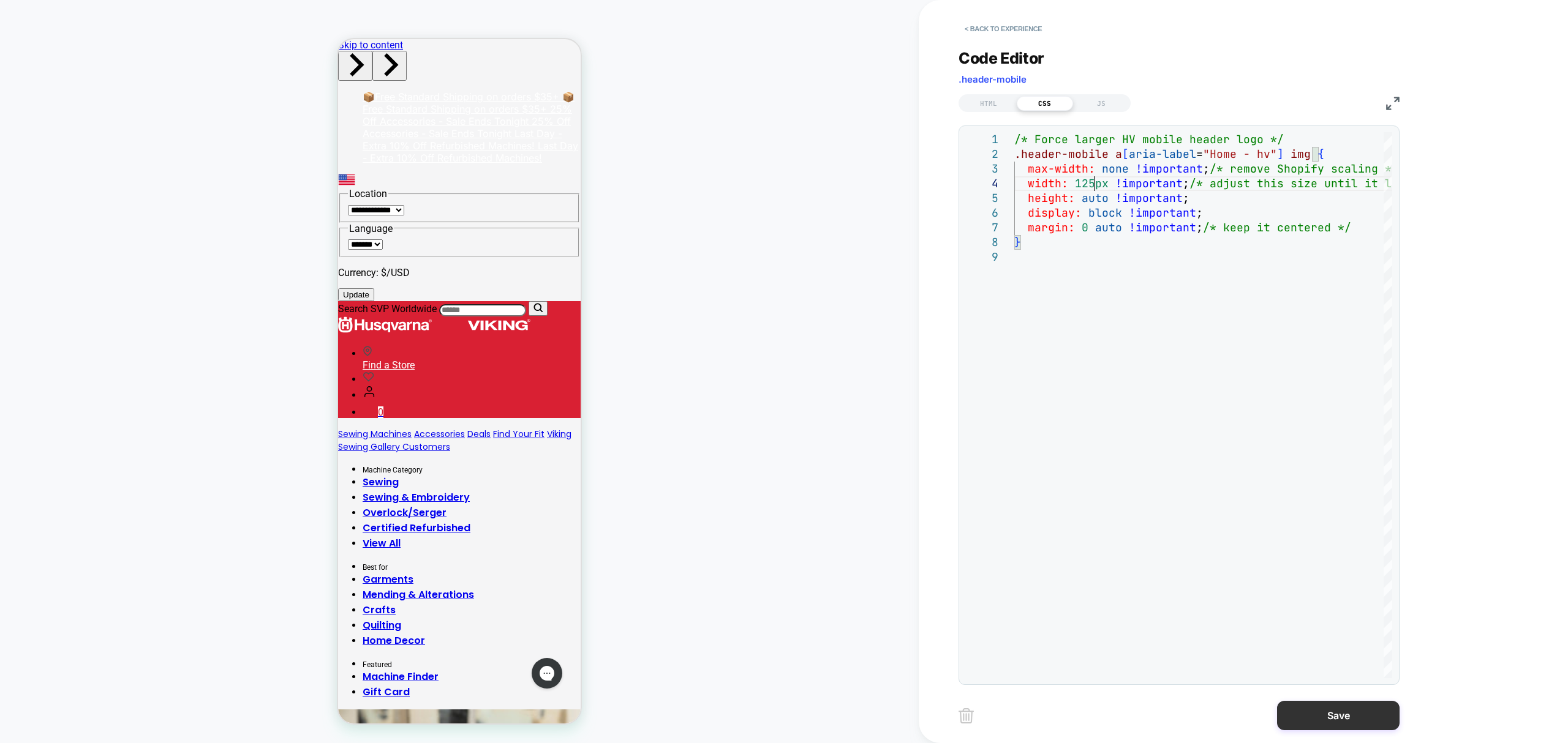
type textarea "**********"
click at [1359, 716] on button "Save" at bounding box center [1339, 716] width 123 height 30
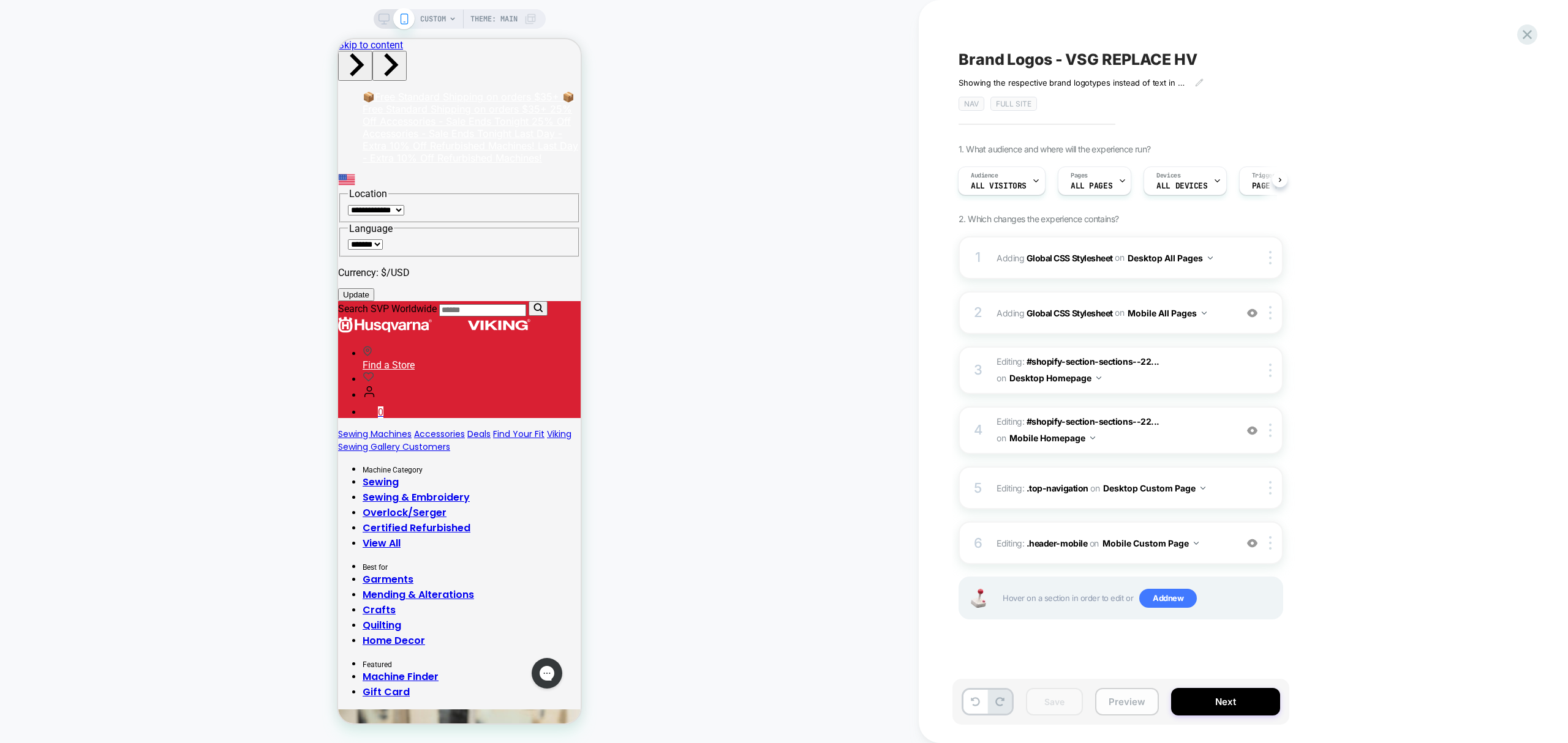
click at [1121, 713] on button "Preview" at bounding box center [1127, 702] width 64 height 27
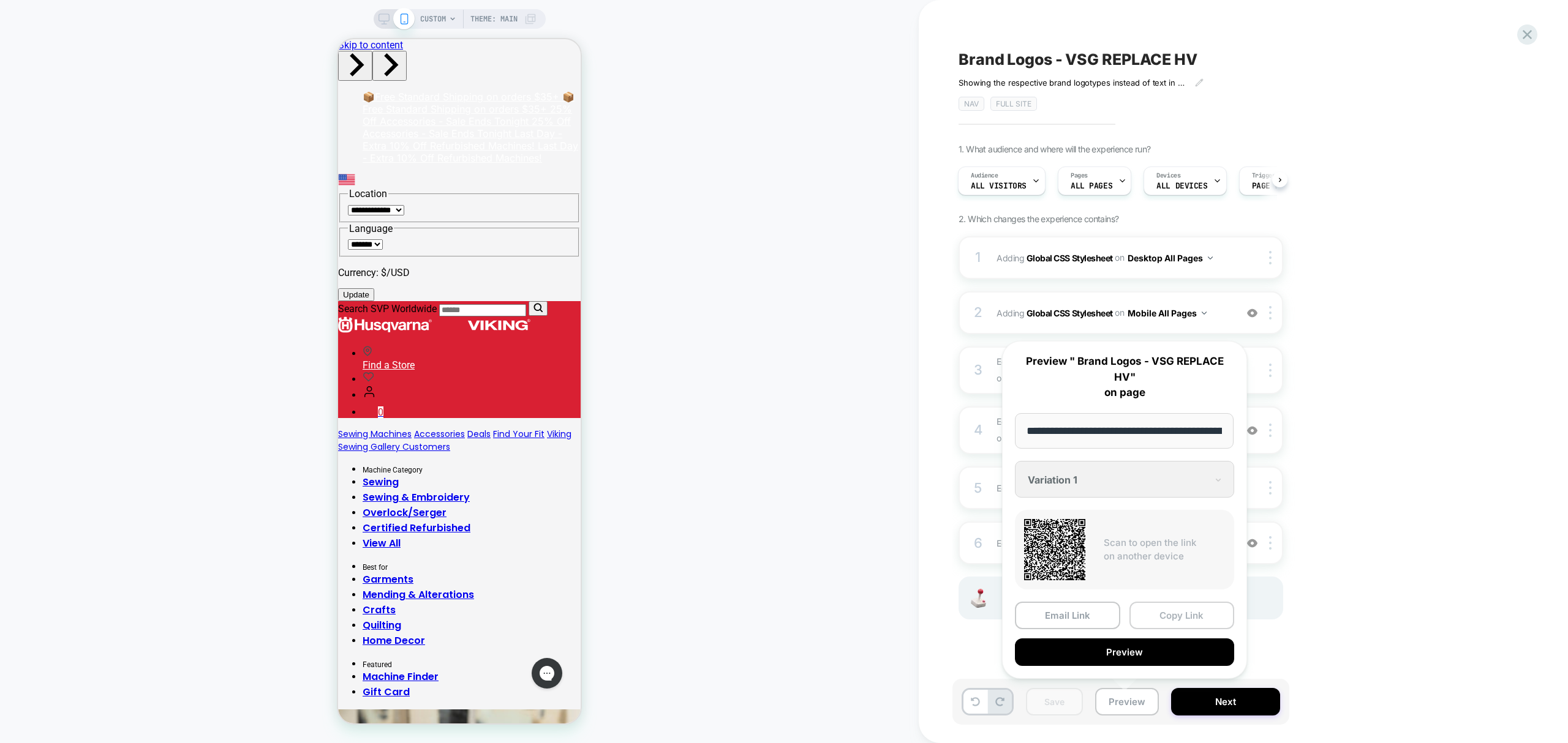
drag, startPoint x: 1177, startPoint y: 628, endPoint x: 1162, endPoint y: 618, distance: 18.0
click at [1162, 618] on button "Copy Link" at bounding box center [1182, 615] width 105 height 27
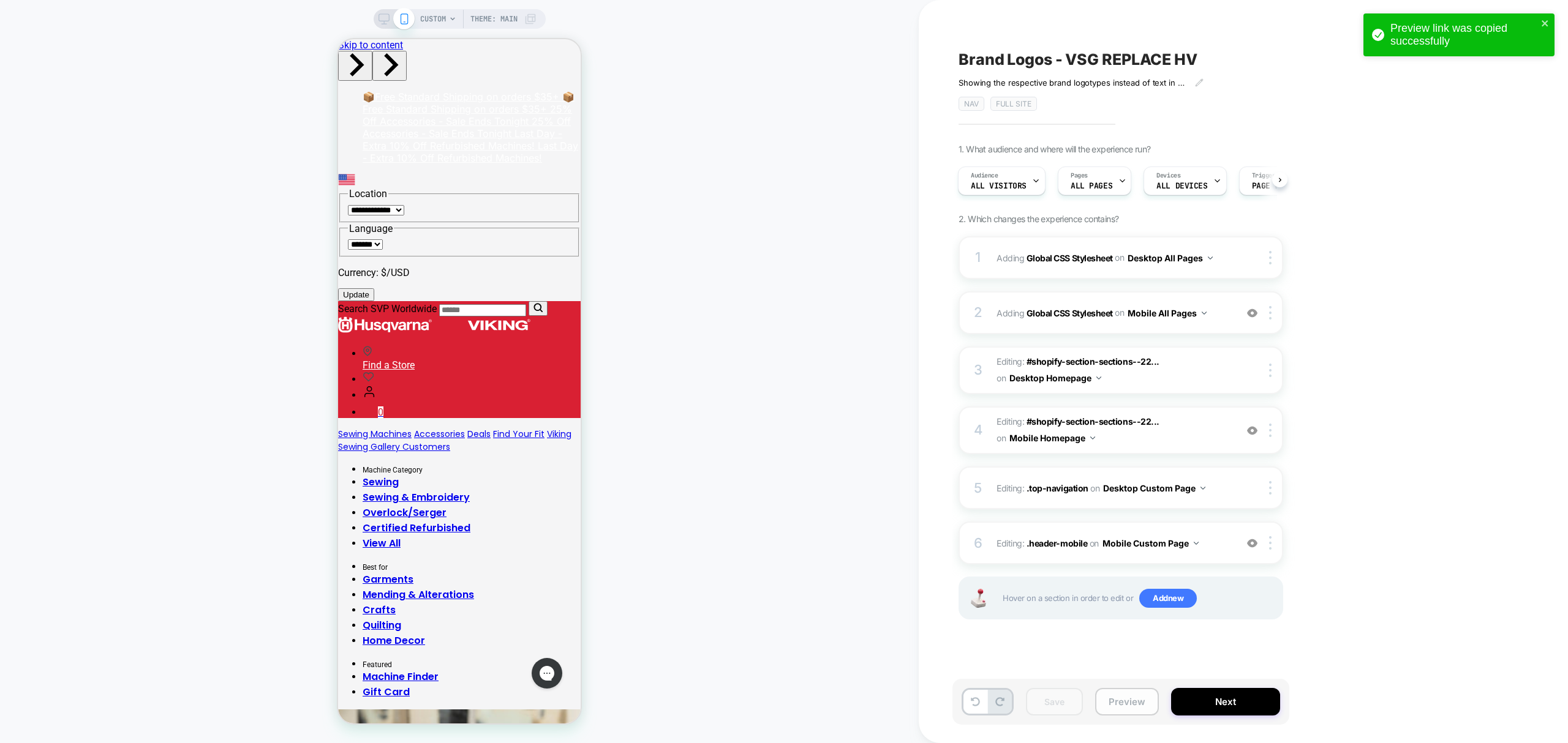
click at [1122, 706] on button "Preview" at bounding box center [1127, 702] width 64 height 27
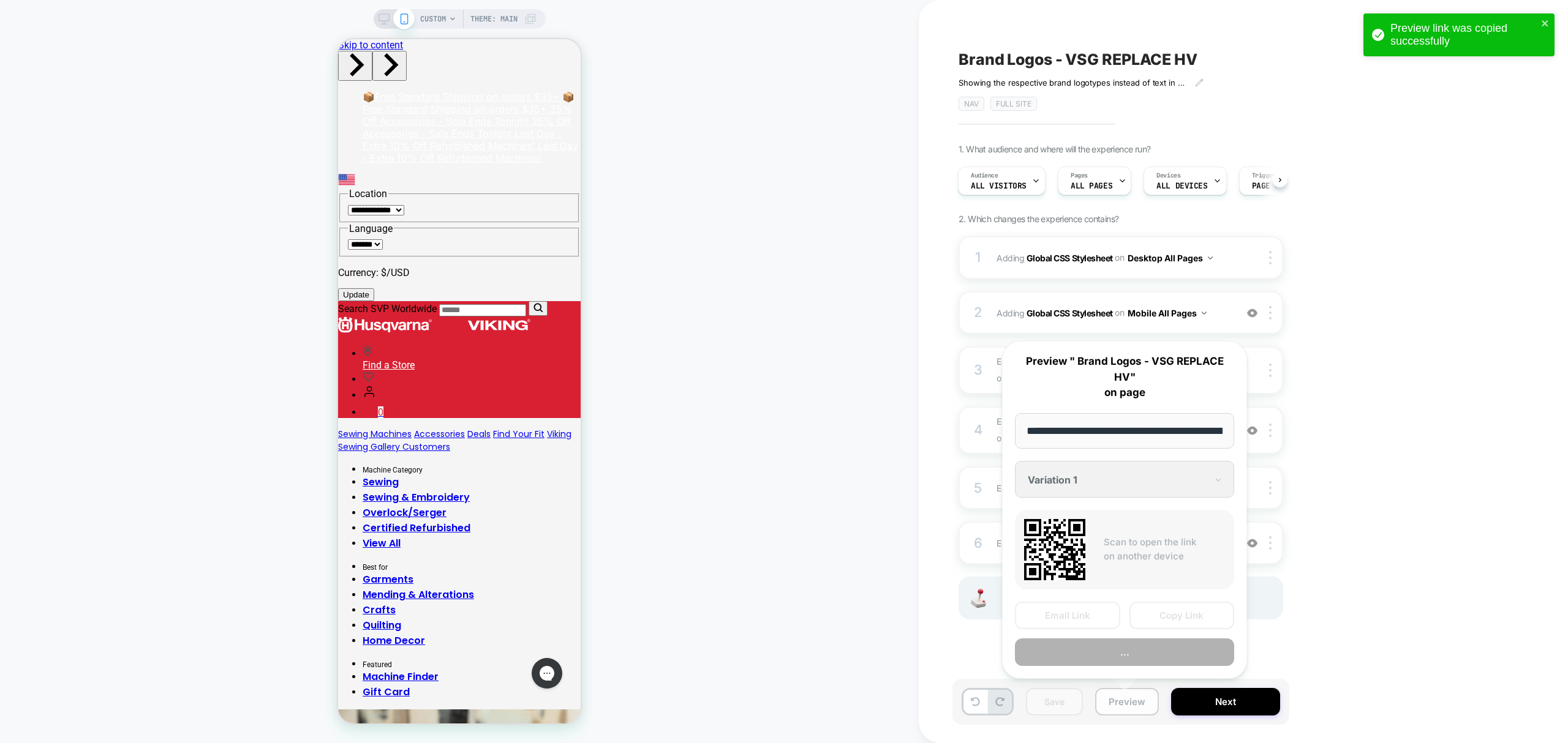
scroll to position [0, 135]
click at [1193, 614] on button "Copy Link" at bounding box center [1182, 615] width 105 height 27
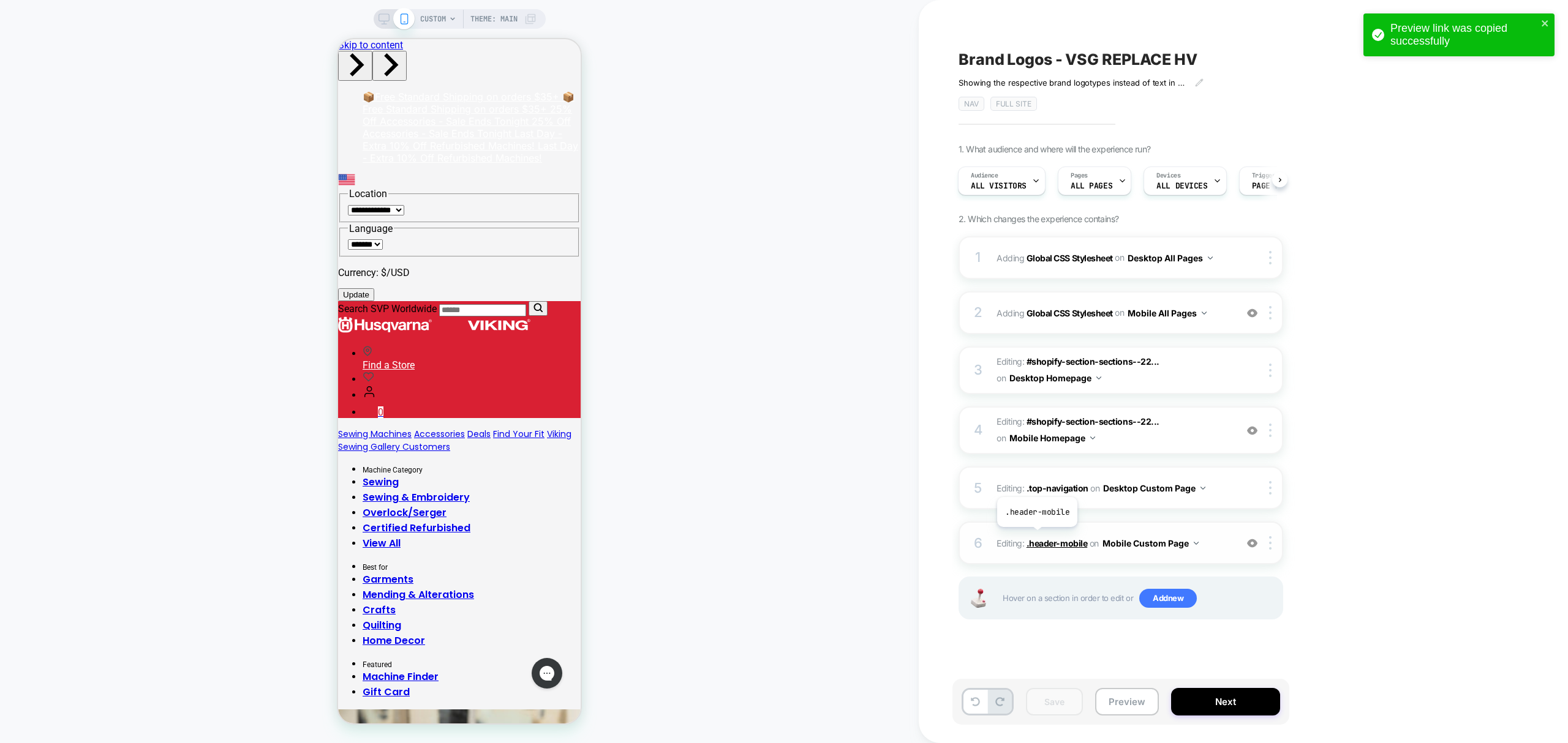
click at [1037, 538] on span ".header-mobile" at bounding box center [1057, 543] width 61 height 10
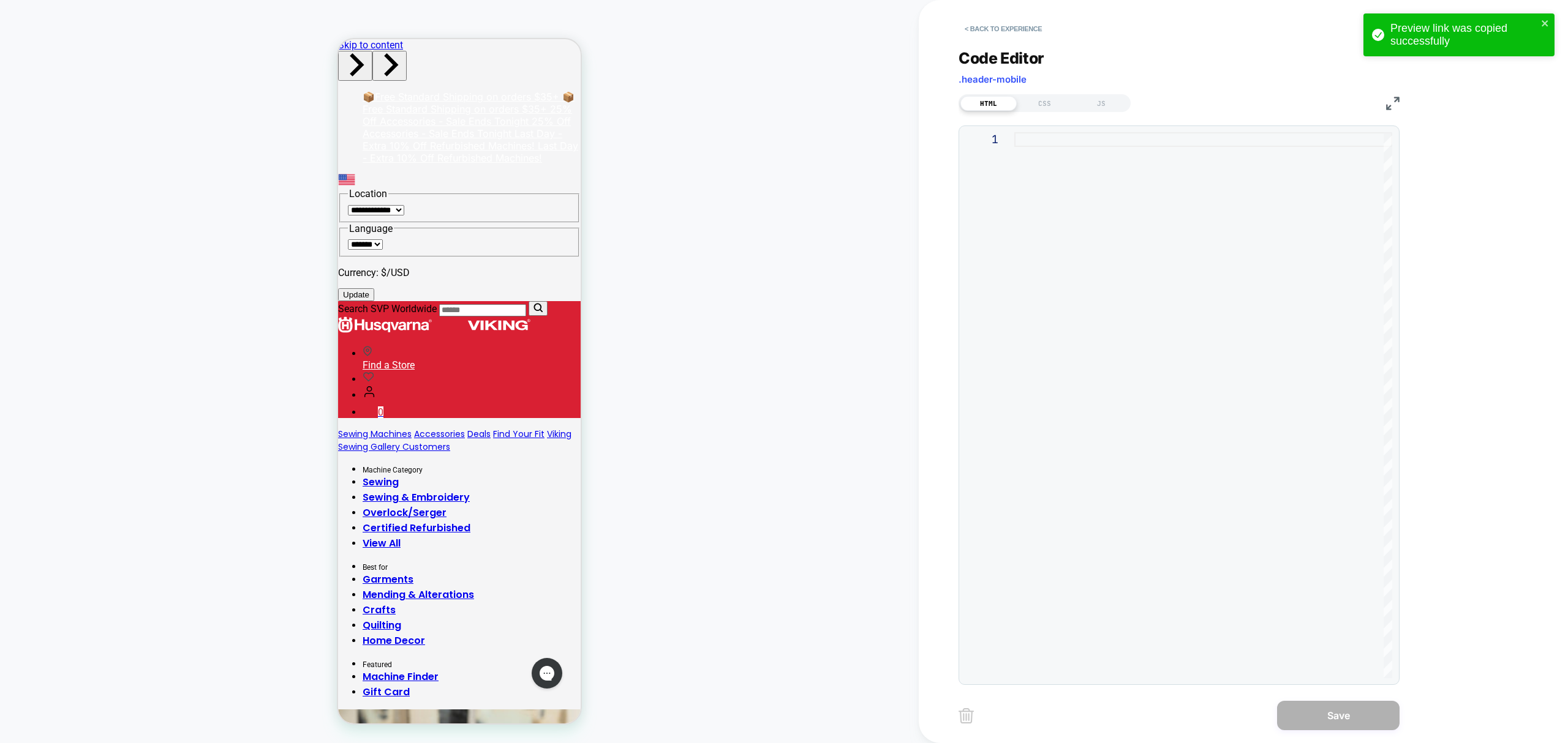
click at [1058, 148] on div at bounding box center [1203, 405] width 378 height 546
type textarea "**** ******"
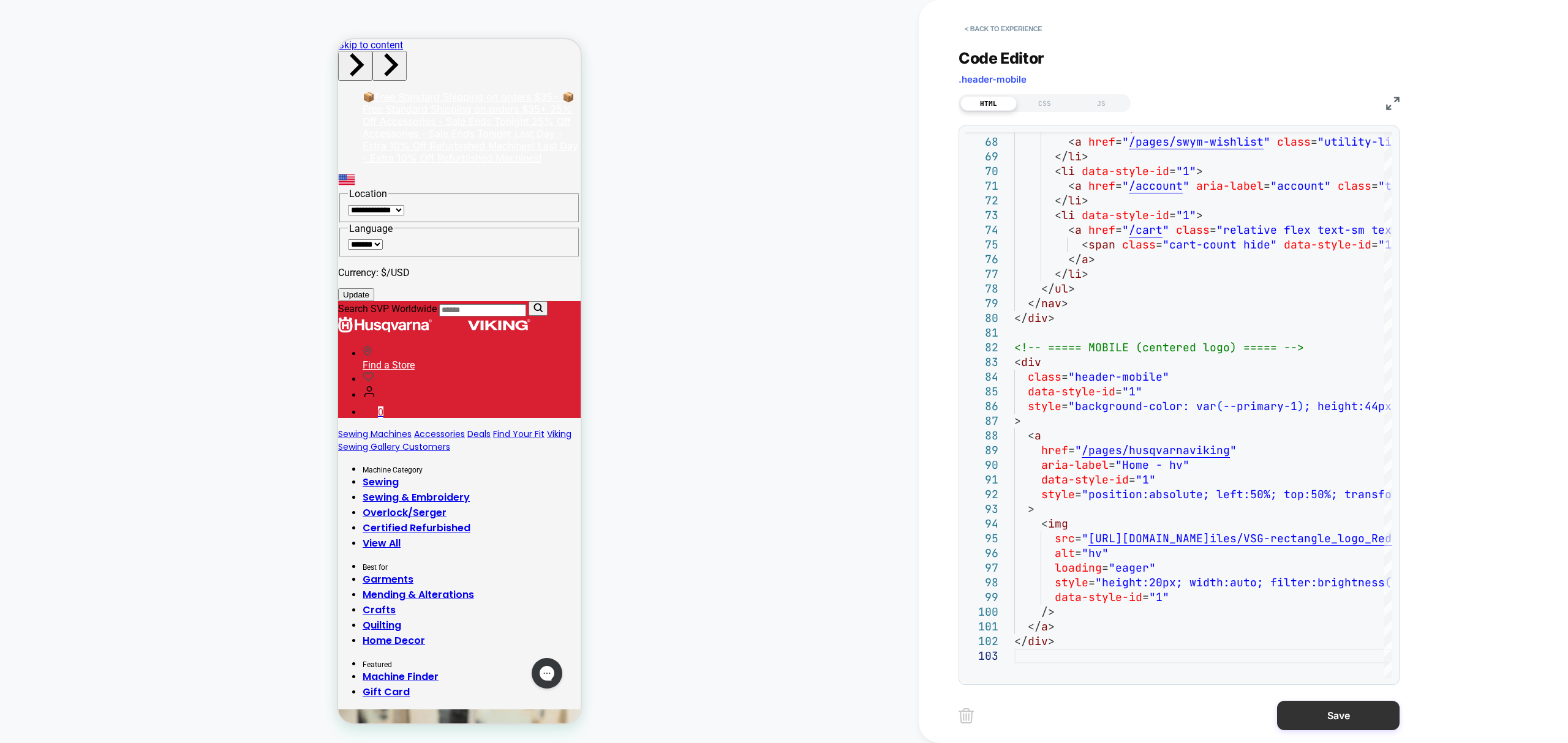
click at [1354, 715] on button "Save" at bounding box center [1339, 716] width 123 height 30
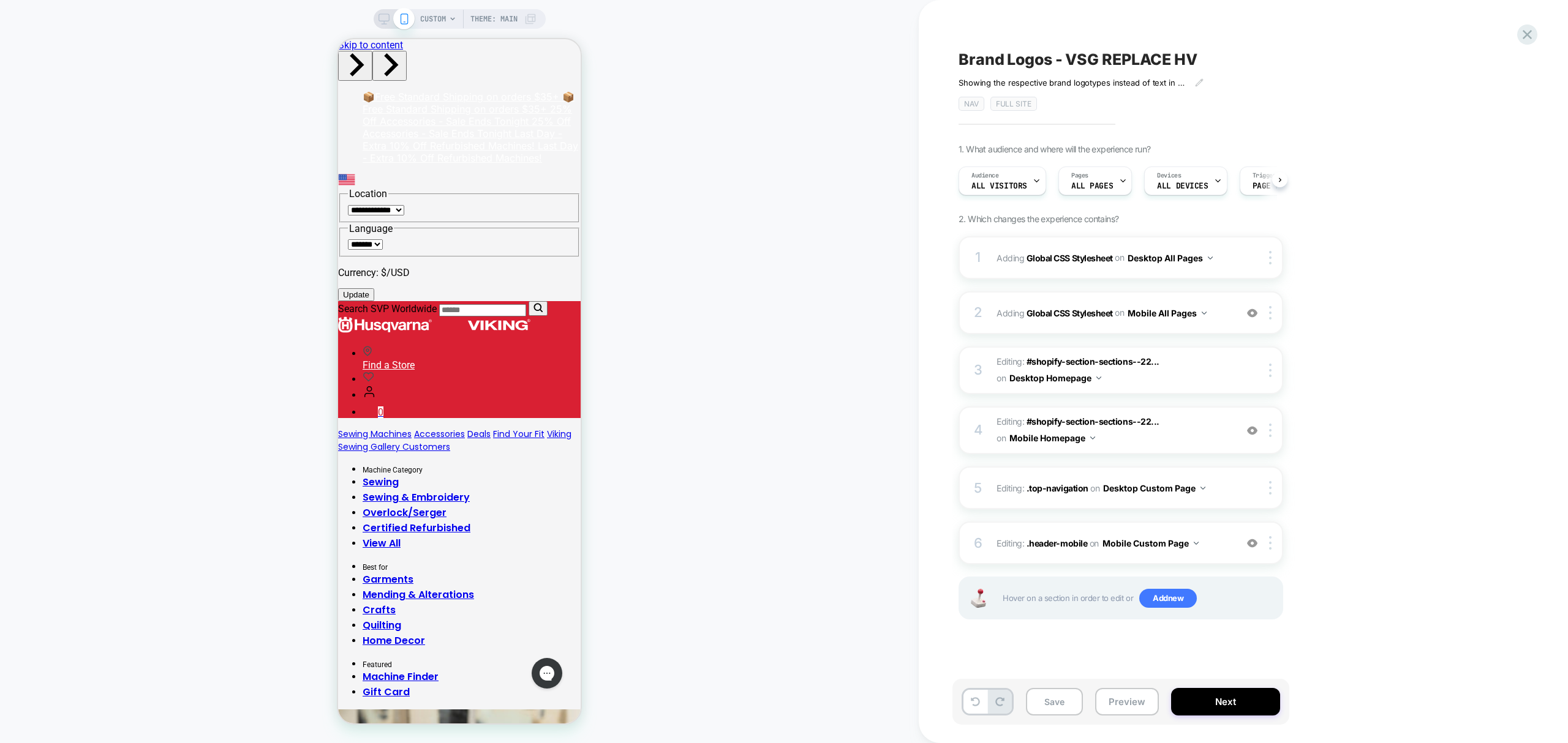
scroll to position [0, 1]
click at [1081, 709] on button "Save" at bounding box center [1054, 702] width 57 height 27
click at [1121, 704] on button "Preview" at bounding box center [1127, 702] width 64 height 27
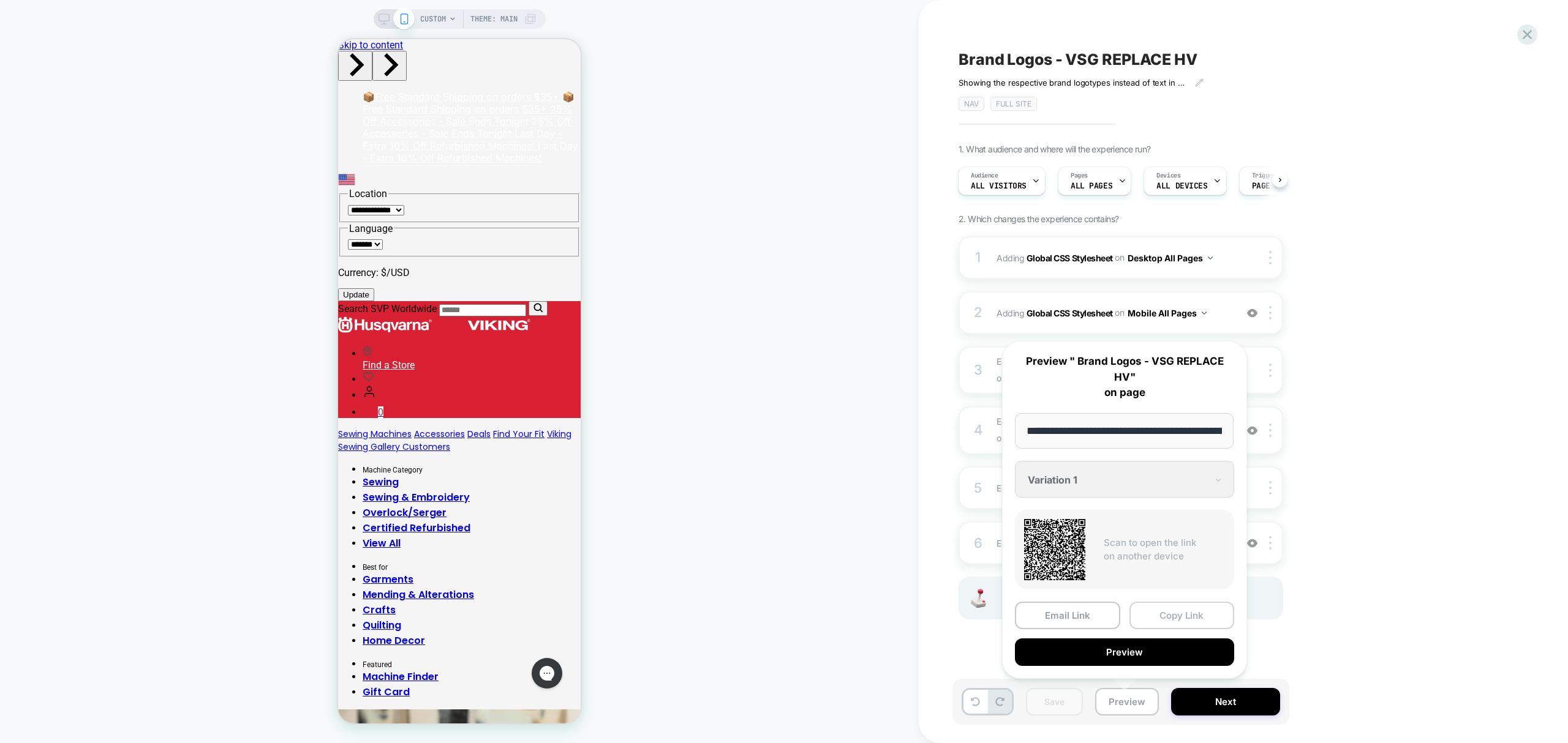
drag, startPoint x: 1163, startPoint y: 608, endPoint x: 1164, endPoint y: 614, distance: 6.1
click at [1164, 614] on button "Copy Link" at bounding box center [1182, 615] width 105 height 27
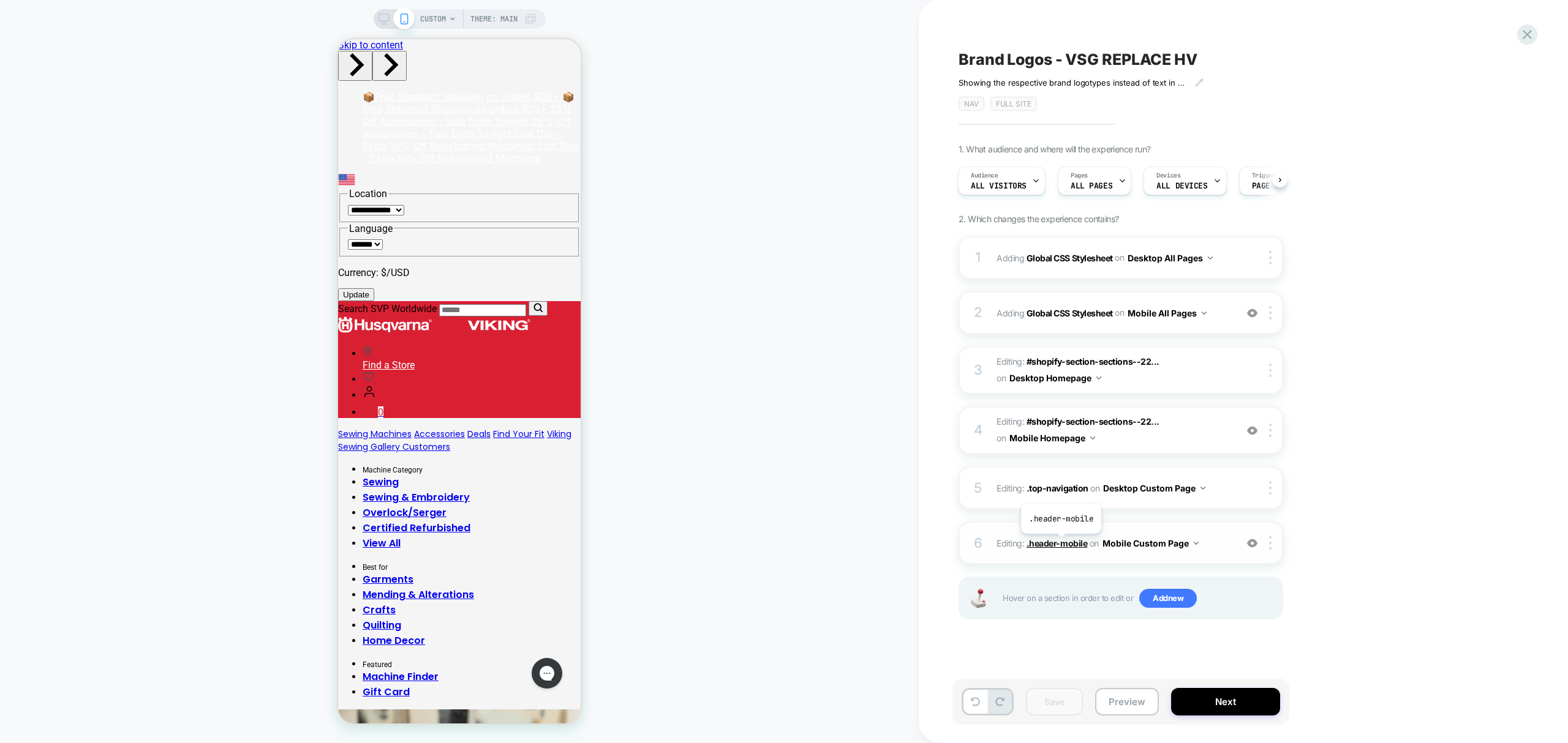
click at [1058, 543] on span ".header-mobile" at bounding box center [1057, 543] width 61 height 10
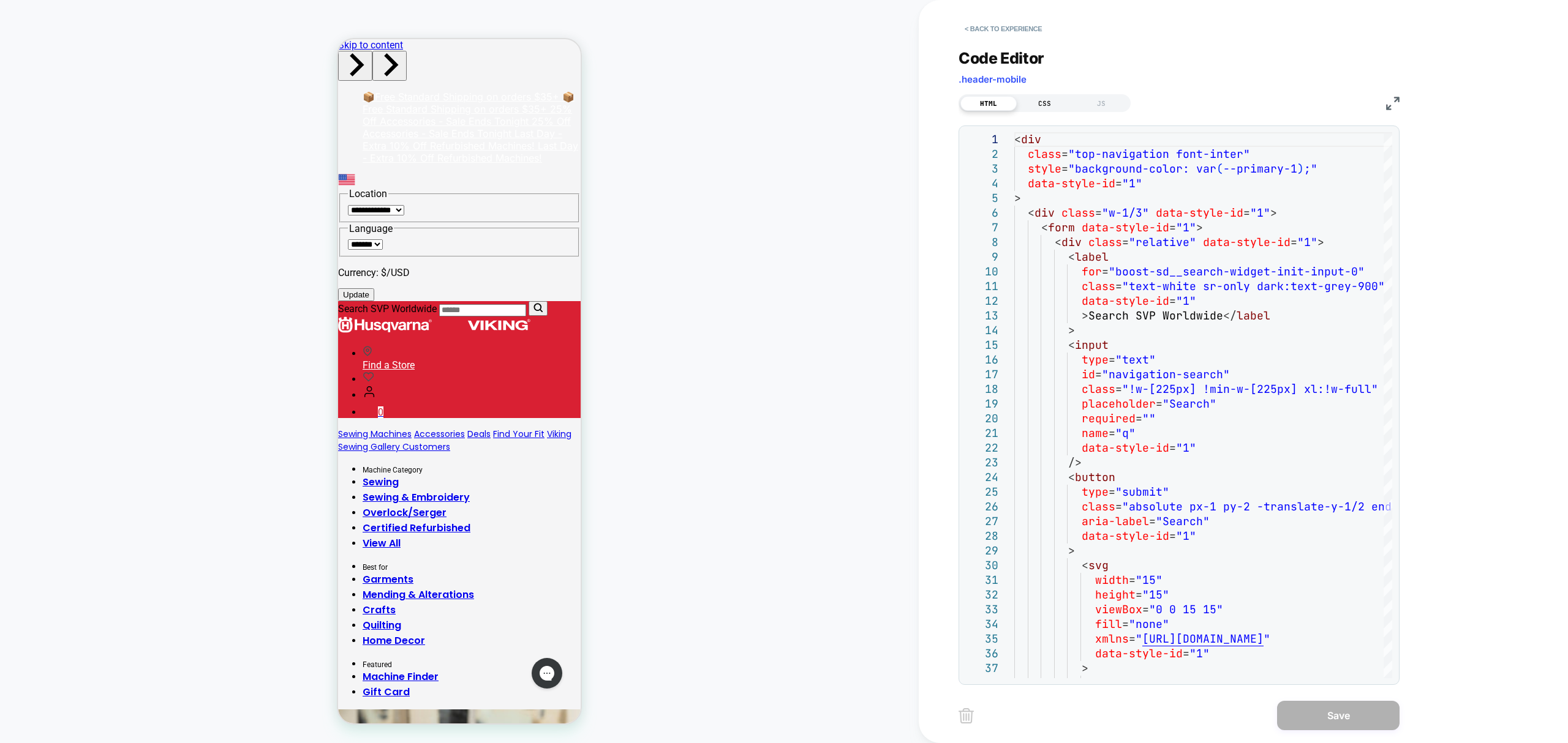
click at [1056, 101] on div "CSS" at bounding box center [1045, 104] width 56 height 15
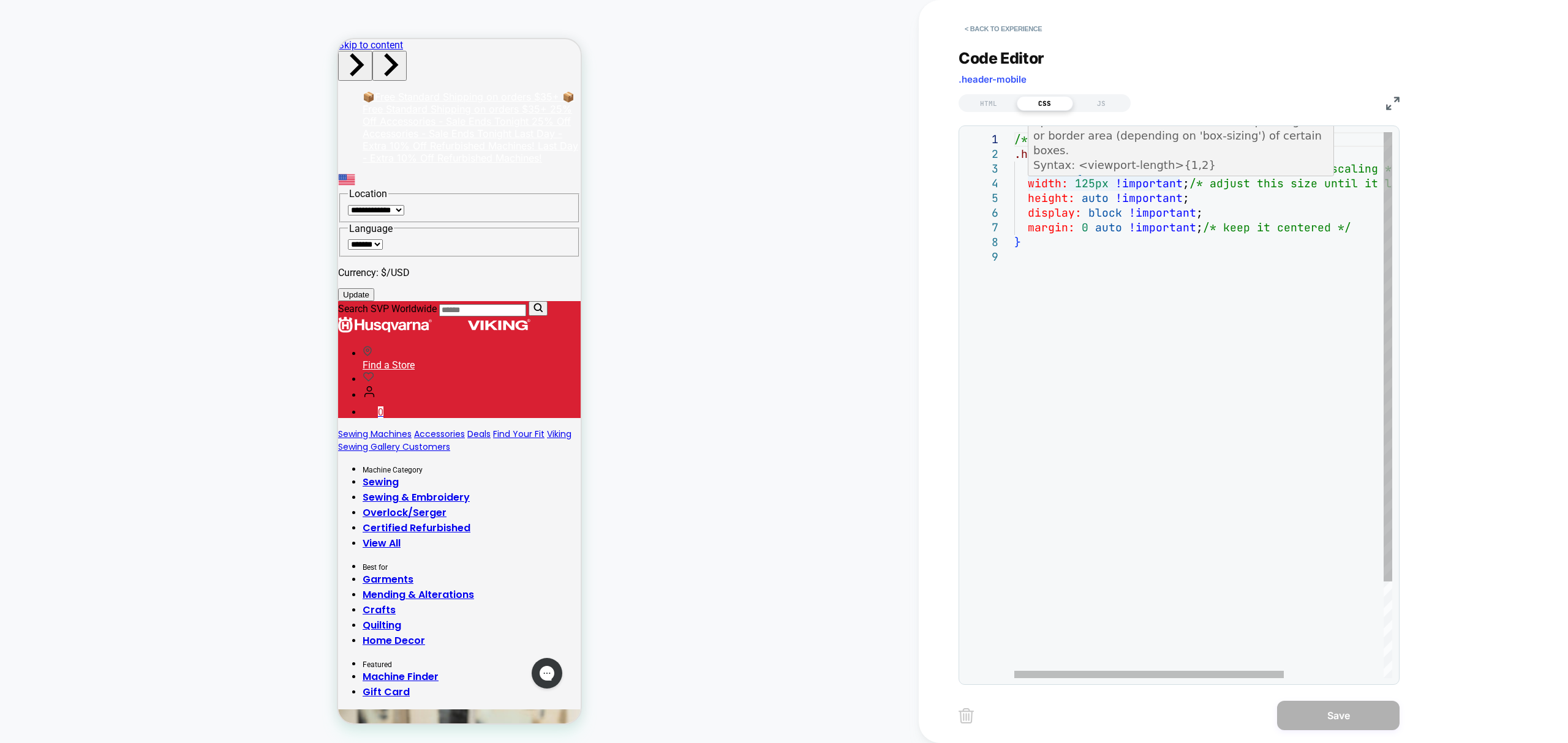
click at [1094, 190] on div "/* Force larger HV mobile header logo */ .header-mobile a [ aria-label = "Home …" at bounding box center [1273, 464] width 518 height 664
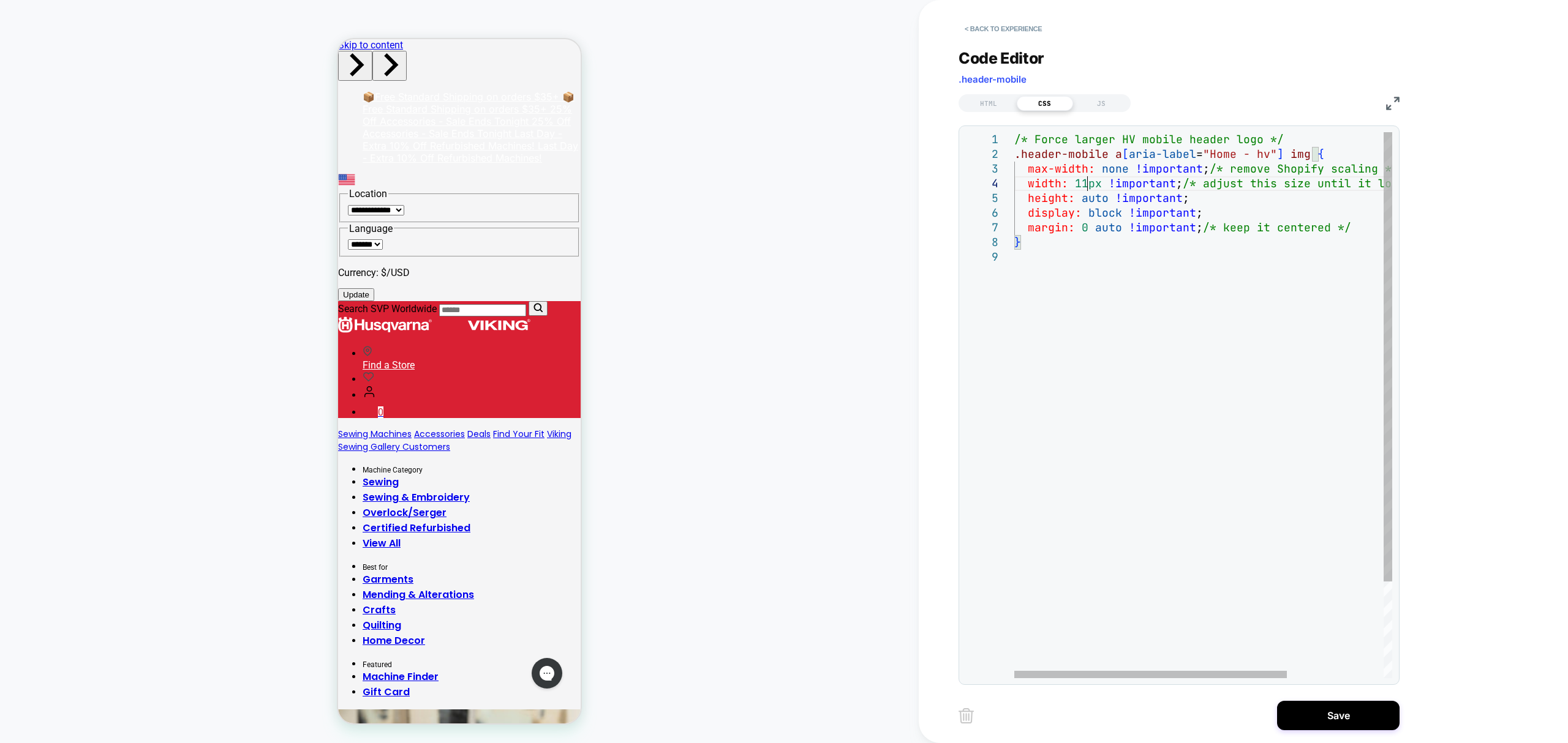
scroll to position [44, 79]
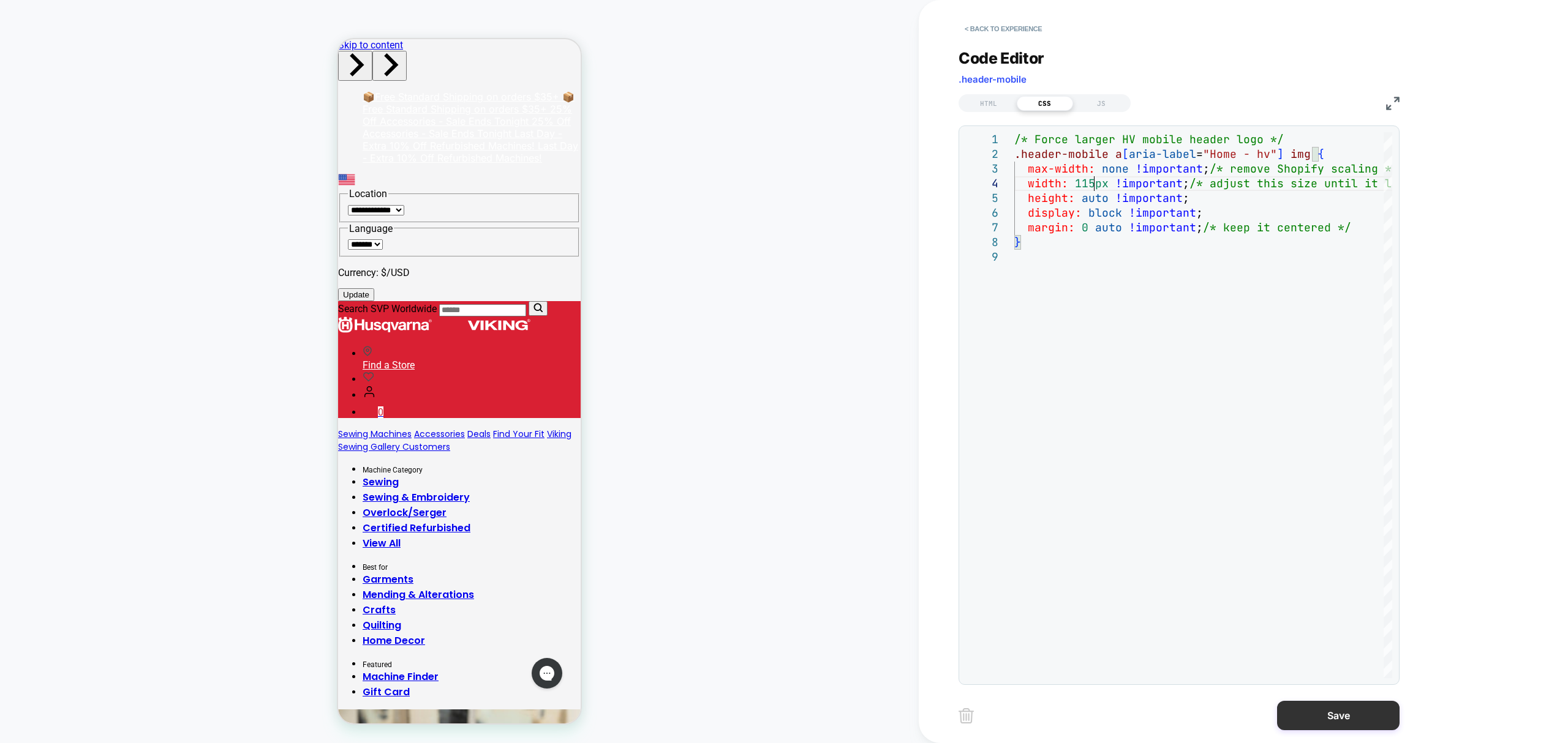
type textarea "**********"
click at [1338, 726] on button "Save" at bounding box center [1339, 716] width 123 height 30
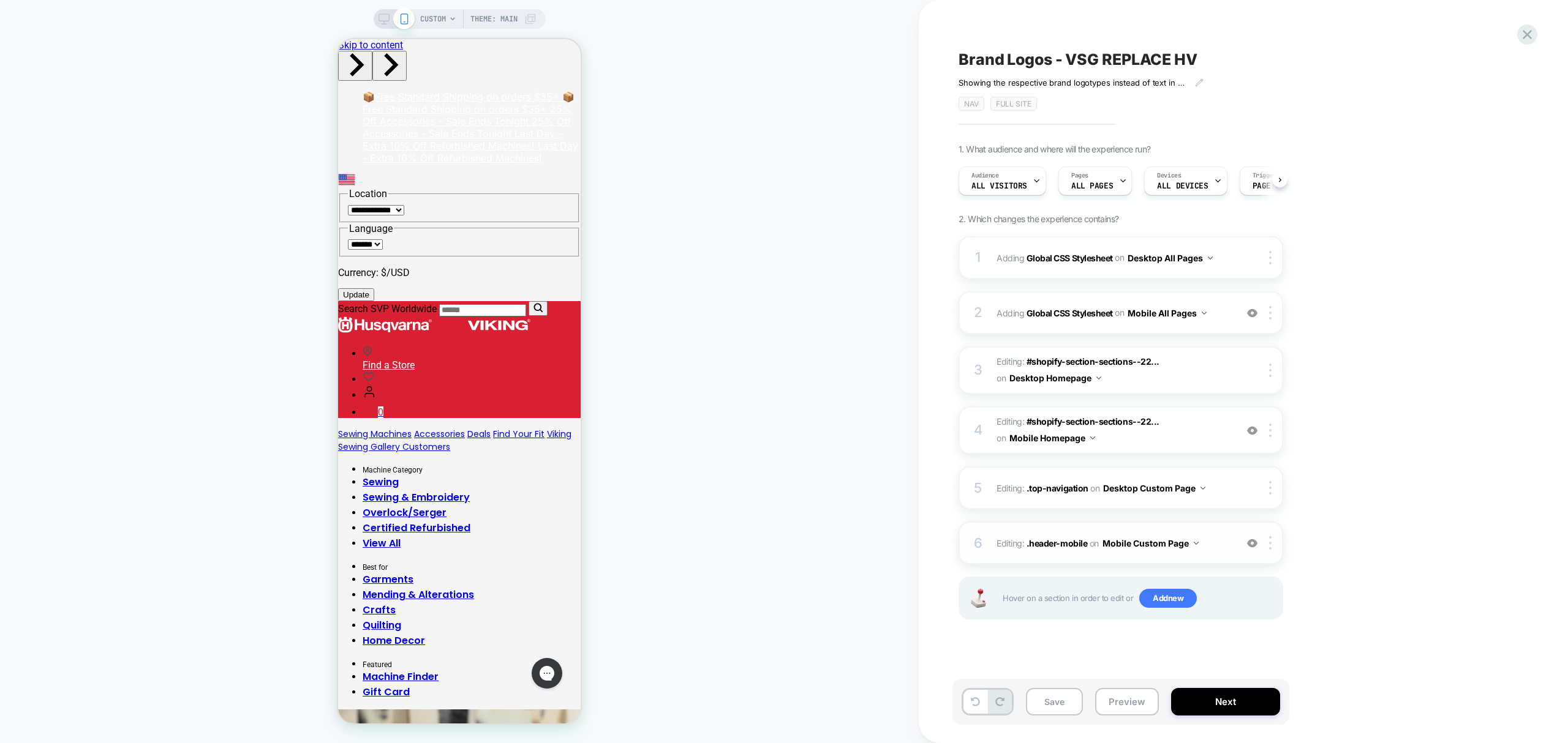
scroll to position [0, 1]
click at [1121, 707] on button "Preview" at bounding box center [1127, 702] width 64 height 27
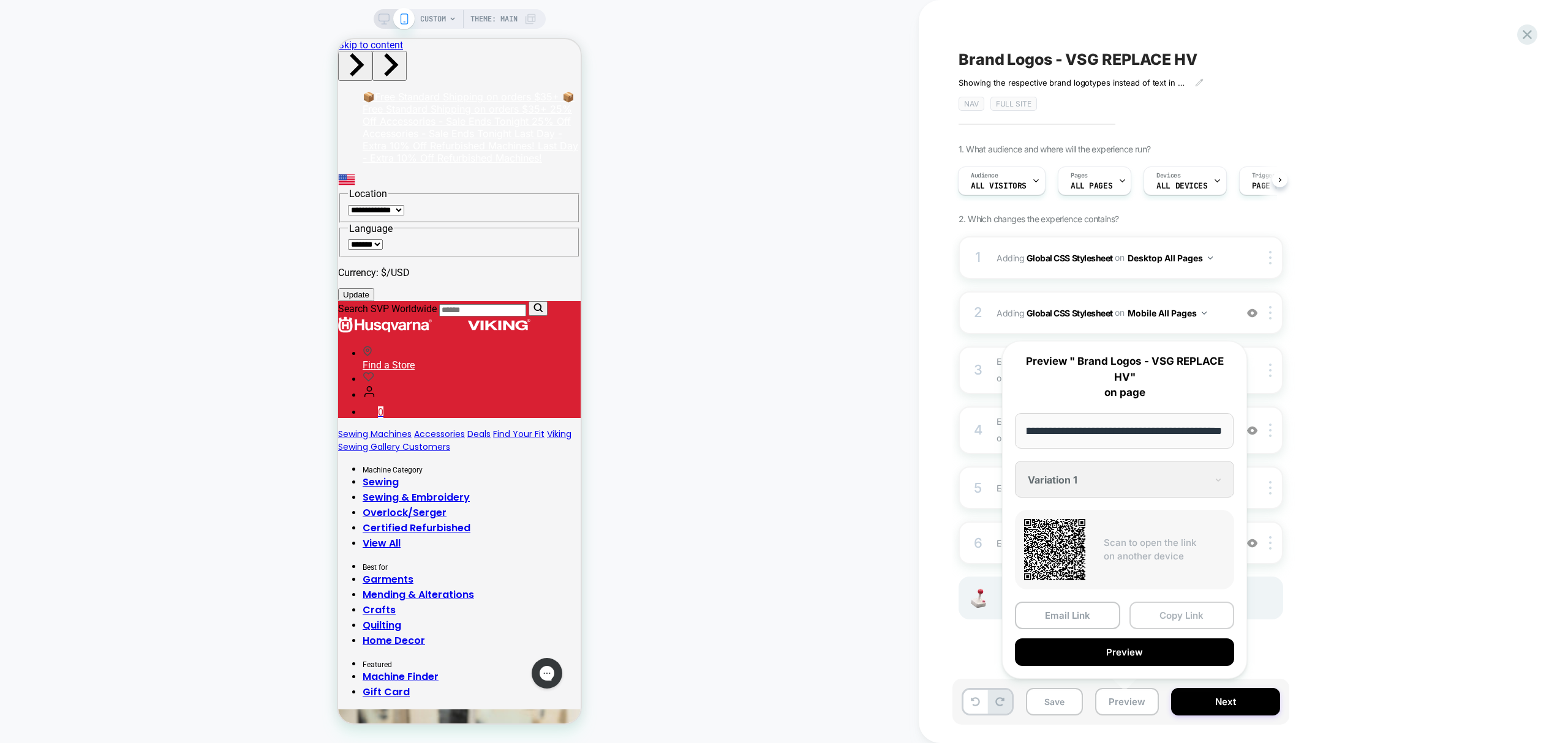
scroll to position [0, 0]
click at [1215, 620] on button "Copy Link" at bounding box center [1182, 615] width 105 height 27
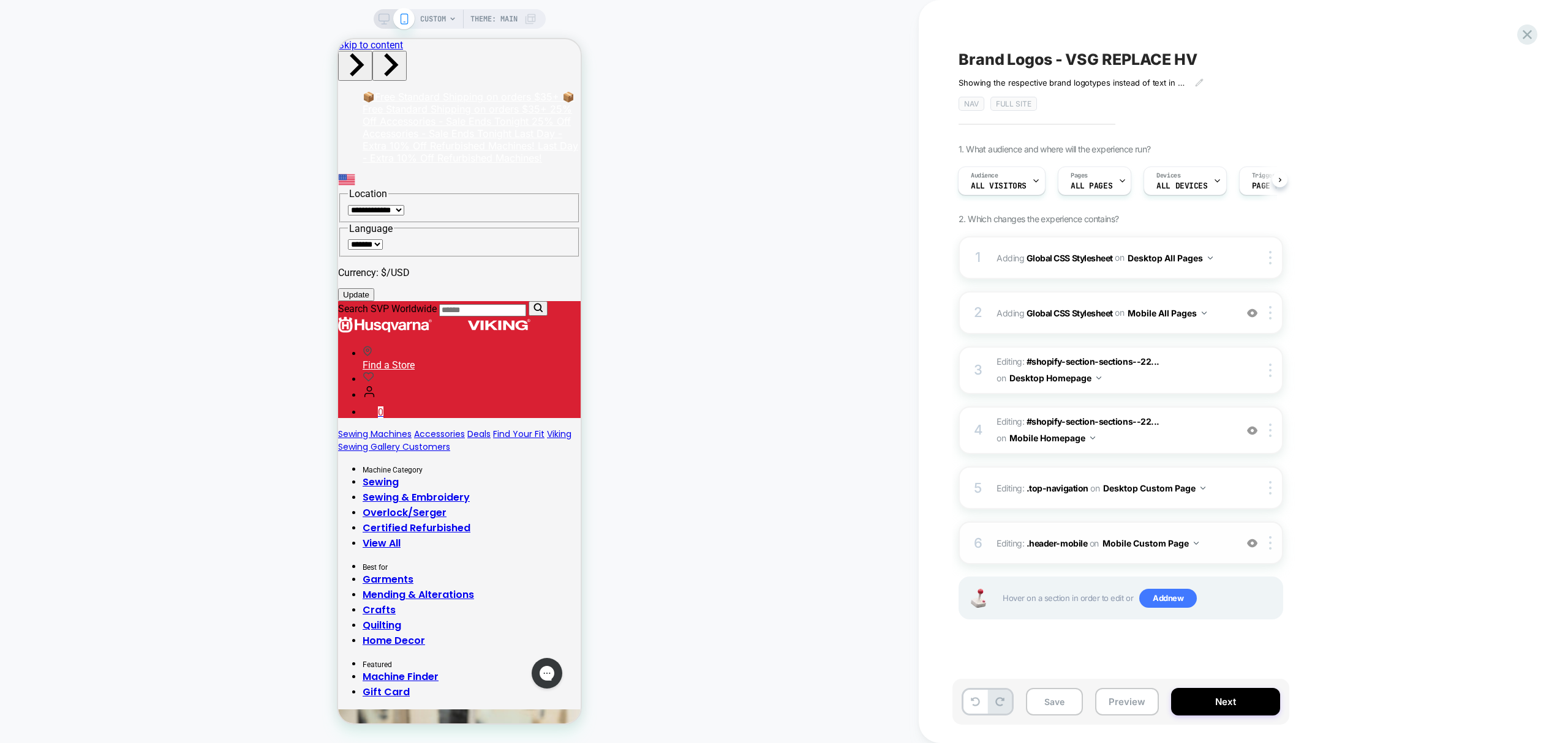
click at [1053, 535] on span "Editing : .header-mobile .header-mobile on Mobile Custom Page" at bounding box center [1113, 543] width 234 height 18
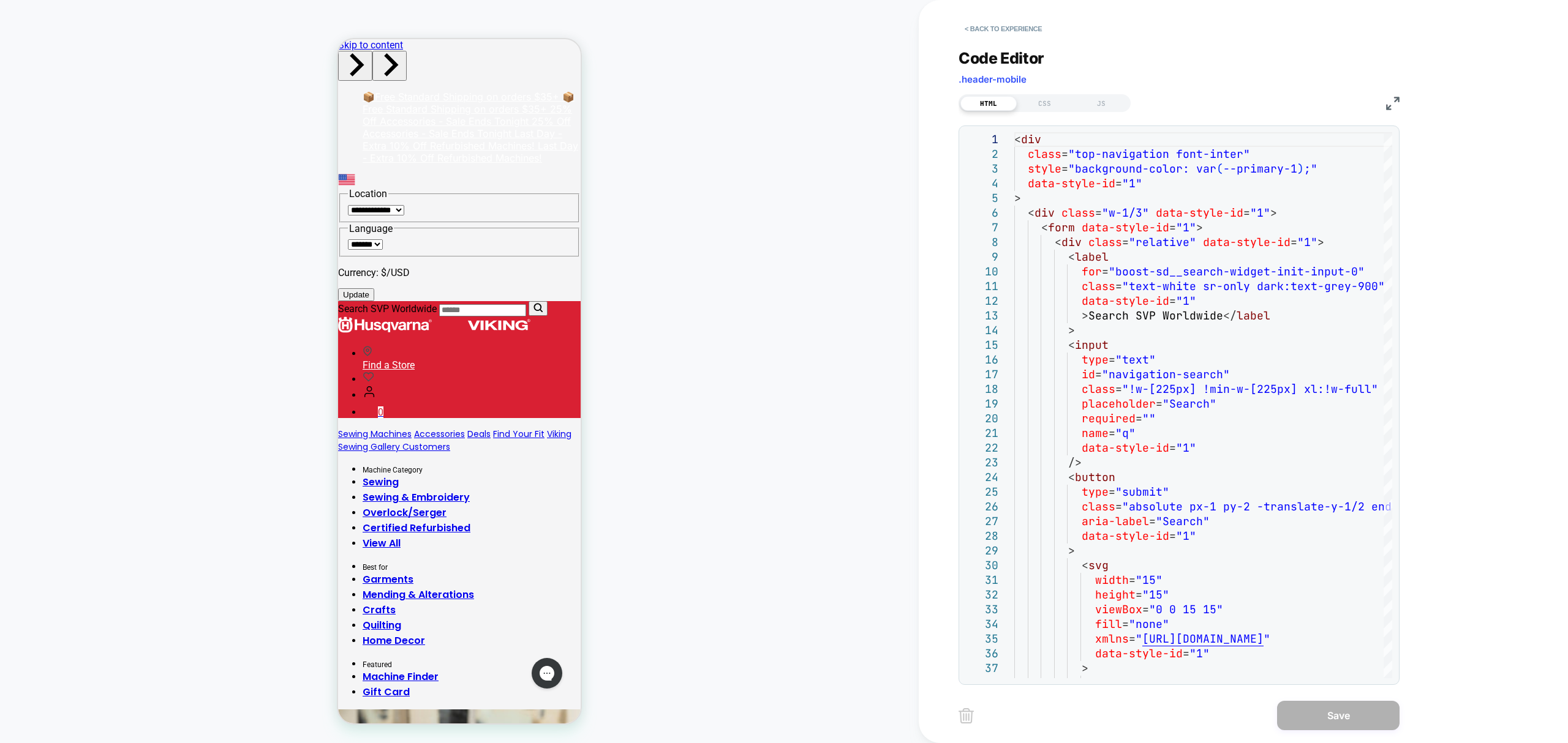
click at [1047, 111] on div "HTML CSS JS" at bounding box center [1044, 104] width 172 height 18
click at [1047, 104] on div "CSS" at bounding box center [1045, 104] width 56 height 15
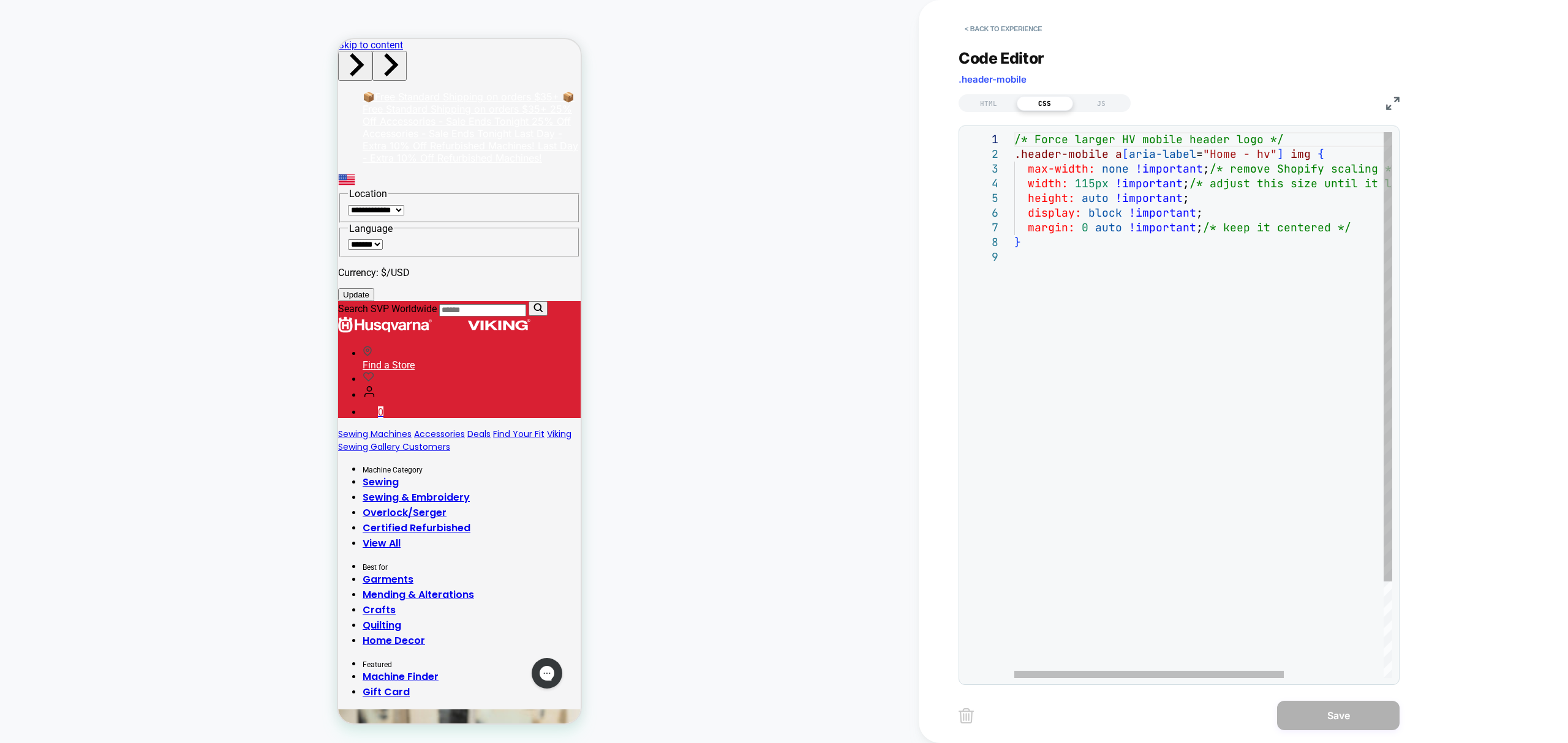
click at [1093, 186] on div "/* Force larger HV mobile header logo */ .header-mobile a [ aria-label = "Home …" at bounding box center [1273, 464] width 518 height 664
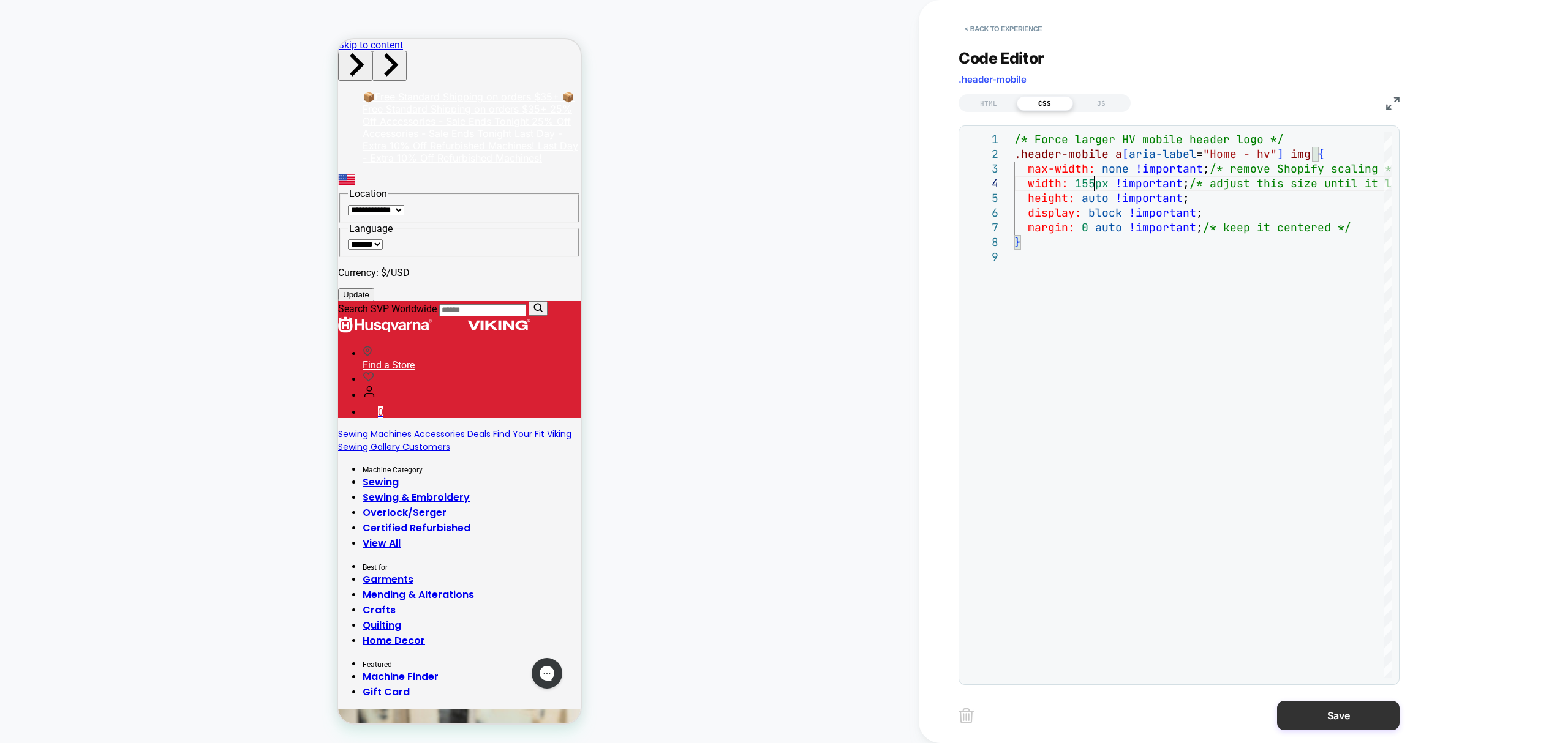
type textarea "**********"
click at [1339, 715] on button "Save" at bounding box center [1339, 716] width 123 height 30
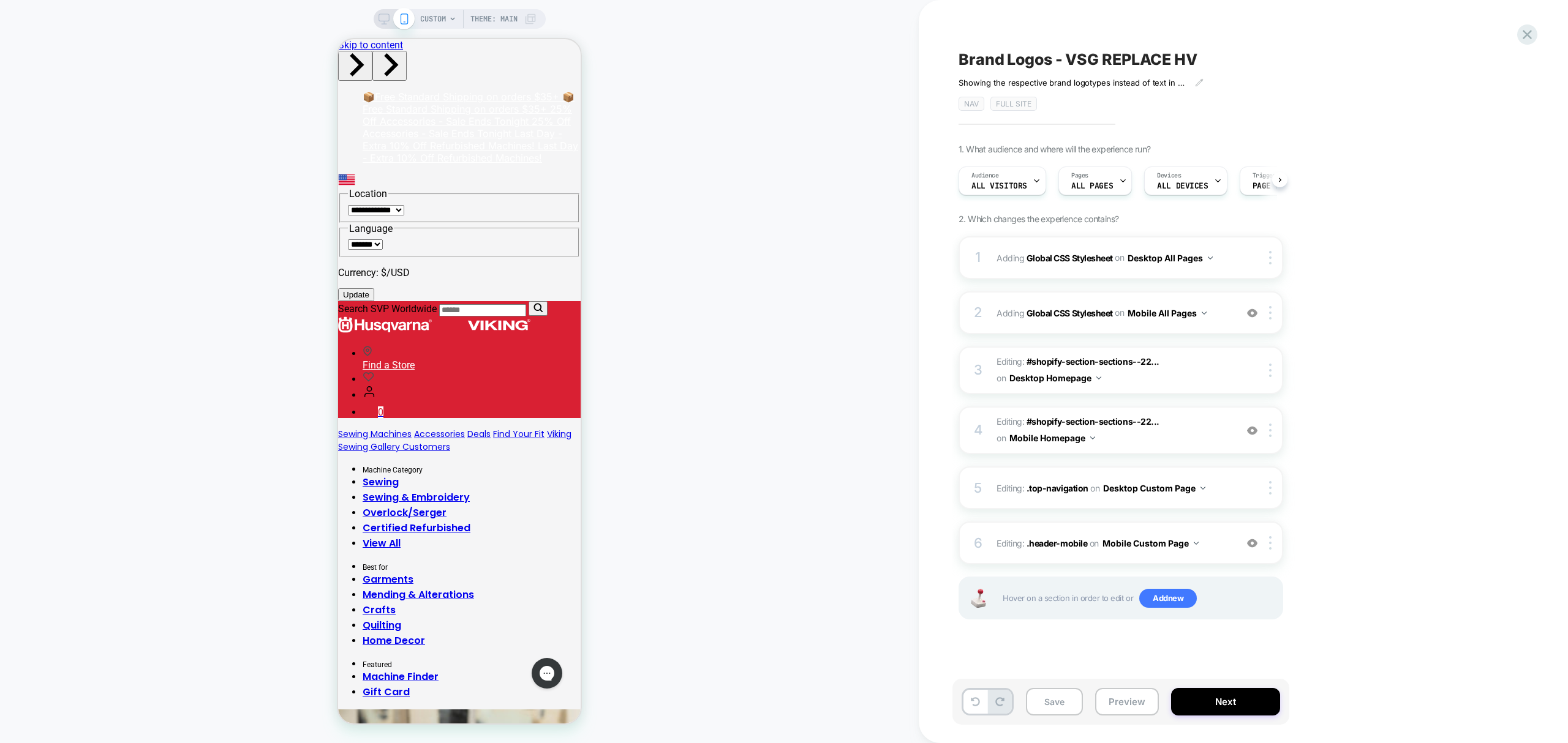
scroll to position [0, 1]
click at [1050, 702] on button "Save" at bounding box center [1054, 702] width 57 height 27
drag, startPoint x: 1128, startPoint y: 711, endPoint x: 1139, endPoint y: 740, distance: 31.0
click at [1128, 713] on button "Preview" at bounding box center [1127, 702] width 64 height 27
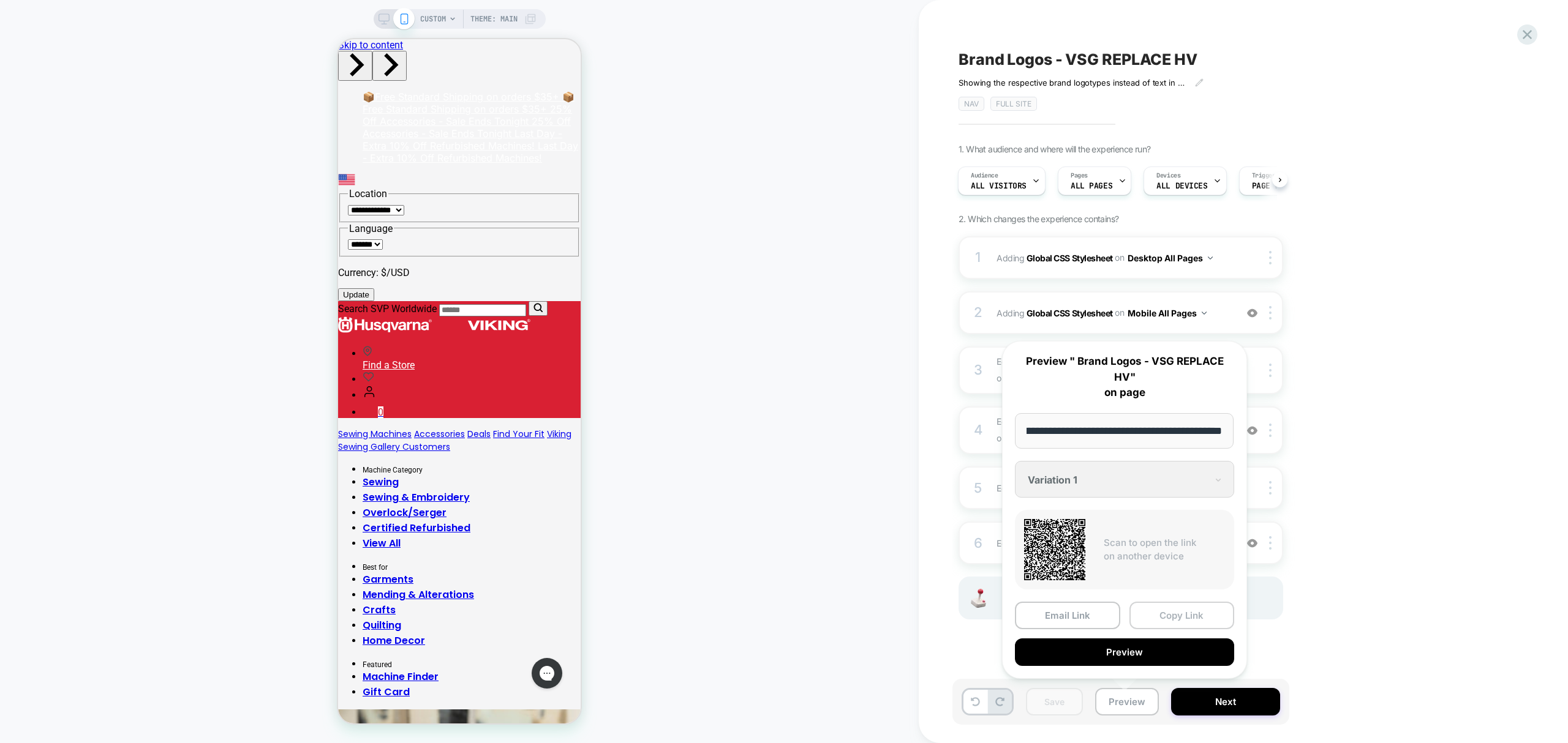
scroll to position [0, 0]
click at [1172, 617] on button "Copy Link" at bounding box center [1182, 615] width 105 height 27
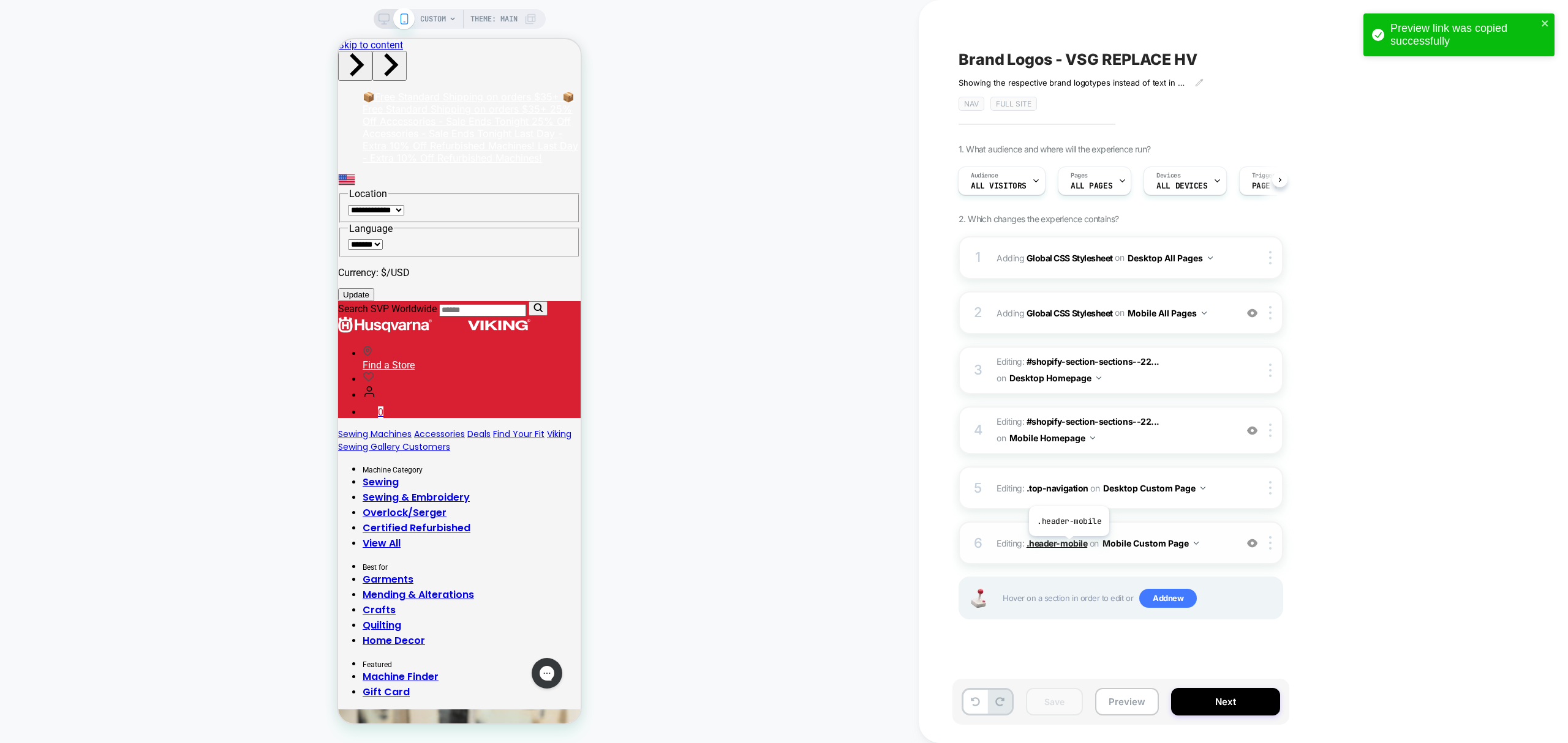
click at [1067, 542] on span ".header-mobile" at bounding box center [1057, 543] width 61 height 10
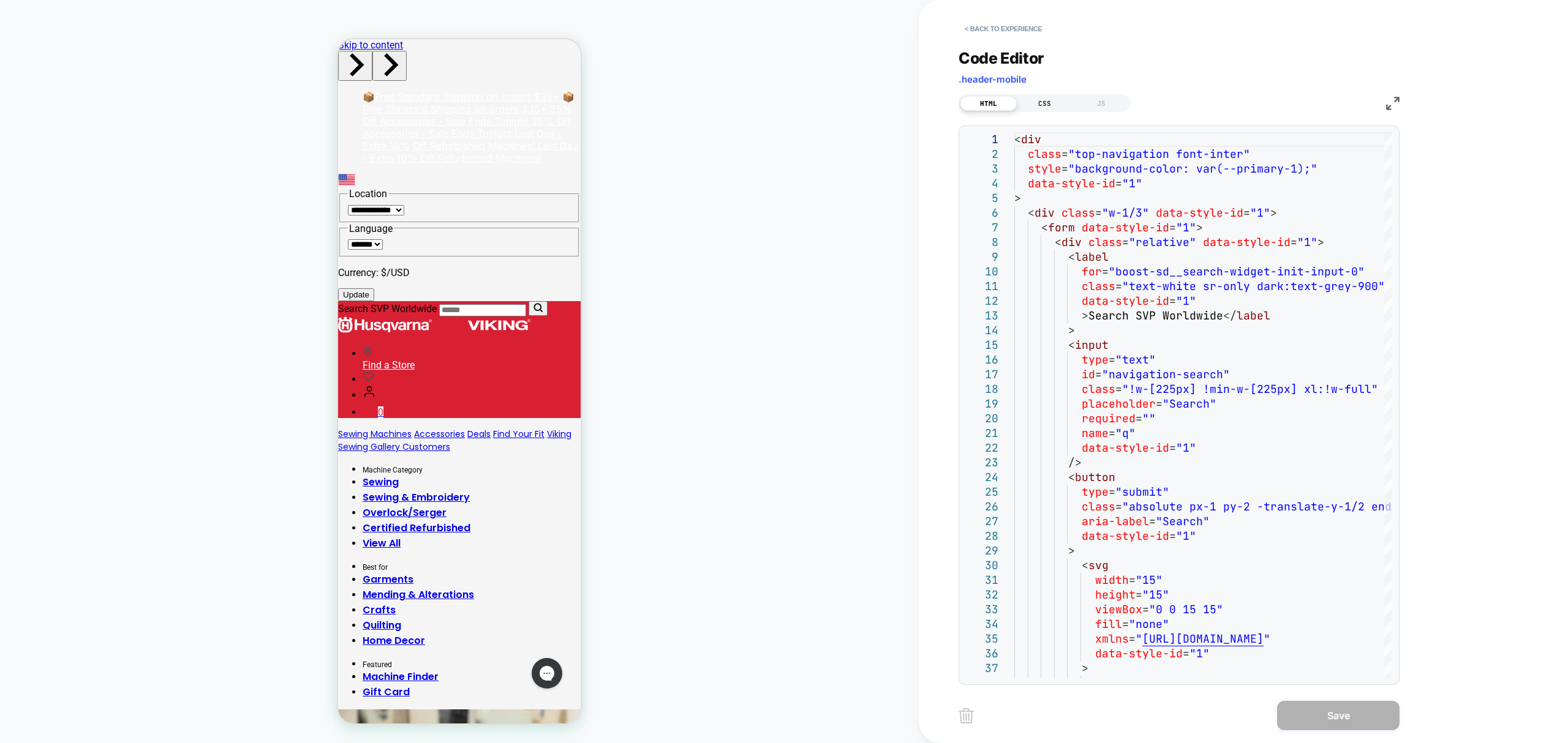
click at [1047, 109] on div "CSS" at bounding box center [1045, 104] width 56 height 15
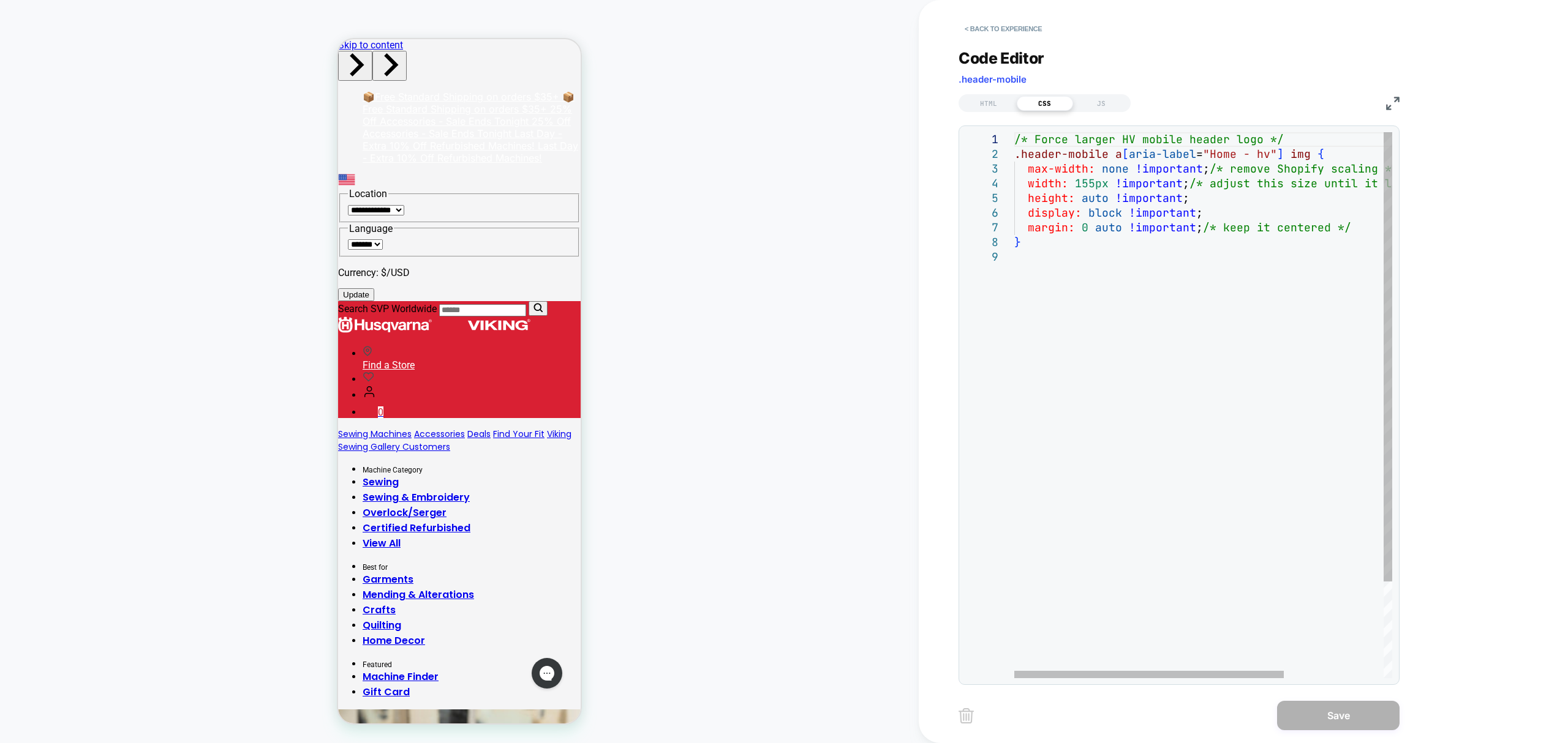
click at [1093, 177] on div "/* Force larger HV mobile header logo */ .header-mobile a [ aria-label = "Home …" at bounding box center [1273, 464] width 518 height 664
click at [1081, 475] on div "/* Force larger HV mobile header logo */ .header-mobile a [ aria-label = "Home …" at bounding box center [1273, 464] width 518 height 664
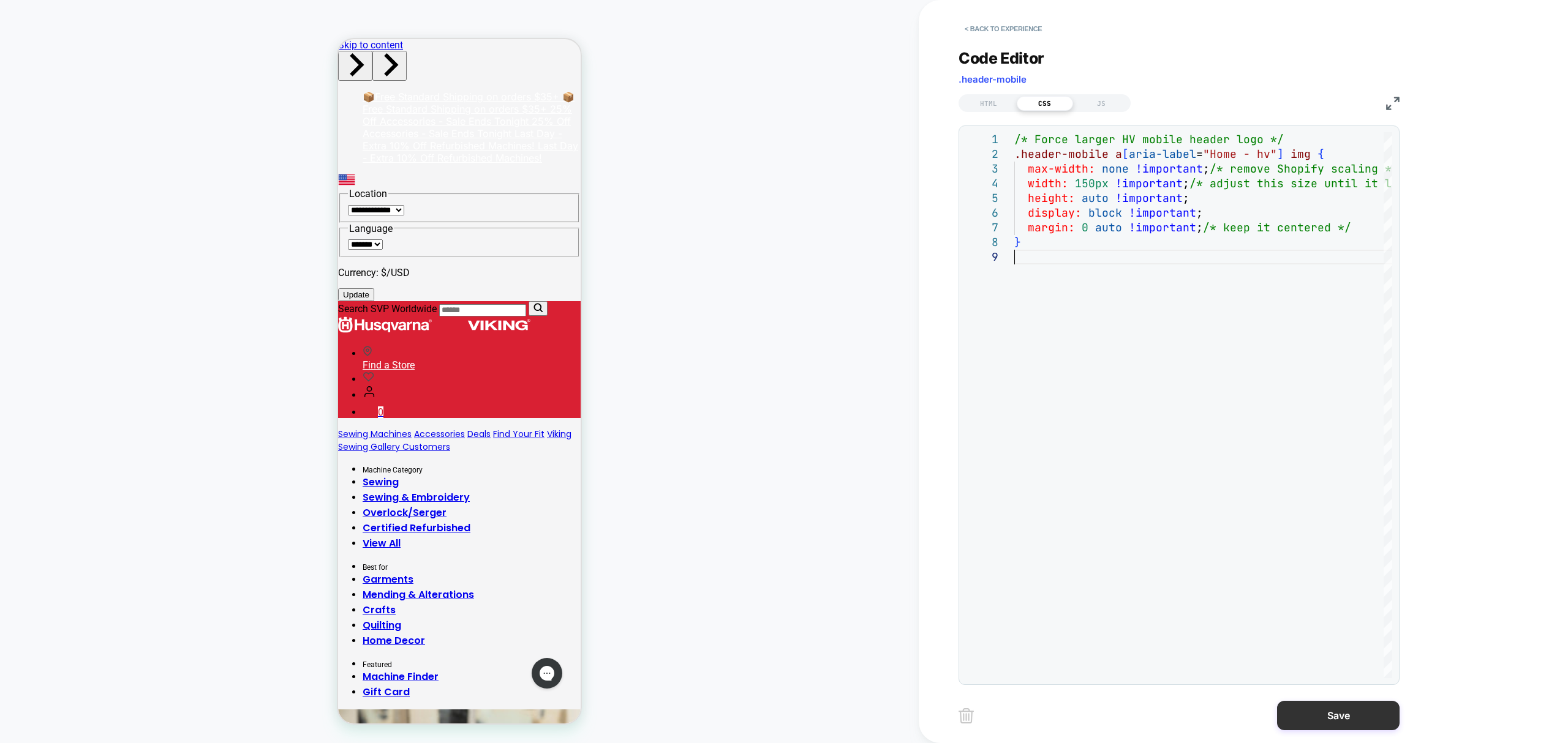
type textarea "**********"
click at [1338, 725] on button "Save" at bounding box center [1339, 716] width 123 height 30
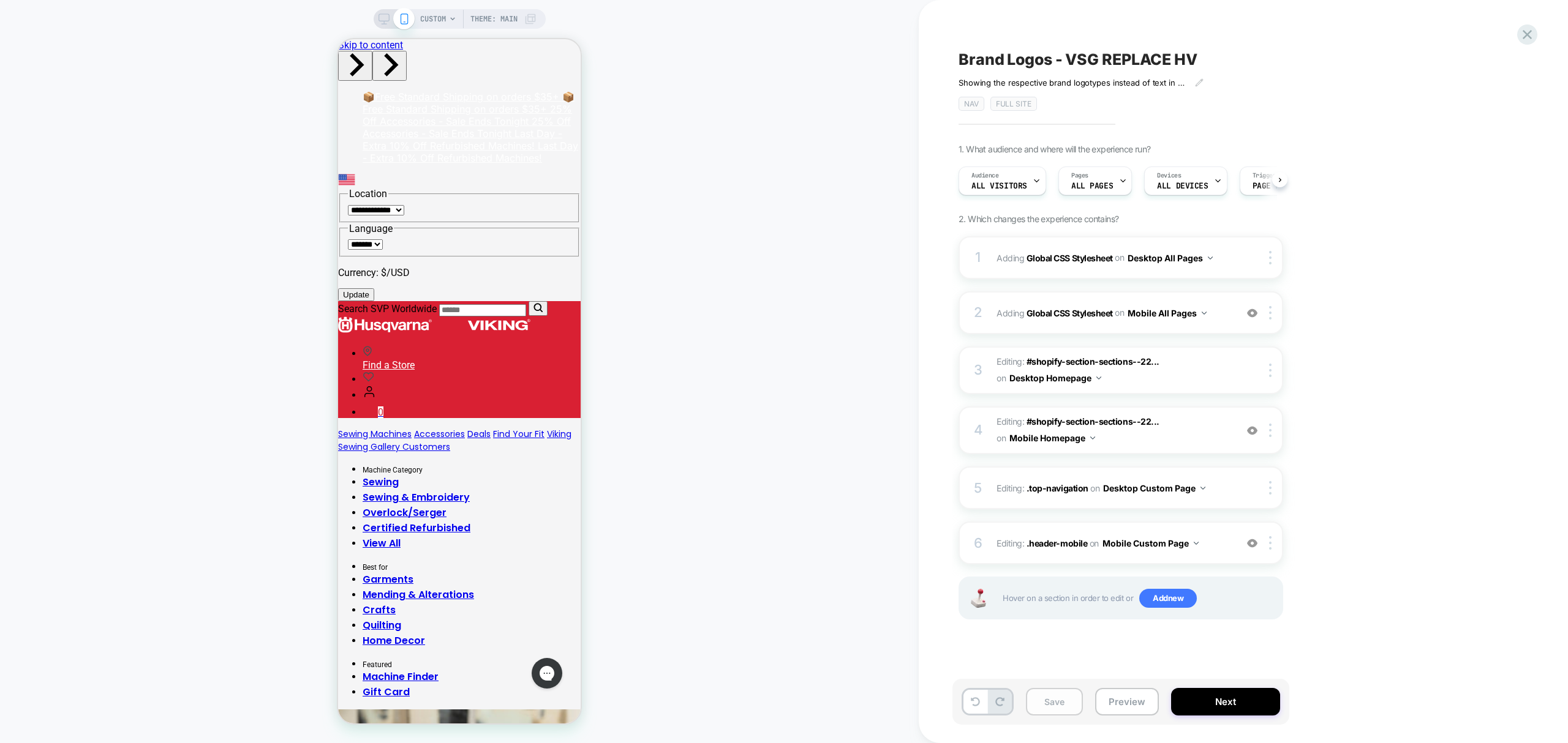
scroll to position [0, 1]
click at [1052, 708] on button "Save" at bounding box center [1054, 702] width 57 height 27
click at [1110, 713] on button "Preview" at bounding box center [1127, 702] width 64 height 27
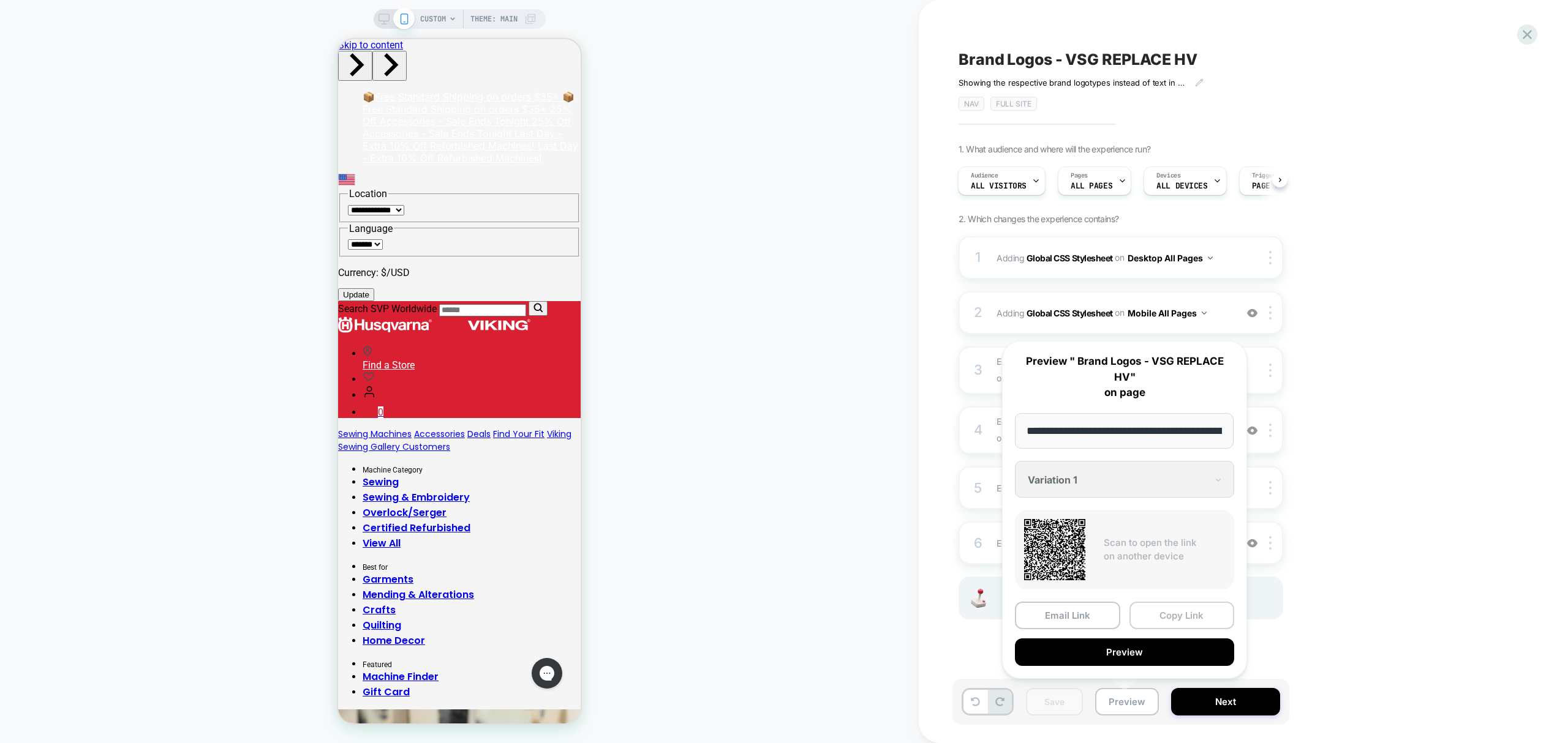
click at [1194, 614] on button "Copy Link" at bounding box center [1182, 615] width 105 height 27
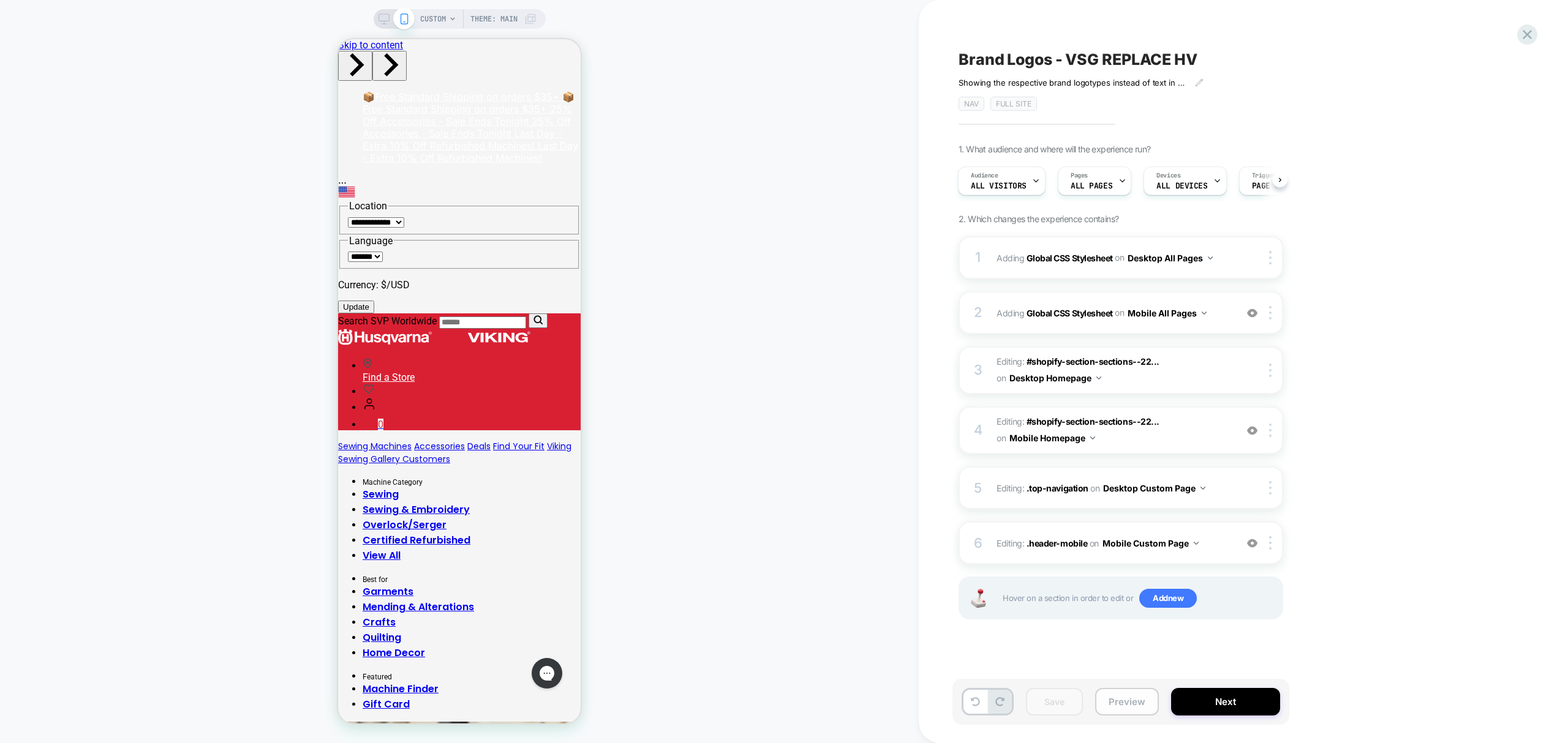
click at [1131, 706] on button "Preview" at bounding box center [1127, 702] width 64 height 27
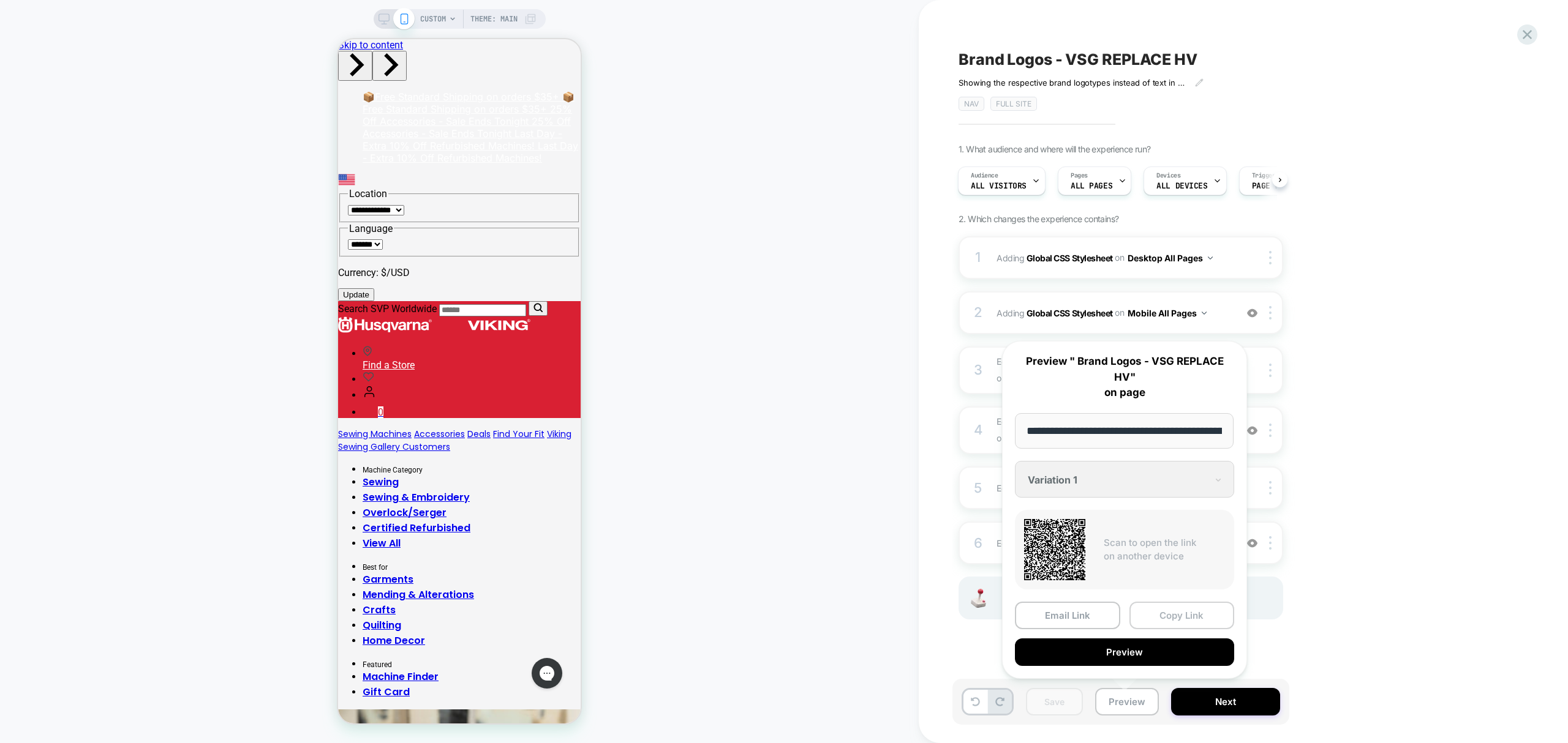
click at [1200, 607] on button "Copy Link" at bounding box center [1182, 615] width 105 height 27
